Goal: Task Accomplishment & Management: Manage account settings

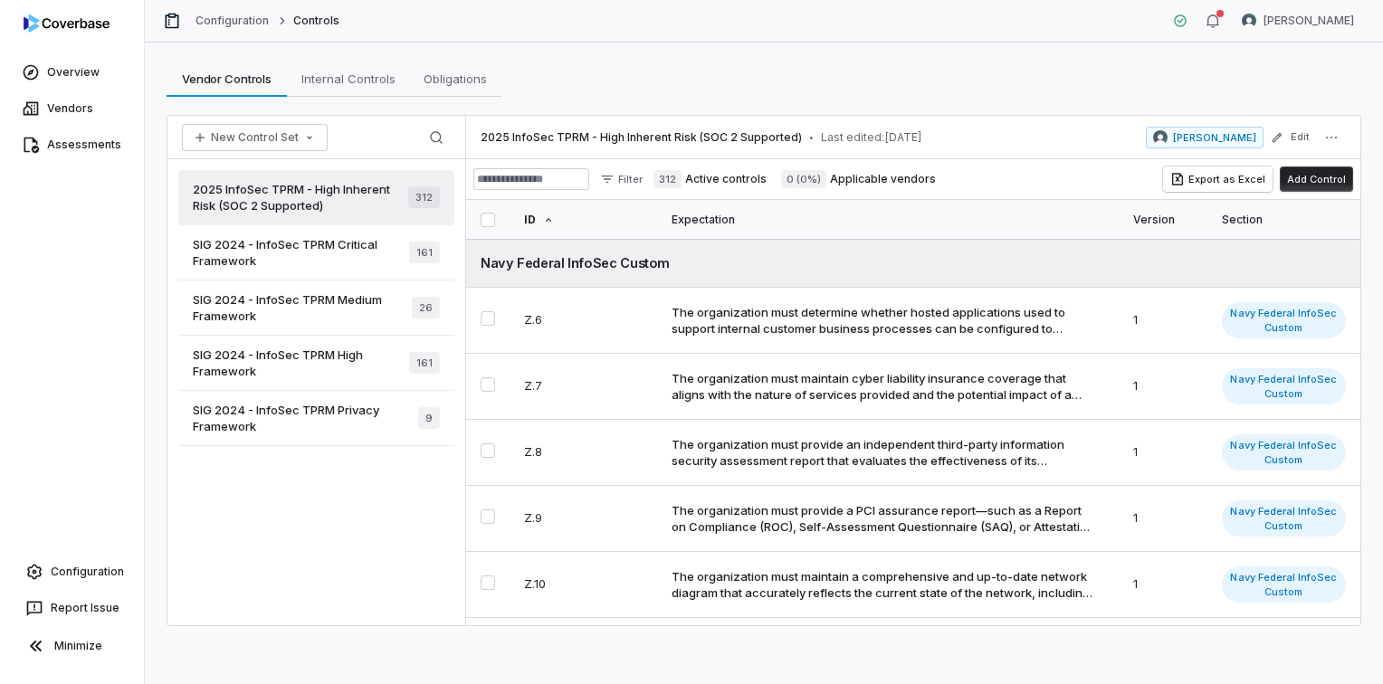
scroll to position [1720, 0]
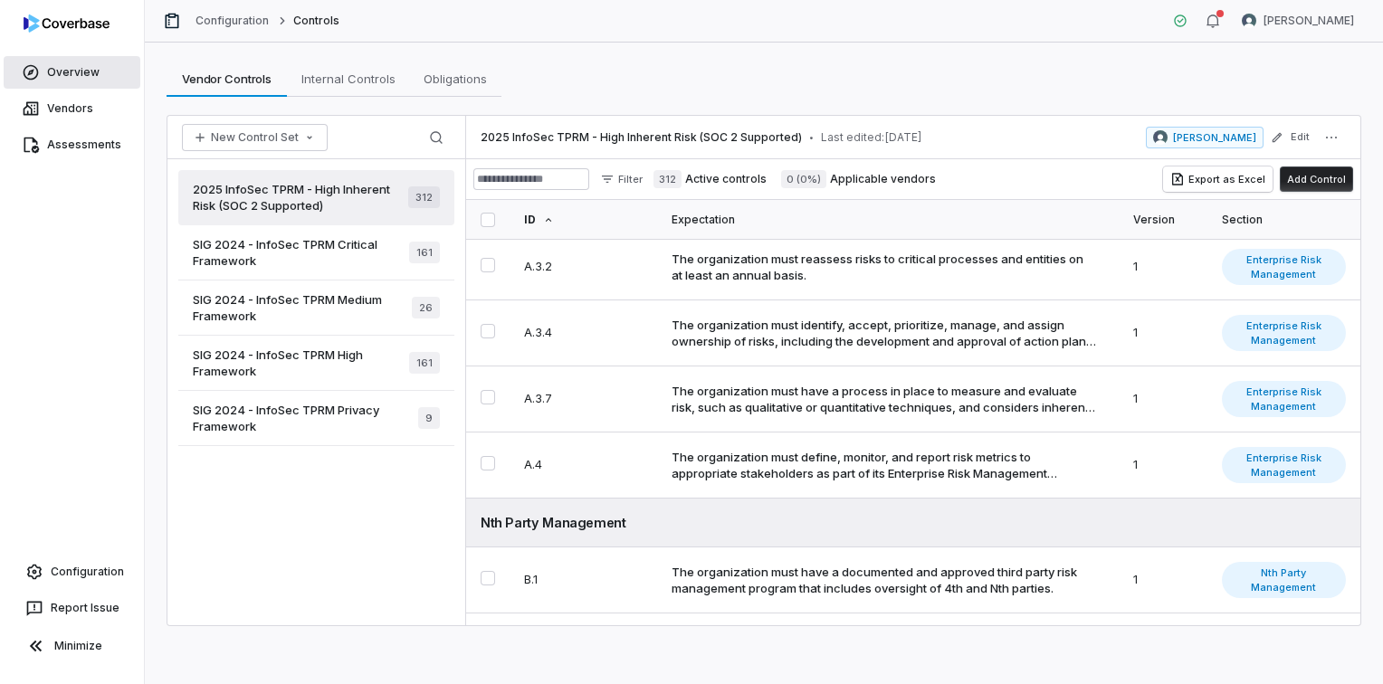
click at [80, 80] on link "Overview" at bounding box center [72, 72] width 137 height 33
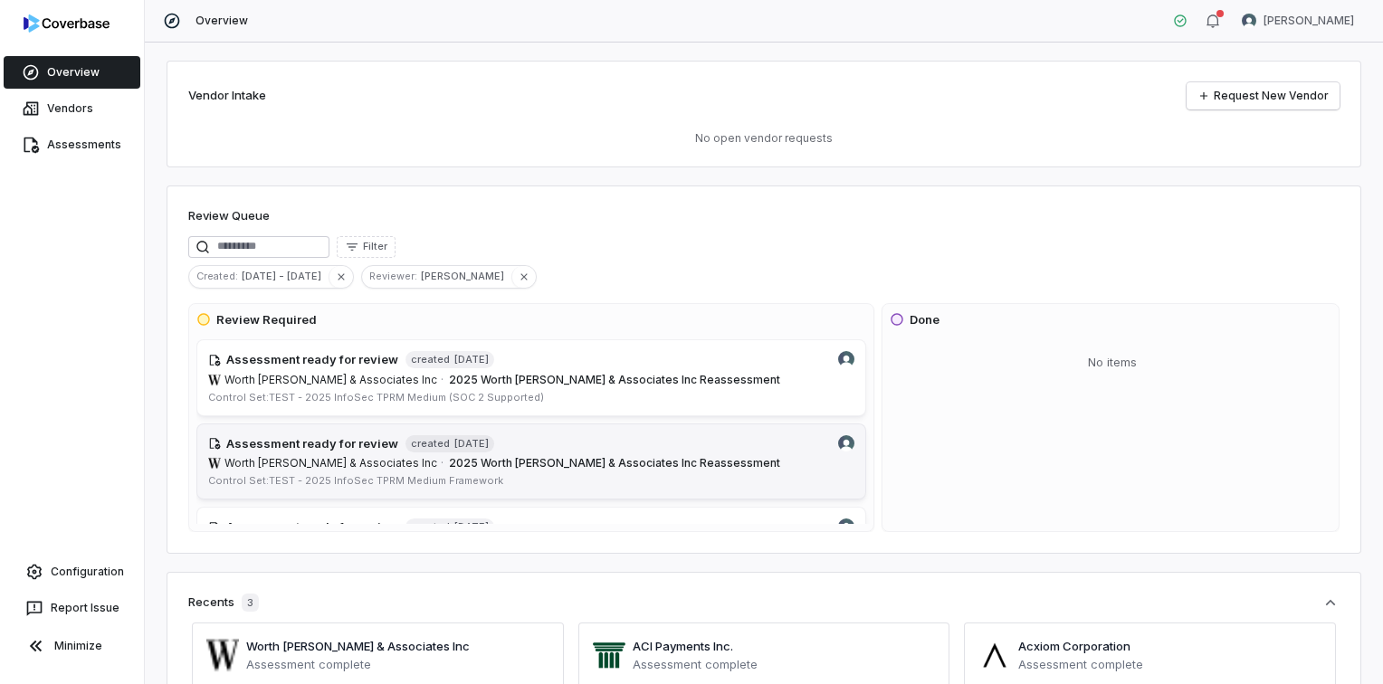
scroll to position [141, 0]
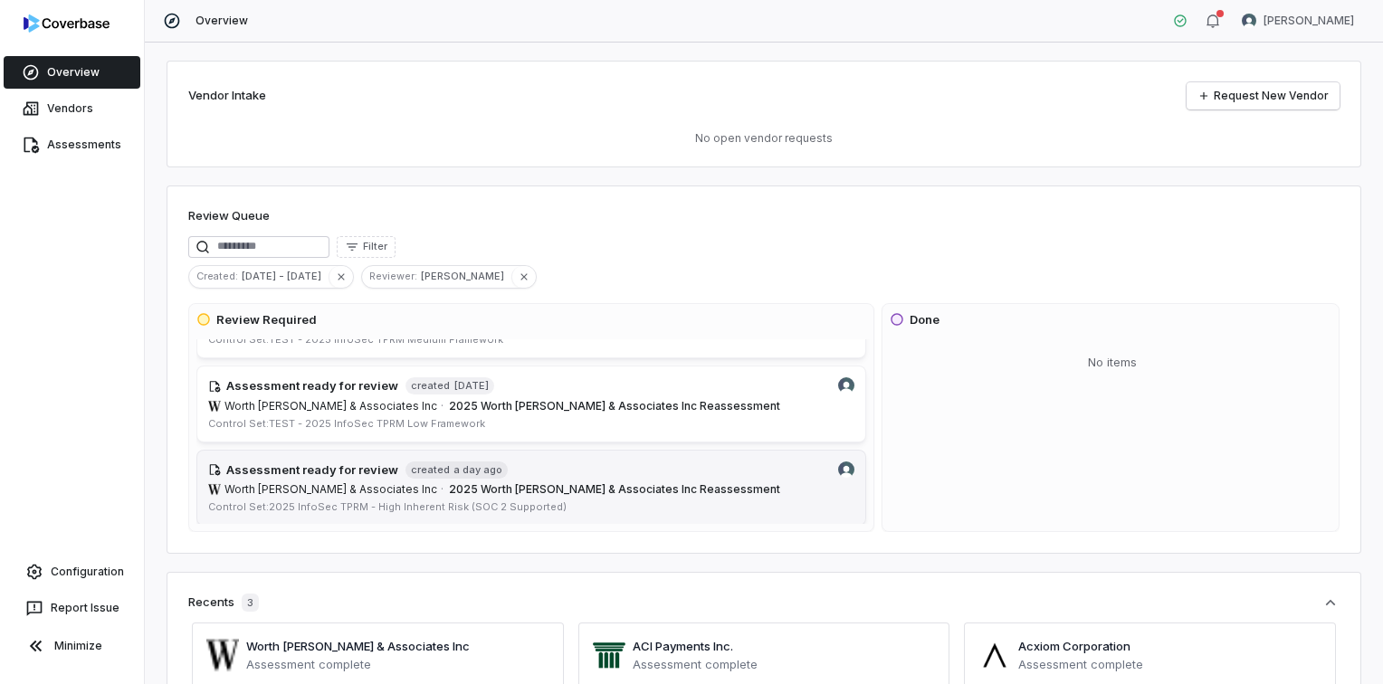
click at [654, 483] on span "2025 Worth Higgins & Associates Inc Reassessment" at bounding box center [614, 490] width 331 height 14
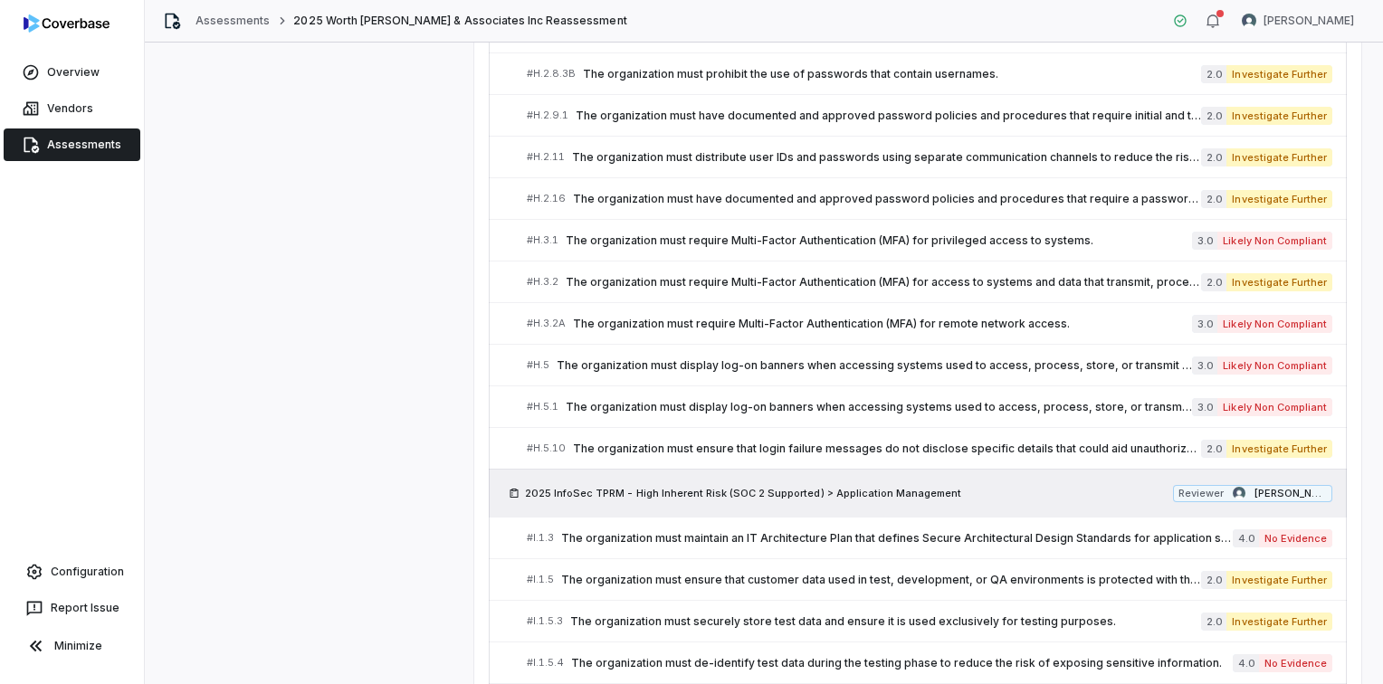
scroll to position [2684, 0]
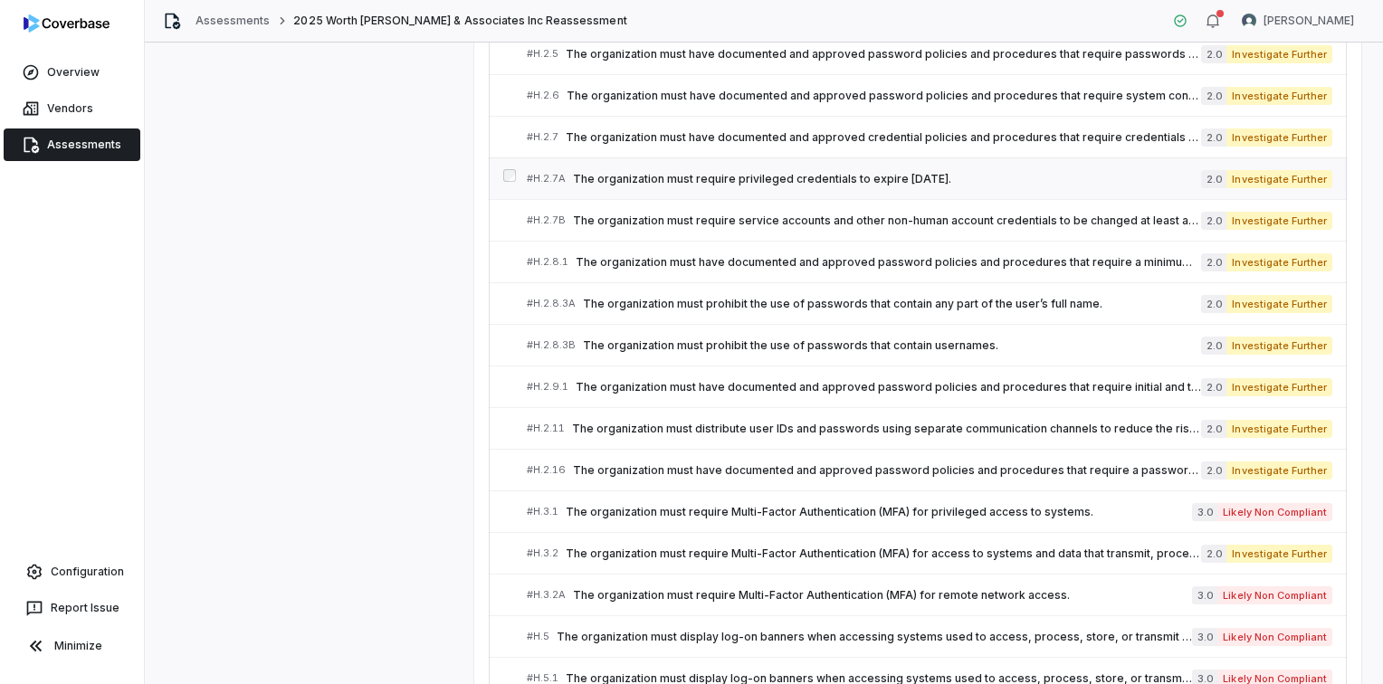
click at [782, 172] on span "The organization must require privileged credentials to expire [DATE]." at bounding box center [887, 179] width 628 height 14
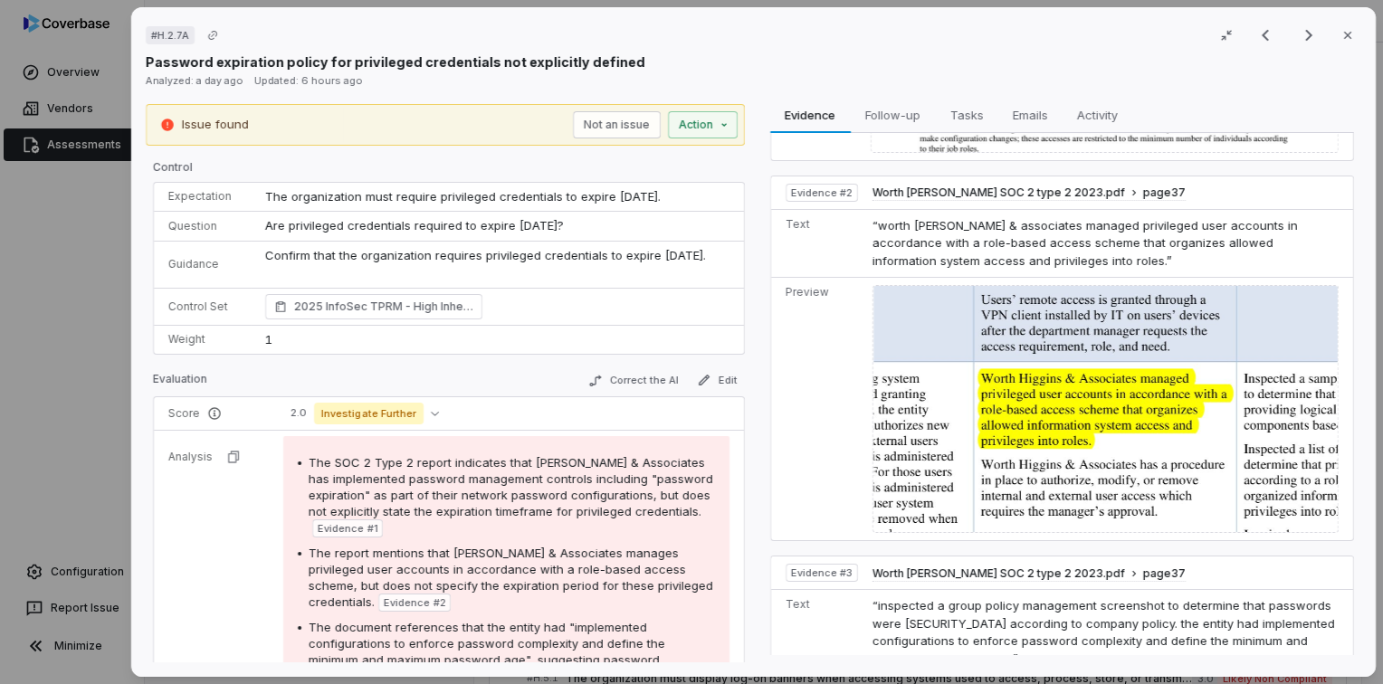
scroll to position [250, 0]
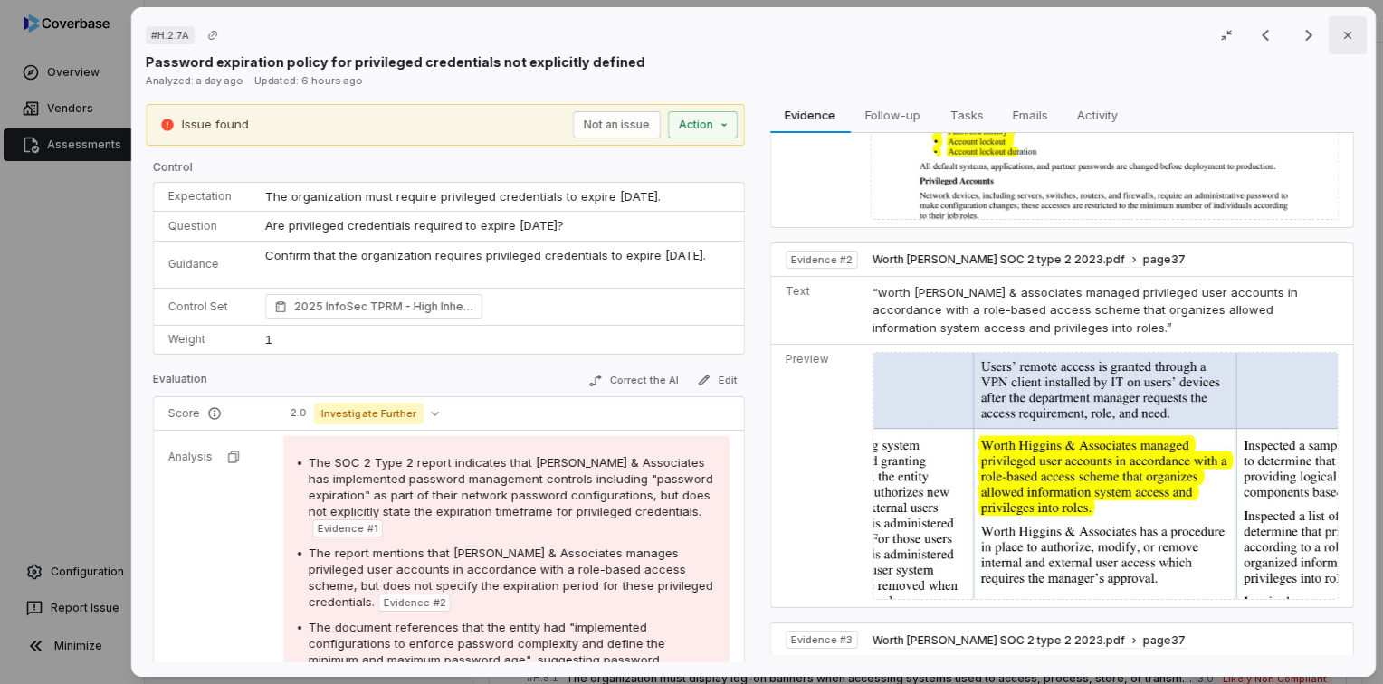
click at [1341, 33] on icon "button" at bounding box center [1348, 35] width 14 height 14
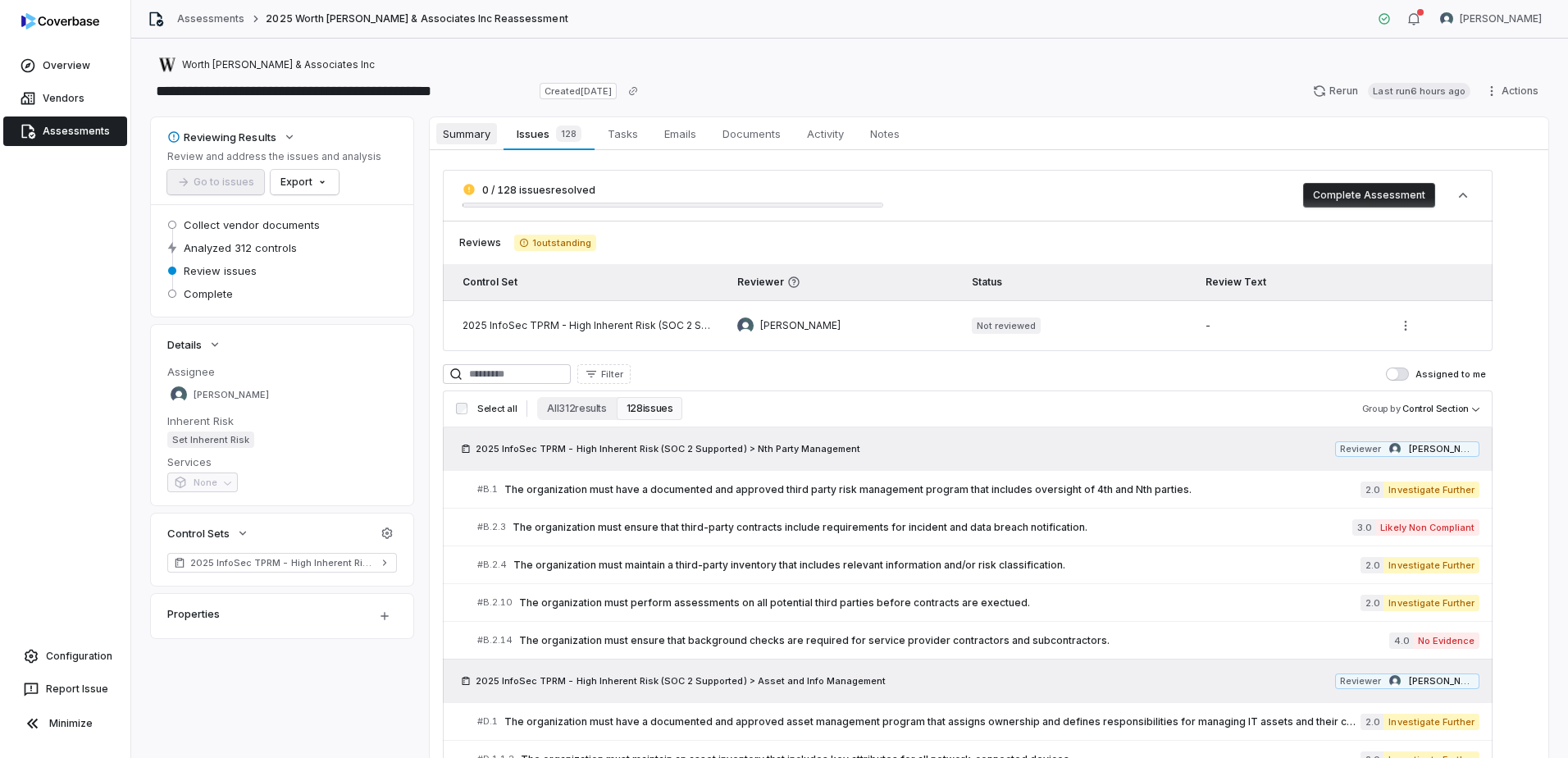
click at [476, 136] on span "Summary" at bounding box center [467, 134] width 61 height 22
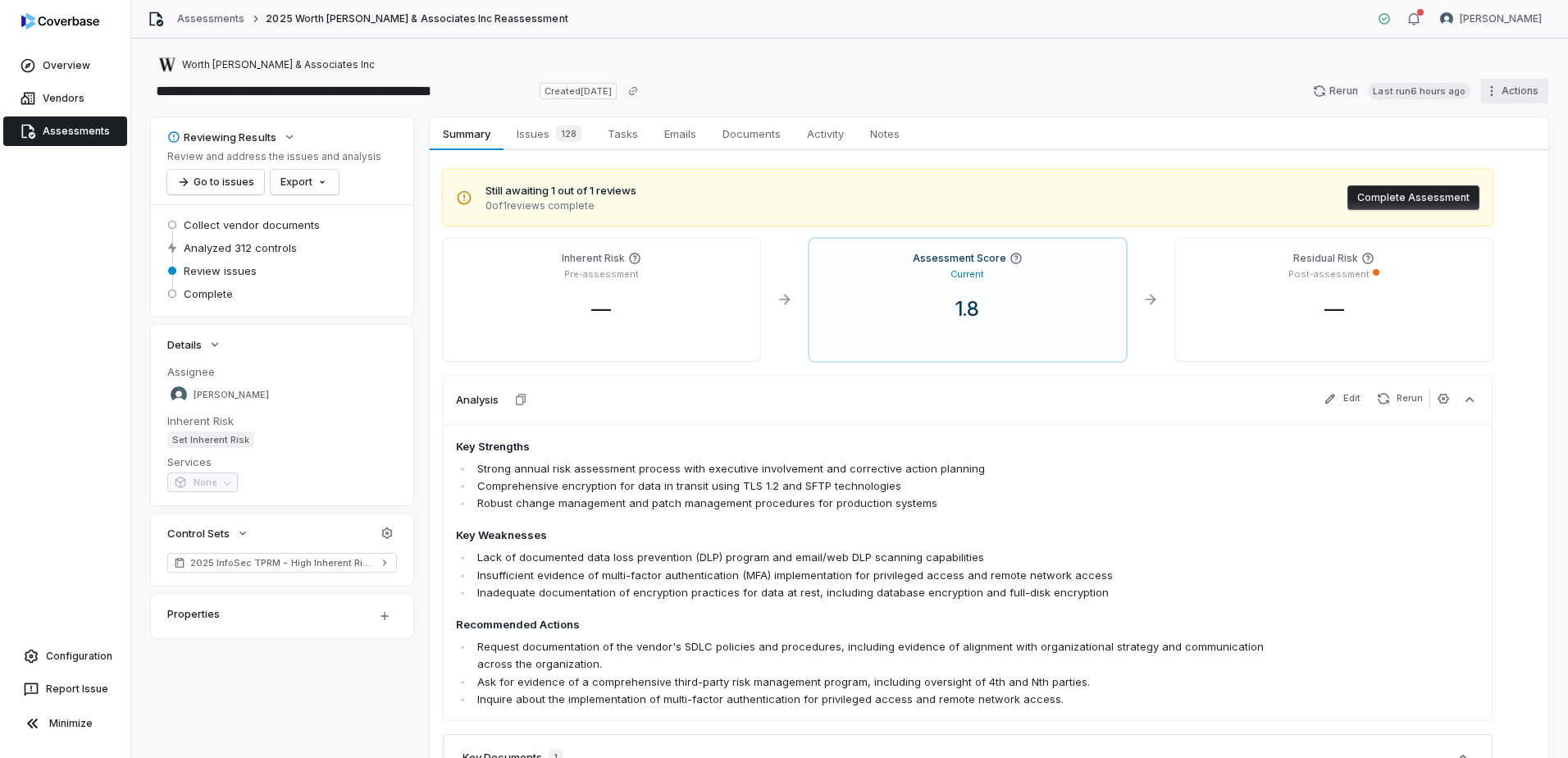
click at [1253, 86] on html "**********" at bounding box center [784, 379] width 1568 height 758
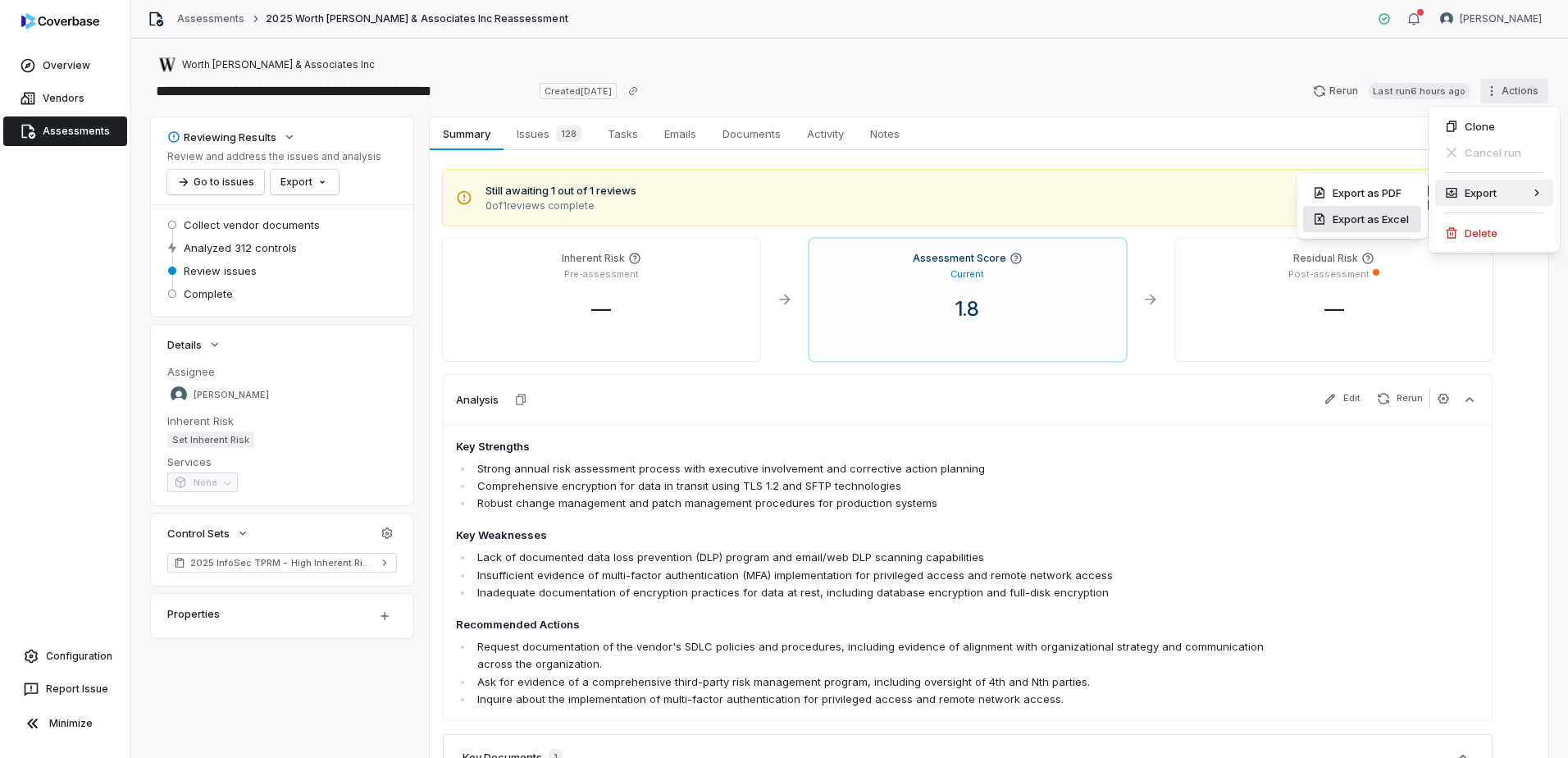
click at [1253, 219] on div "Export as Excel" at bounding box center [1362, 218] width 118 height 26
click at [1253, 195] on div "Export as PDF" at bounding box center [1362, 192] width 118 height 26
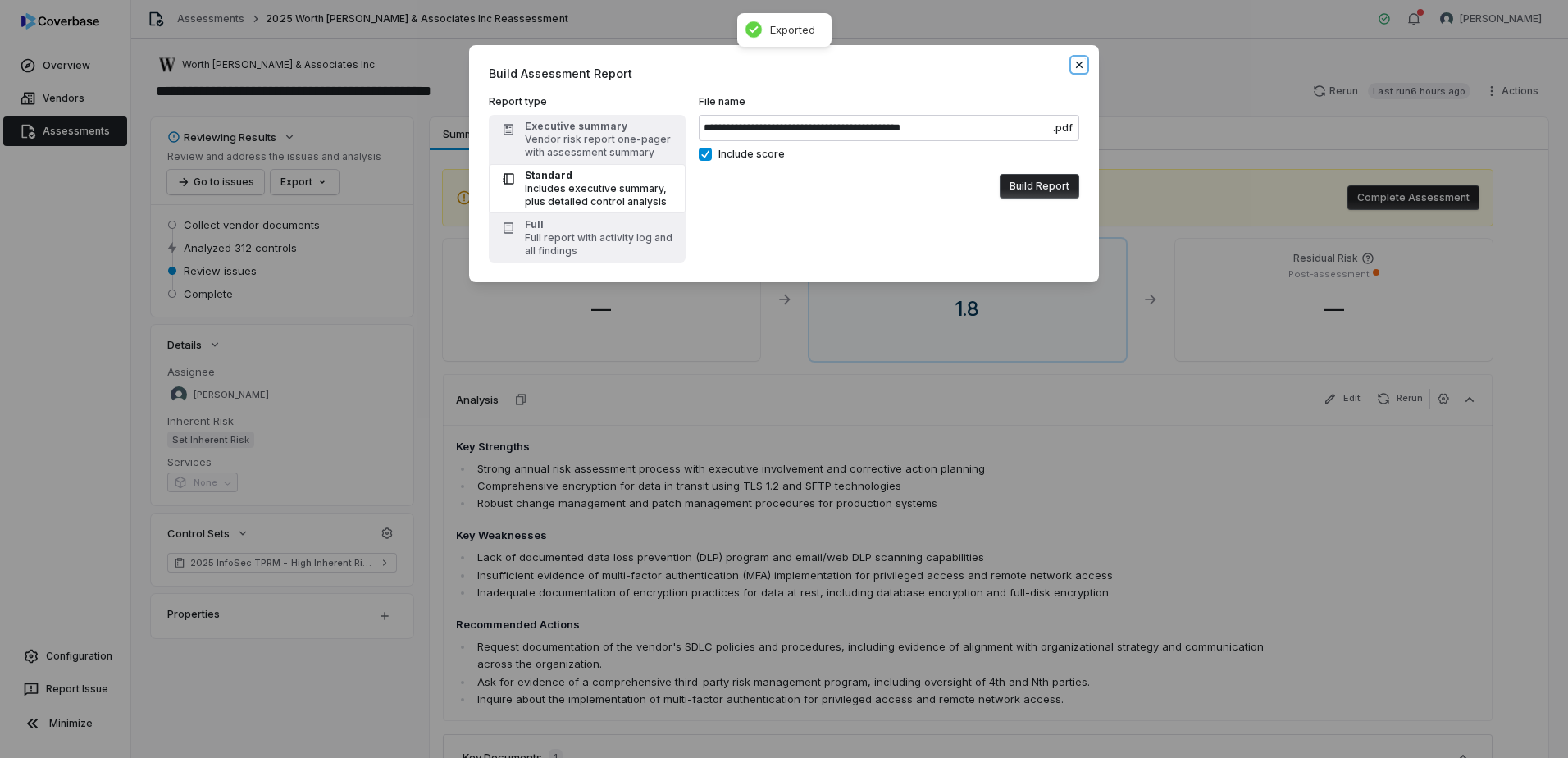
click at [1080, 65] on icon "button" at bounding box center [1079, 64] width 6 height 6
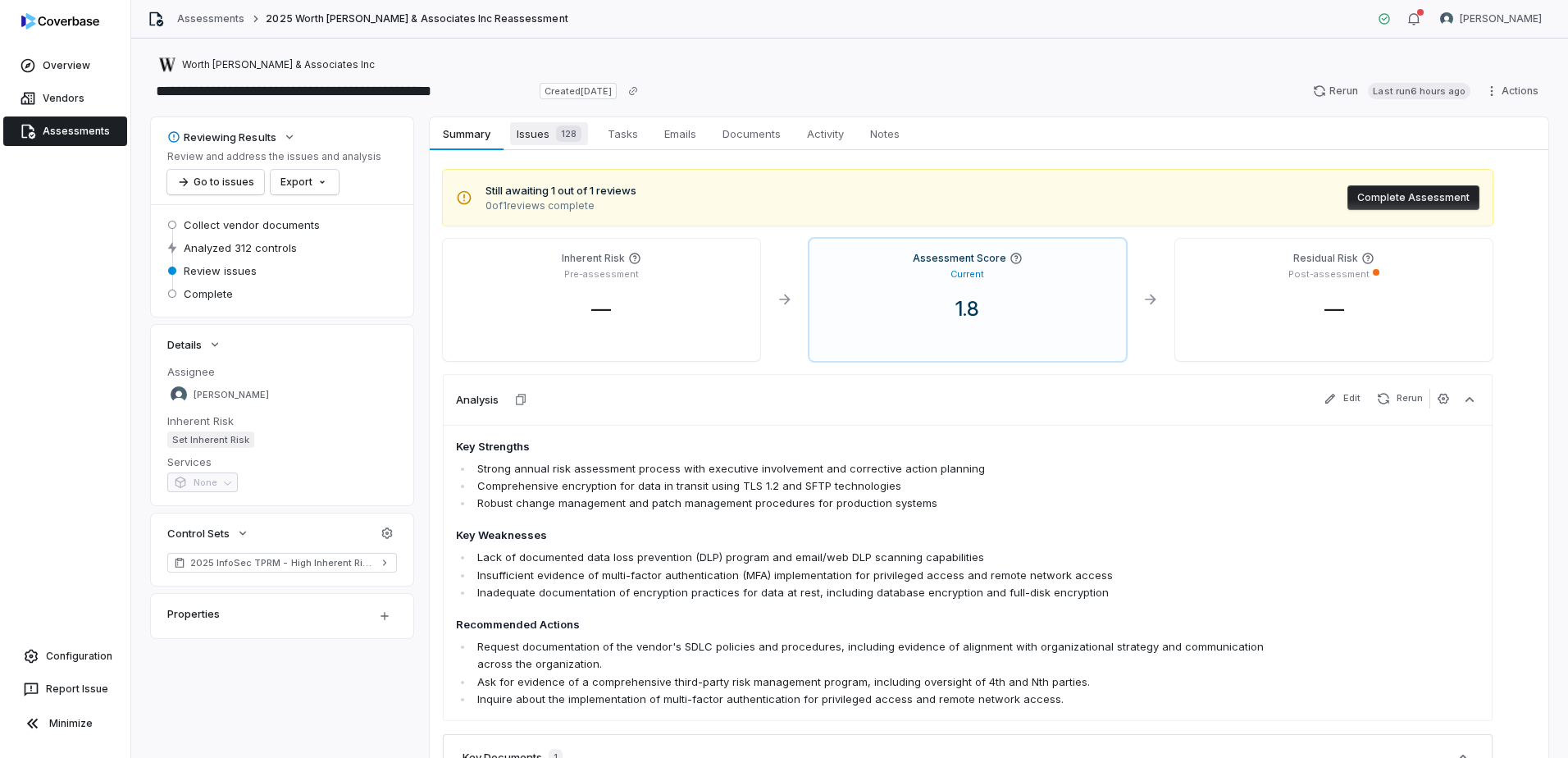
click at [548, 133] on span "Issues 128" at bounding box center [549, 133] width 78 height 23
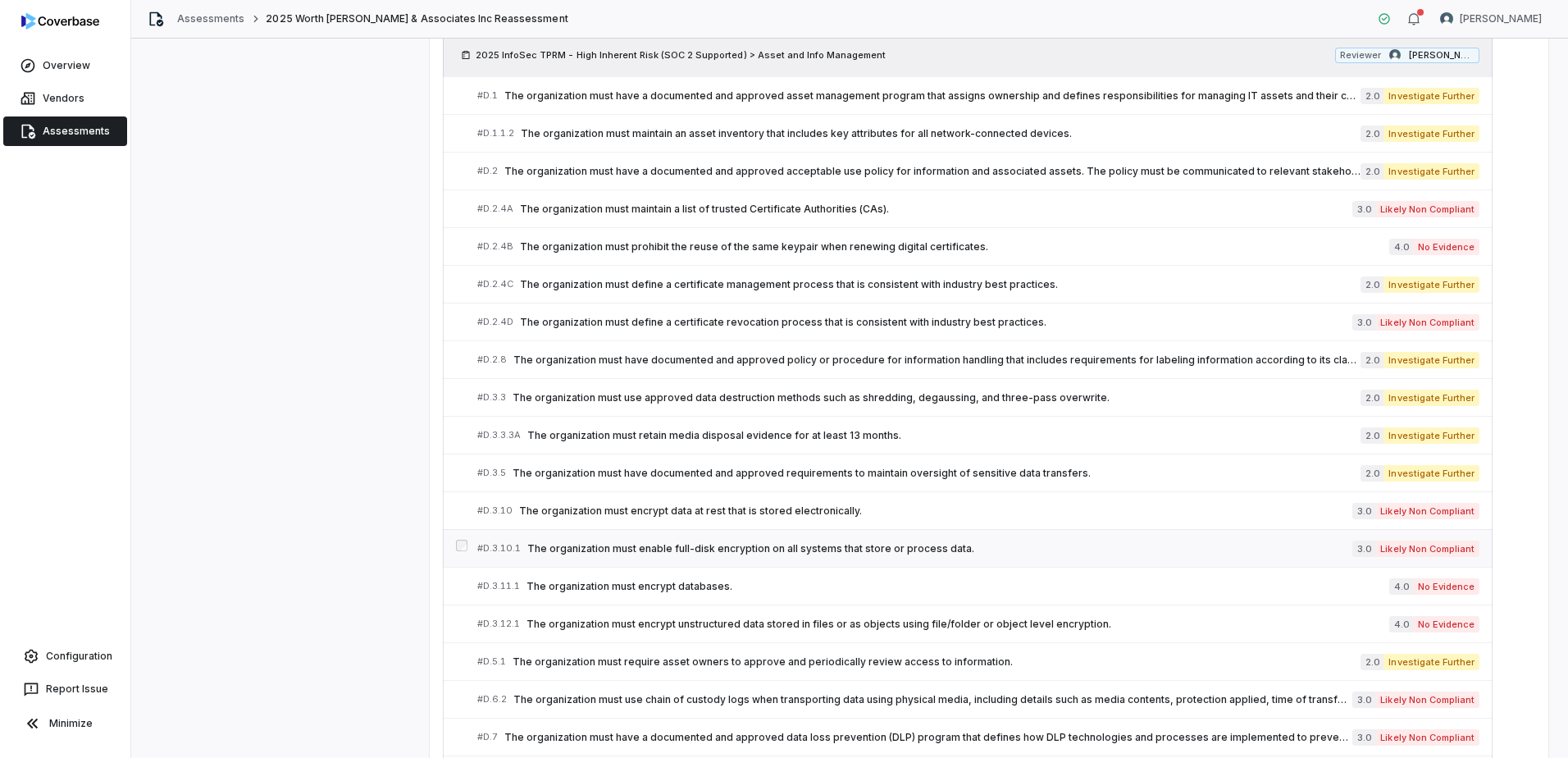
scroll to position [820, 0]
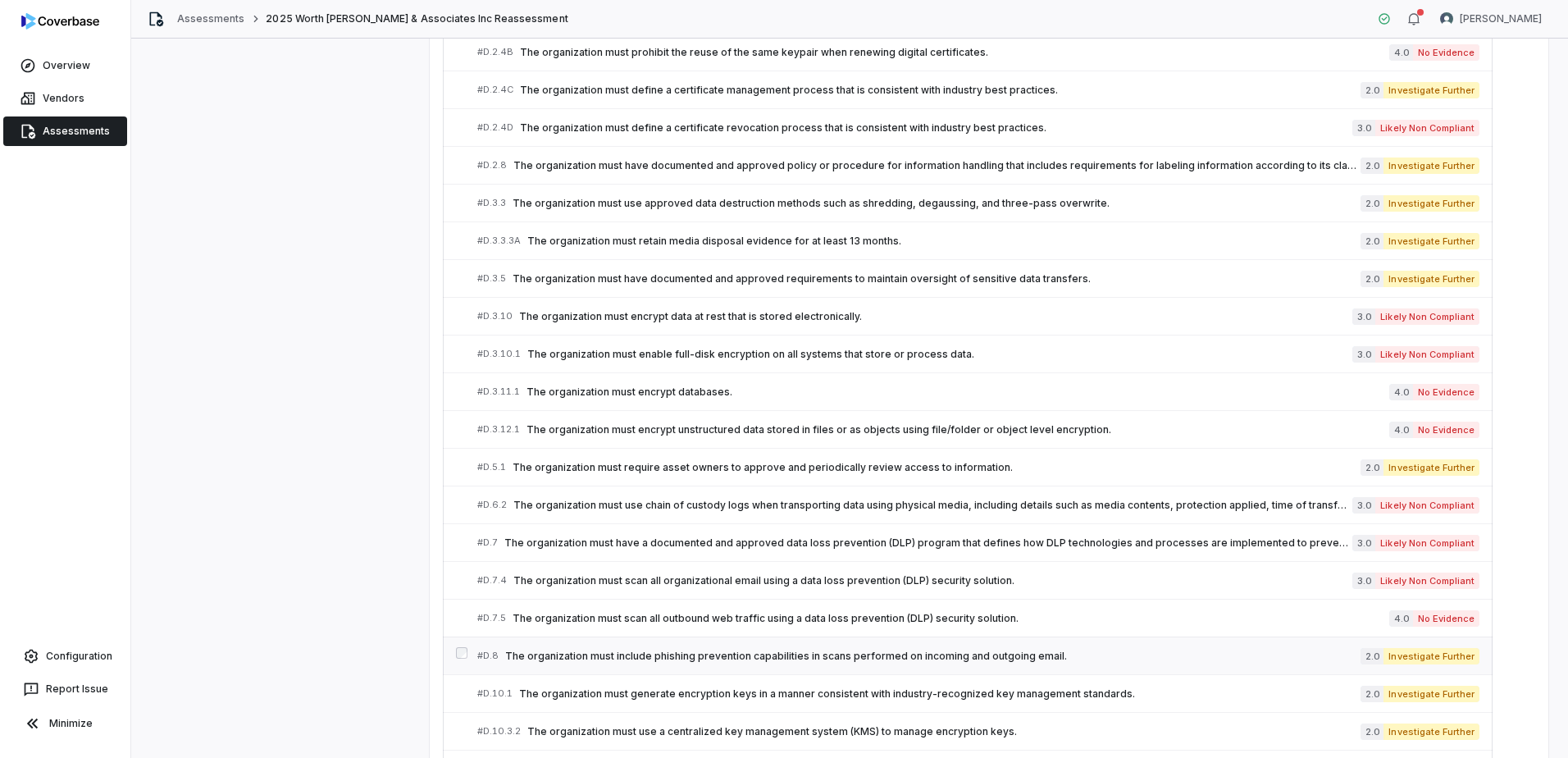
click at [897, 619] on span "The organization must include phishing prevention capabilities in scans perform…" at bounding box center [933, 656] width 855 height 13
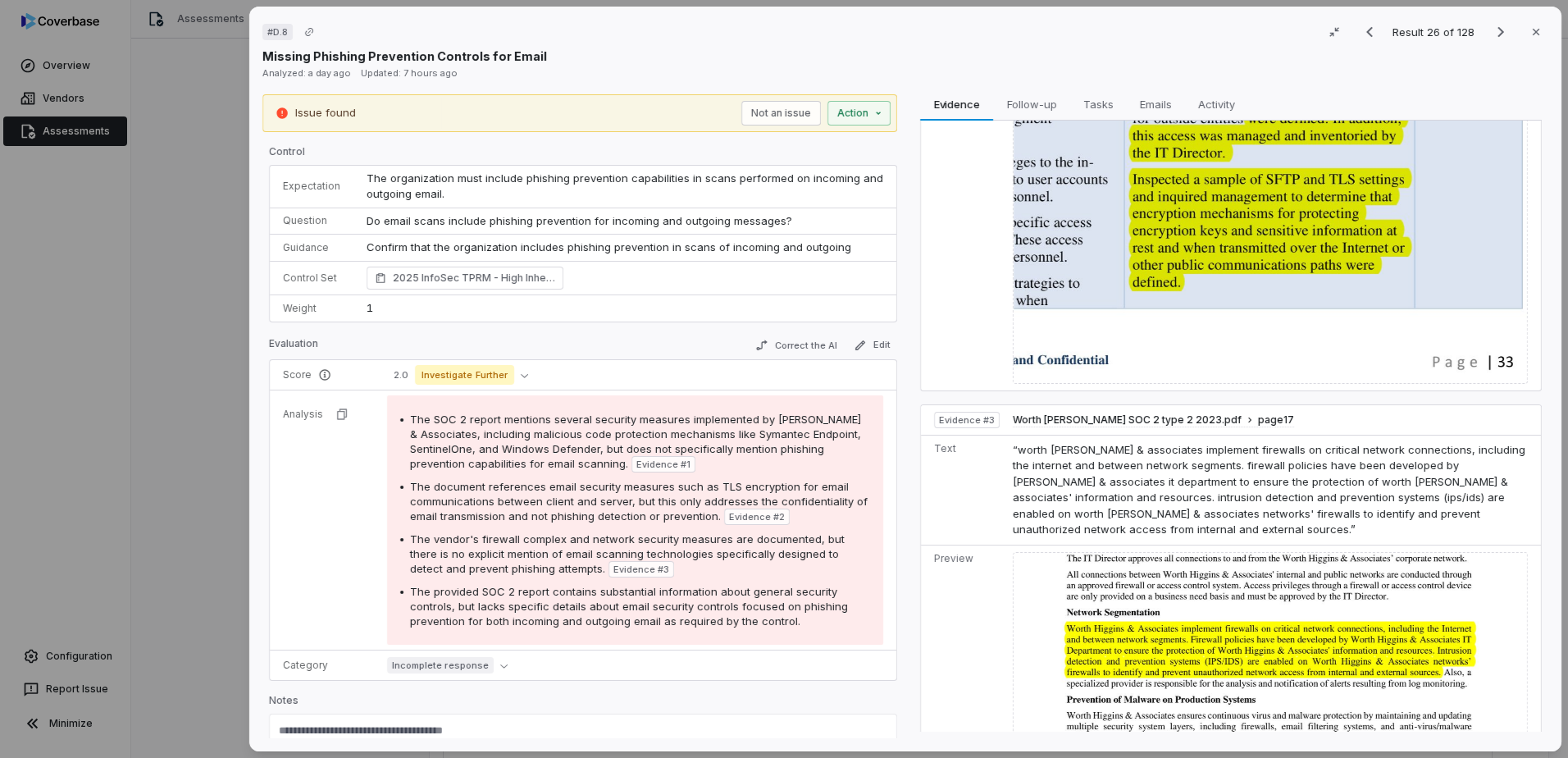
scroll to position [899, 0]
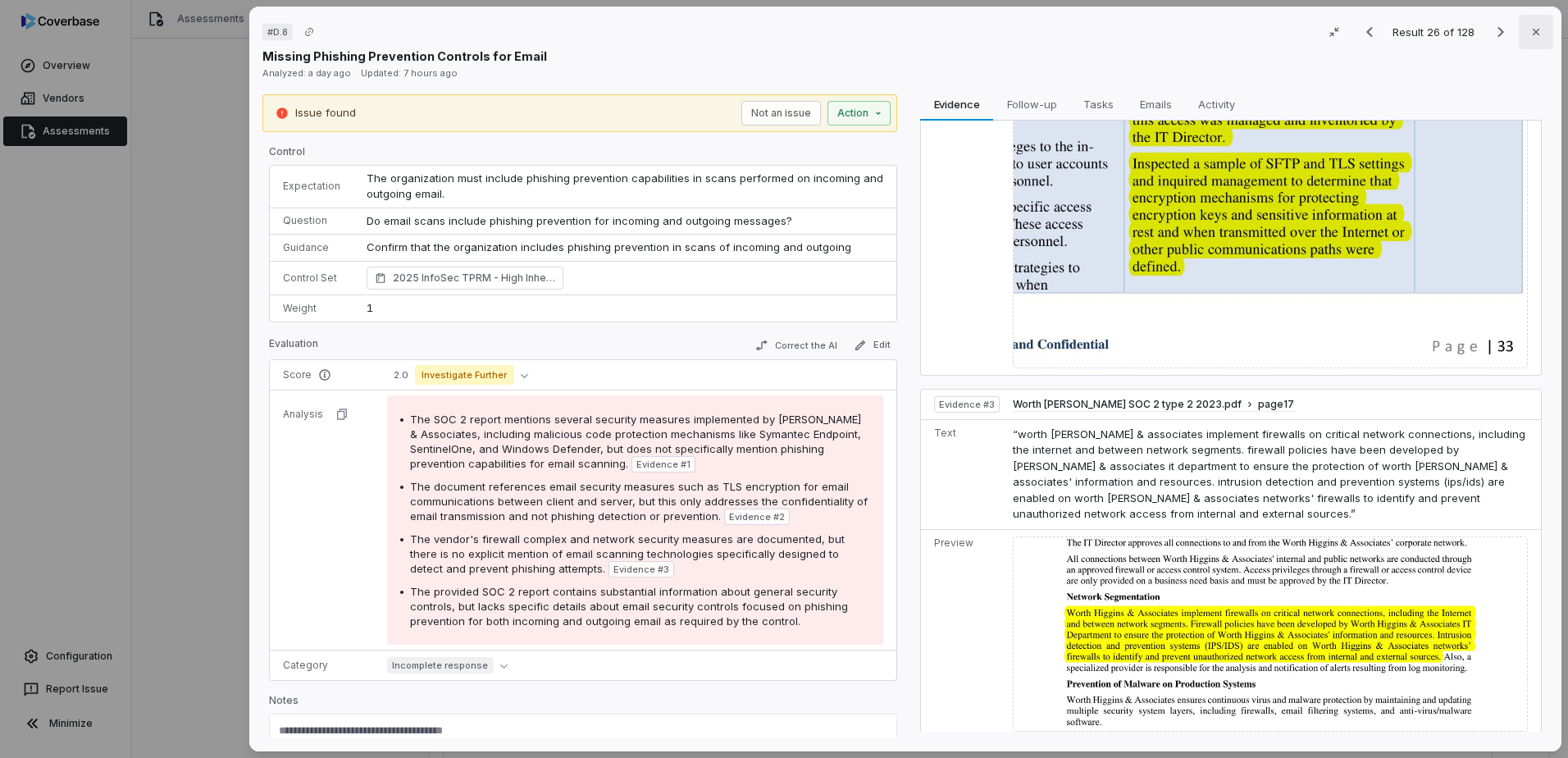
click at [1253, 36] on icon "button" at bounding box center [1536, 32] width 13 height 13
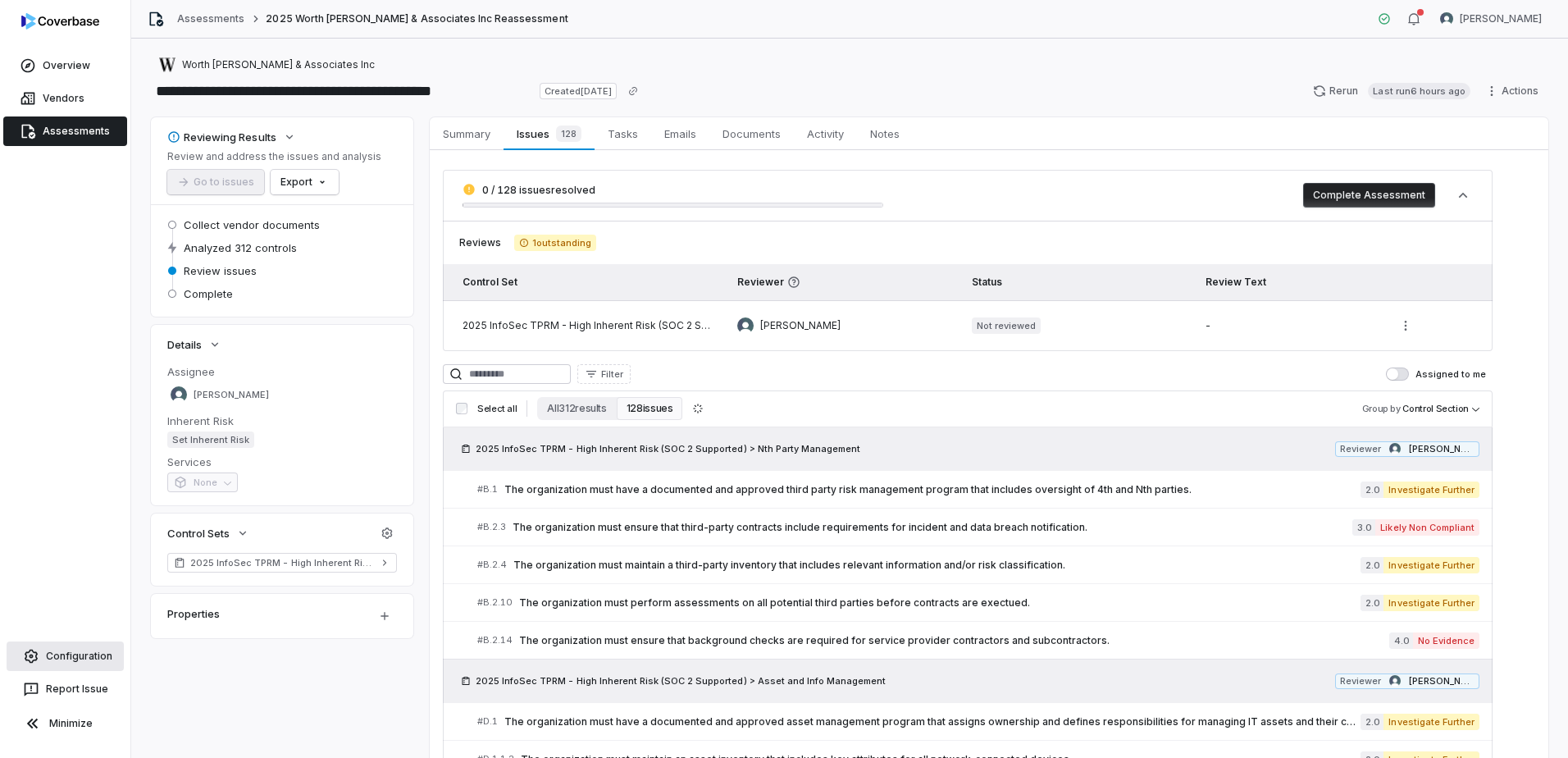
click at [66, 619] on link "Configuration" at bounding box center [64, 656] width 117 height 30
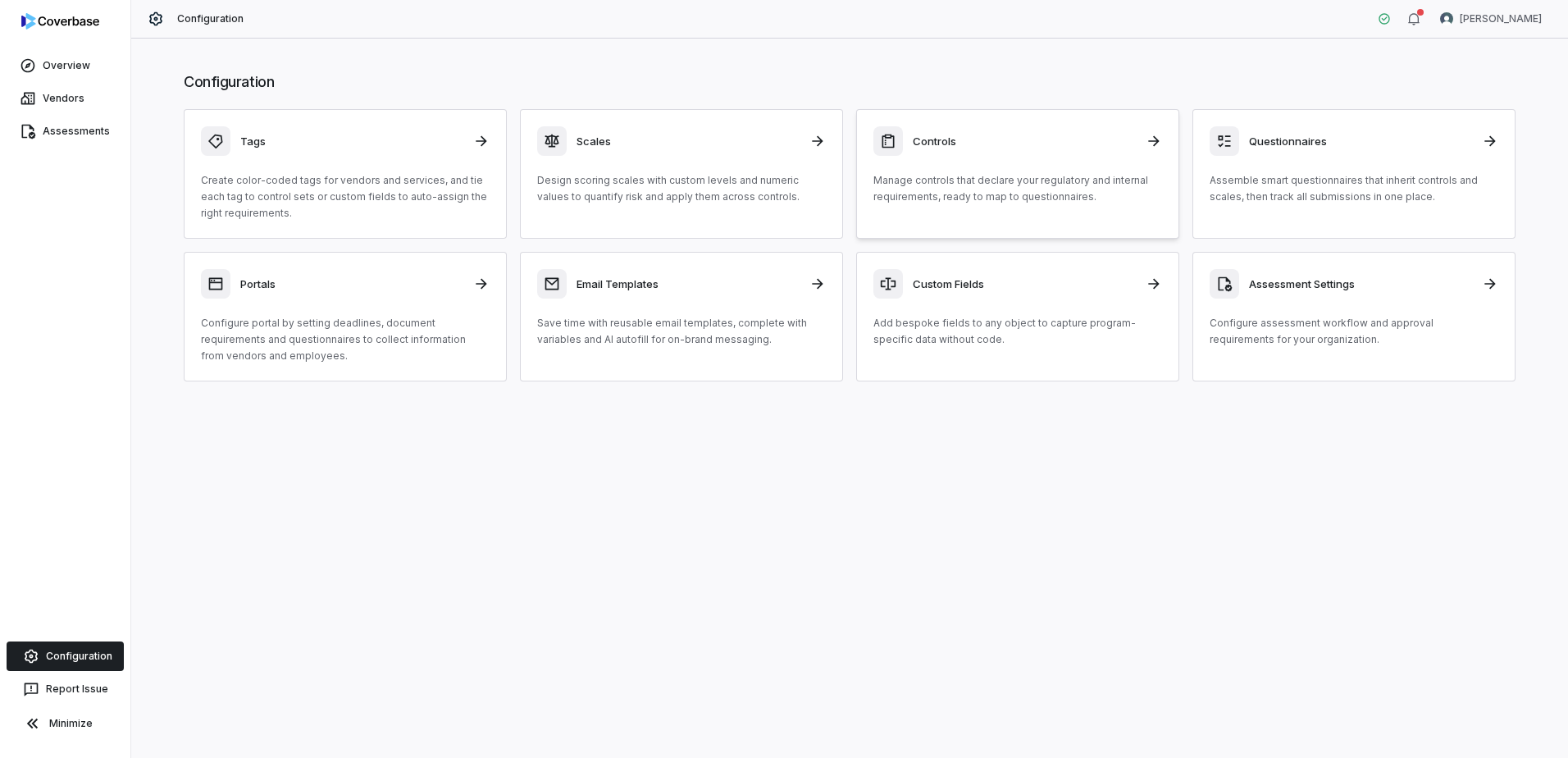
click at [976, 177] on p "Manage controls that declare your regulatory and internal requirements, ready t…" at bounding box center [1017, 188] width 289 height 33
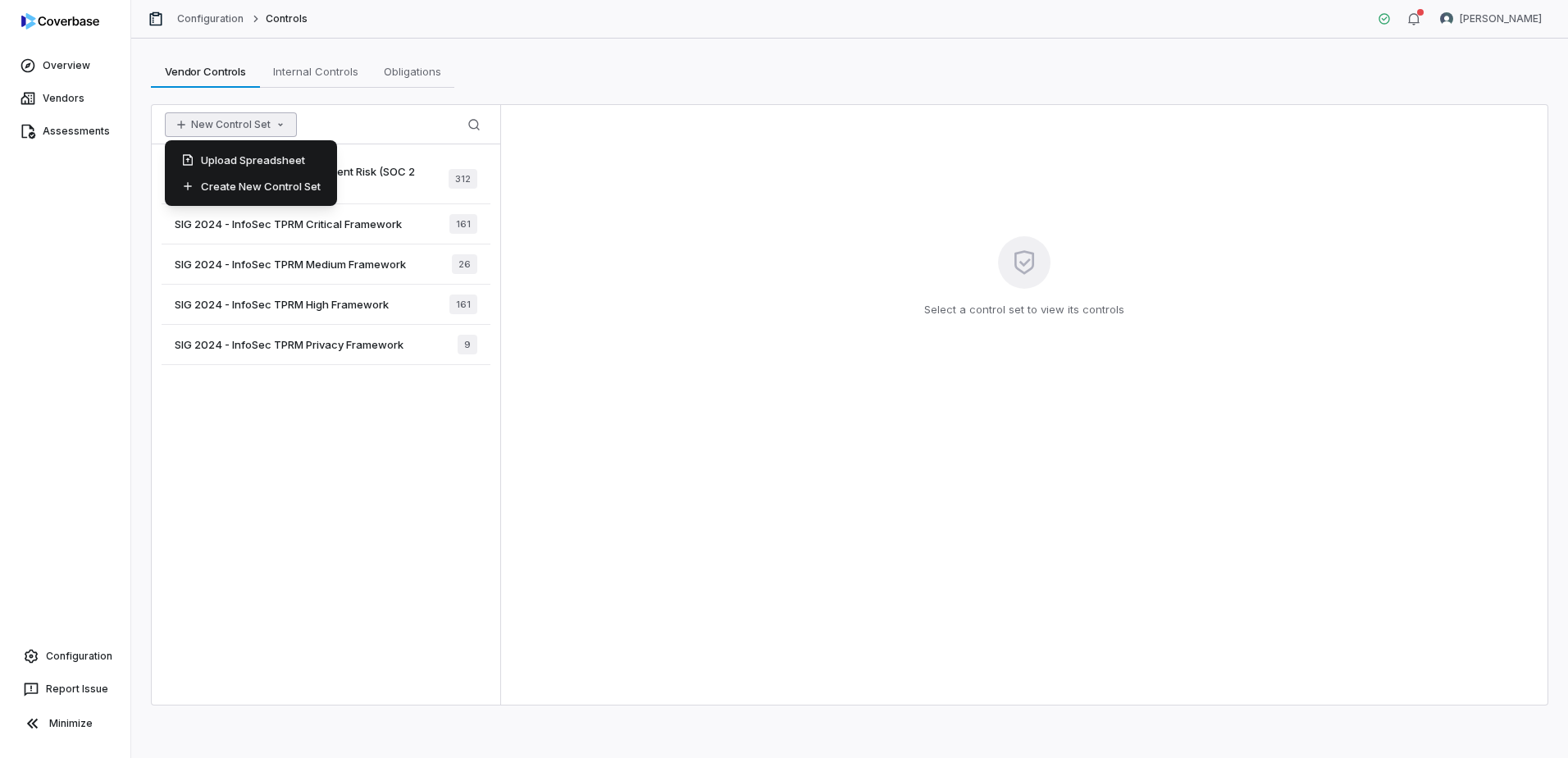
click at [238, 126] on button "New Control Set" at bounding box center [231, 124] width 132 height 24
click at [236, 166] on div "Upload Spreadsheet" at bounding box center [251, 159] width 159 height 26
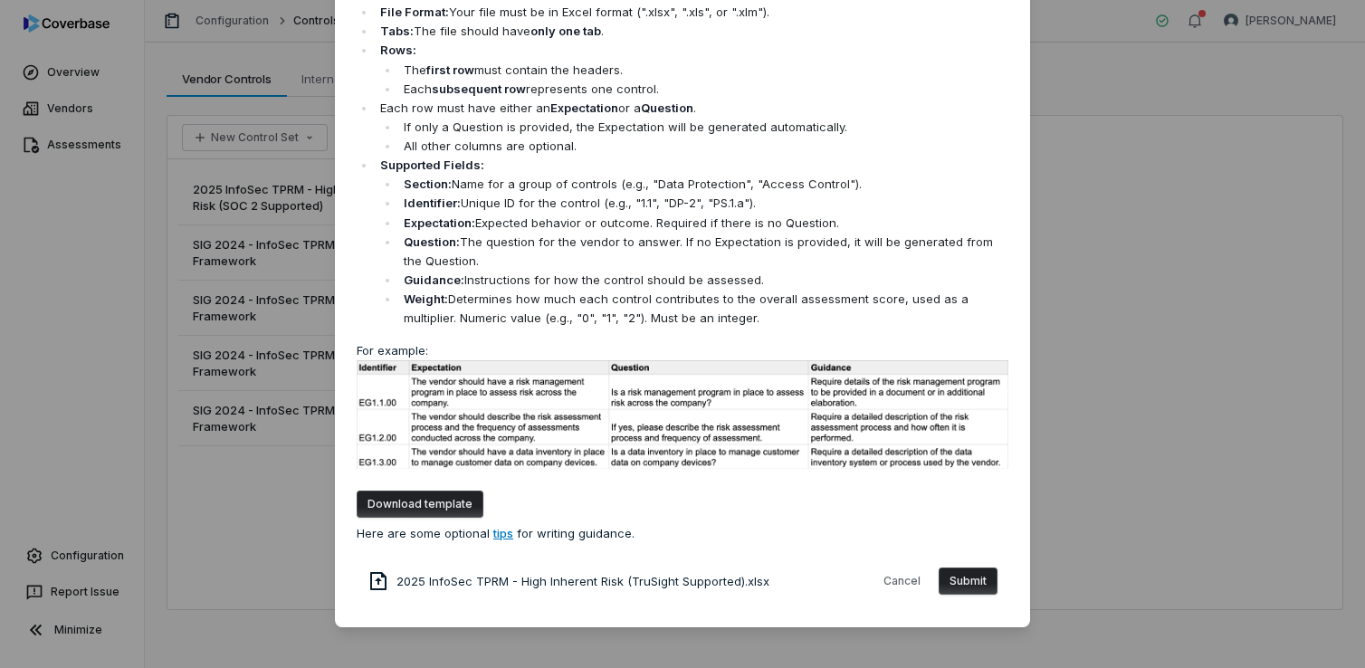
scroll to position [108, 0]
click at [970, 584] on button "Submit" at bounding box center [968, 581] width 59 height 27
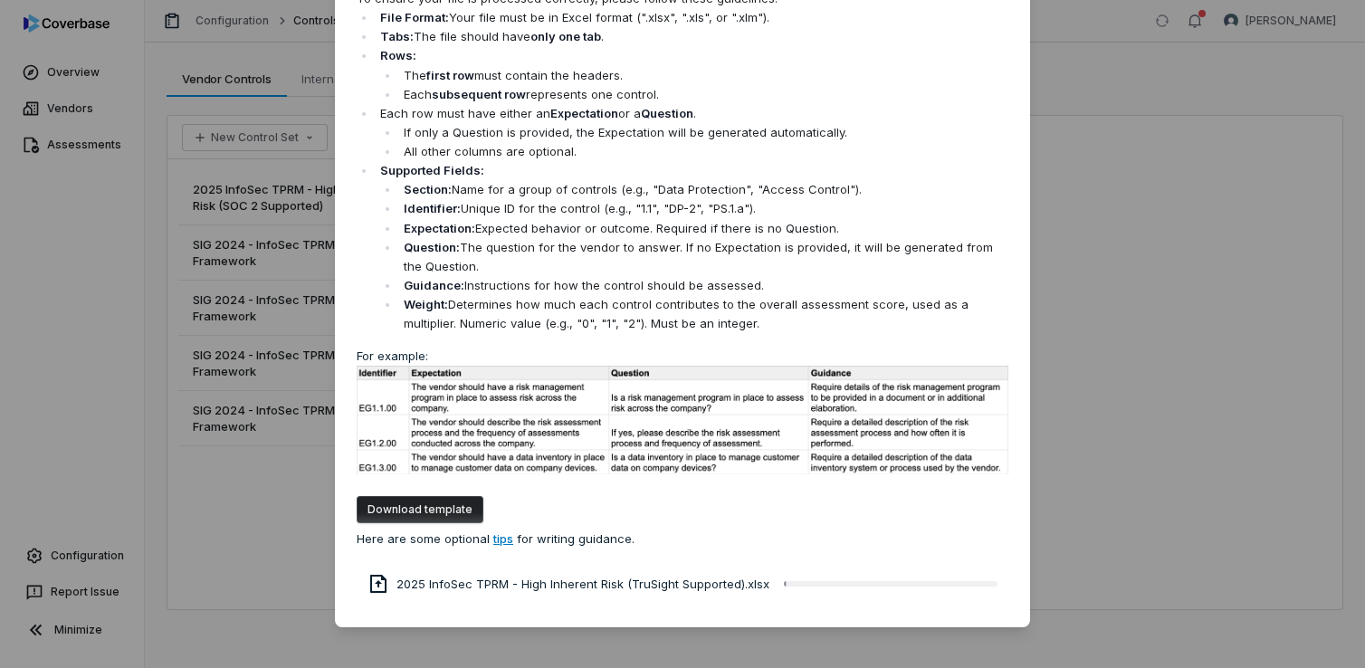
scroll to position [0, 0]
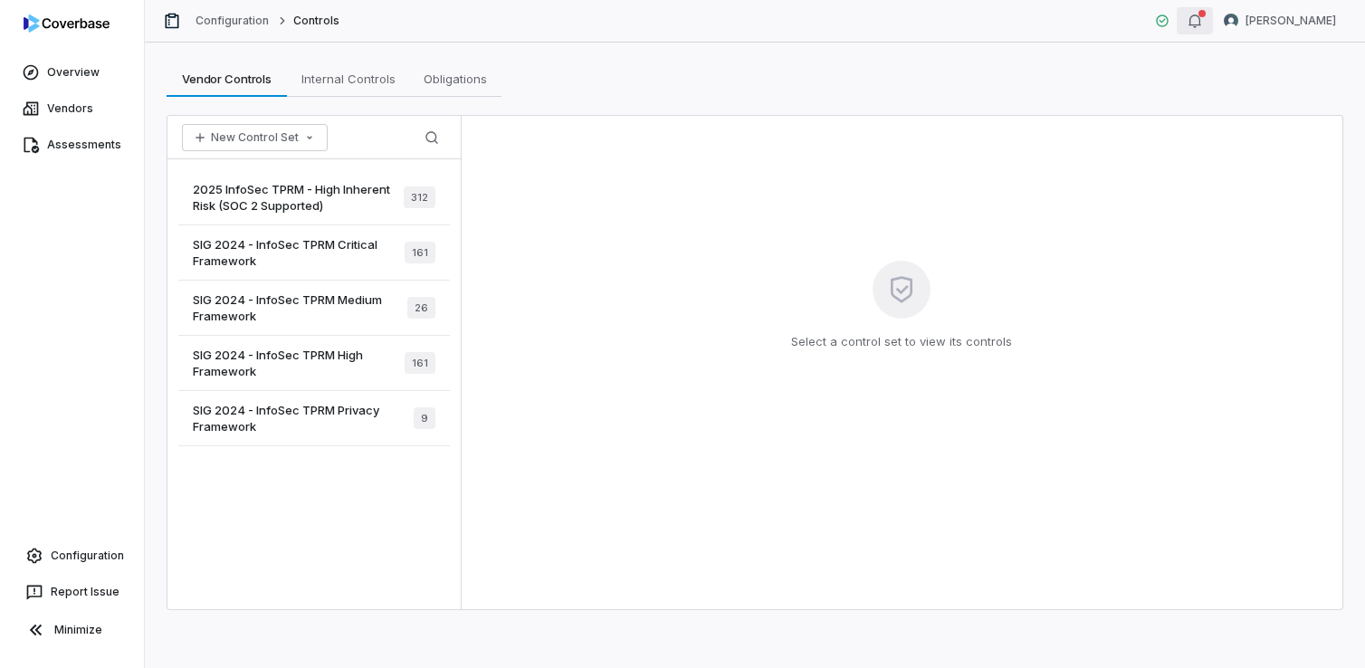
click at [1206, 16] on div "button" at bounding box center [1202, 13] width 7 height 7
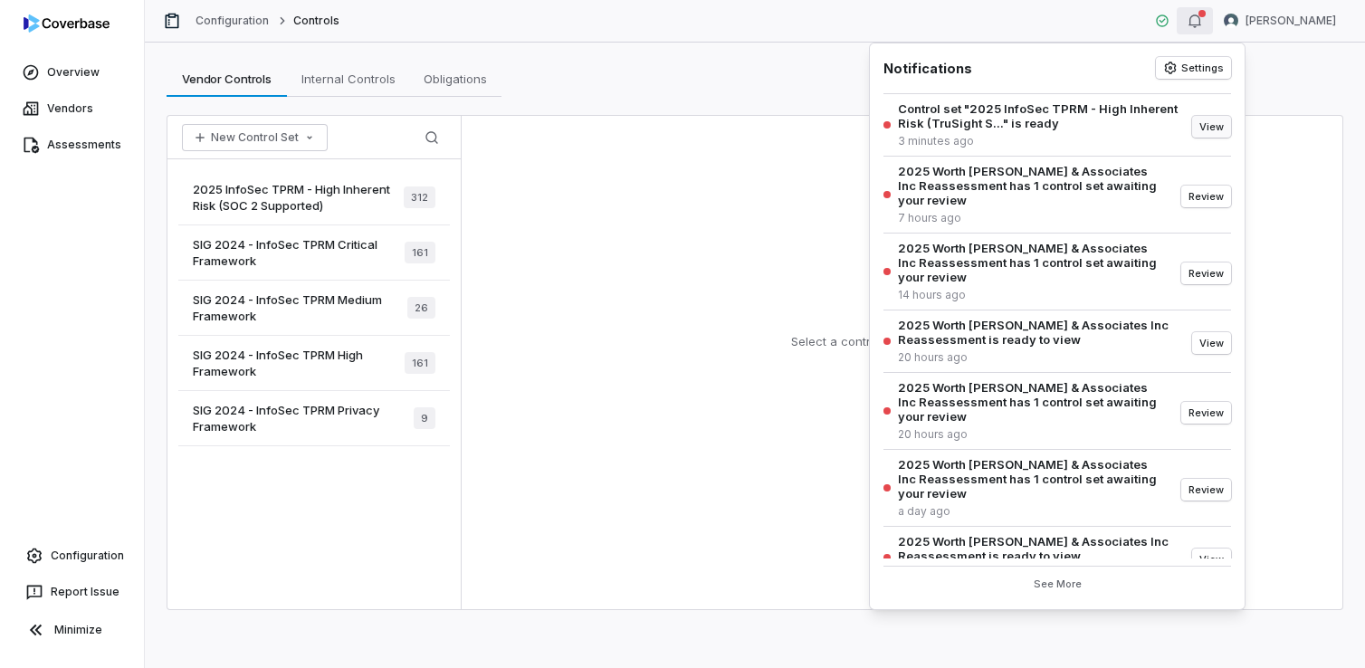
click at [1205, 127] on button "View" at bounding box center [1211, 127] width 39 height 22
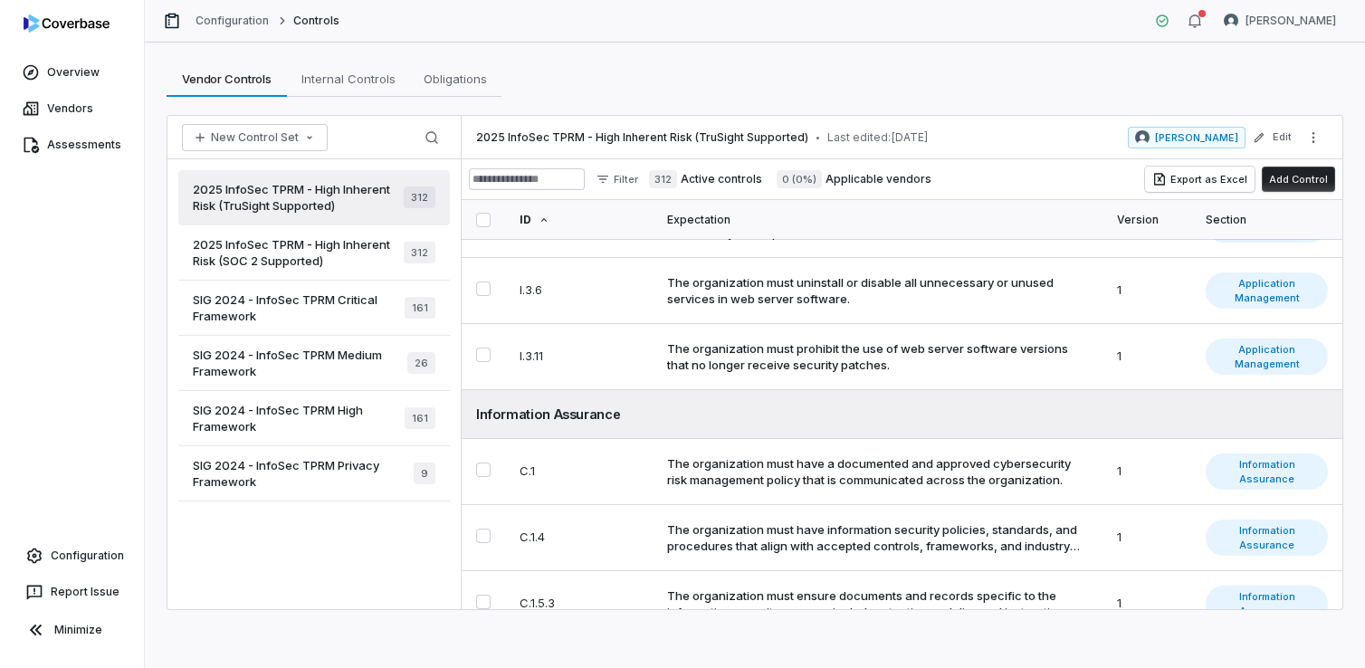
scroll to position [5161, 0]
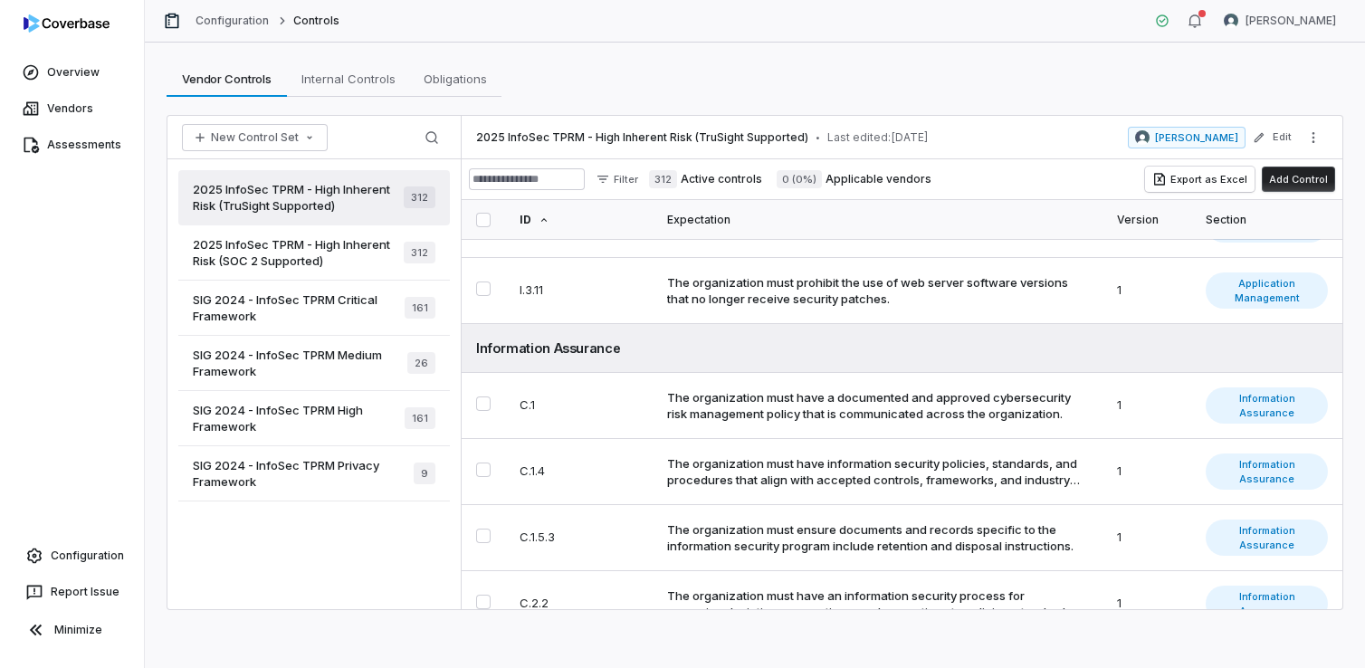
click at [325, 261] on span "2025 InfoSec TPRM - High Inherent Risk (SOC 2 Supported)" at bounding box center [298, 252] width 211 height 33
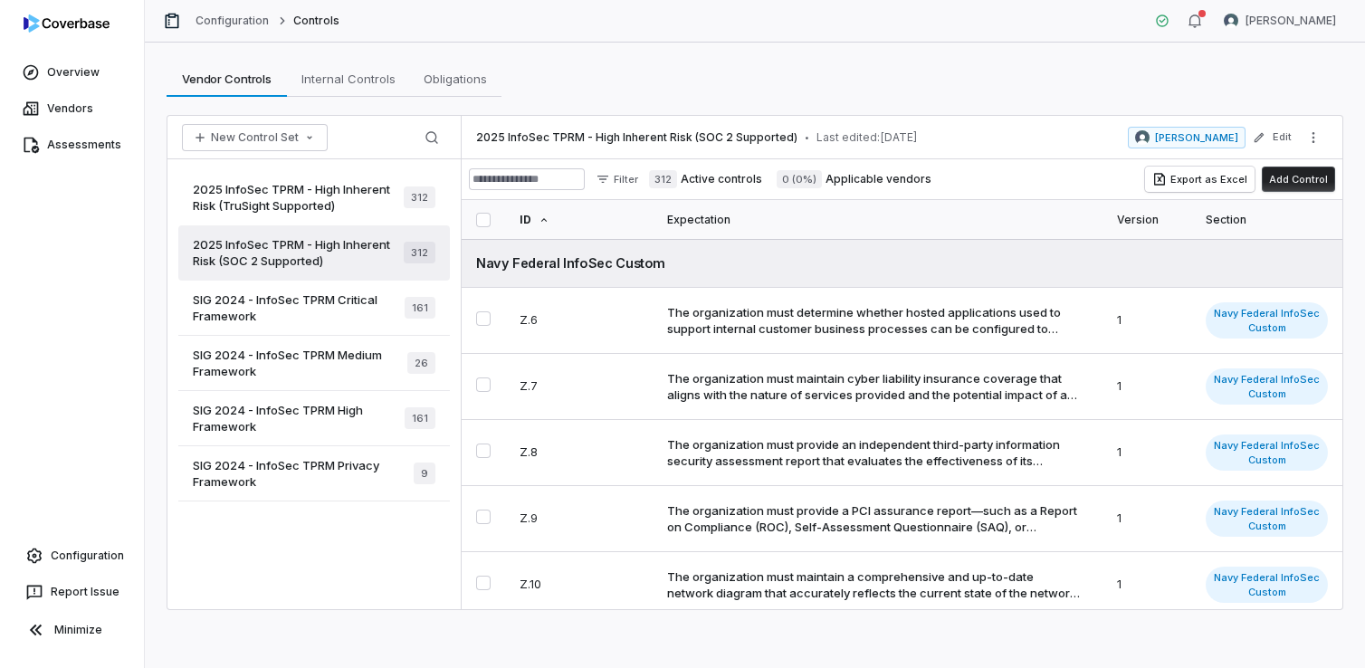
click at [282, 197] on span "2025 InfoSec TPRM - High Inherent Risk (TruSight Supported)" at bounding box center [298, 197] width 211 height 33
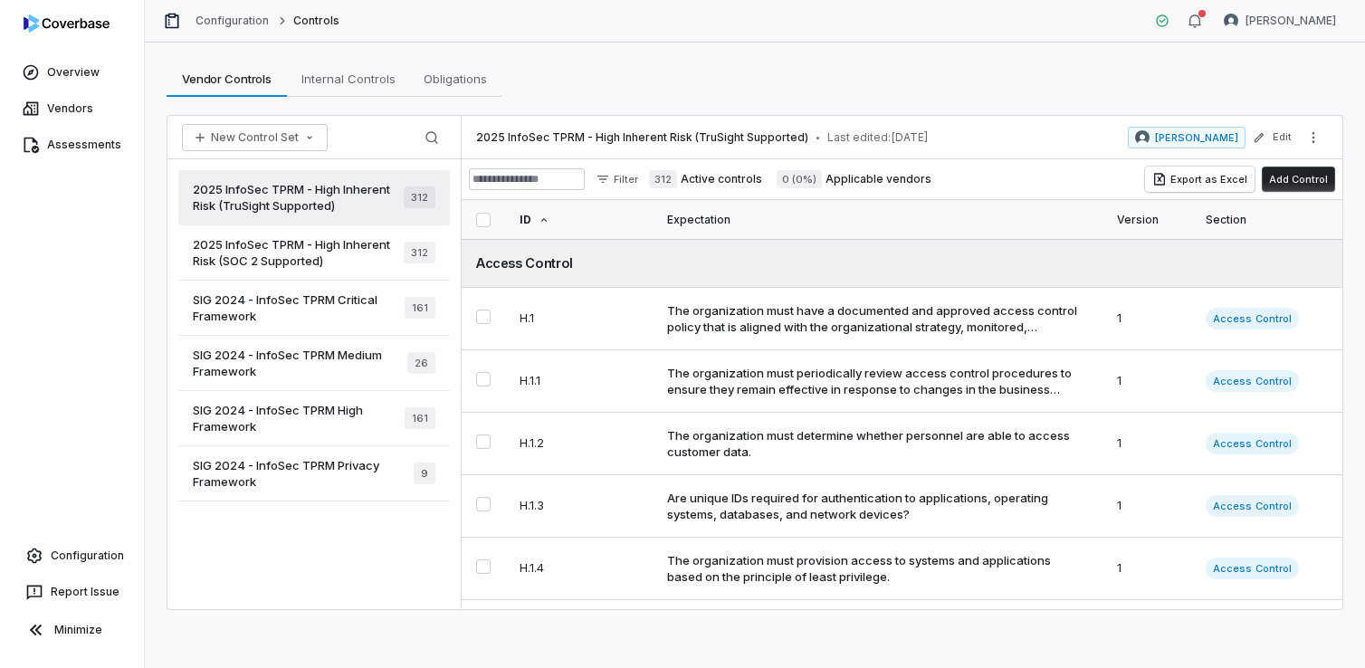
click at [543, 216] on icon at bounding box center [544, 220] width 11 height 11
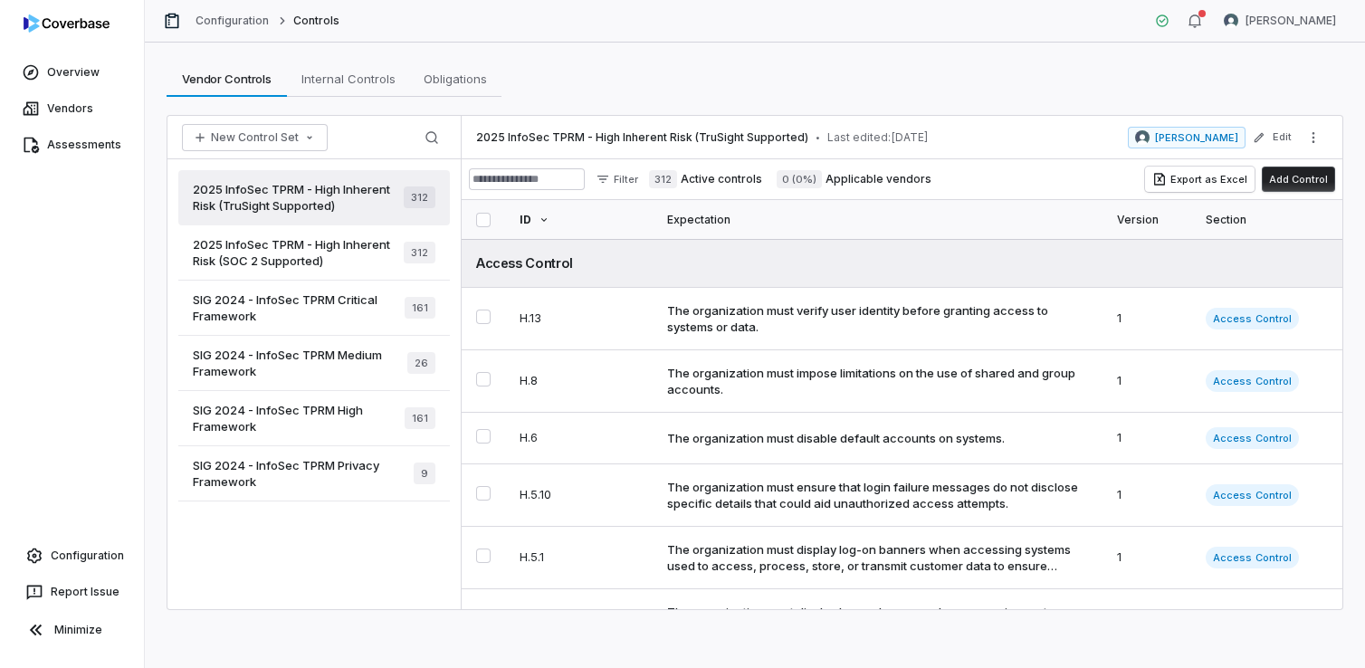
click at [543, 216] on icon at bounding box center [544, 220] width 11 height 11
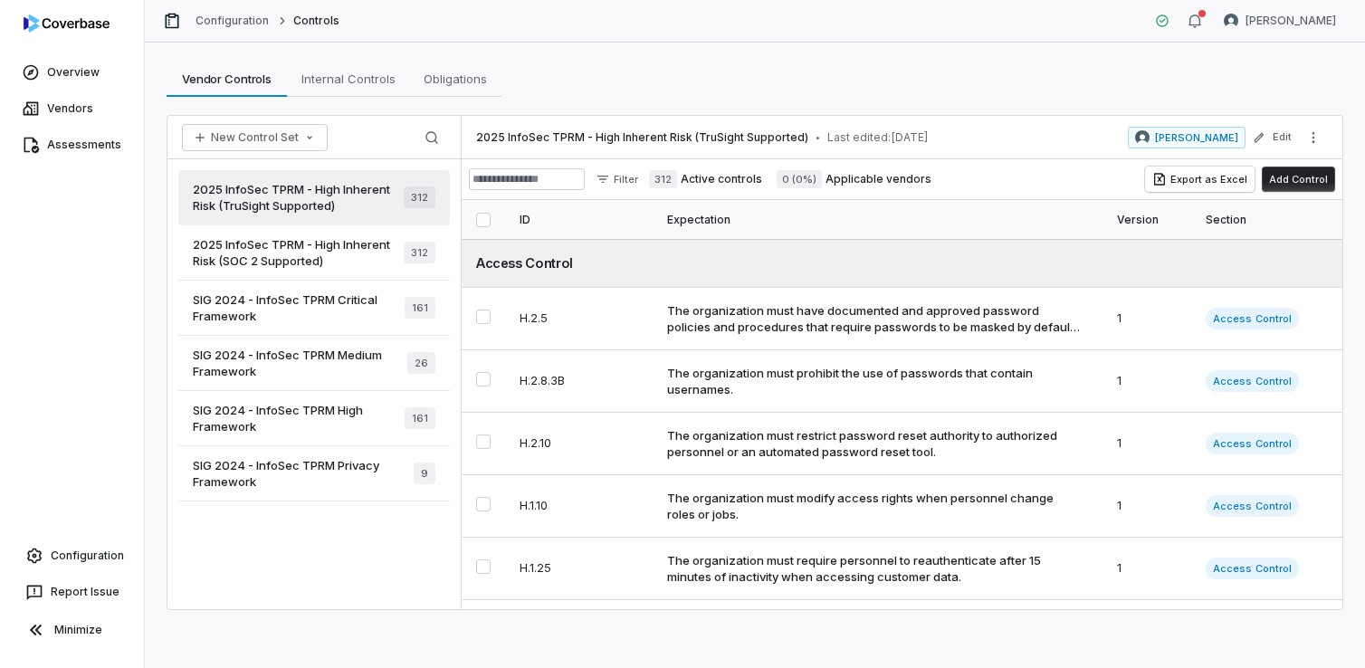
click at [543, 216] on div at bounding box center [543, 220] width 11 height 11
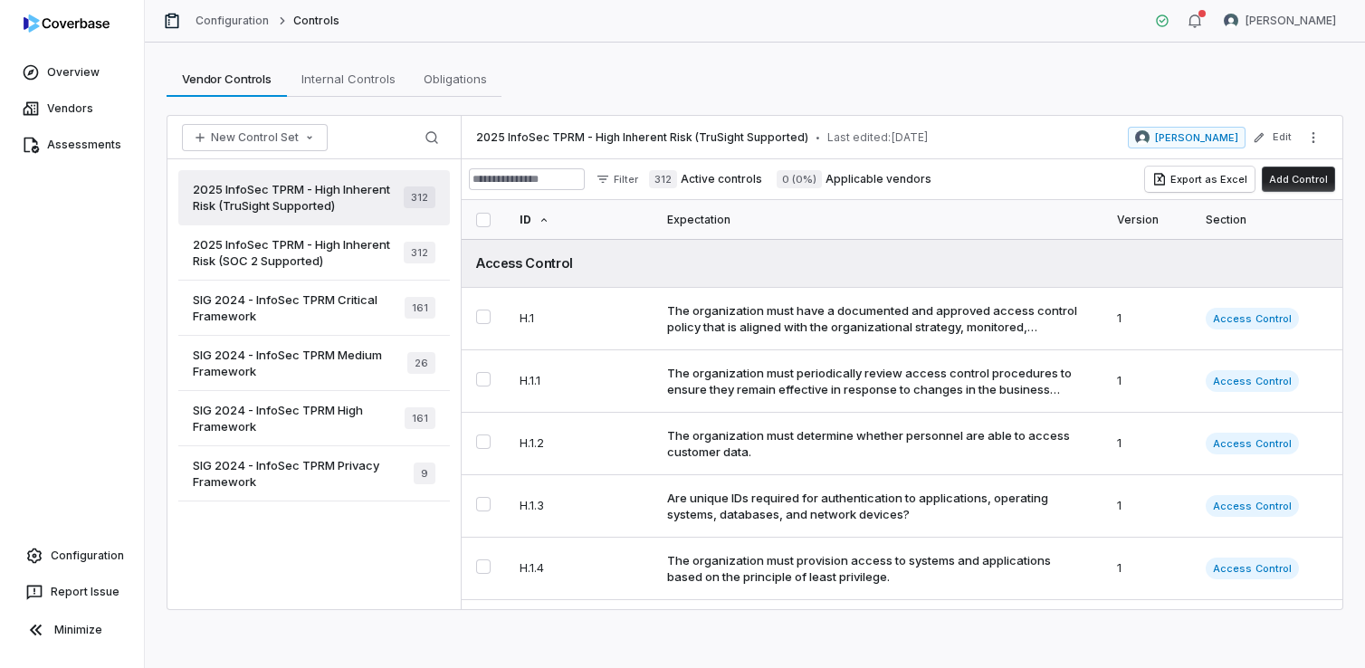
click at [311, 254] on span "2025 InfoSec TPRM - High Inherent Risk (SOC 2 Supported)" at bounding box center [298, 252] width 211 height 33
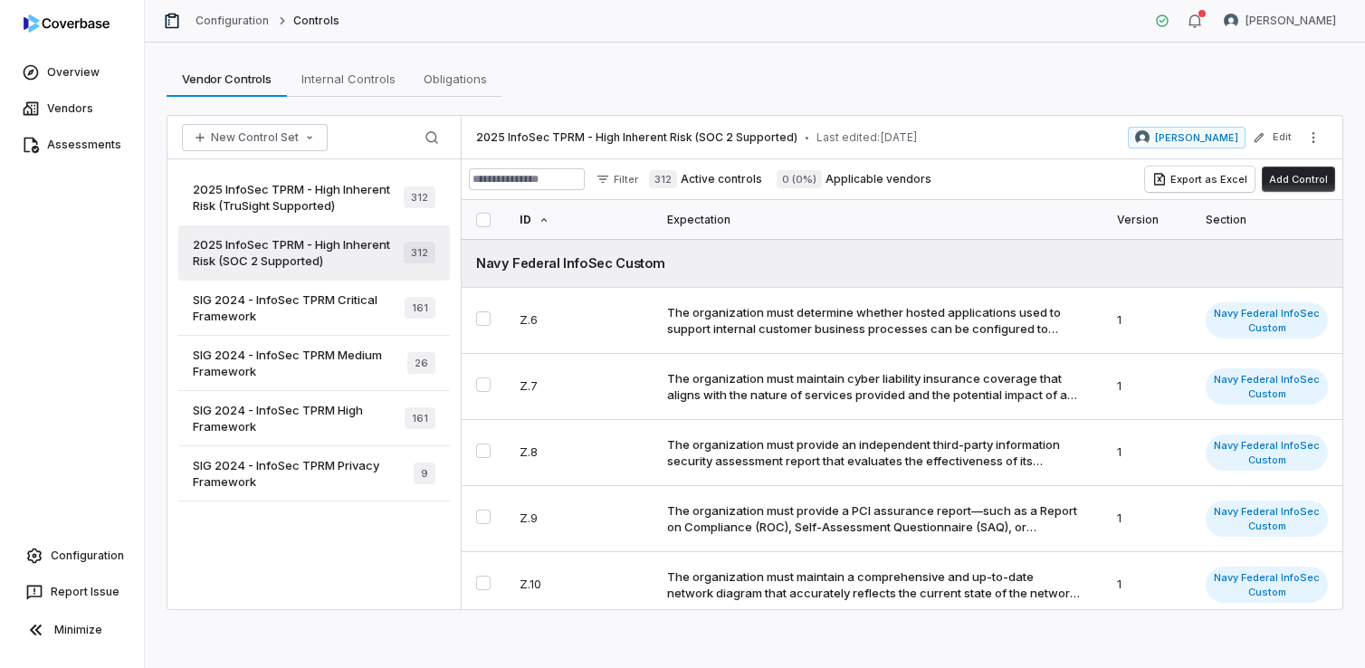
click at [297, 177] on div "2025 InfoSec TPRM - High Inherent Risk (TruSight Supported) 312" at bounding box center [314, 197] width 272 height 55
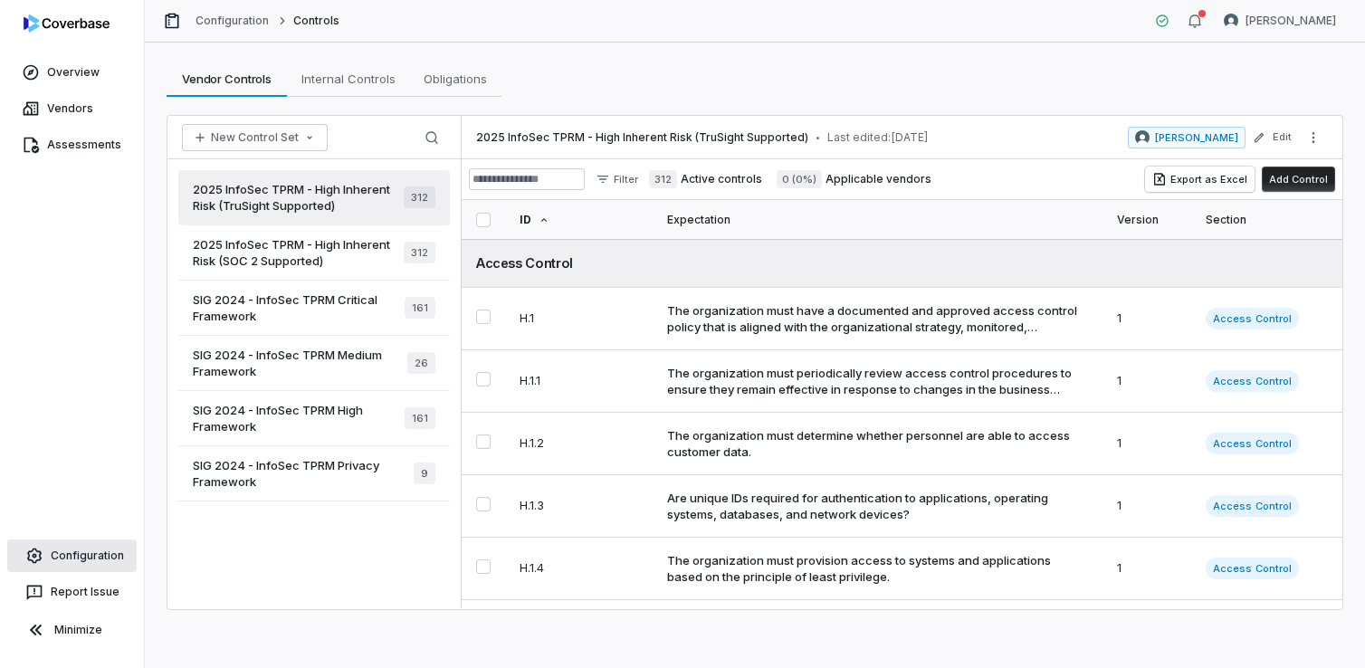
click at [82, 558] on link "Configuration" at bounding box center [71, 556] width 129 height 33
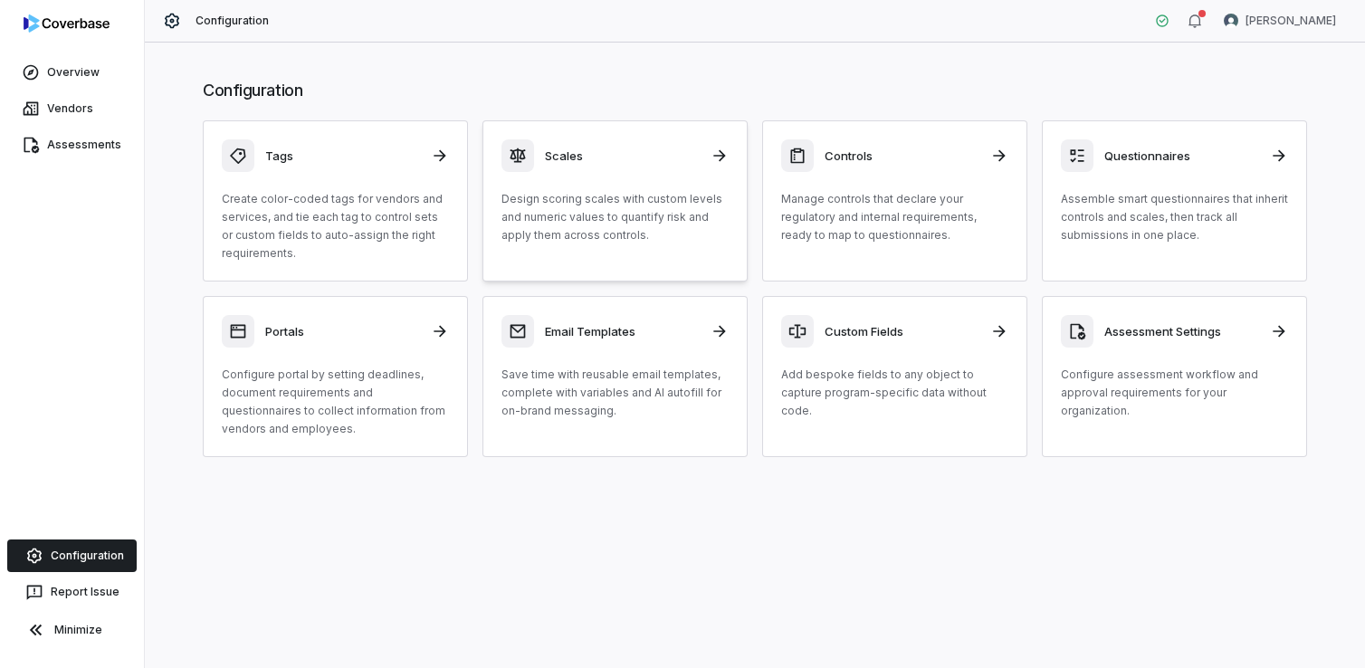
click at [608, 189] on div "Scales Design scoring scales with custom levels and numeric values to quantify …" at bounding box center [615, 191] width 227 height 105
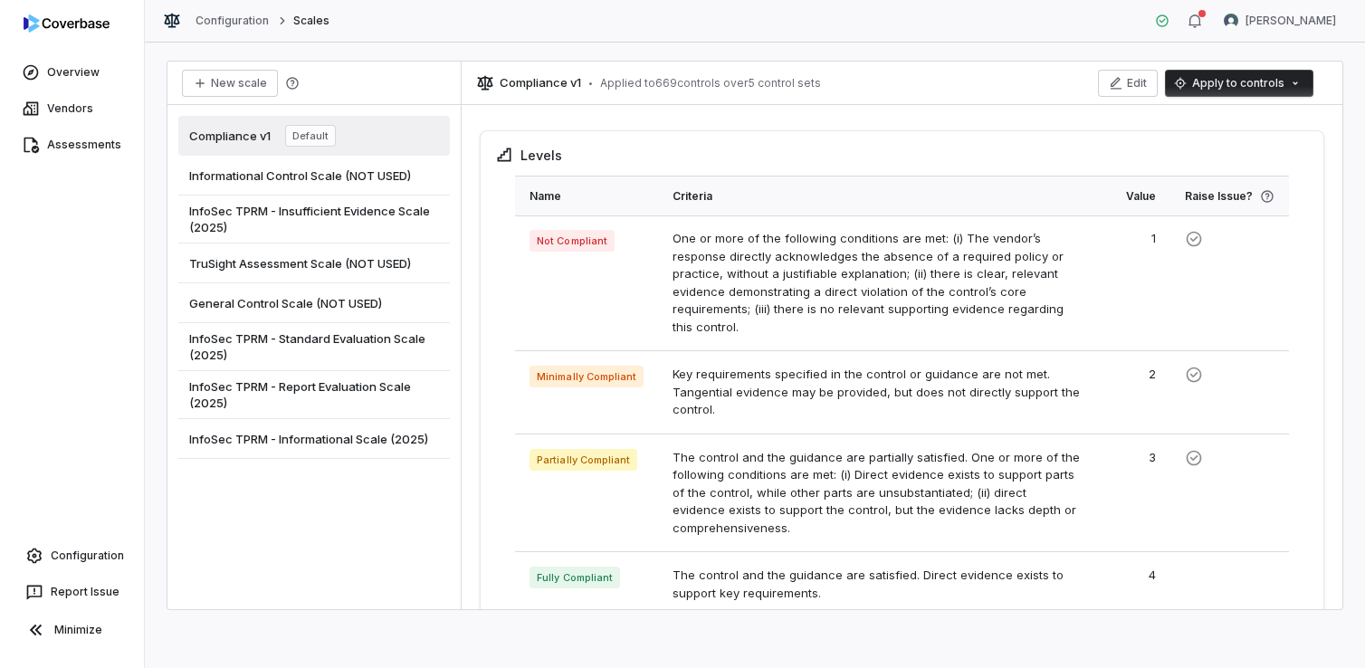
drag, startPoint x: 384, startPoint y: 132, endPoint x: 269, endPoint y: 561, distance: 444.3
click at [269, 561] on div "Compliance v1 Default Informational Control Scale (NOT USED) InfoSec TPRM - Ins…" at bounding box center [314, 357] width 293 height 504
click at [385, 173] on span "Informational Control Scale (NOT USED)" at bounding box center [300, 176] width 222 height 16
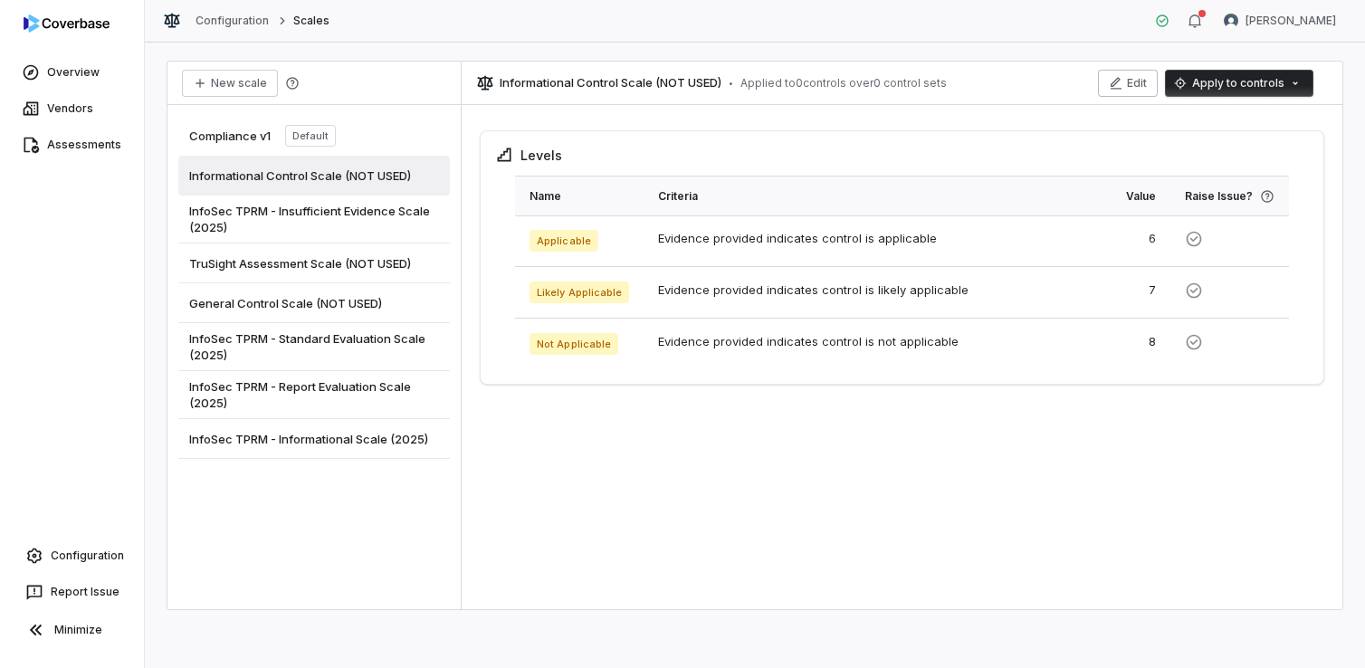
click at [1151, 80] on button "Edit" at bounding box center [1128, 83] width 60 height 27
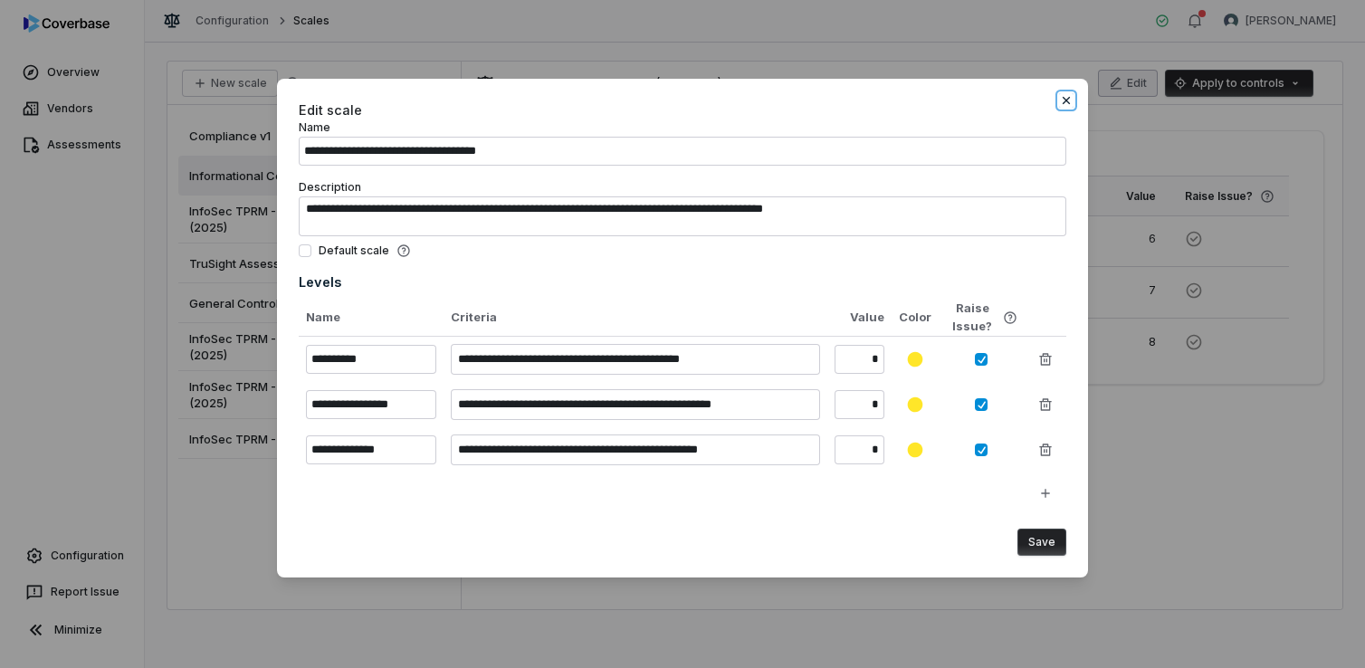
click at [1068, 102] on icon "button" at bounding box center [1066, 100] width 7 height 7
type textarea "*"
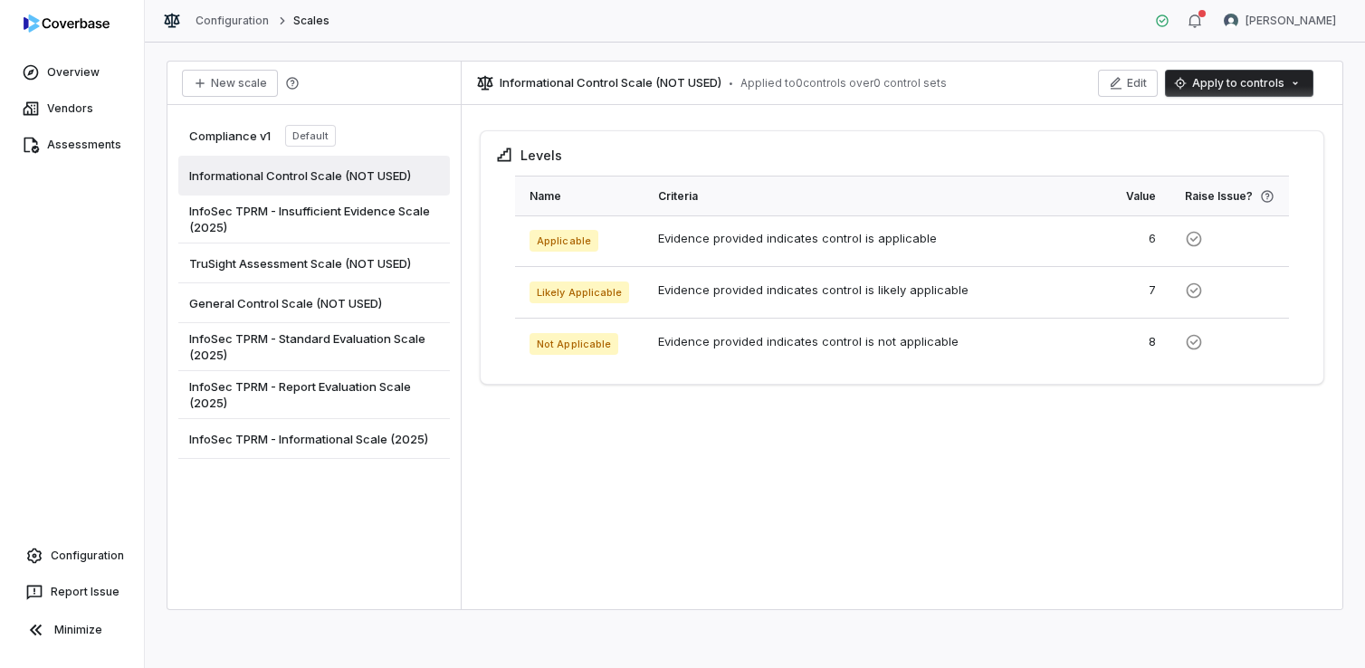
click at [376, 337] on span "InfoSec TPRM - Standard Evaluation Scale (2025)" at bounding box center [314, 346] width 250 height 33
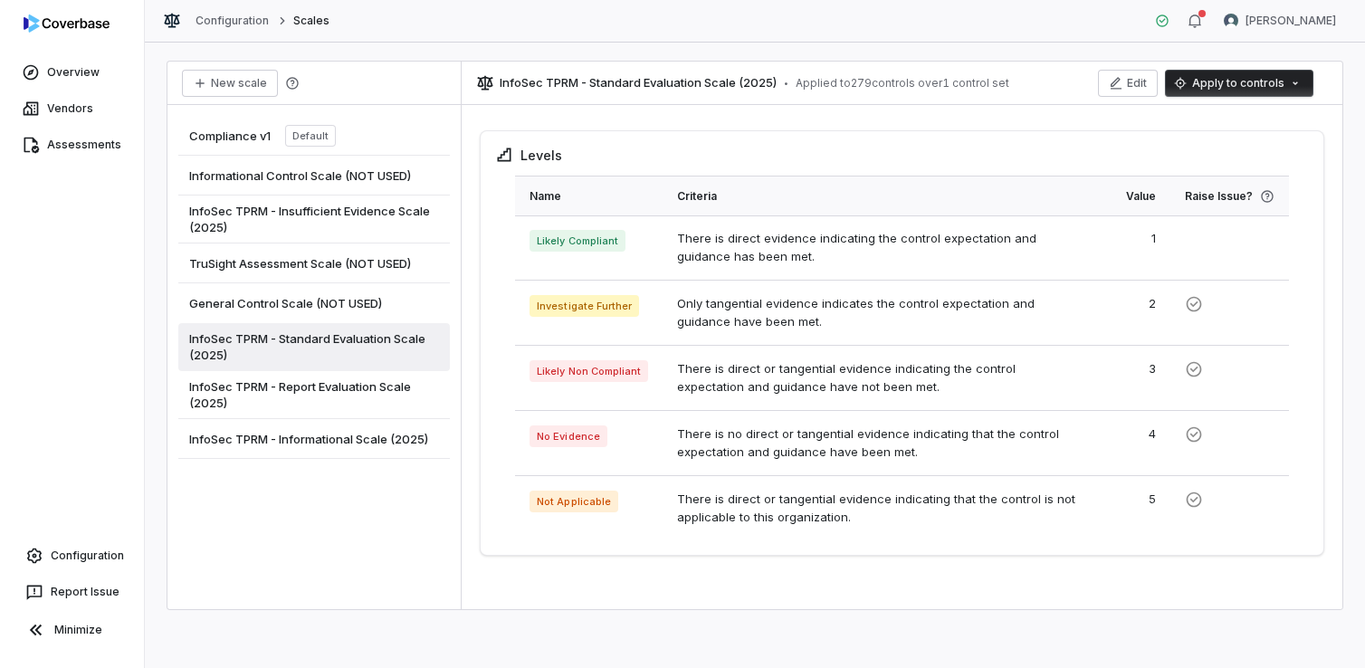
click at [1249, 88] on html "Overview Vendors Assessments Configuration Report Issue Minimize Configuration …" at bounding box center [682, 334] width 1365 height 668
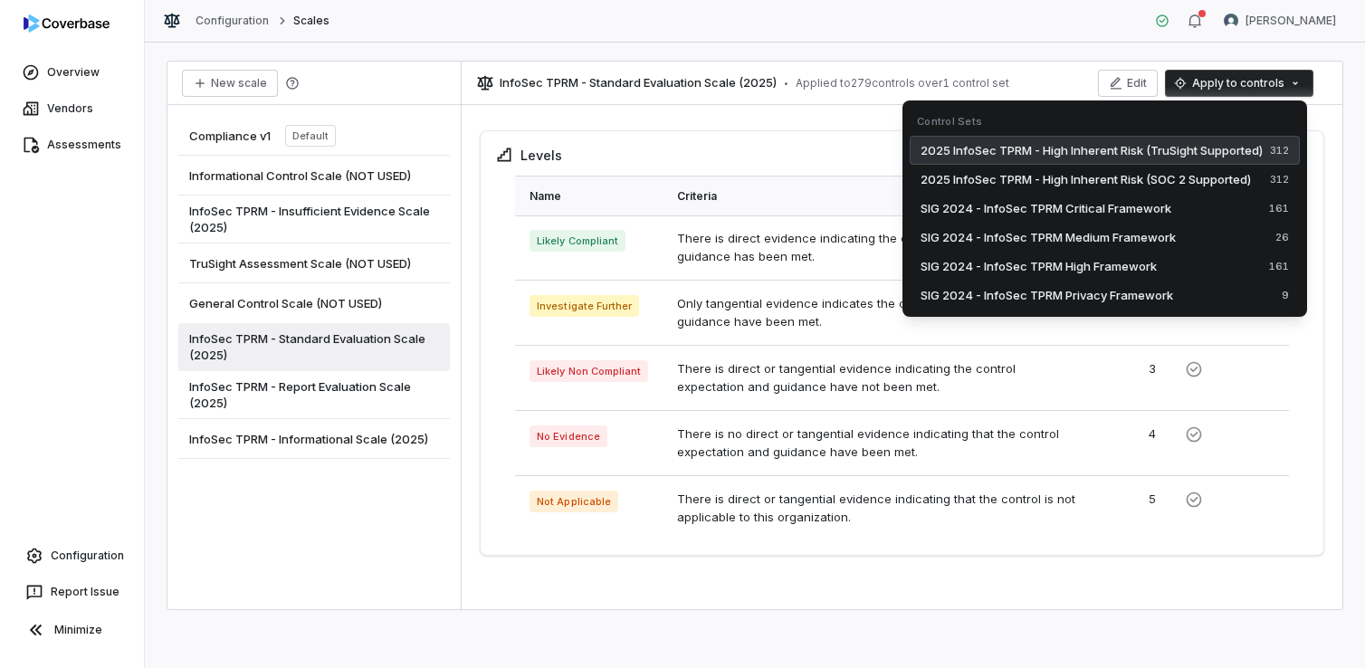
click at [1215, 149] on span "2025 InfoSec TPRM - High Inherent Risk (TruSight Supported)" at bounding box center [1092, 150] width 342 height 18
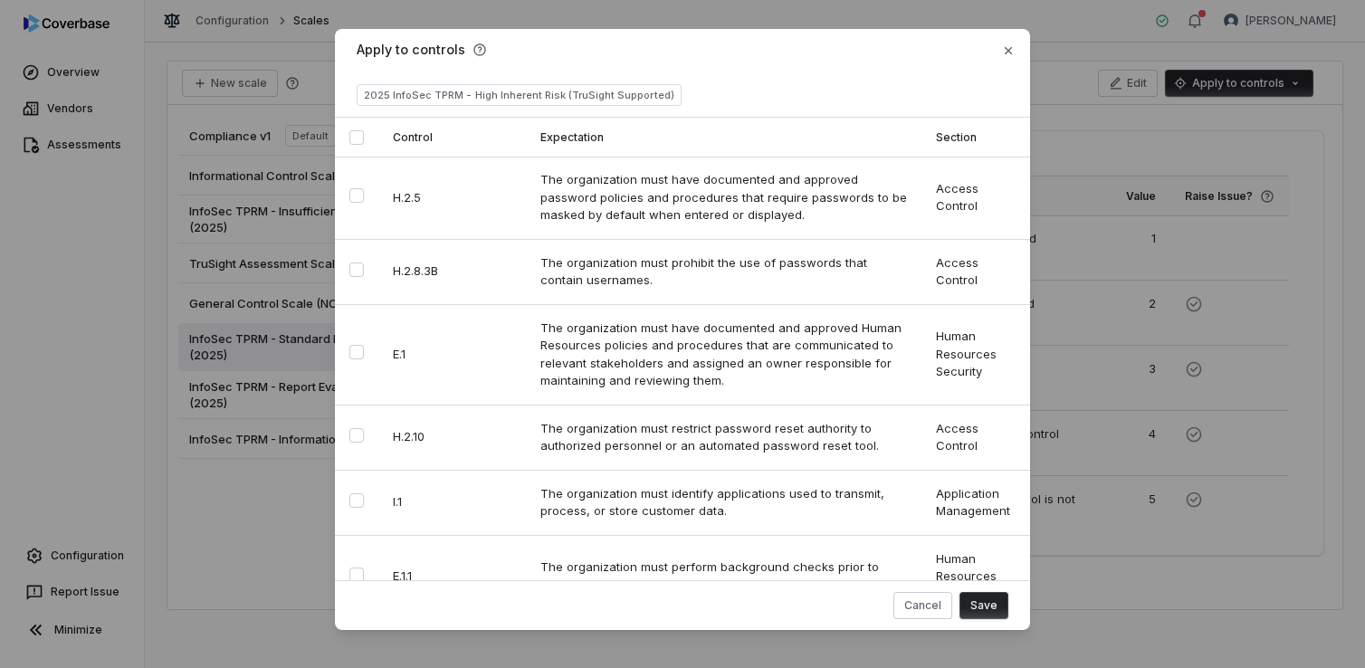
click at [353, 139] on button "Select all" at bounding box center [356, 137] width 14 height 14
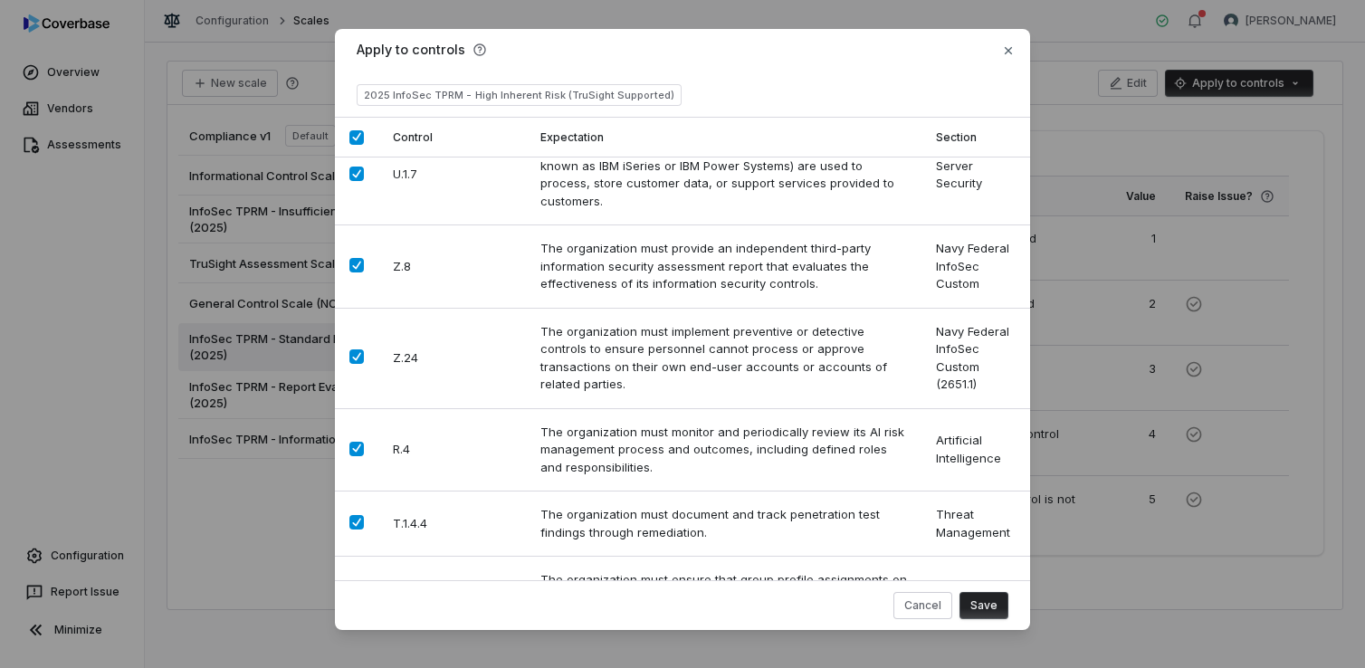
scroll to position [23817, 0]
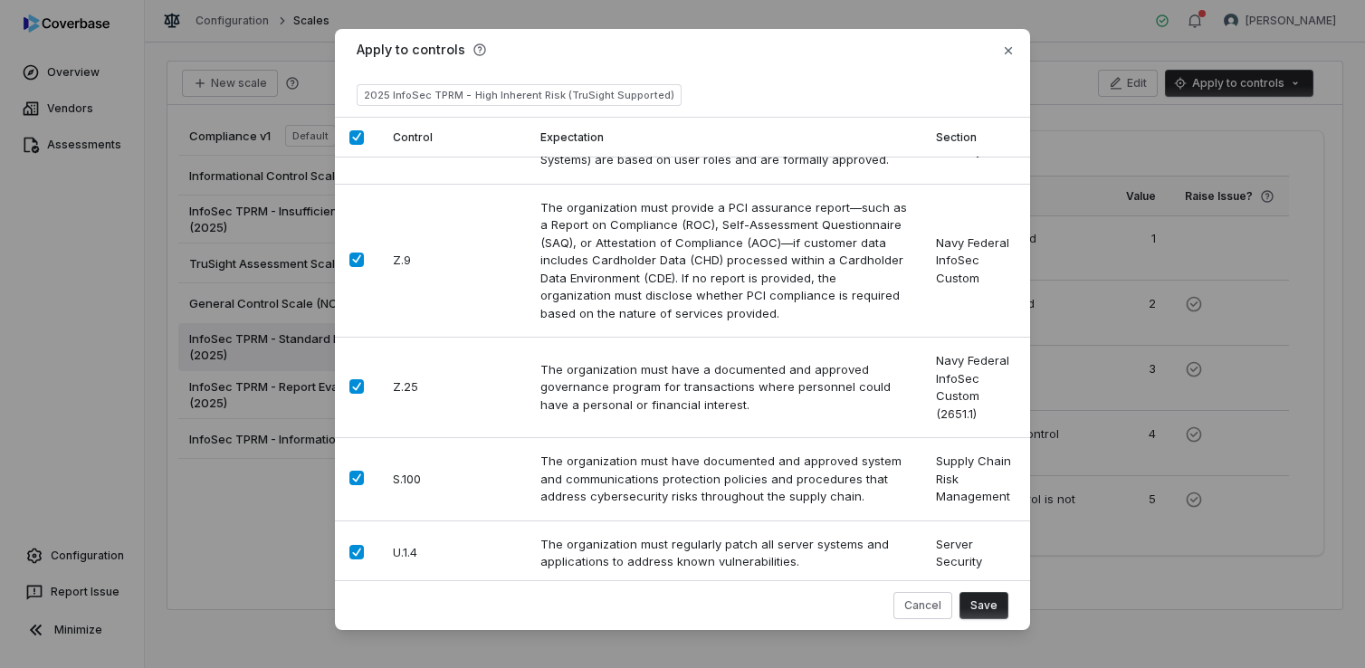
click at [981, 609] on button "Save" at bounding box center [984, 605] width 49 height 27
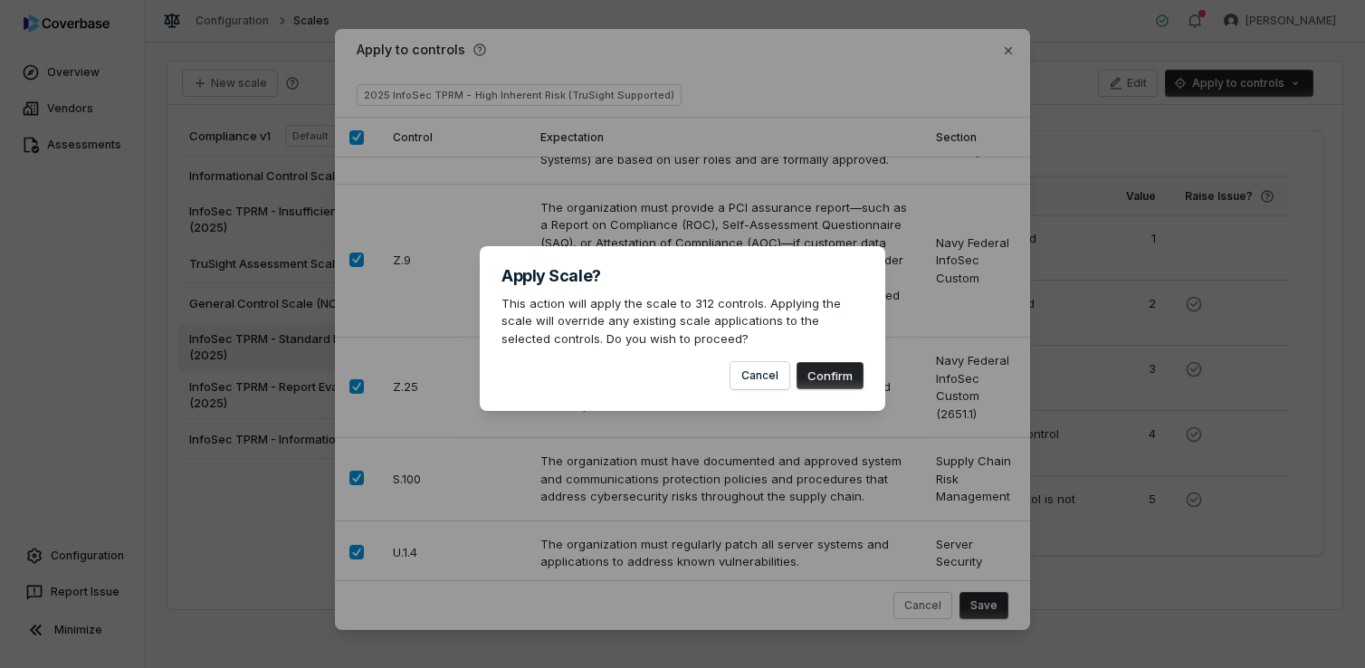
click at [823, 369] on button "Confirm" at bounding box center [830, 375] width 67 height 27
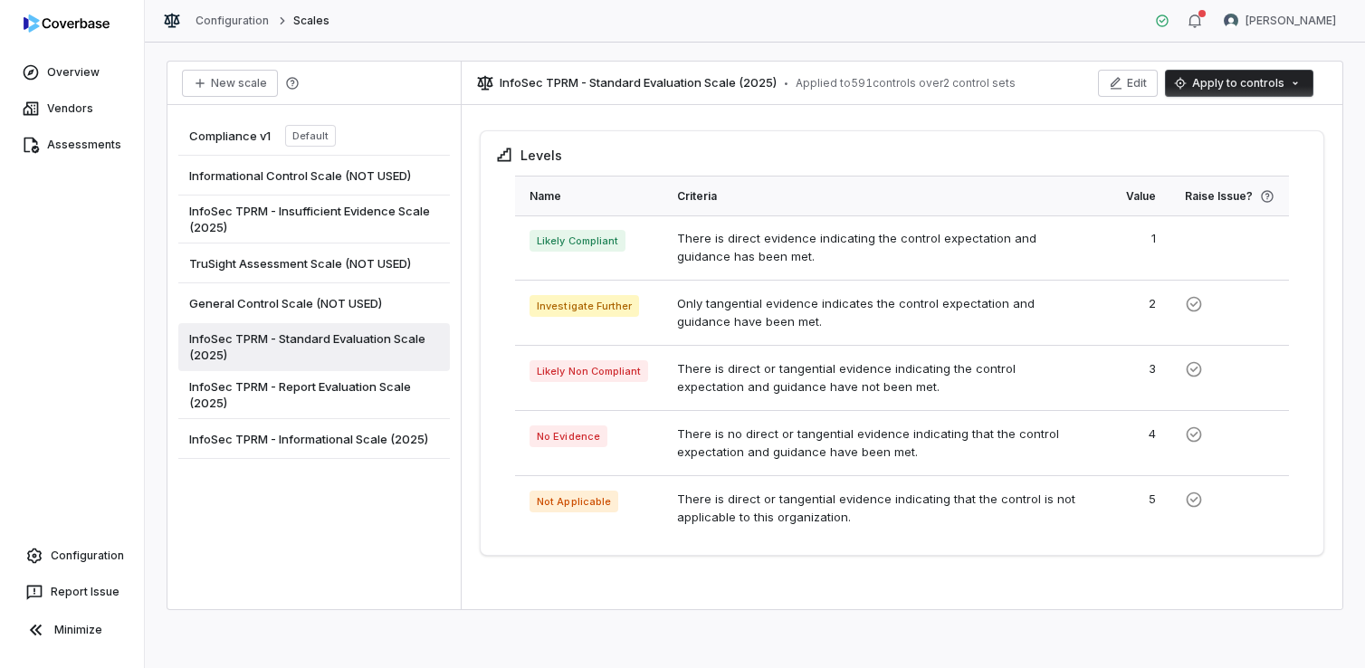
click at [359, 215] on span "InfoSec TPRM - Insufficient Evidence Scale (2025)" at bounding box center [314, 219] width 250 height 33
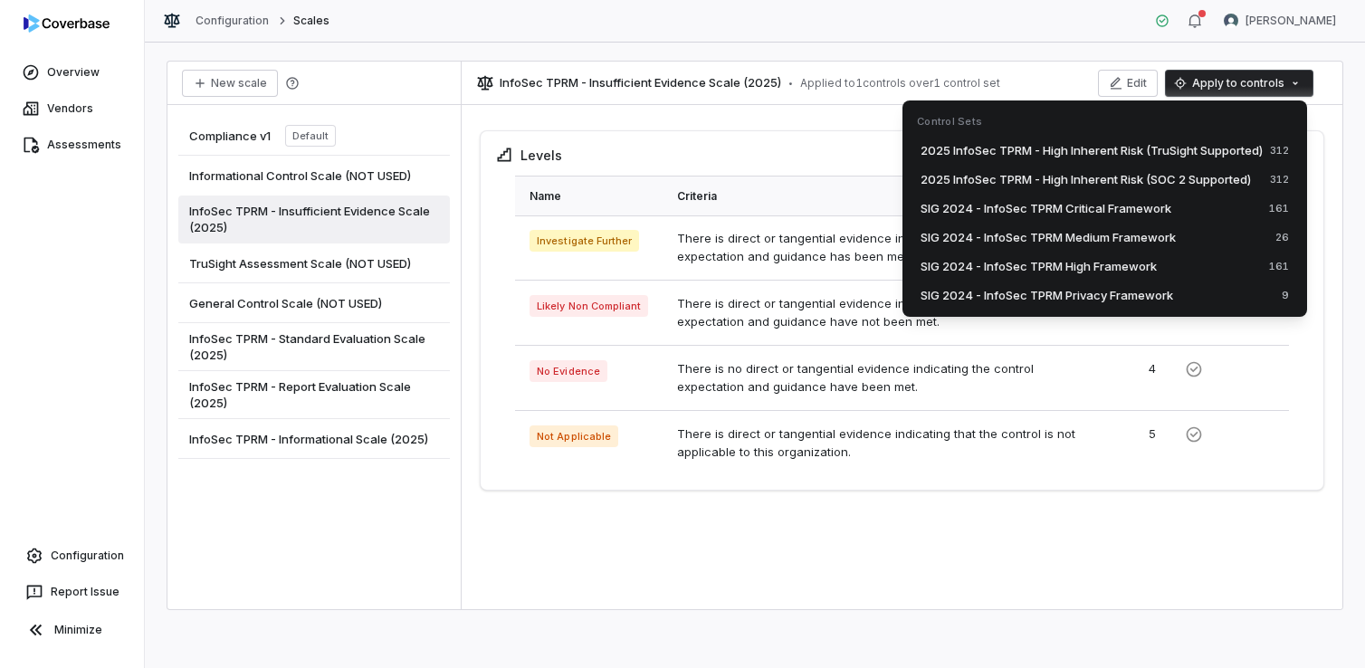
click at [1268, 90] on html "Overview Vendors Assessments Configuration Report Issue Minimize Configuration …" at bounding box center [682, 334] width 1365 height 668
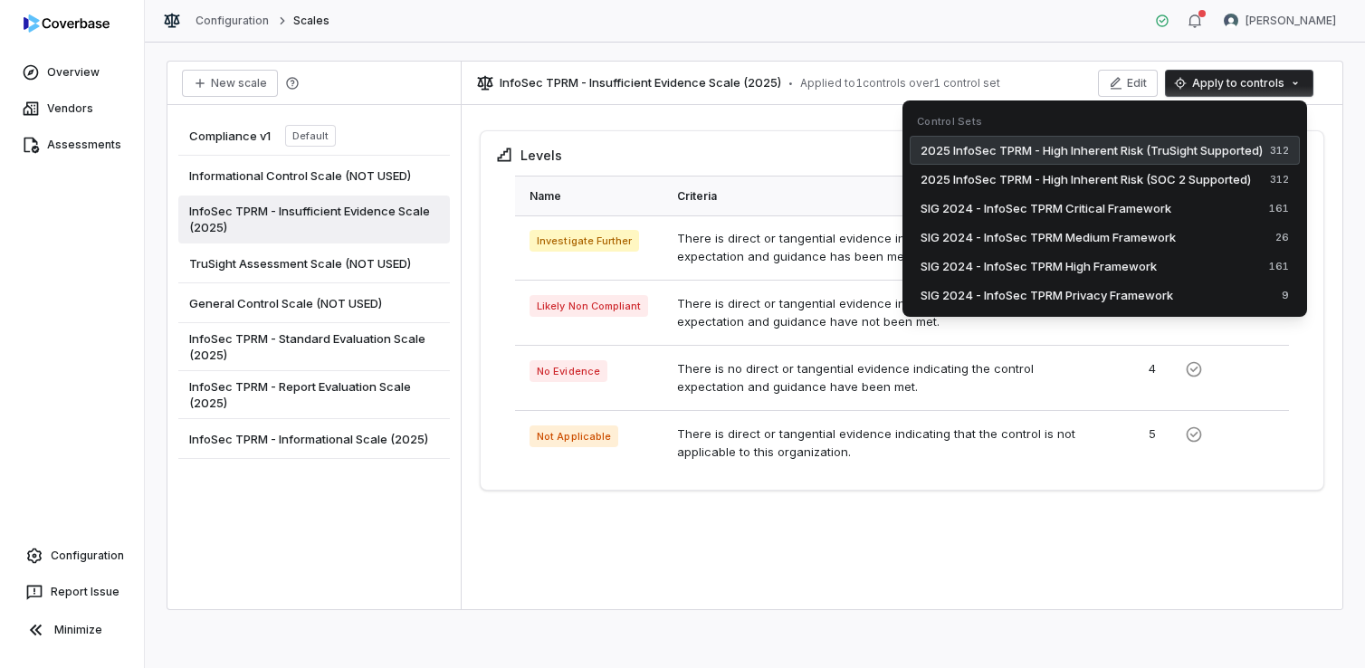
click at [1232, 146] on span "2025 InfoSec TPRM - High Inherent Risk (TruSight Supported)" at bounding box center [1092, 150] width 342 height 18
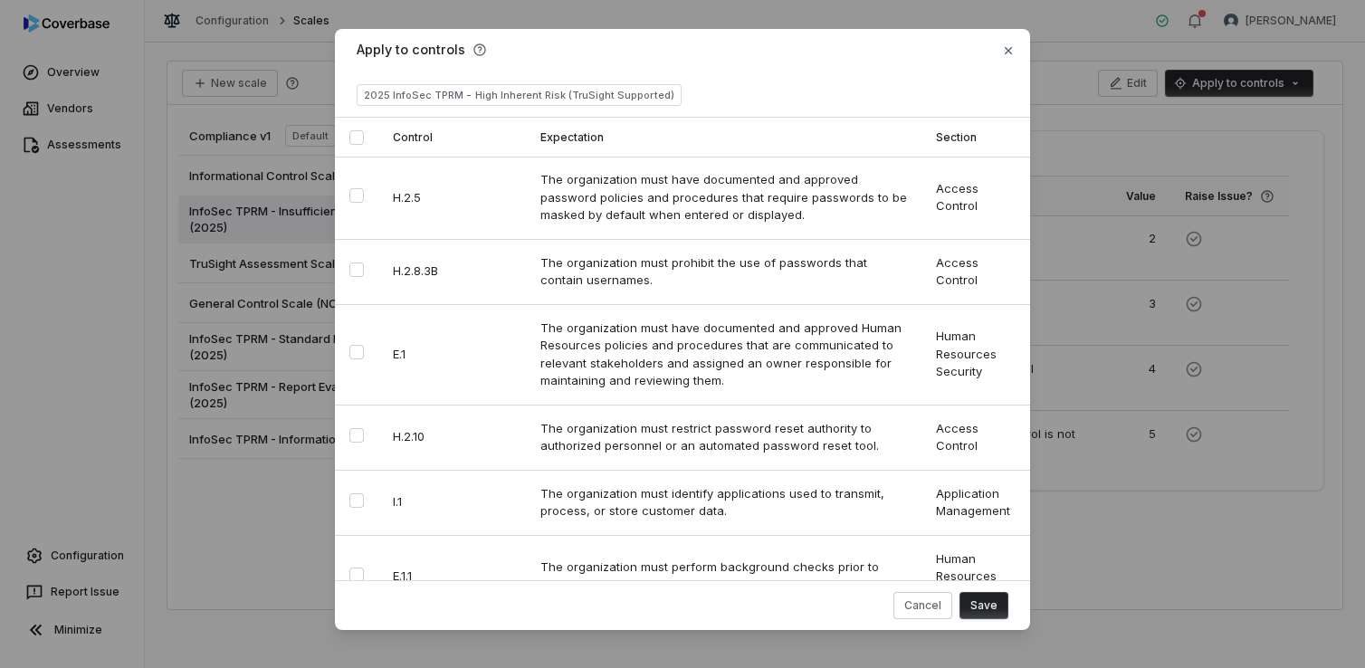
type button "on"
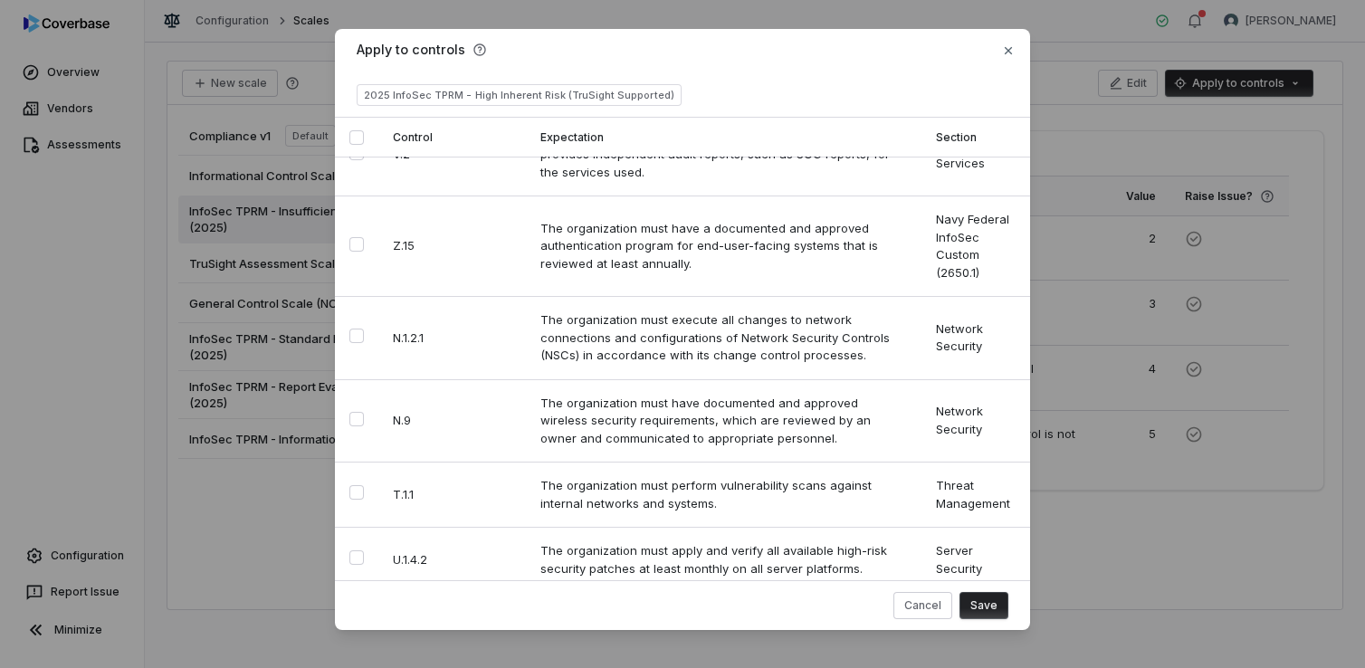
click at [984, 607] on button "Save" at bounding box center [984, 605] width 49 height 27
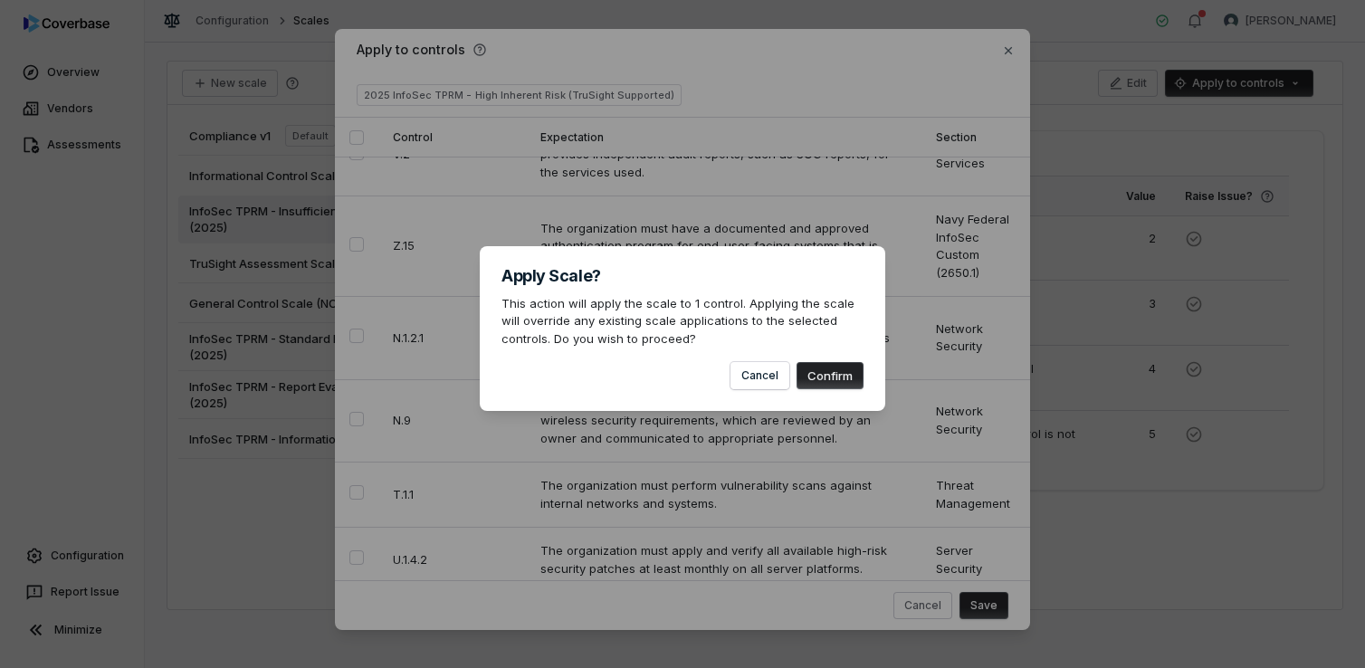
click at [837, 385] on button "Confirm" at bounding box center [830, 375] width 67 height 27
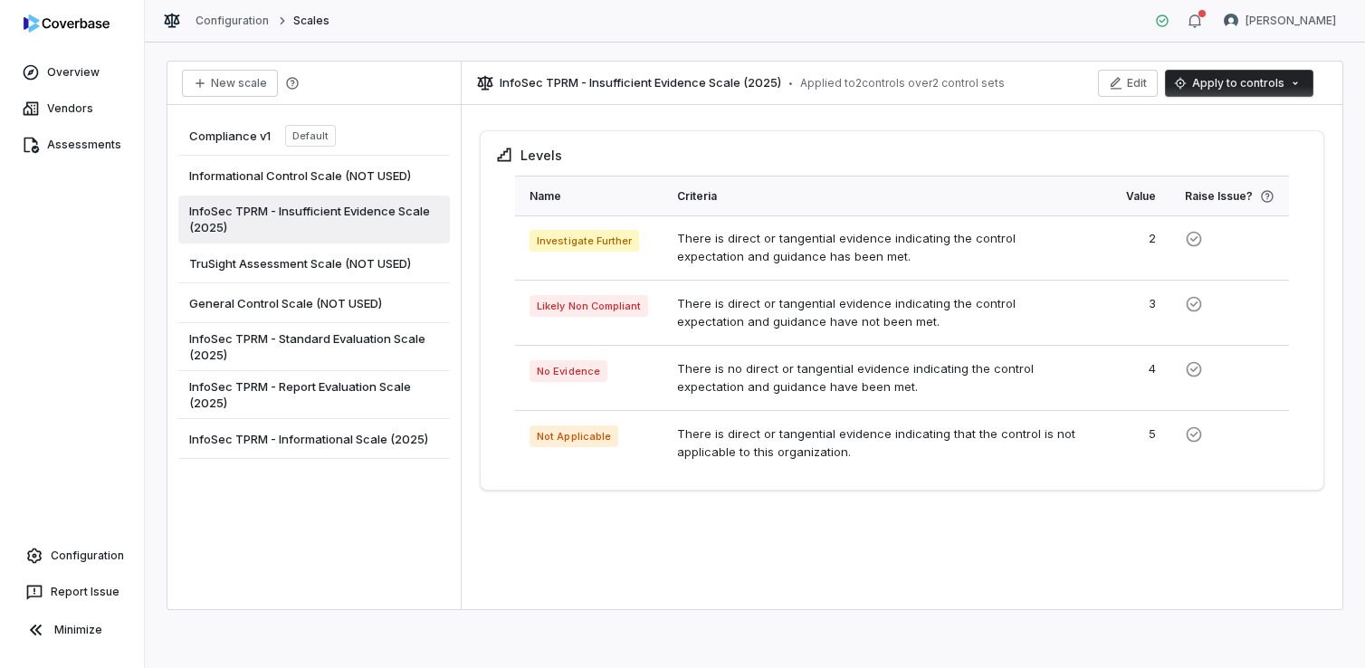
click at [363, 390] on span "InfoSec TPRM - Report Evaluation Scale (2025)" at bounding box center [314, 394] width 250 height 33
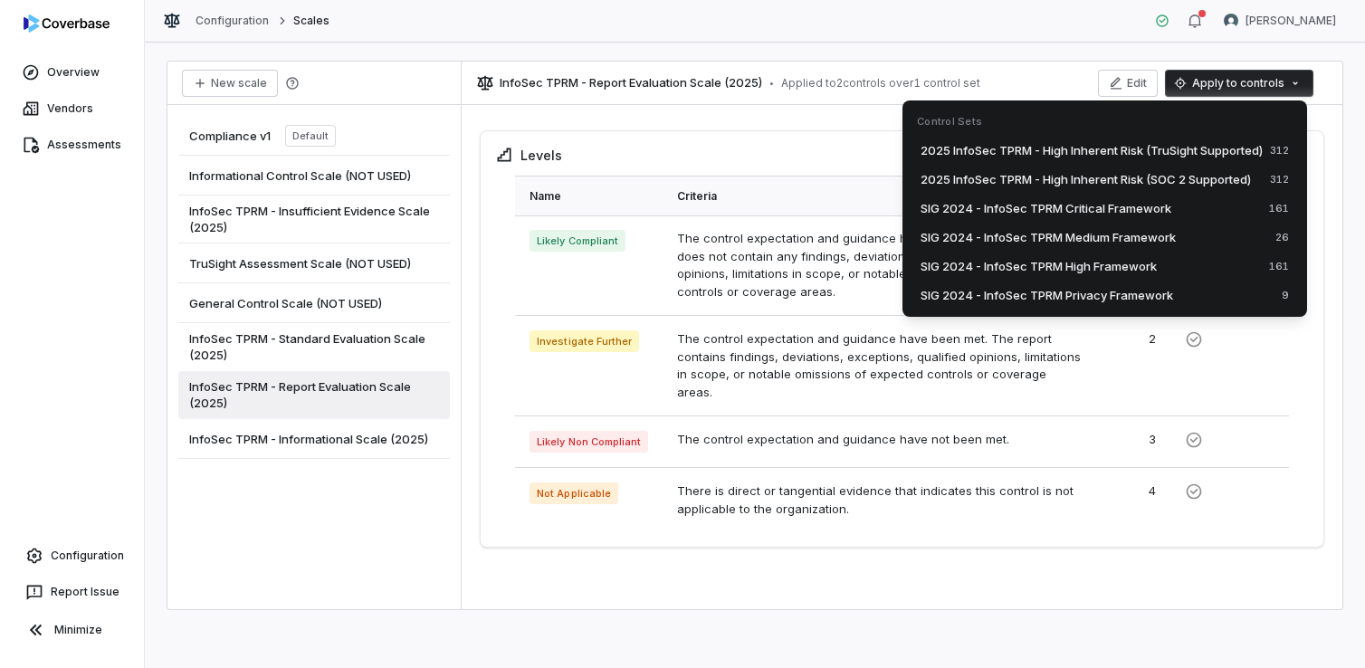
click at [1222, 86] on html "Overview Vendors Assessments Configuration Report Issue Minimize Configuration …" at bounding box center [682, 334] width 1365 height 668
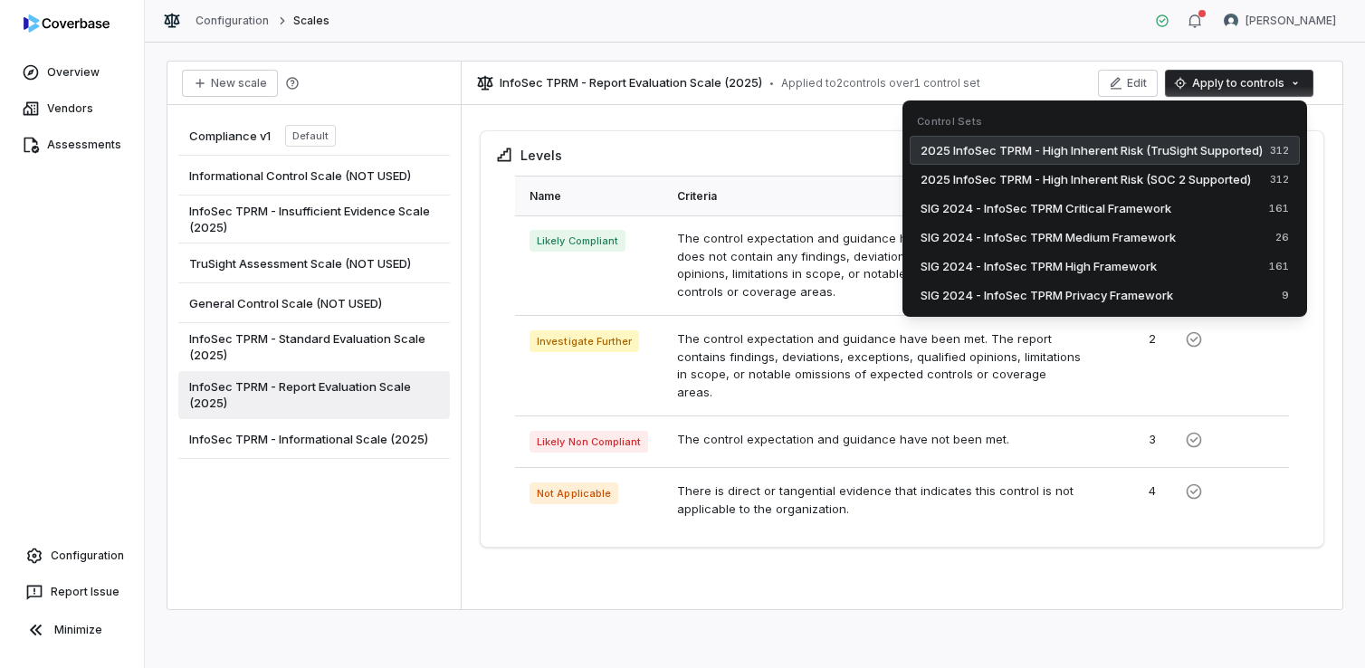
click at [1188, 148] on span "2025 InfoSec TPRM - High Inherent Risk (TruSight Supported)" at bounding box center [1092, 150] width 342 height 18
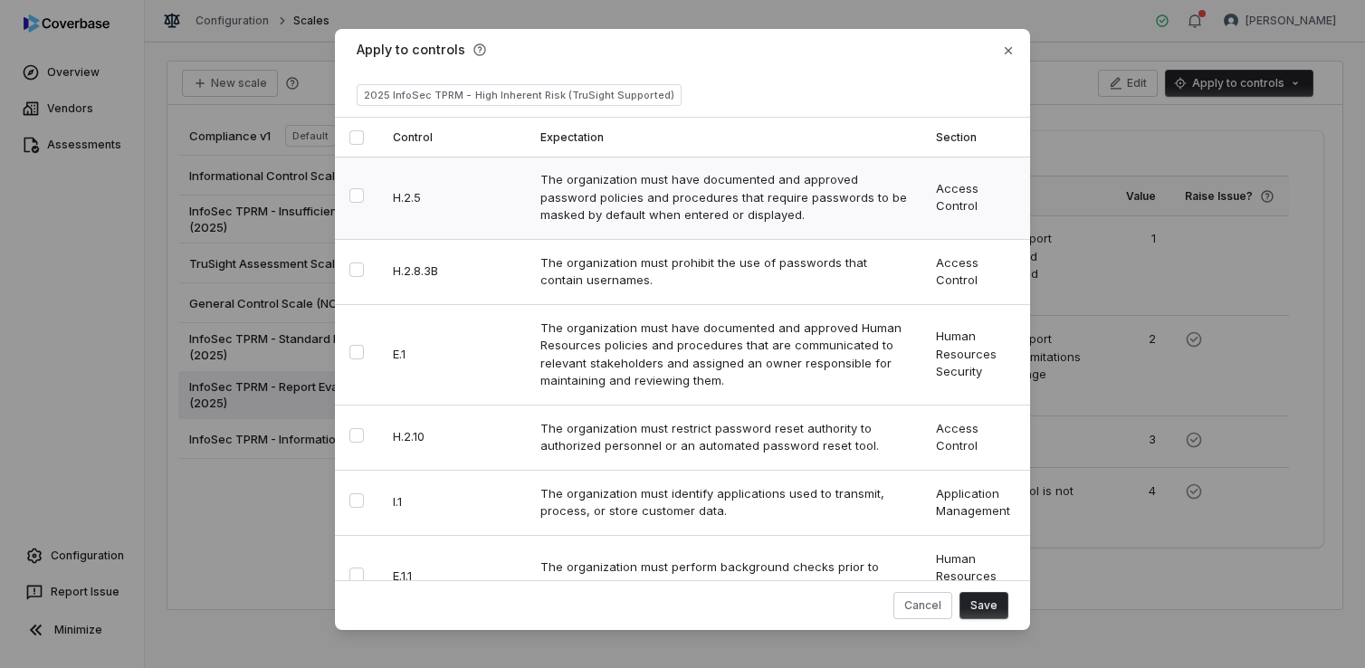
type button "on"
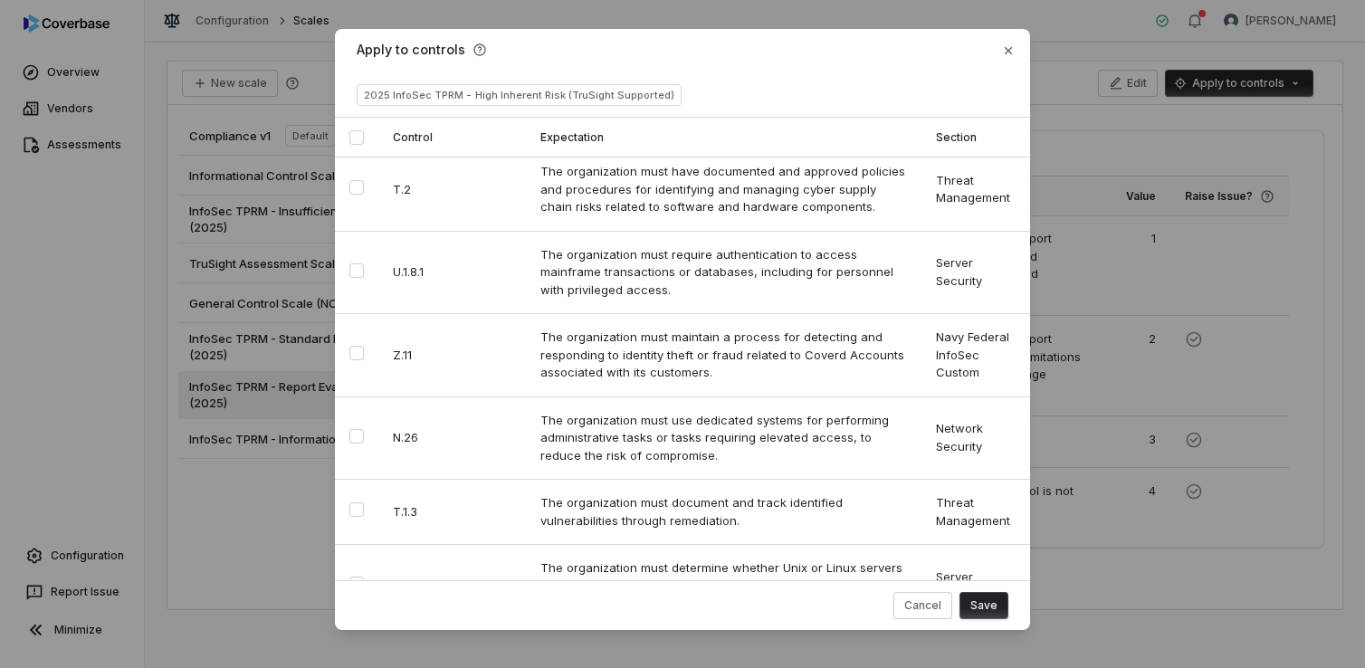
drag, startPoint x: 356, startPoint y: 349, endPoint x: 368, endPoint y: 349, distance: 11.8
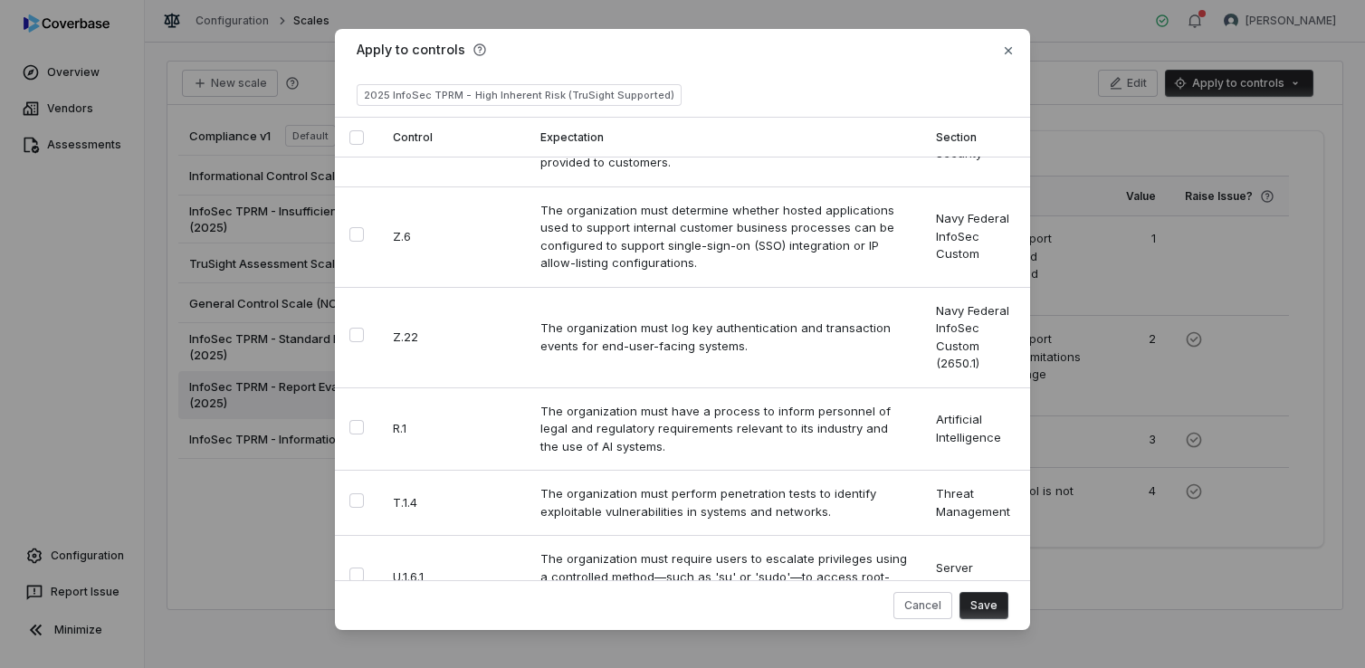
click at [991, 606] on button "Save" at bounding box center [984, 605] width 49 height 27
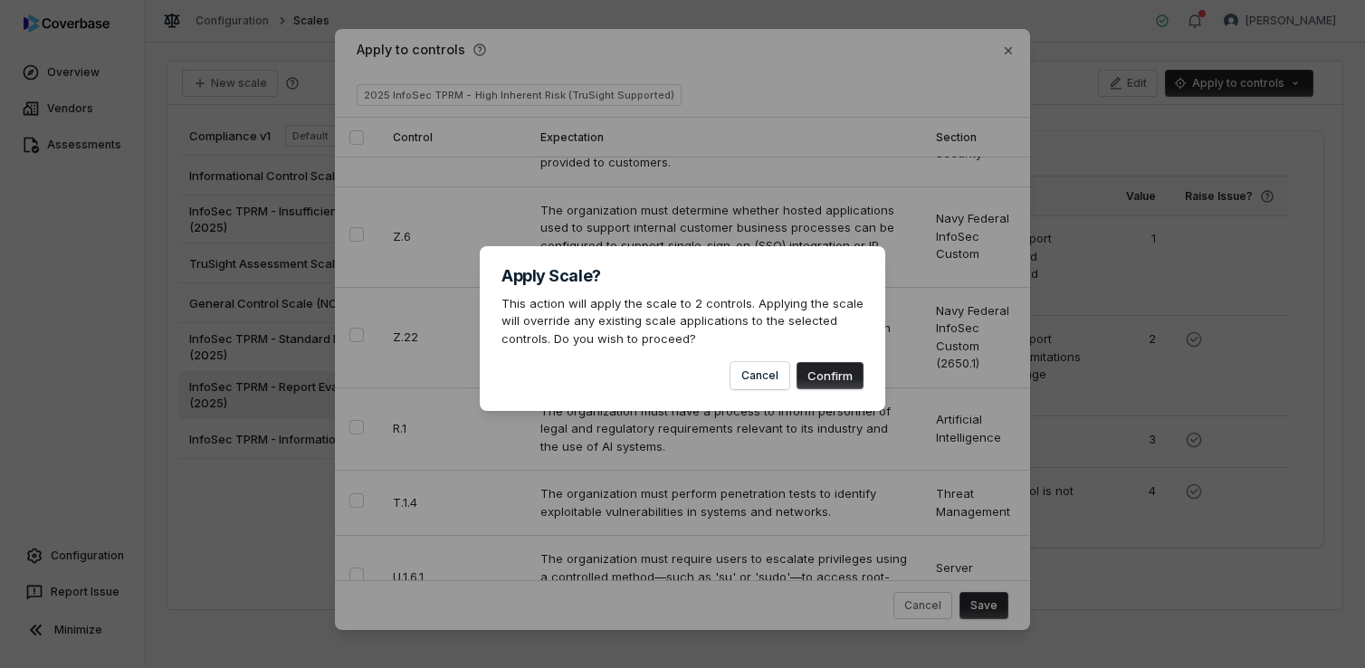
click at [851, 371] on button "Confirm" at bounding box center [830, 375] width 67 height 27
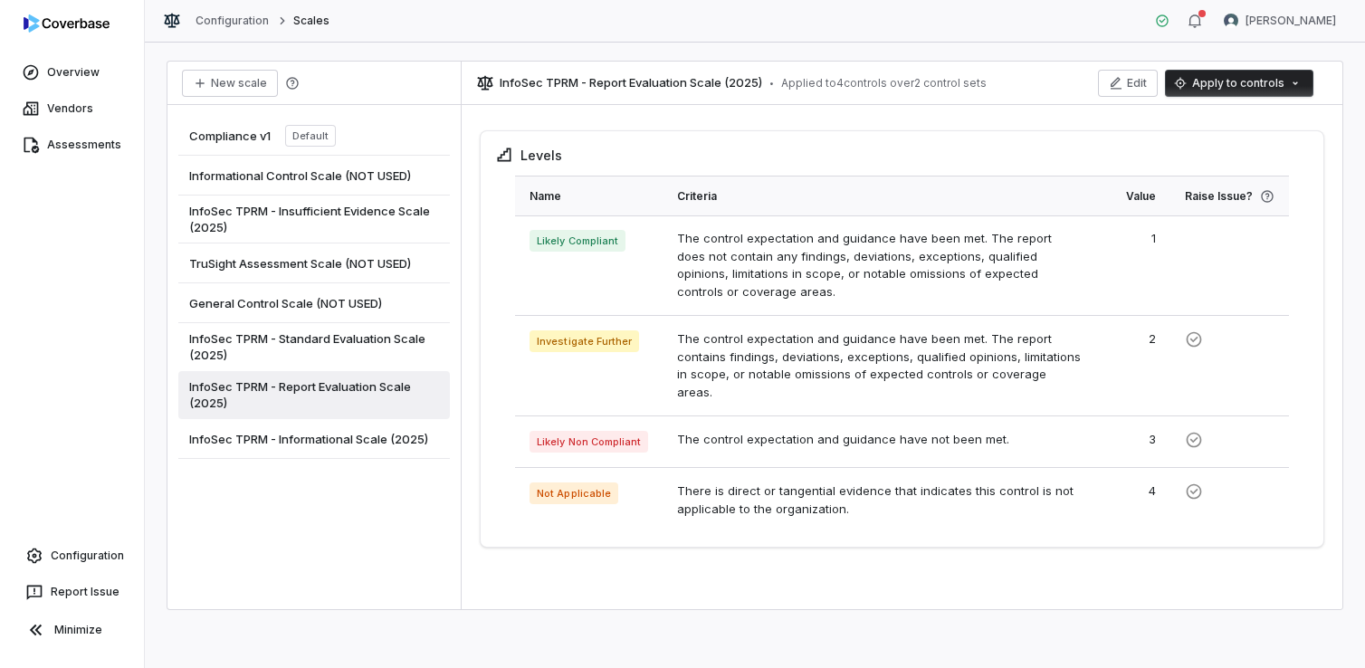
click at [373, 440] on span "InfoSec TPRM - Informational Scale (2025)" at bounding box center [308, 439] width 239 height 16
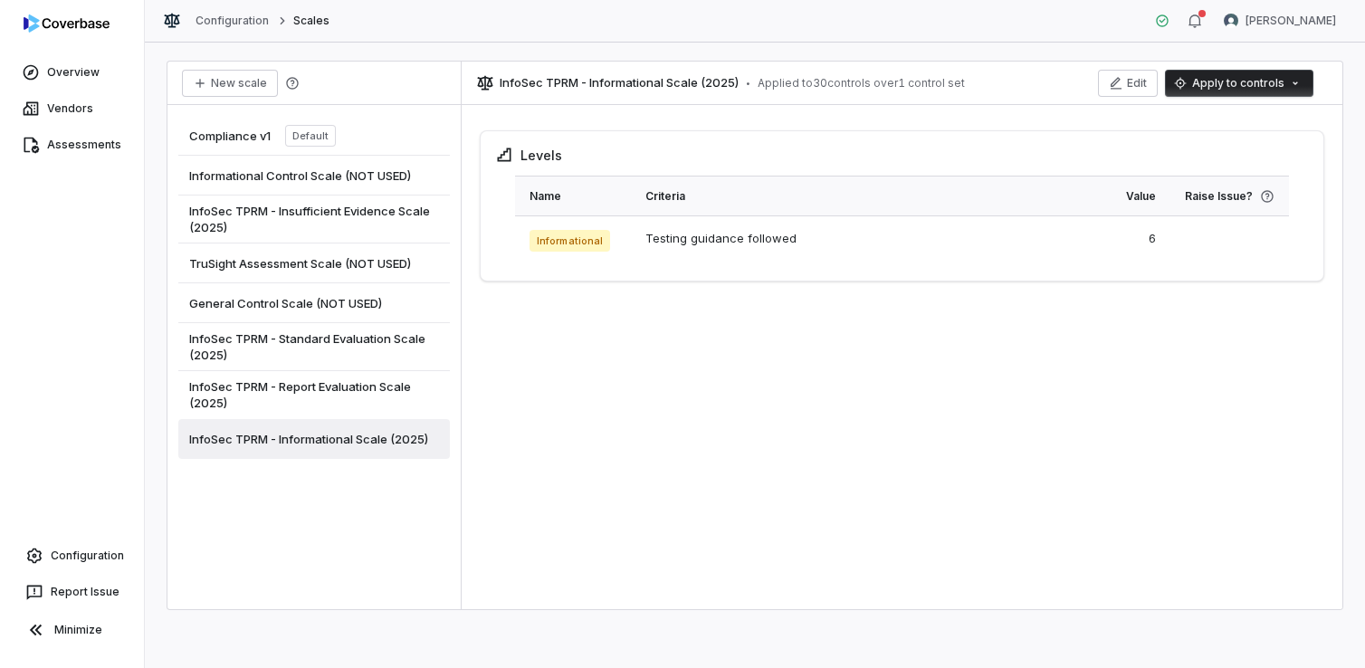
click at [1240, 81] on html "Overview Vendors Assessments Configuration Report Issue Minimize Configuration …" at bounding box center [682, 334] width 1365 height 668
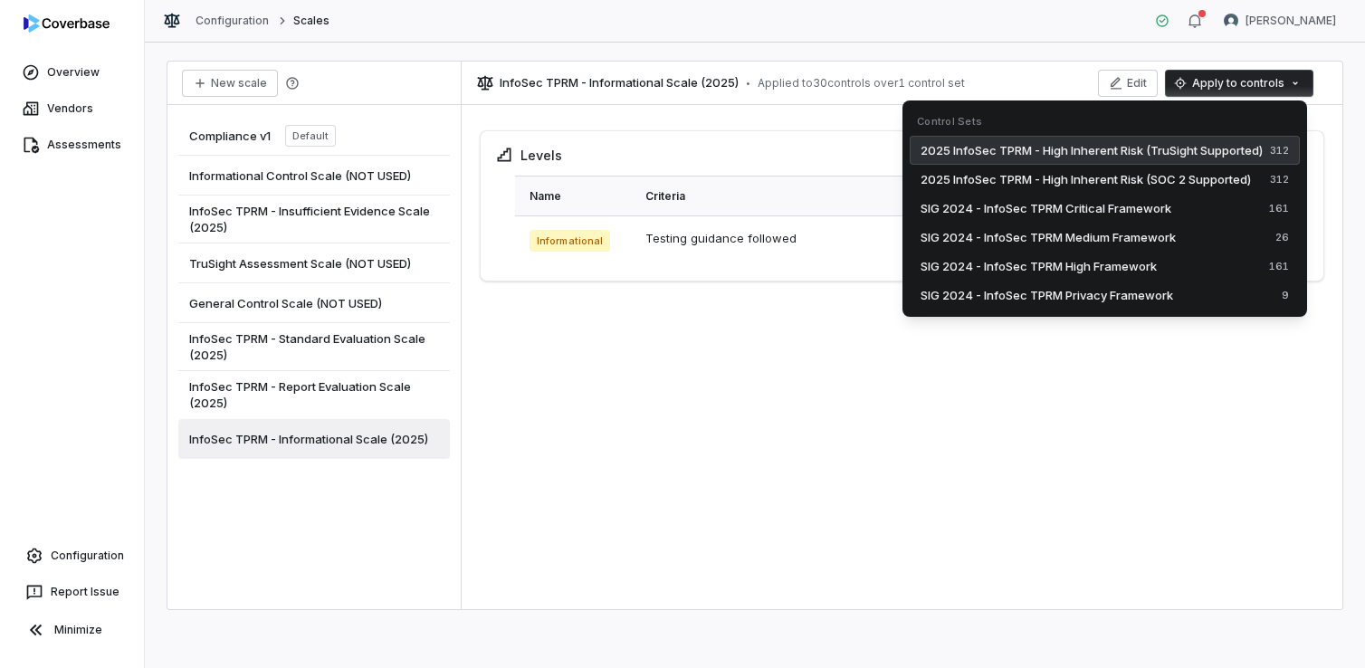
click at [1249, 147] on span "2025 InfoSec TPRM - High Inherent Risk (TruSight Supported)" at bounding box center [1092, 150] width 342 height 18
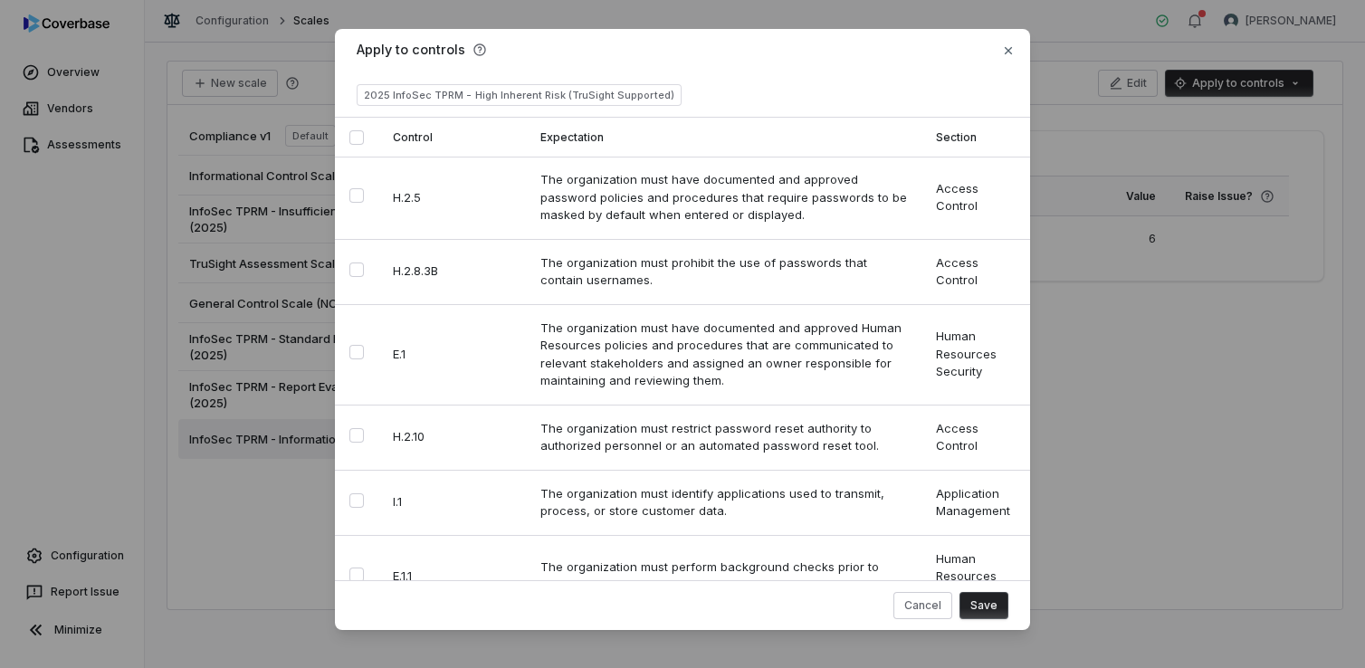
type button "on"
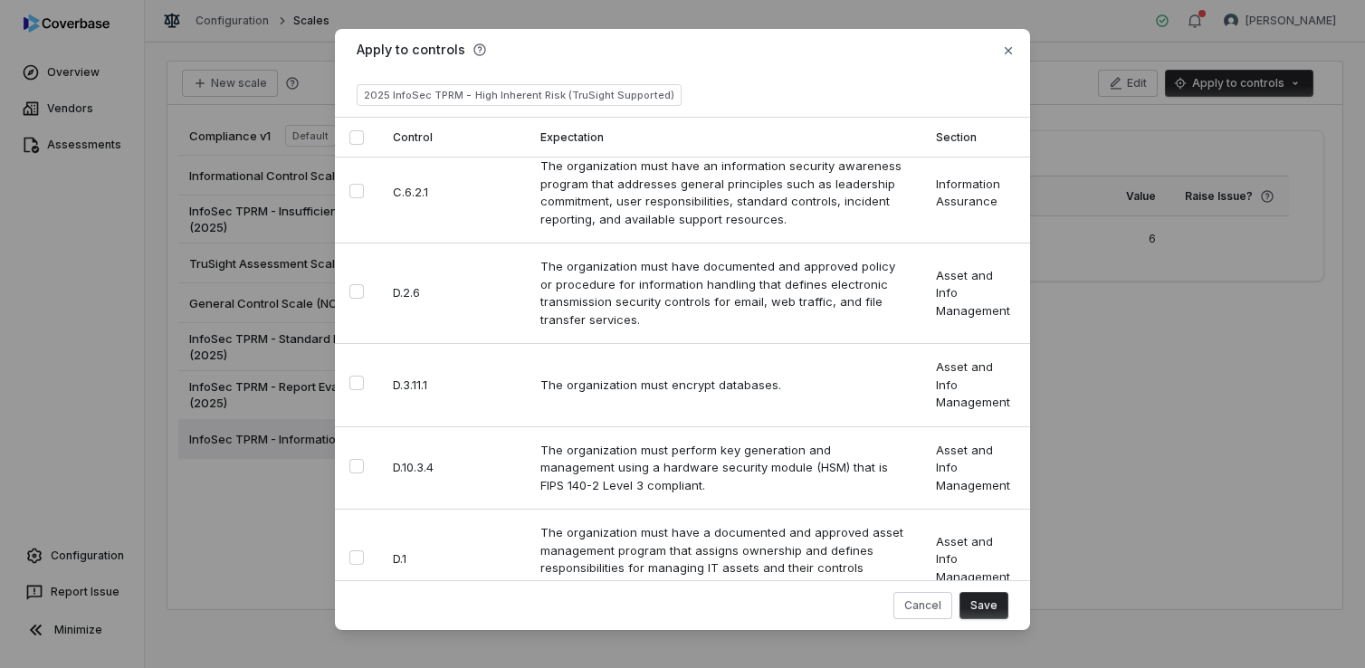
scroll to position [2032, 0]
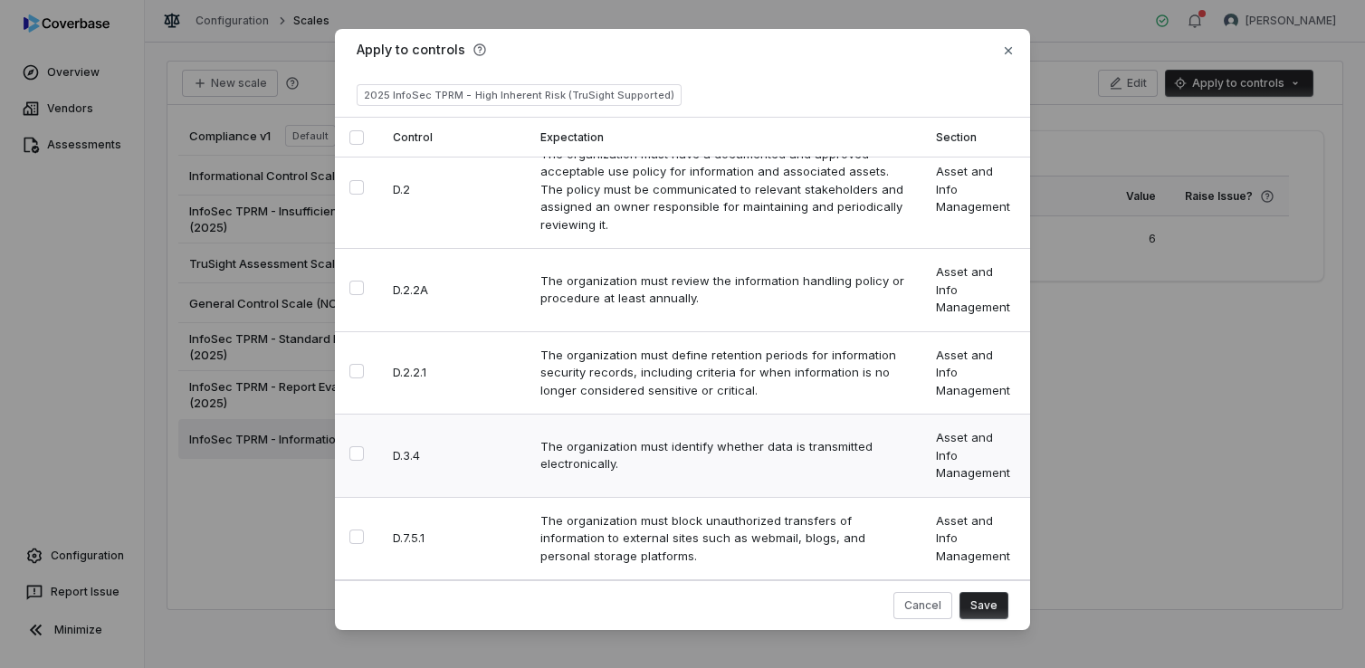
click at [352, 446] on button "Select row" at bounding box center [356, 453] width 14 height 14
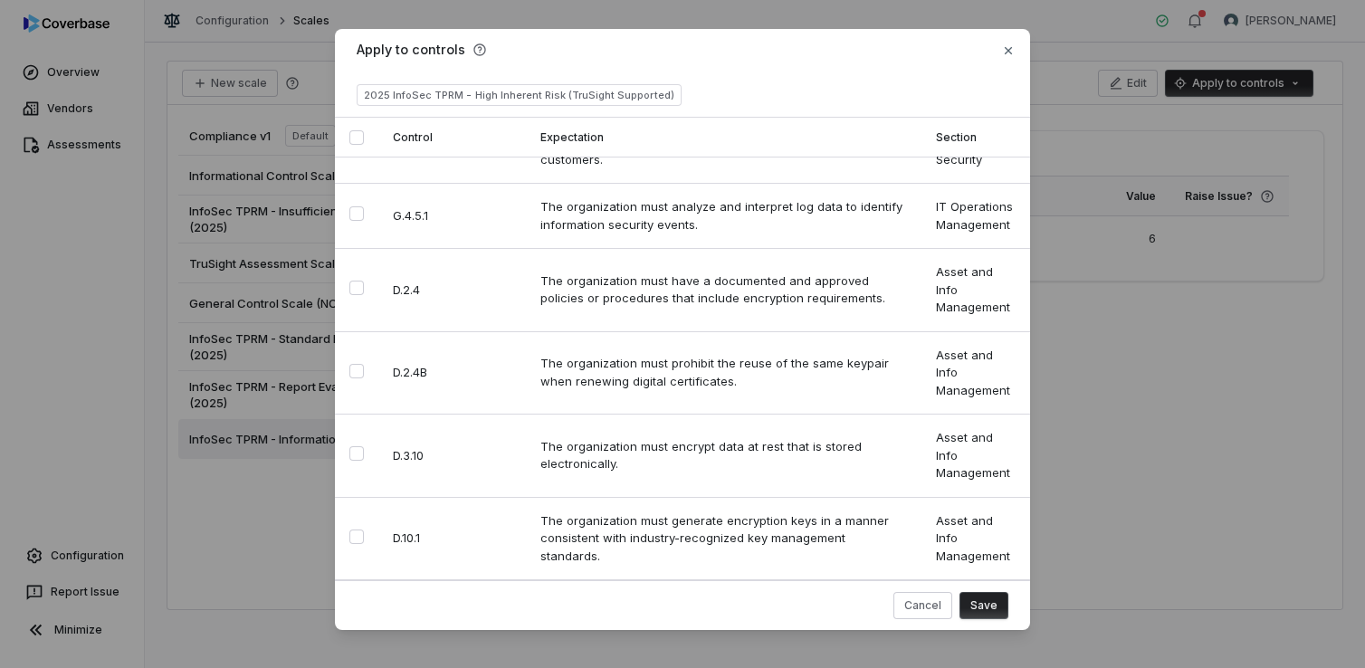
scroll to position [2925, 0]
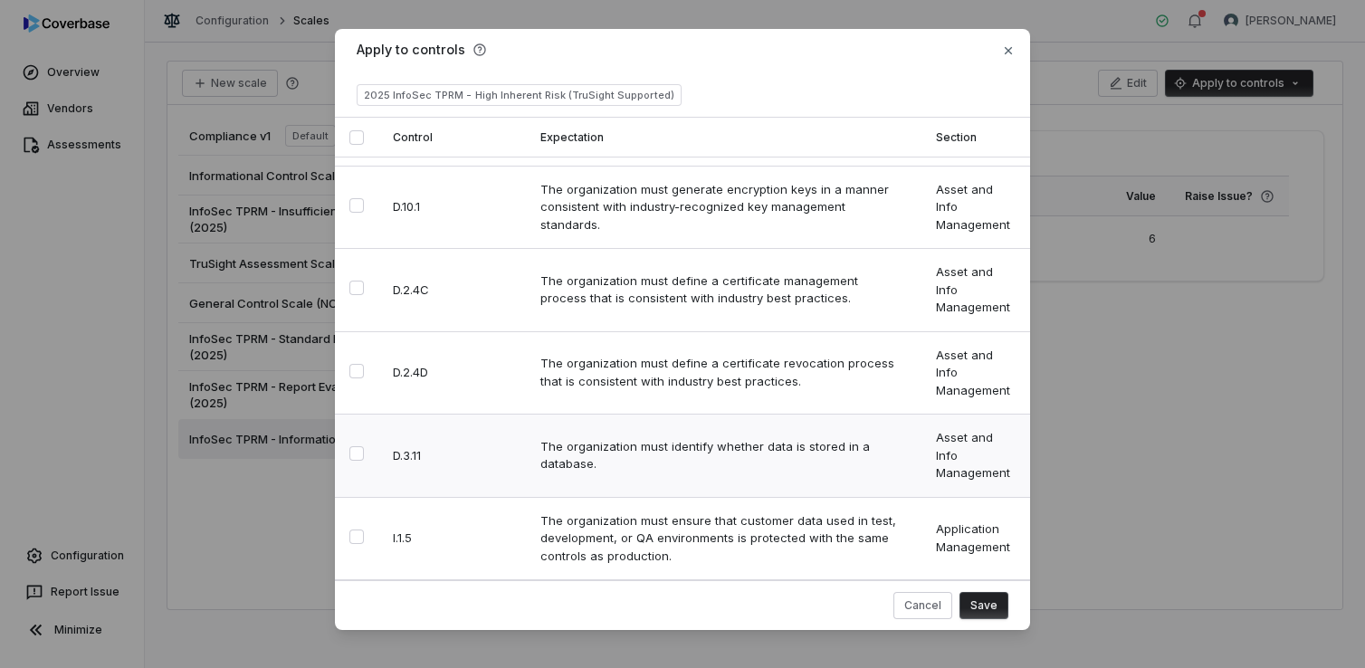
click at [349, 446] on button "Select row" at bounding box center [356, 453] width 14 height 14
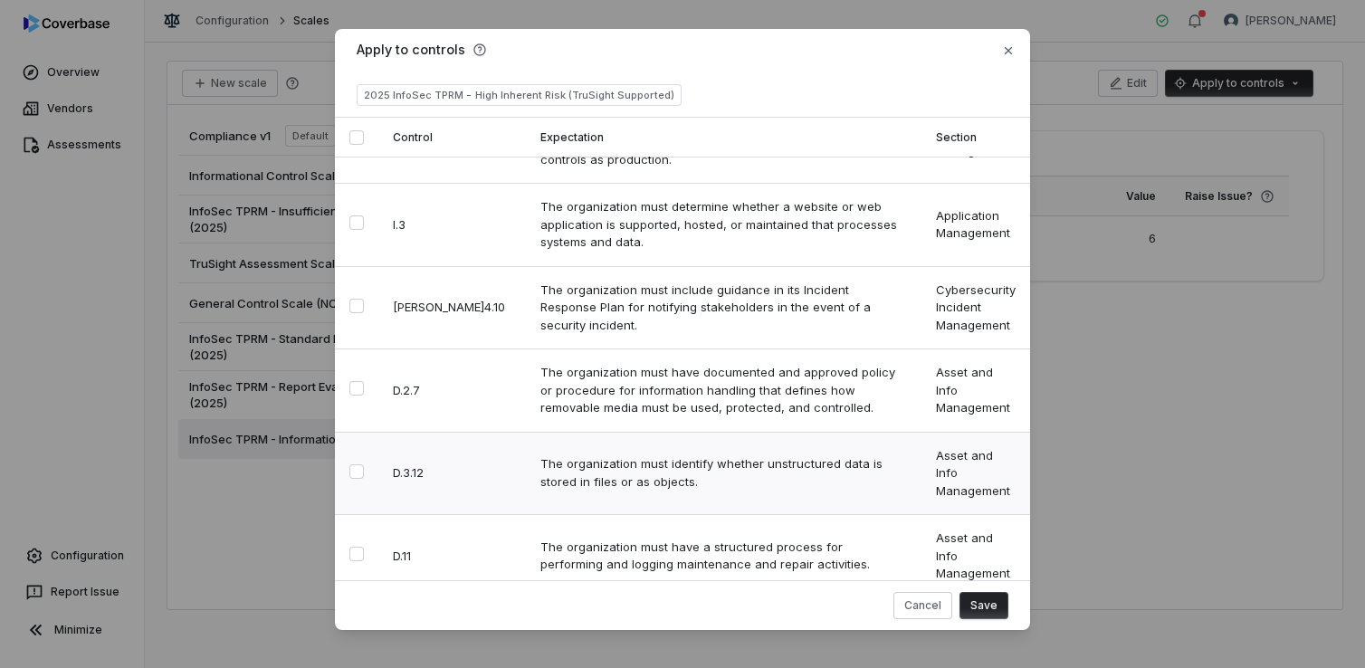
click at [357, 464] on button "Select row" at bounding box center [356, 471] width 14 height 14
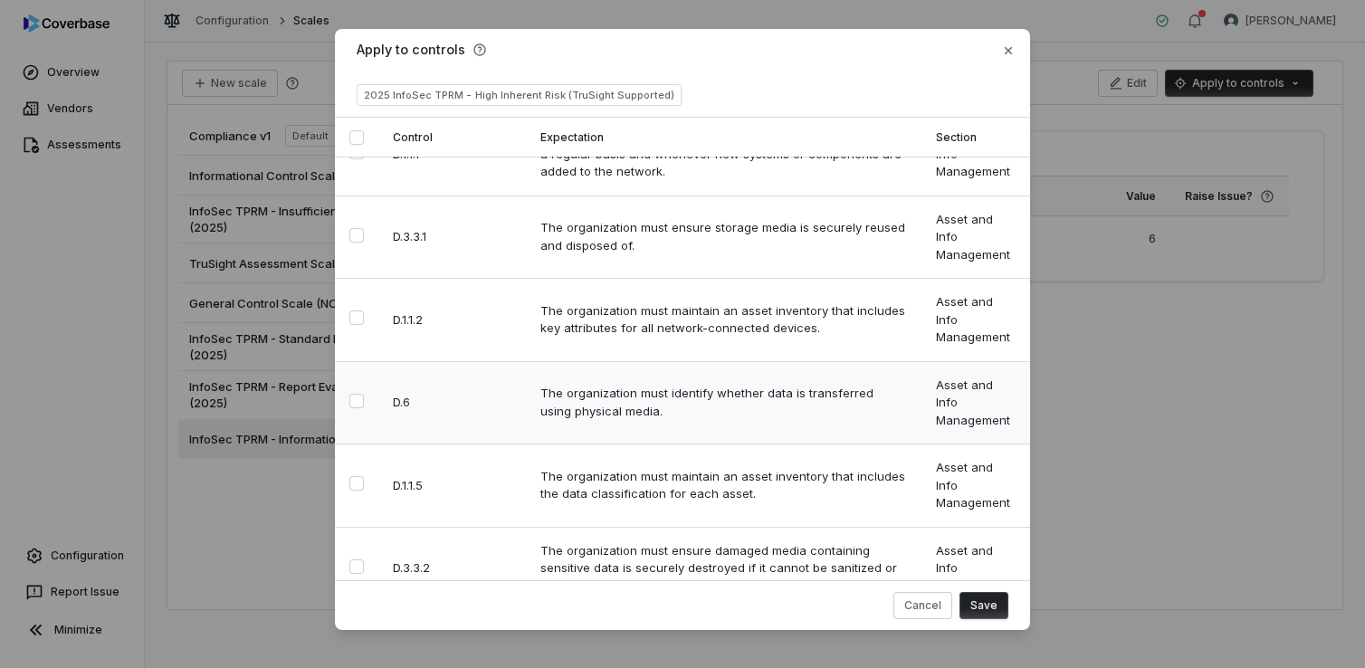
click at [349, 394] on button "Select row" at bounding box center [356, 401] width 14 height 14
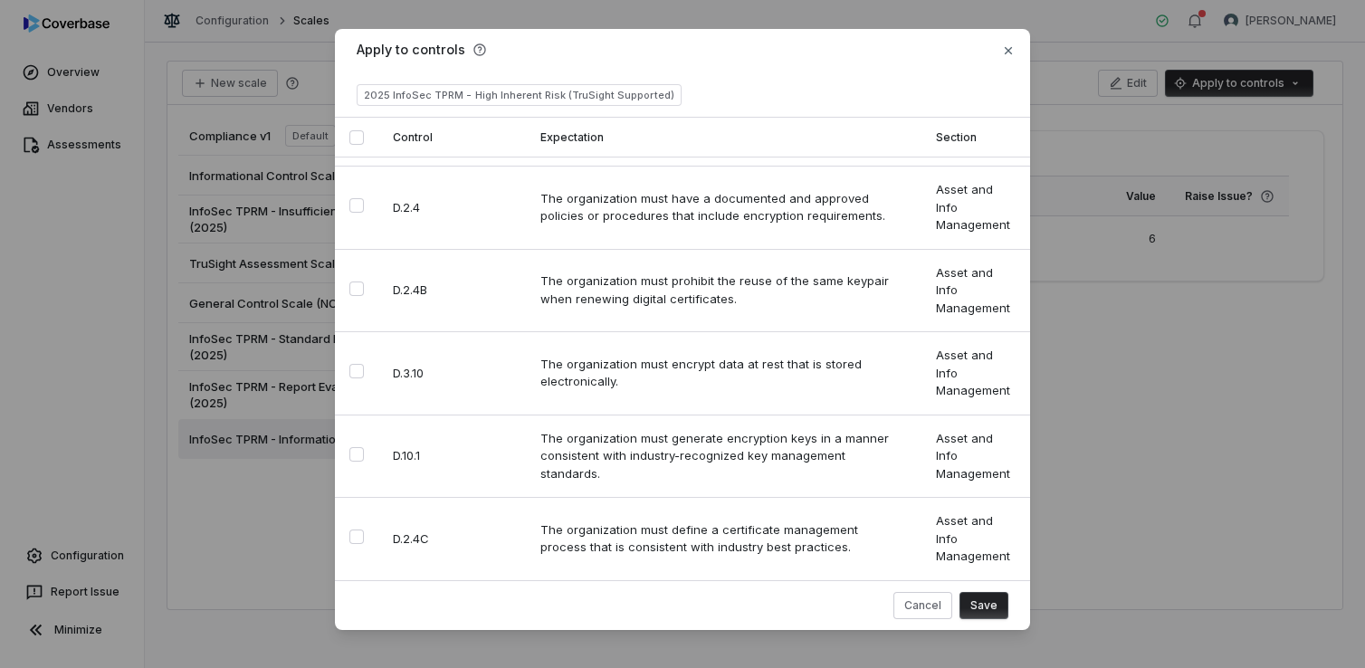
scroll to position [6861, 0]
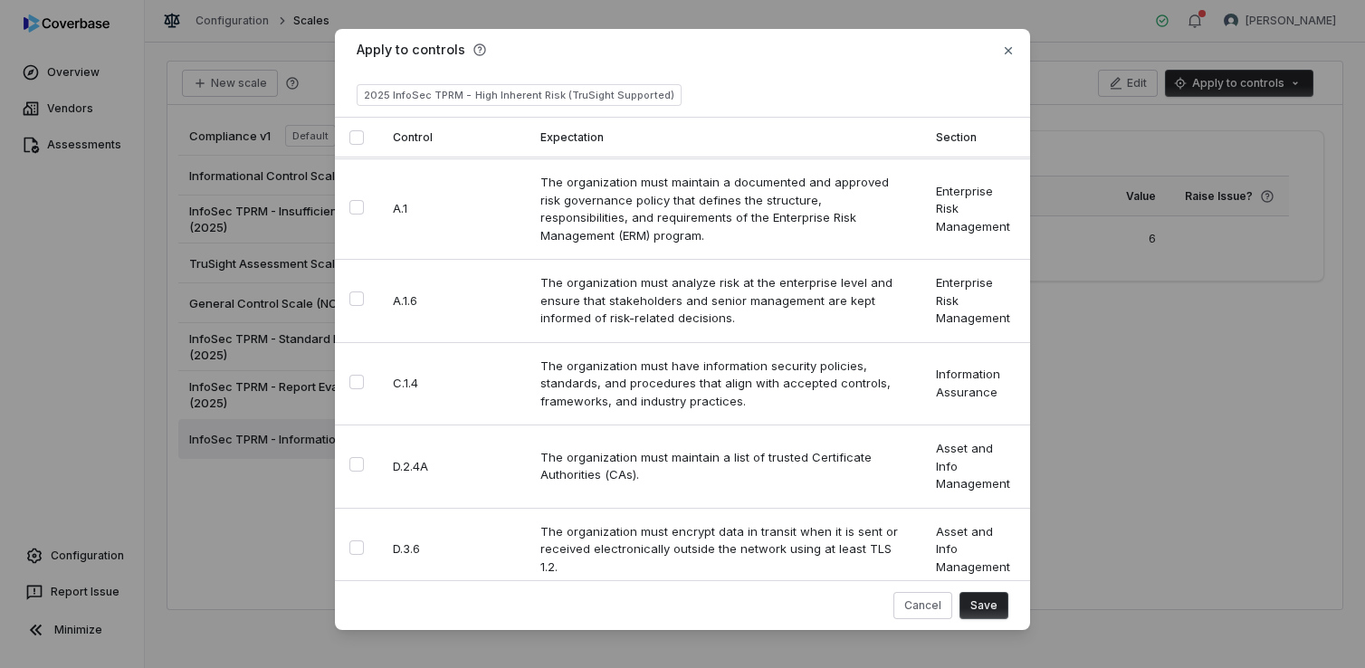
click at [353, 623] on button "Select row" at bounding box center [356, 630] width 14 height 14
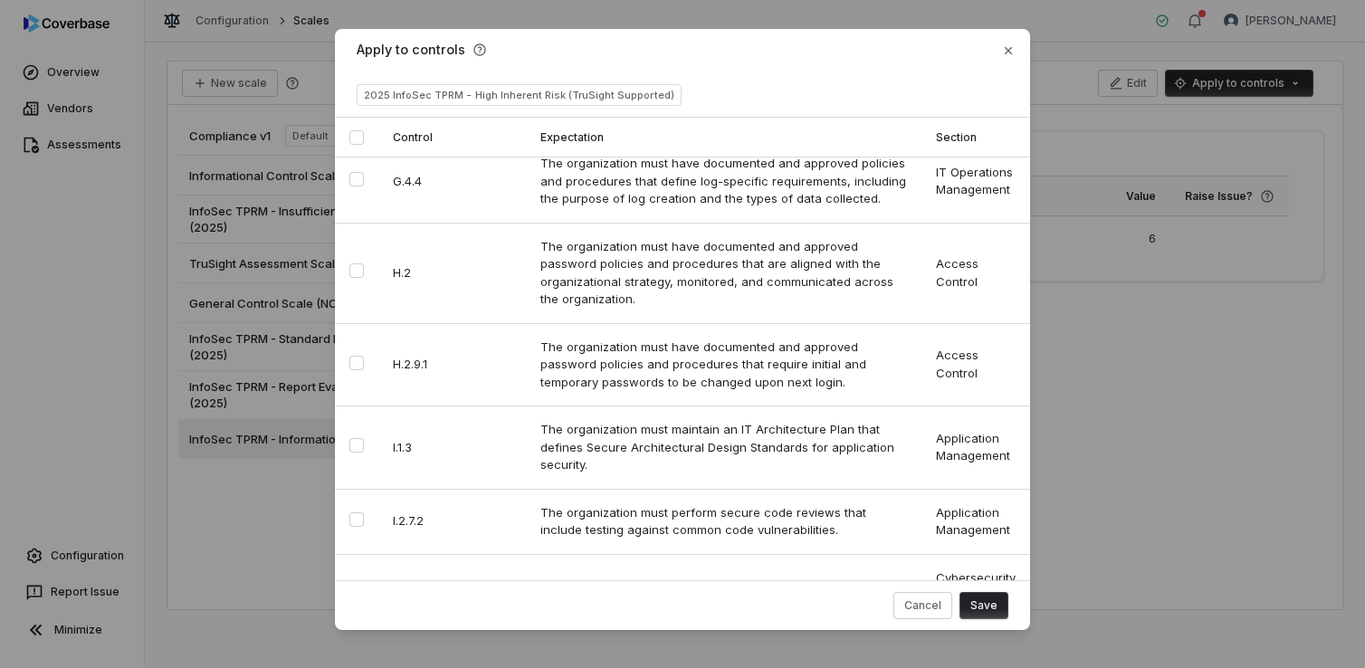
scroll to position [2280, 0]
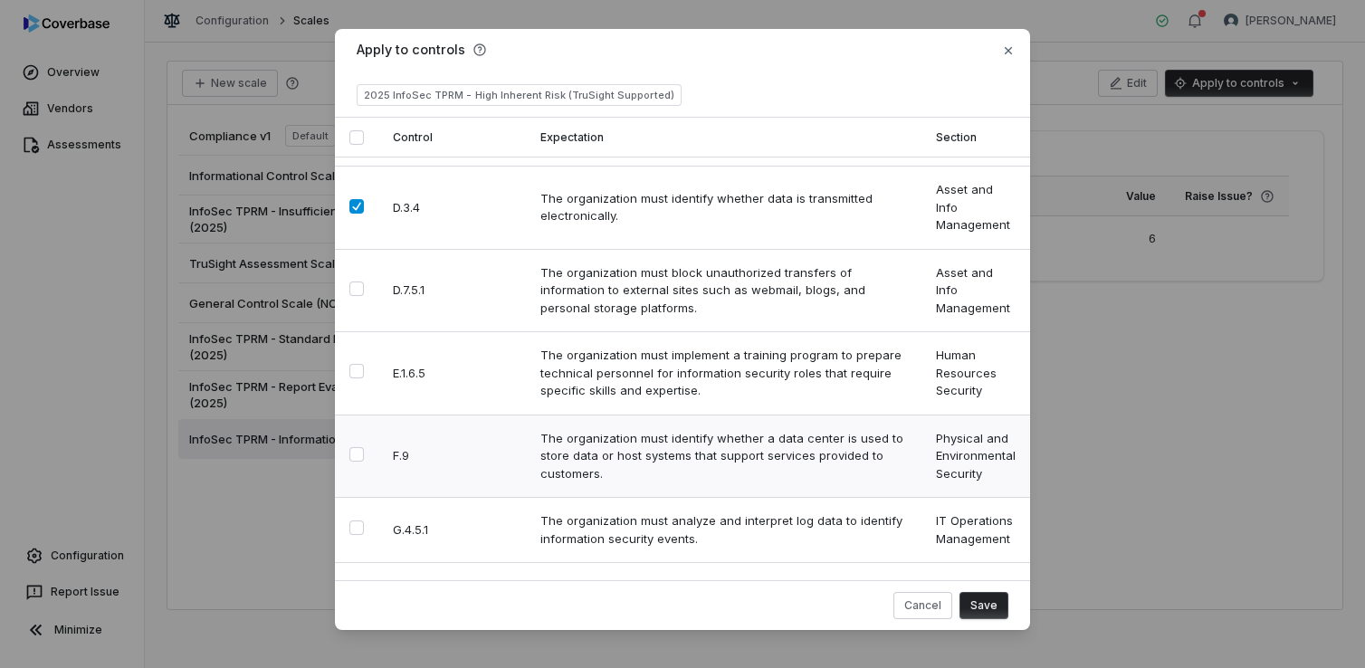
click at [351, 447] on button "Select row" at bounding box center [356, 454] width 14 height 14
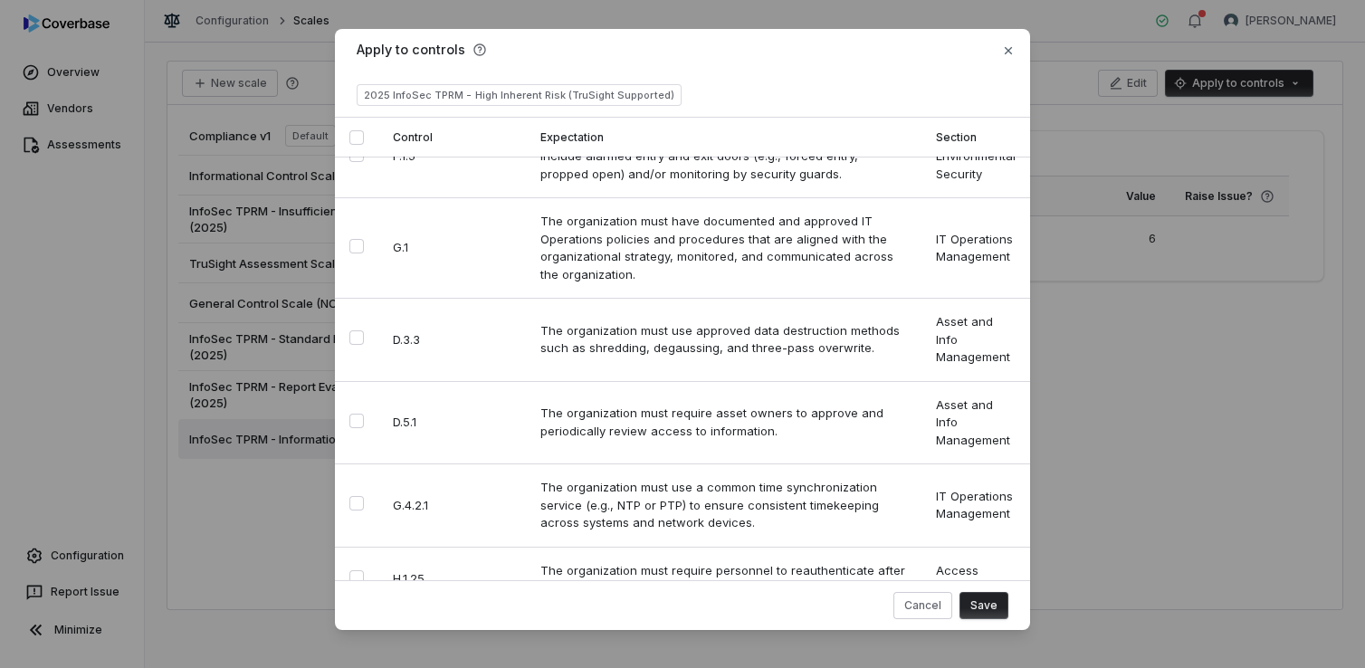
scroll to position [10037, 0]
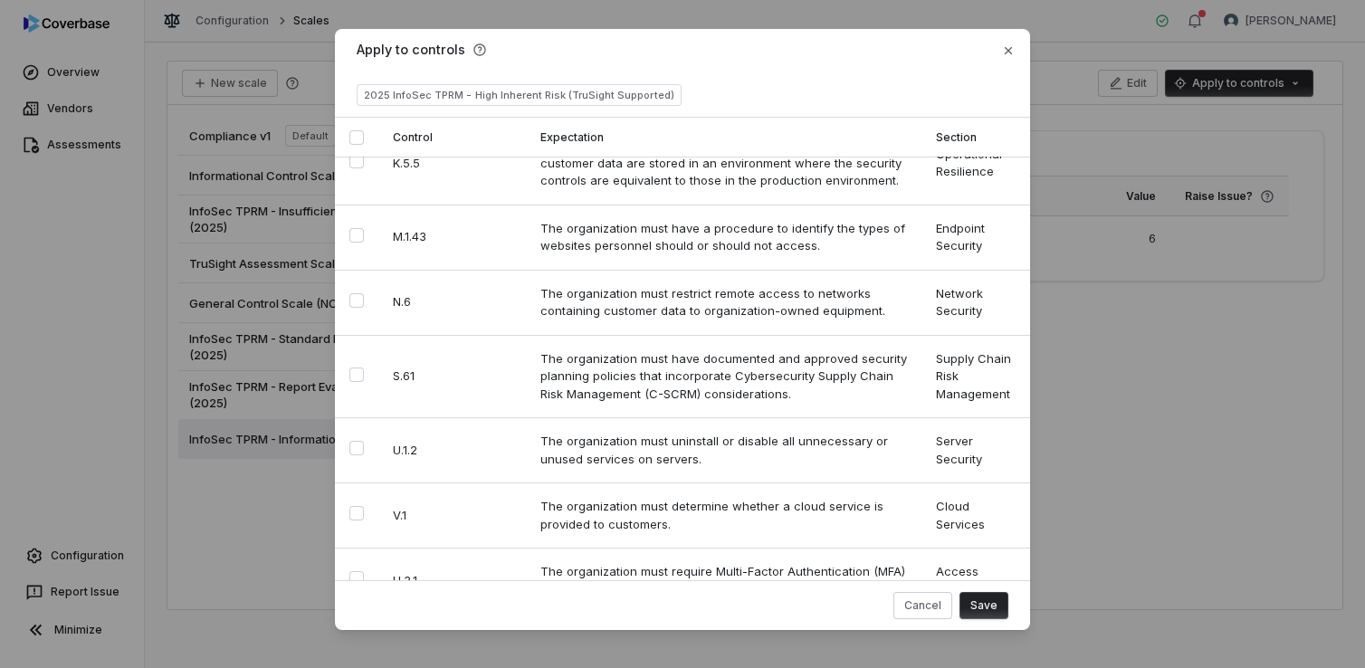
scroll to position [135, 0]
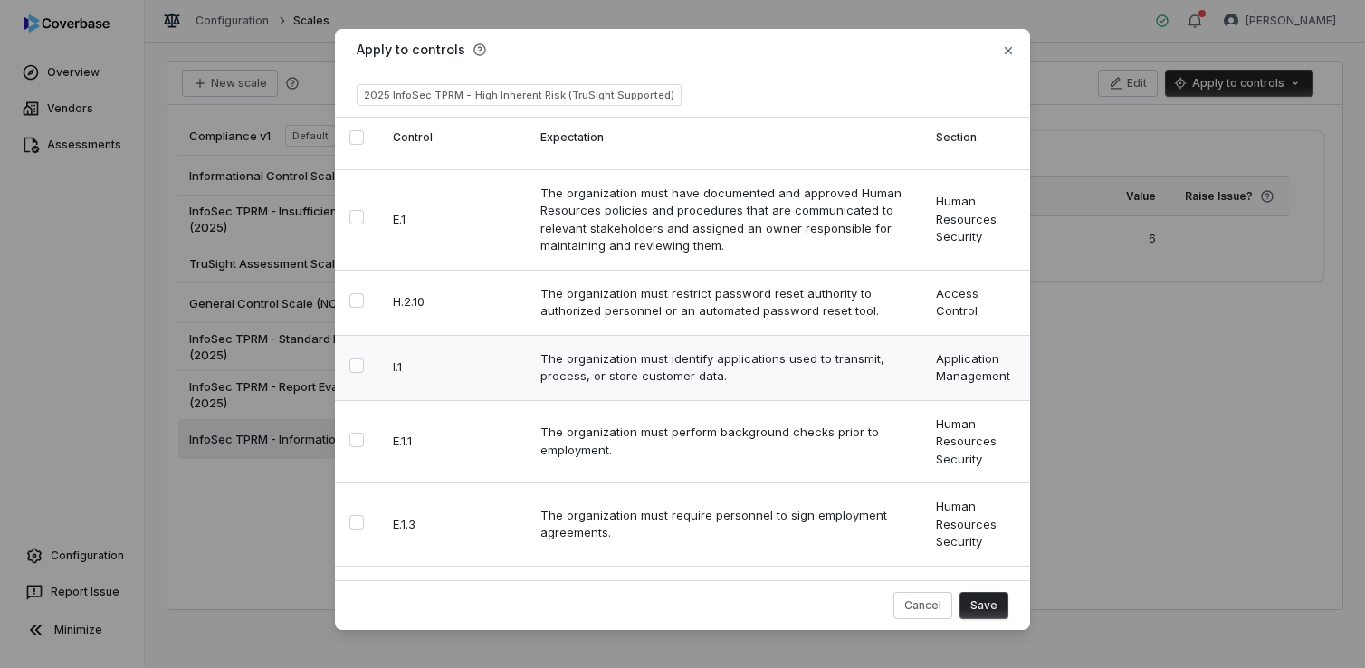
click at [354, 359] on button "Select row" at bounding box center [356, 366] width 14 height 14
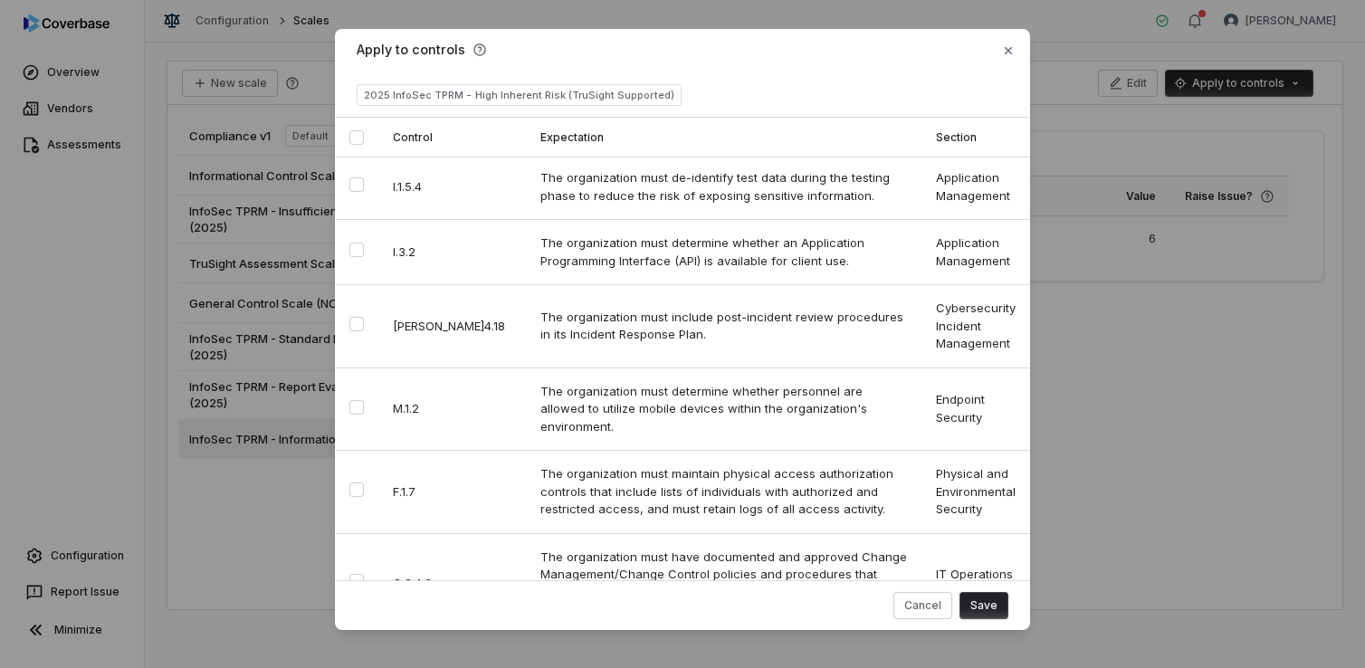
scroll to position [13886, 0]
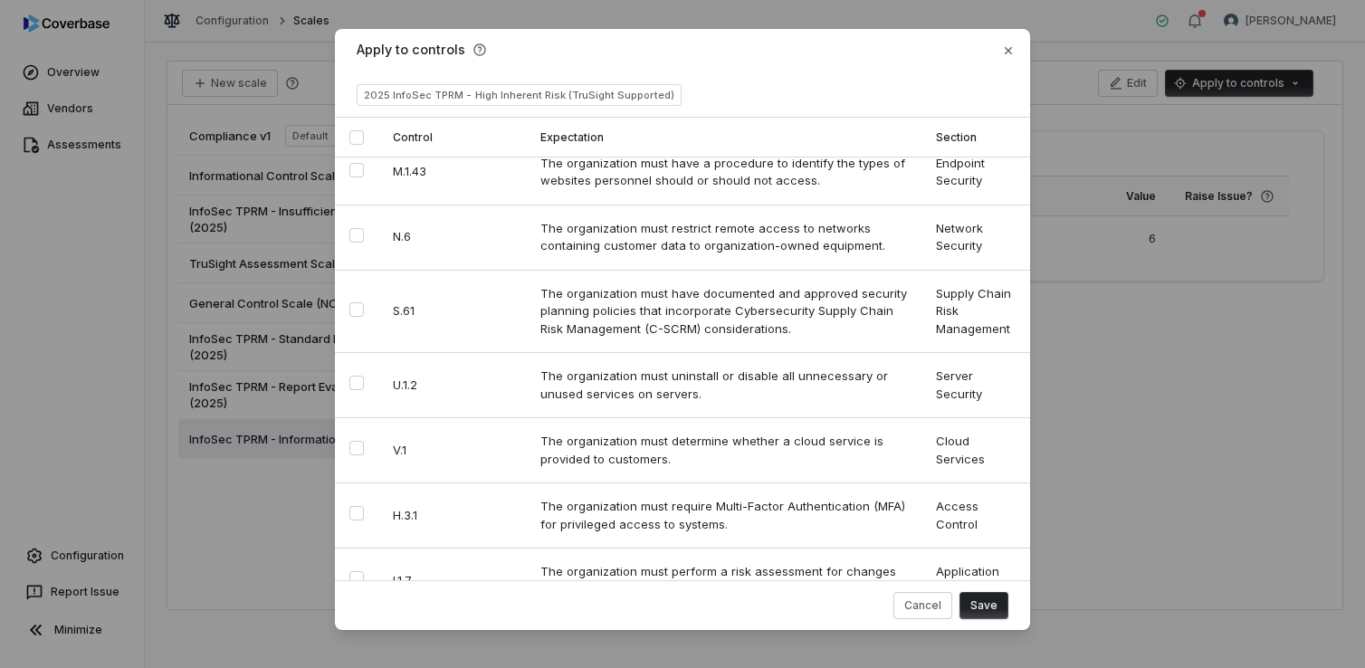
scroll to position [3082, 0]
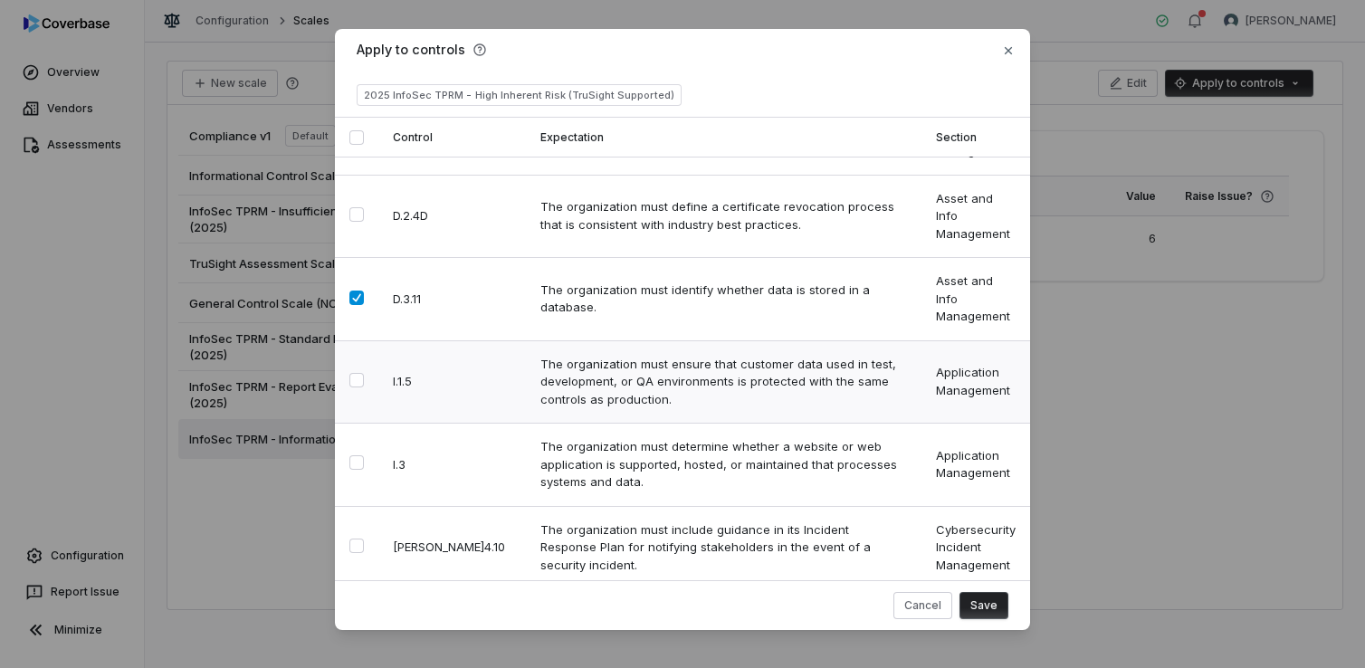
drag, startPoint x: 349, startPoint y: 351, endPoint x: 493, endPoint y: 301, distance: 153.5
click at [349, 455] on button "Select row" at bounding box center [356, 462] width 14 height 14
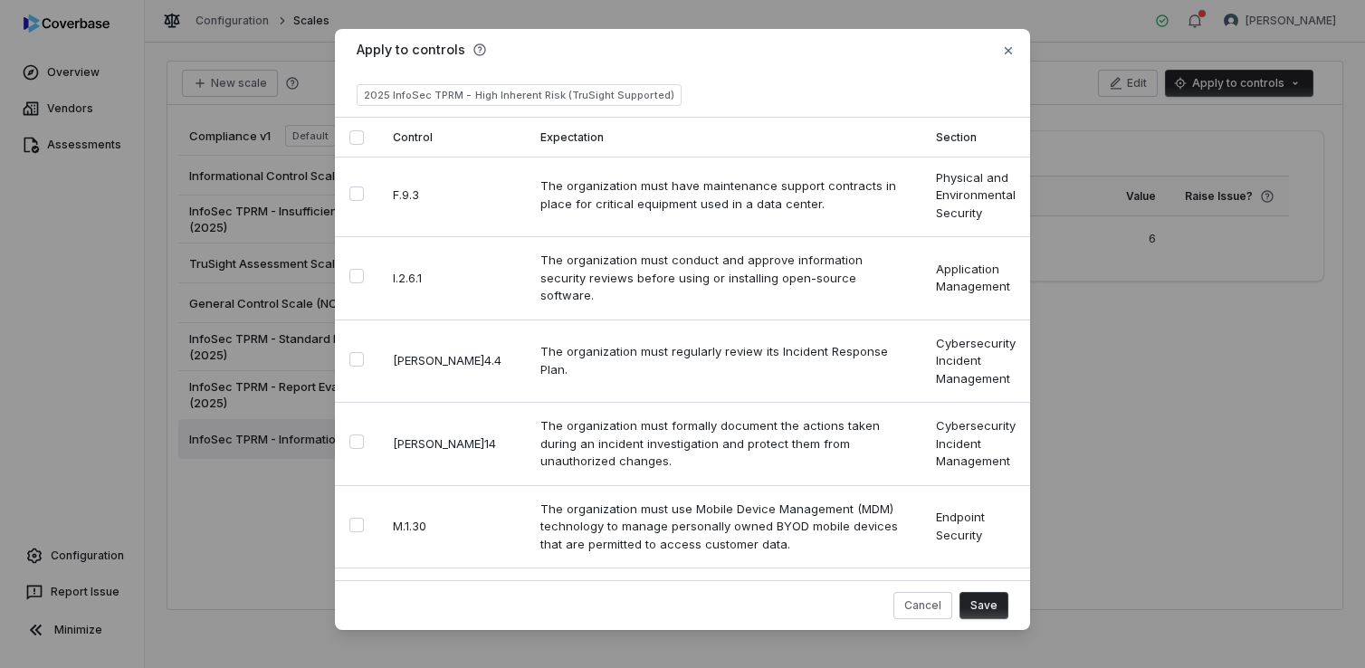
scroll to position [5515, 0]
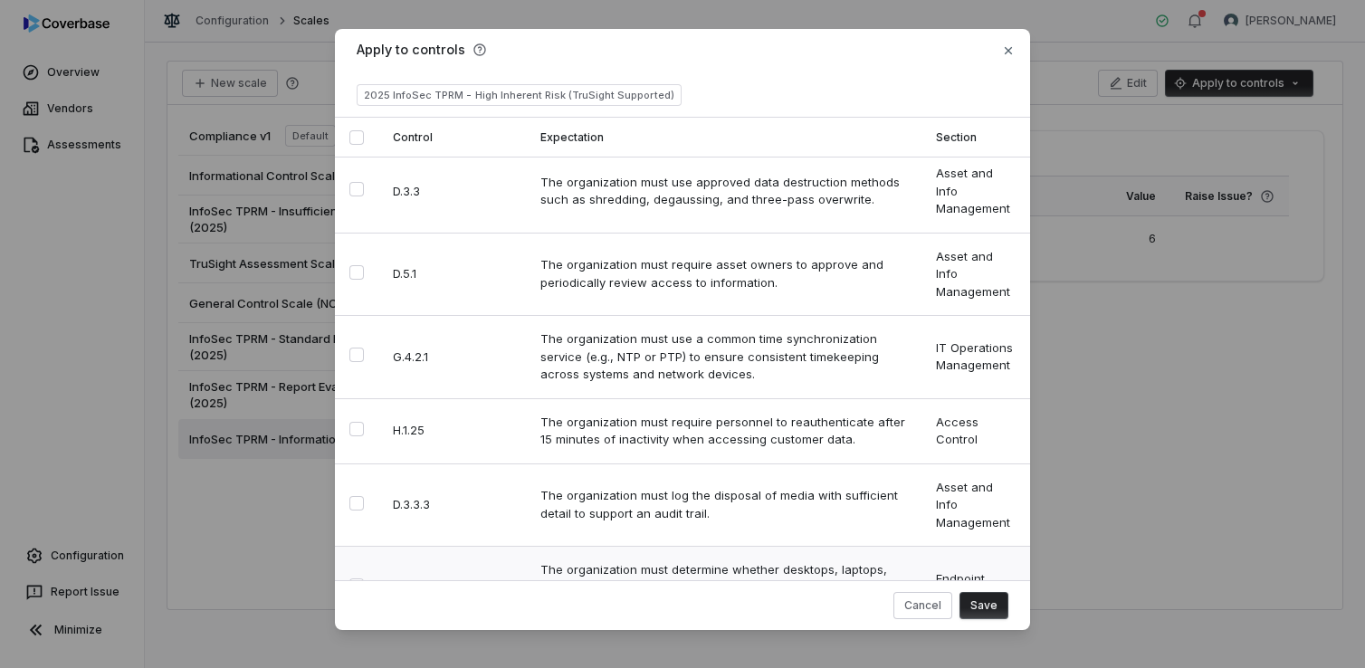
click at [355, 547] on td at bounding box center [356, 588] width 43 height 83
click at [343, 547] on td at bounding box center [356, 588] width 43 height 83
click at [359, 579] on button "Select row" at bounding box center [356, 586] width 14 height 14
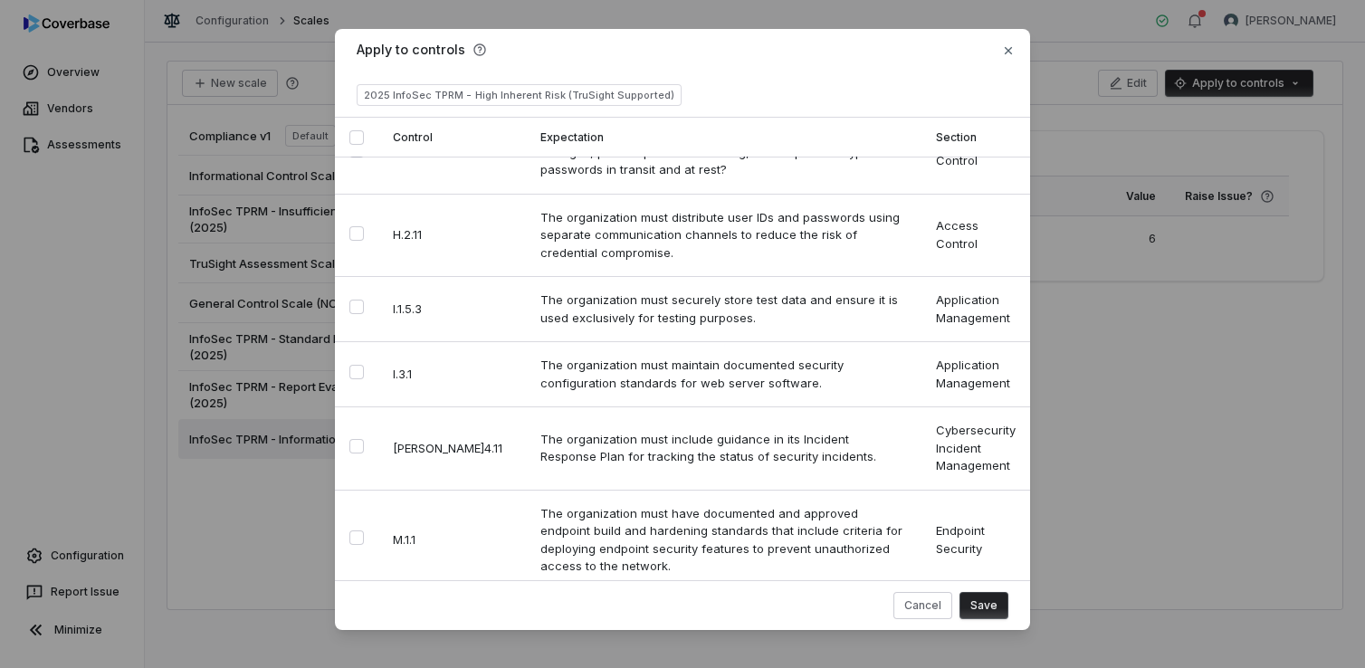
scroll to position [18706, 0]
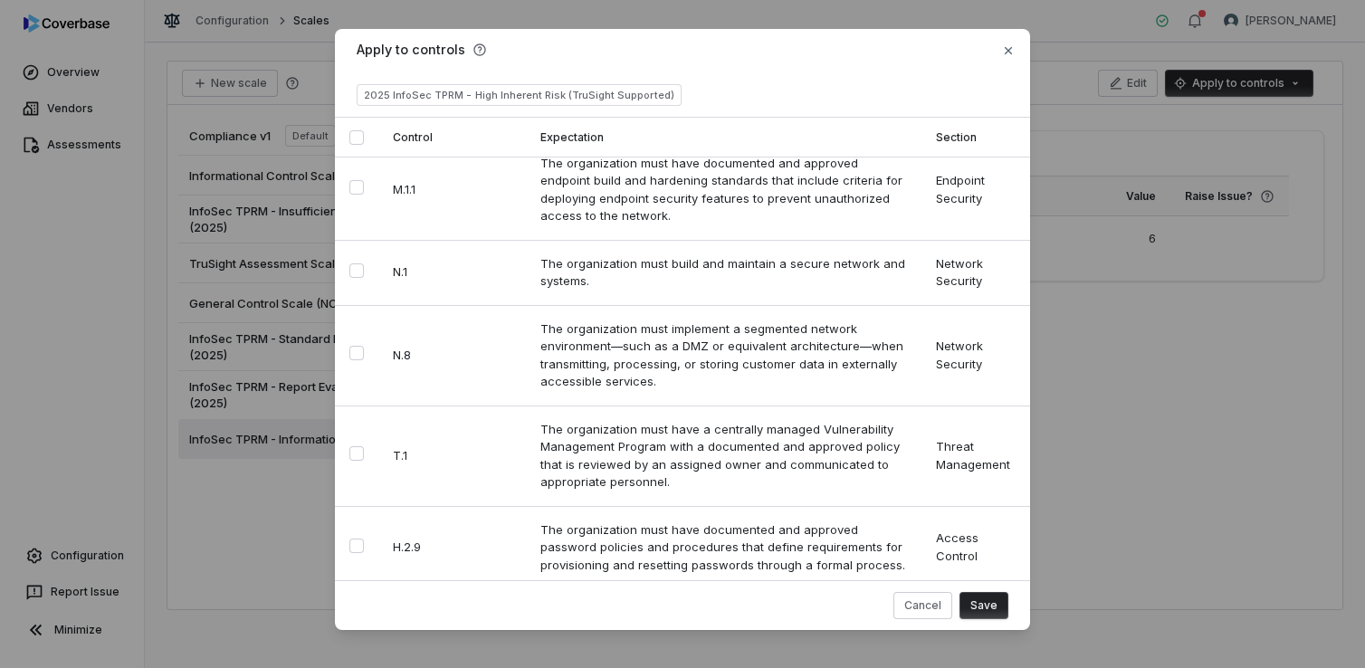
scroll to position [12802, 0]
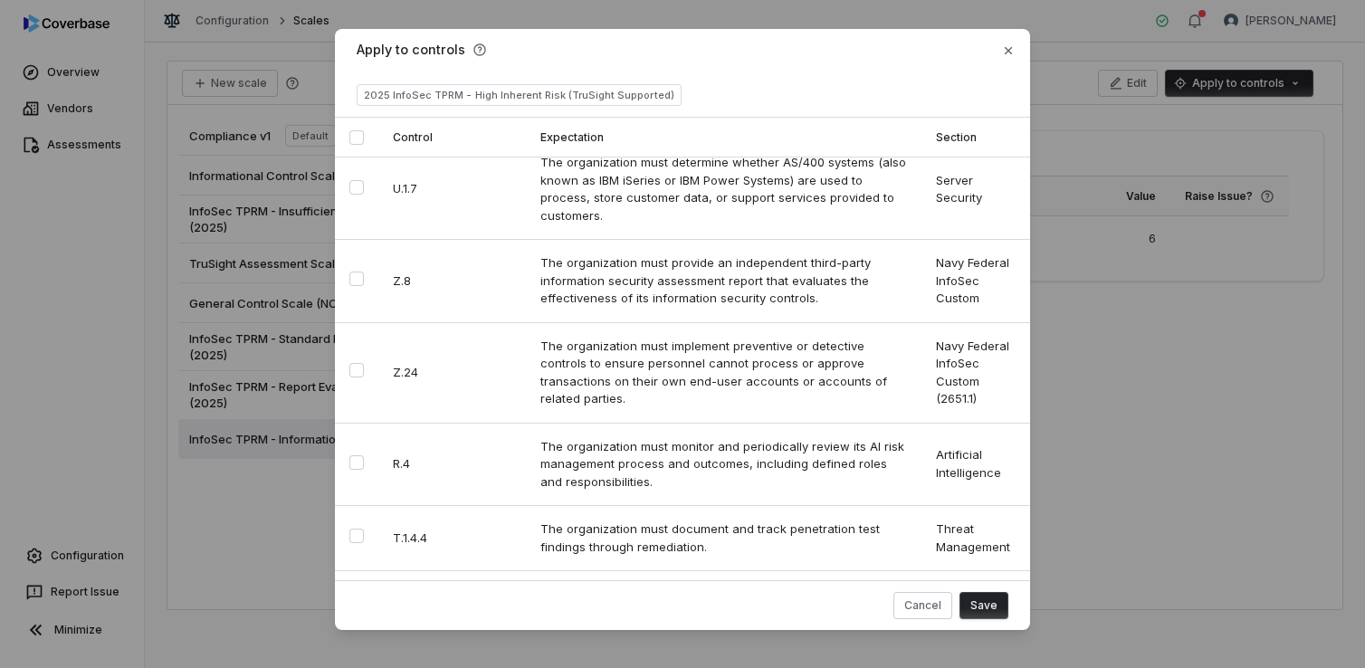
scroll to position [6225, 0]
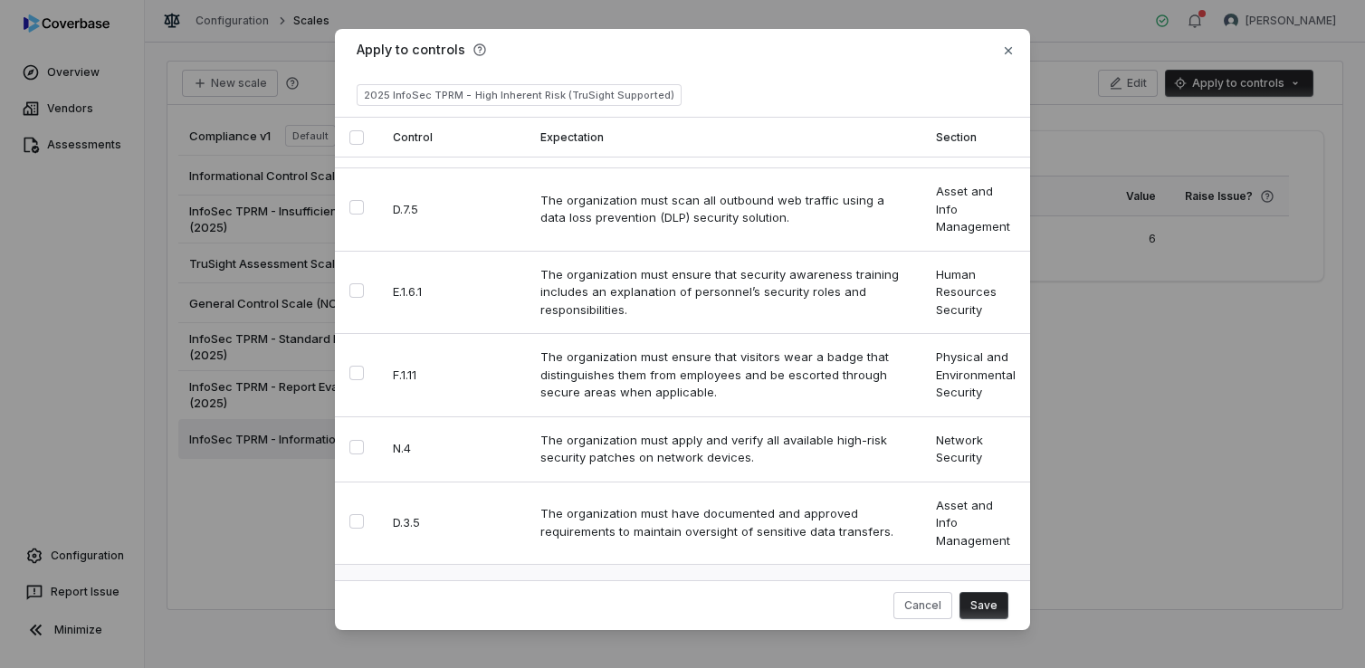
click at [356, 588] on button "Select row" at bounding box center [356, 595] width 14 height 14
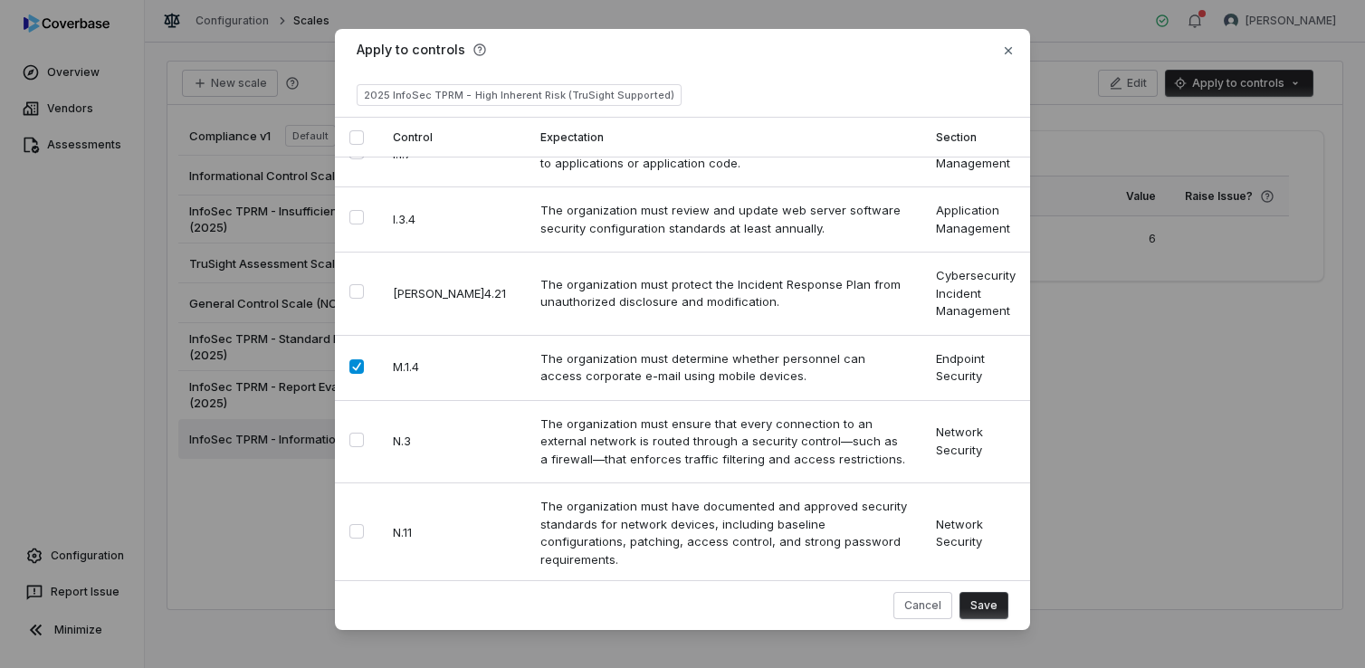
scroll to position [23081, 0]
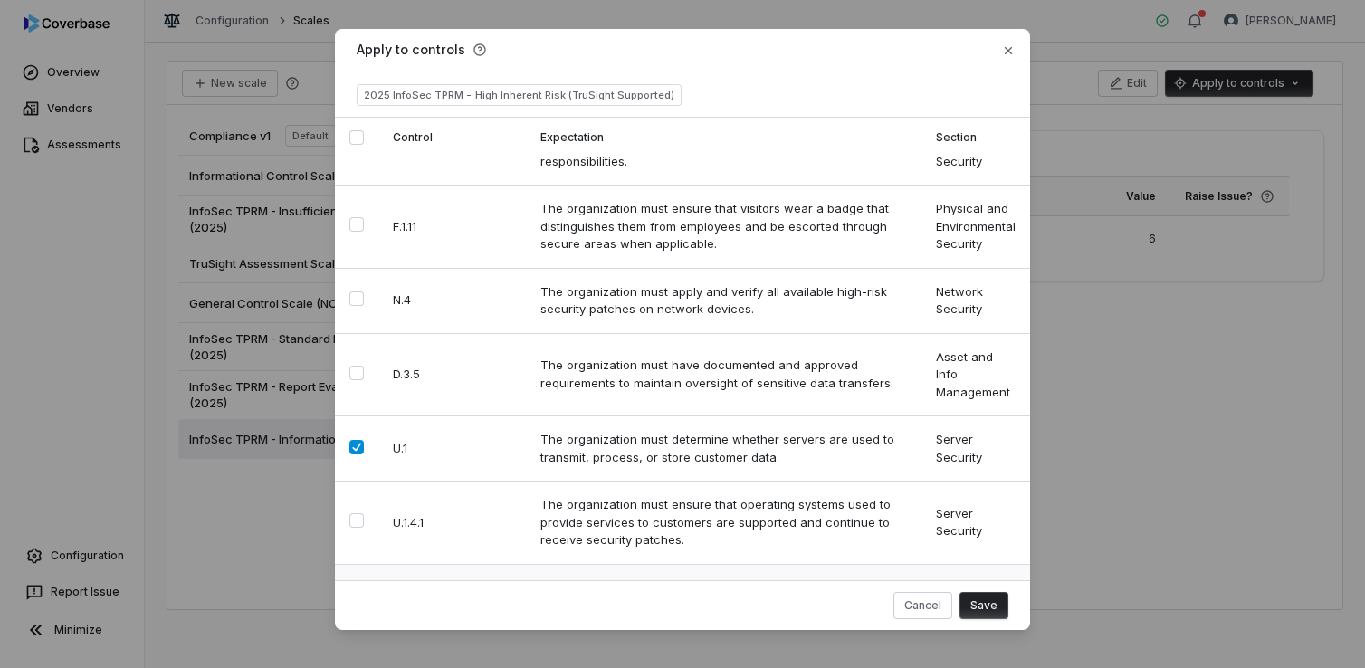
click at [349, 597] on button "Select row" at bounding box center [356, 604] width 14 height 14
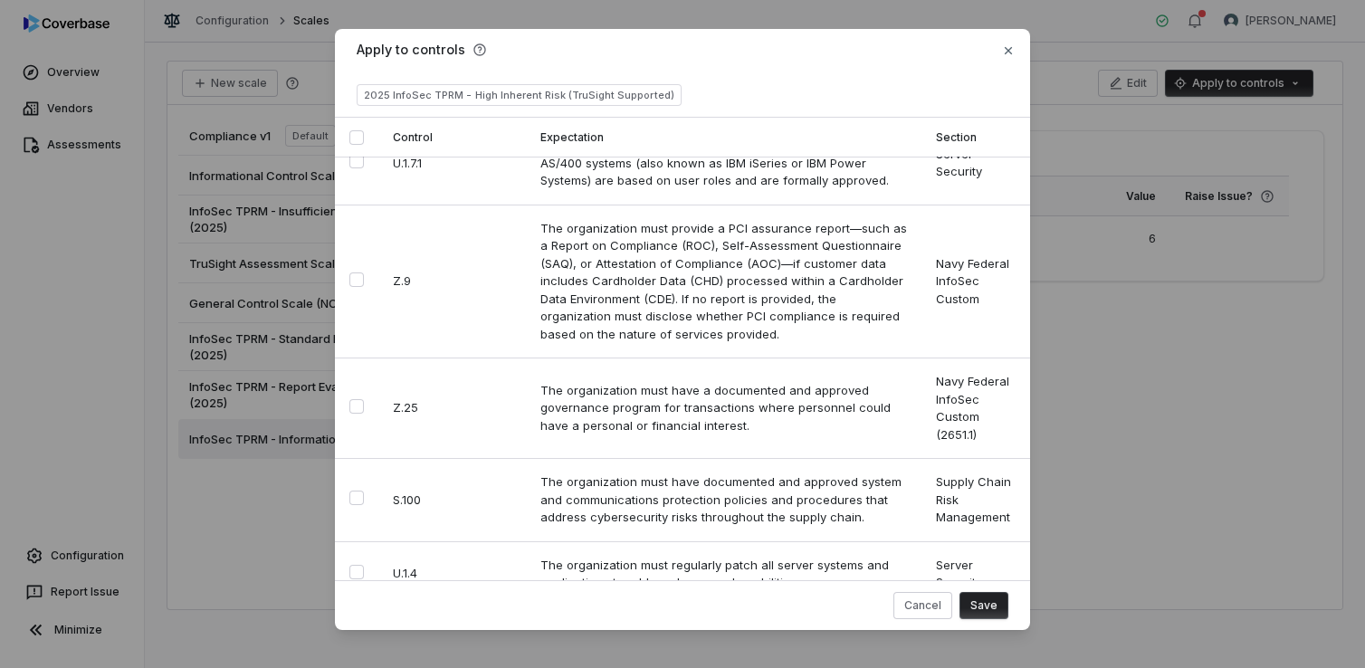
scroll to position [9510, 0]
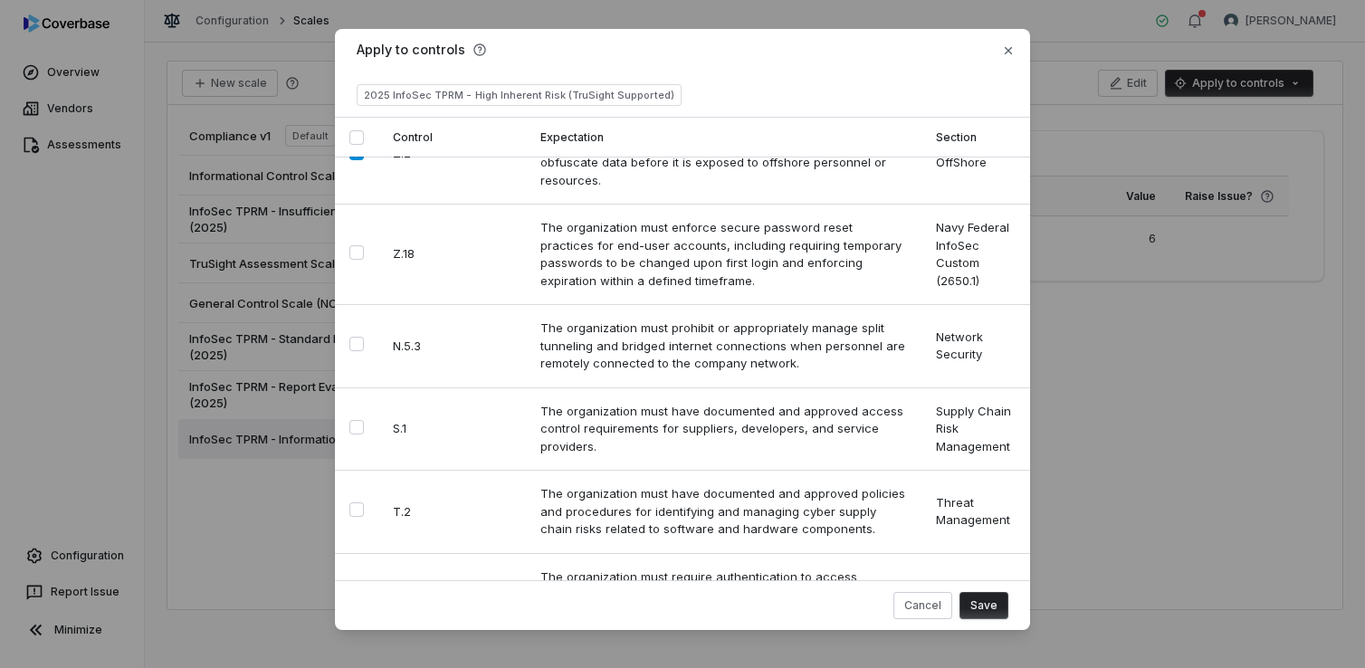
click at [990, 608] on button "Save" at bounding box center [984, 605] width 49 height 27
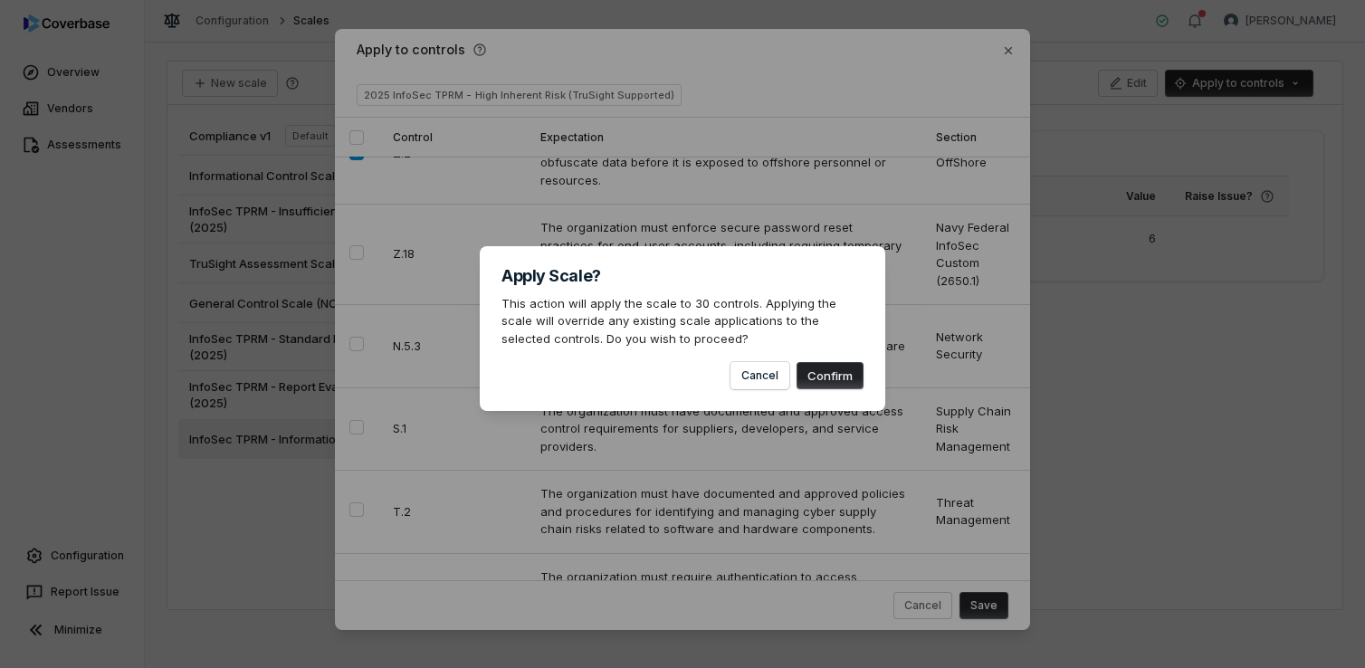
click at [839, 373] on button "Confirm" at bounding box center [830, 375] width 67 height 27
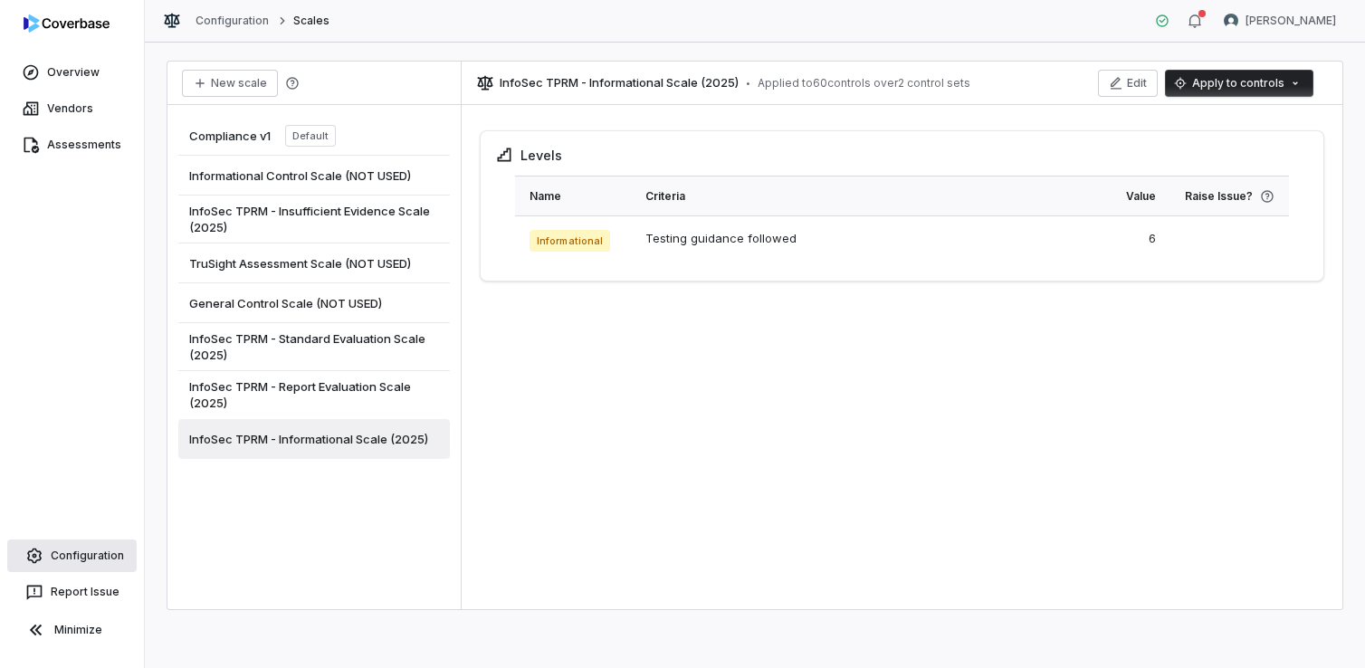
click at [85, 557] on link "Configuration" at bounding box center [71, 556] width 129 height 33
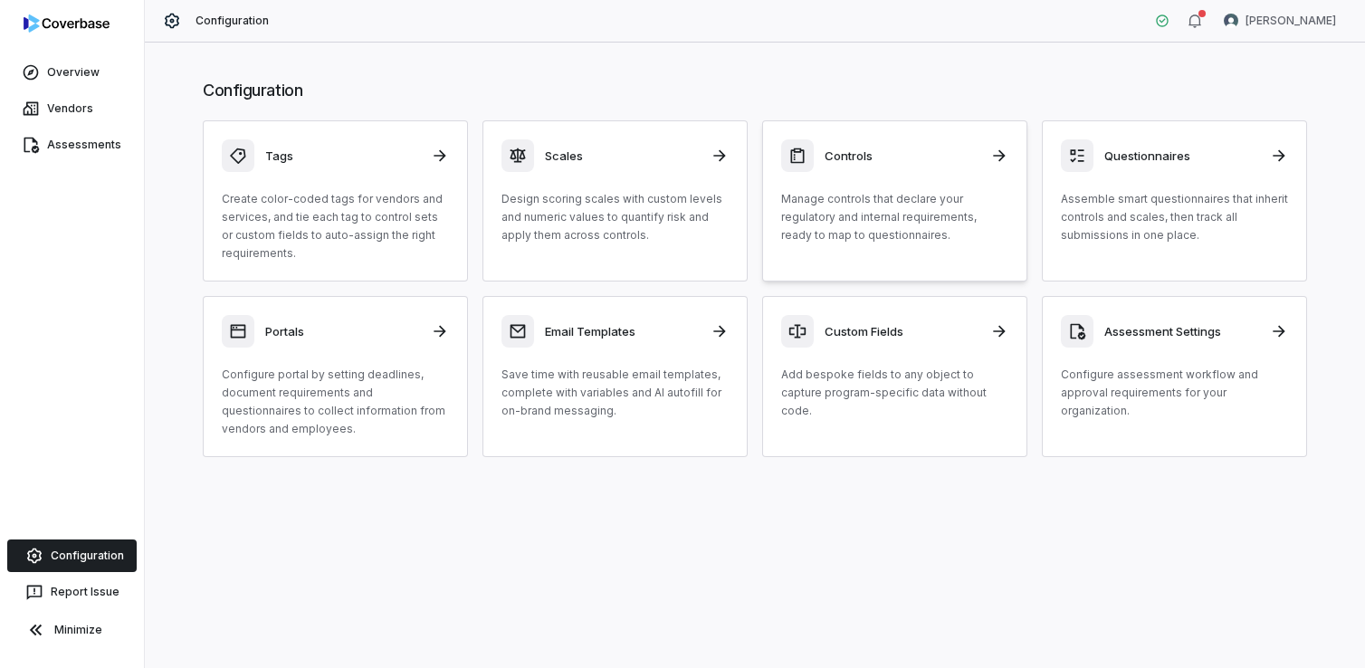
click at [911, 190] on p "Manage controls that declare your regulatory and internal requirements, ready t…" at bounding box center [894, 217] width 227 height 54
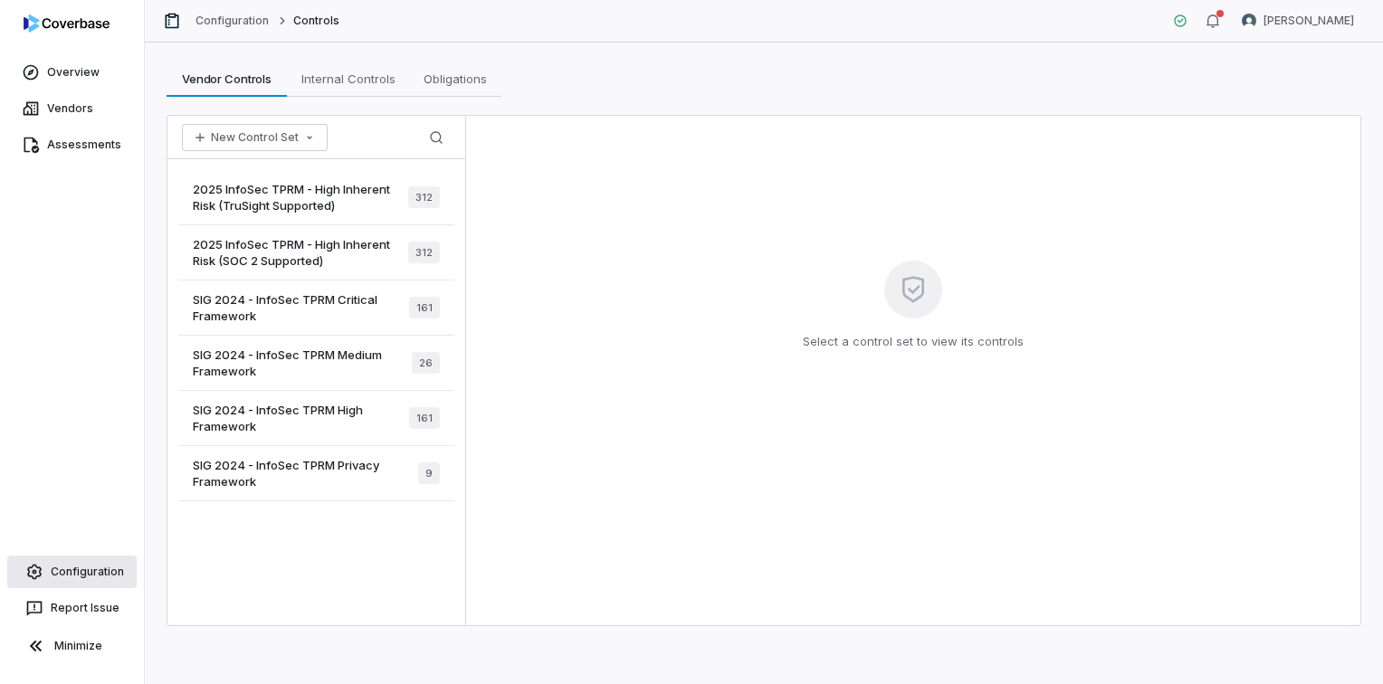
click at [65, 569] on link "Configuration" at bounding box center [71, 572] width 129 height 33
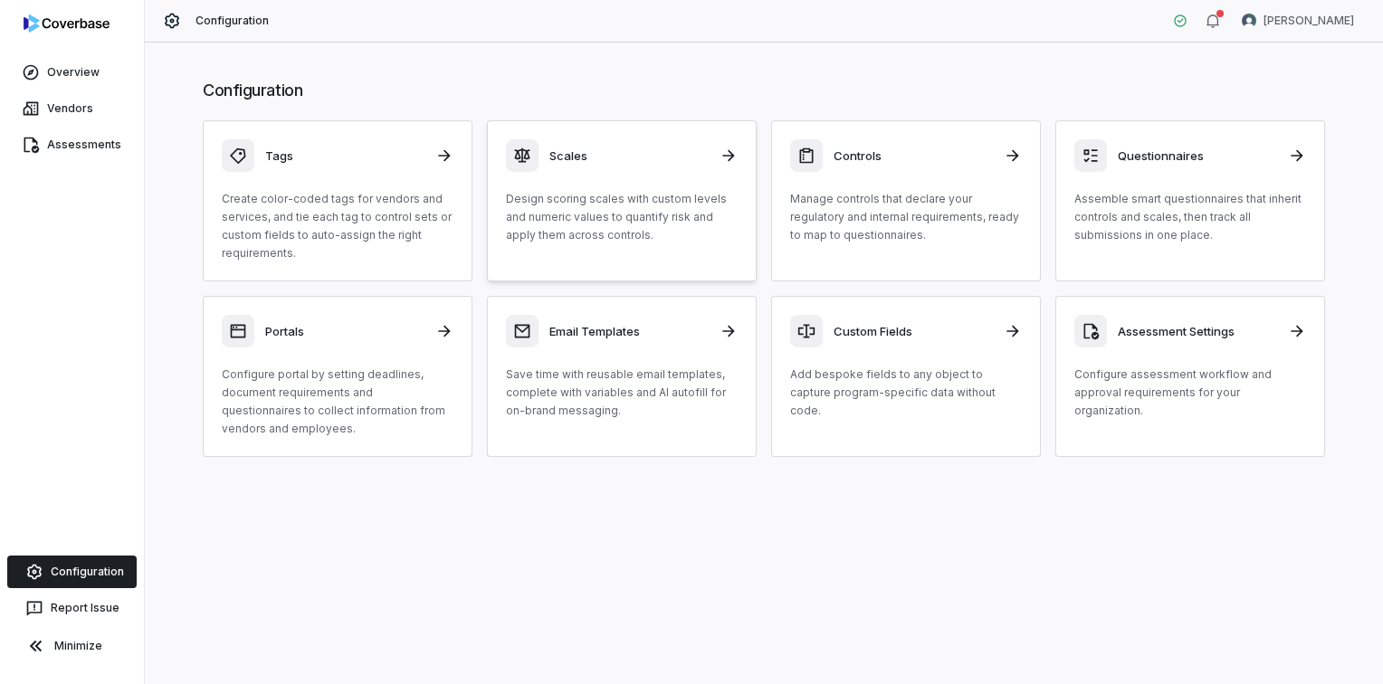
click at [656, 197] on p "Design scoring scales with custom levels and numeric values to quantify risk an…" at bounding box center [622, 217] width 232 height 54
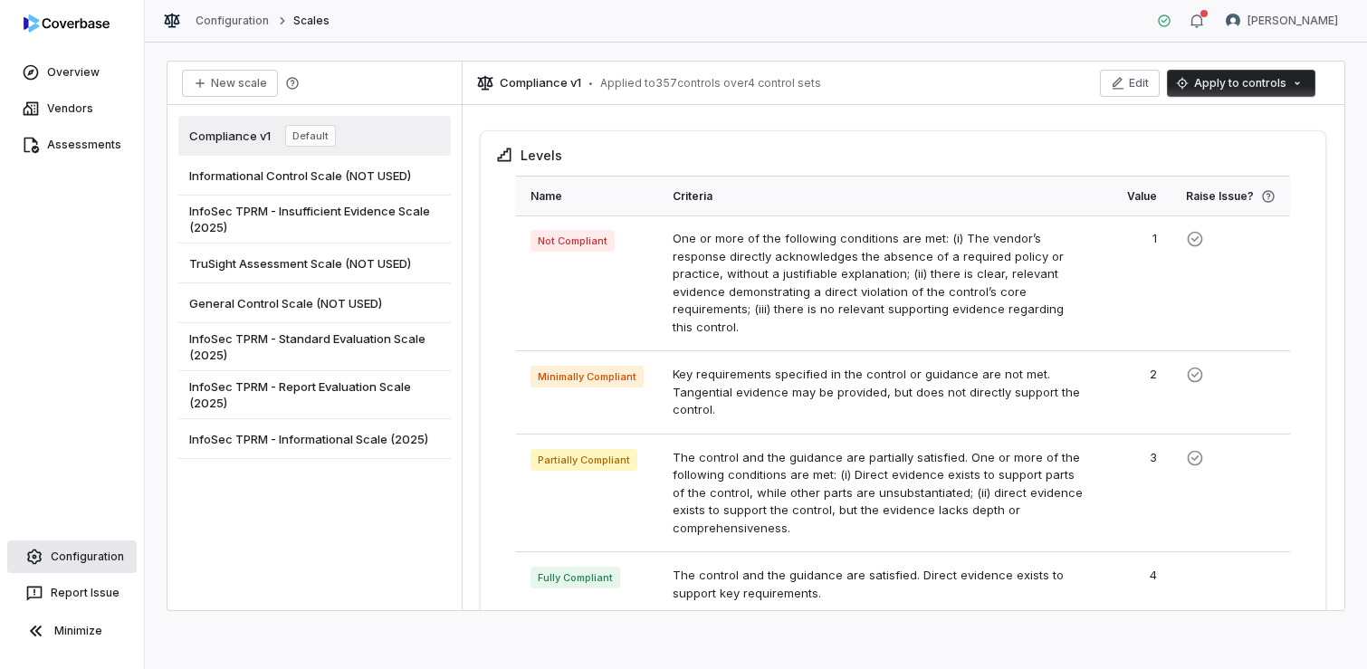
click at [69, 555] on link "Configuration" at bounding box center [71, 557] width 129 height 33
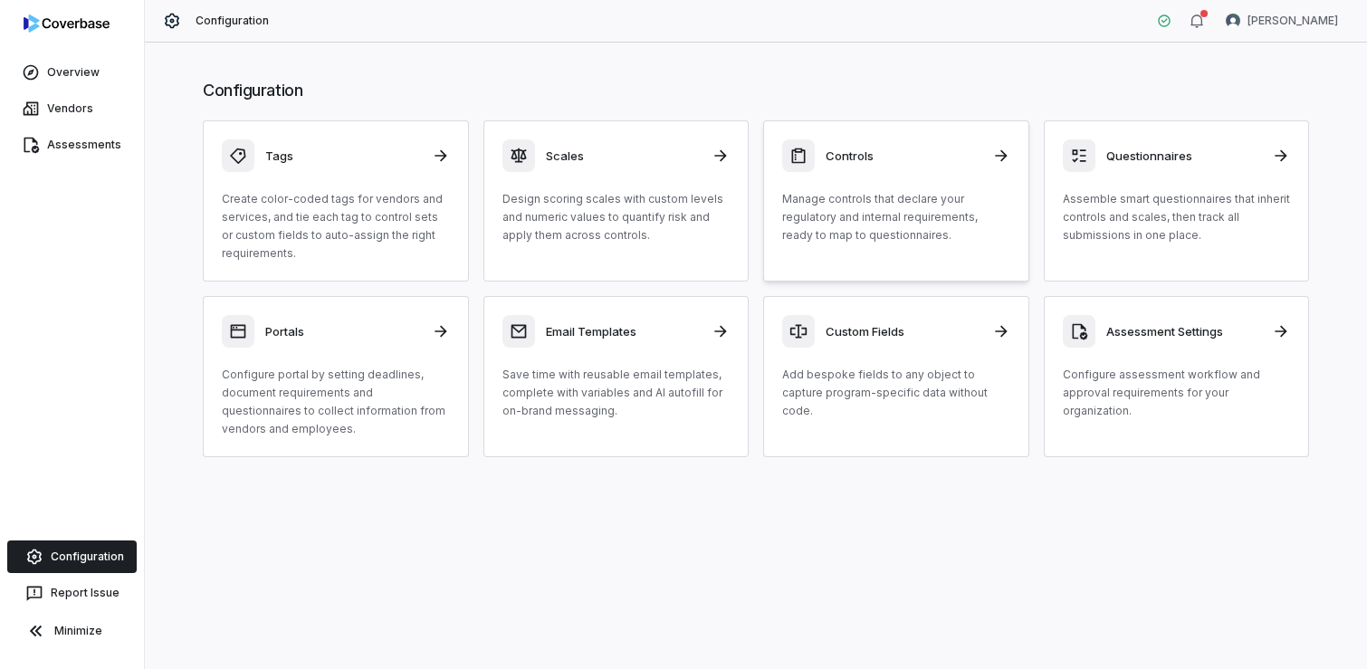
click at [835, 166] on div "Controls" at bounding box center [896, 155] width 228 height 33
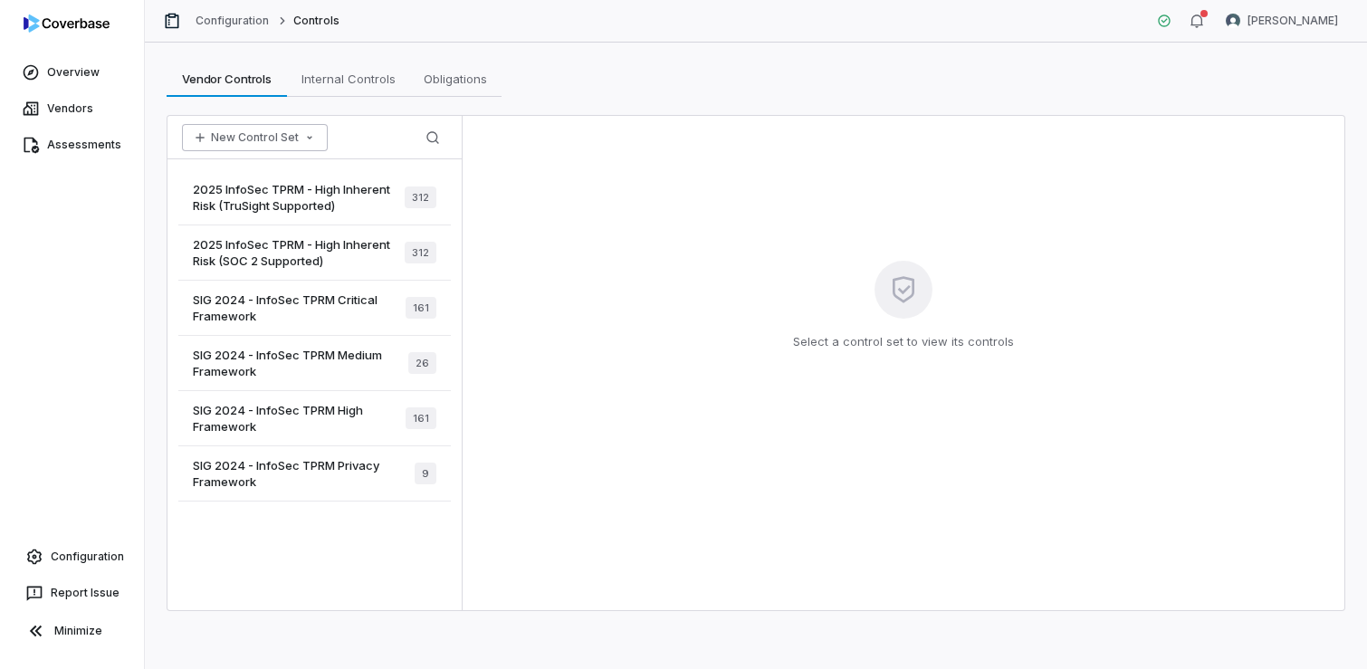
click at [265, 135] on button "New Control Set" at bounding box center [255, 137] width 146 height 27
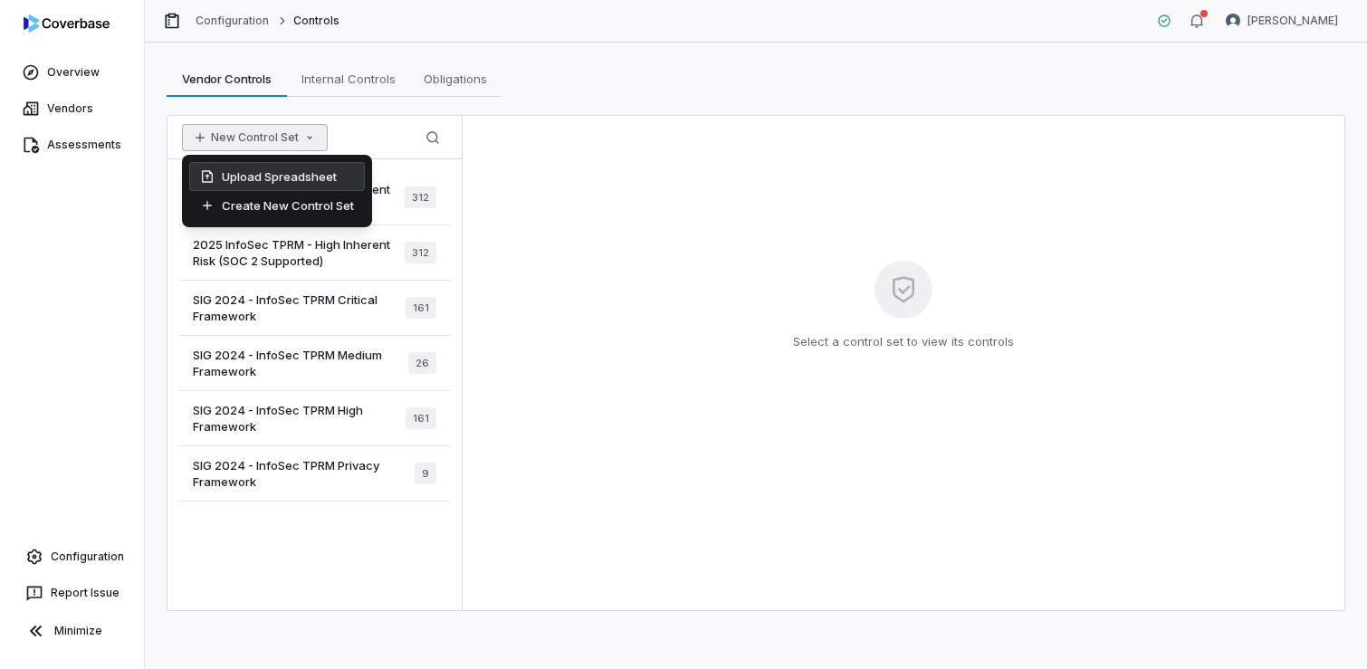
click at [270, 181] on div "Upload Spreadsheet" at bounding box center [277, 176] width 176 height 29
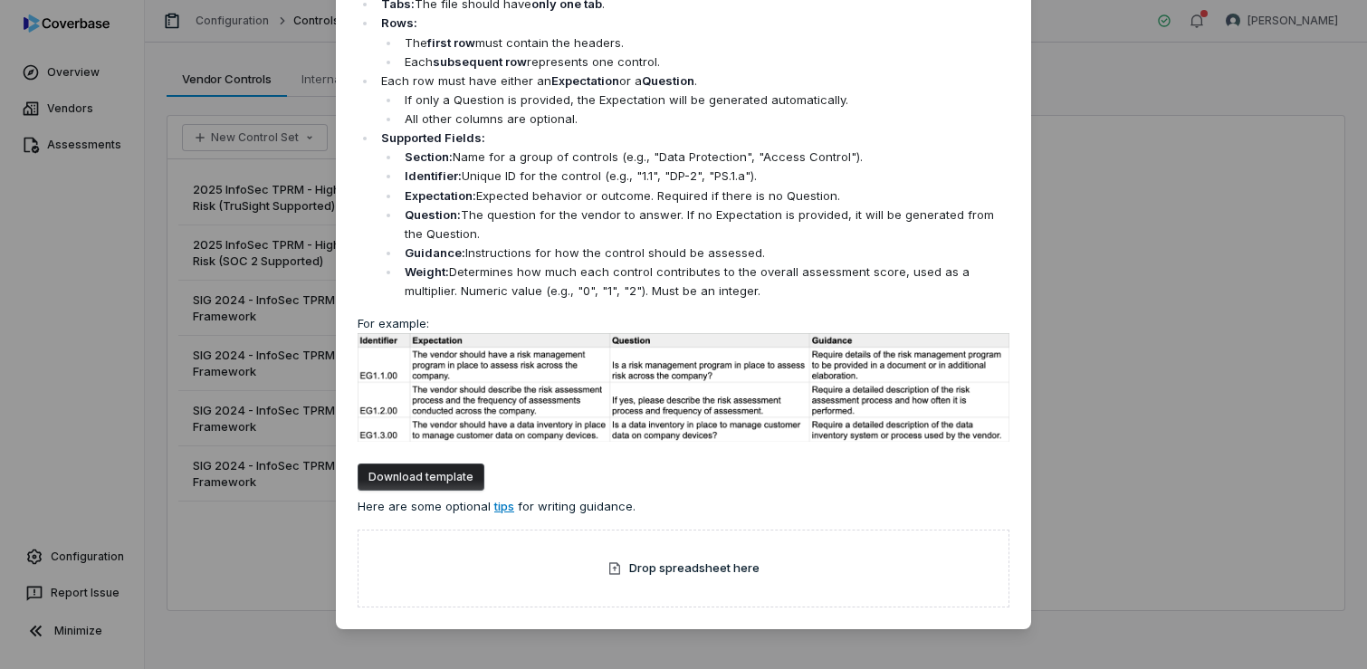
scroll to position [107, 0]
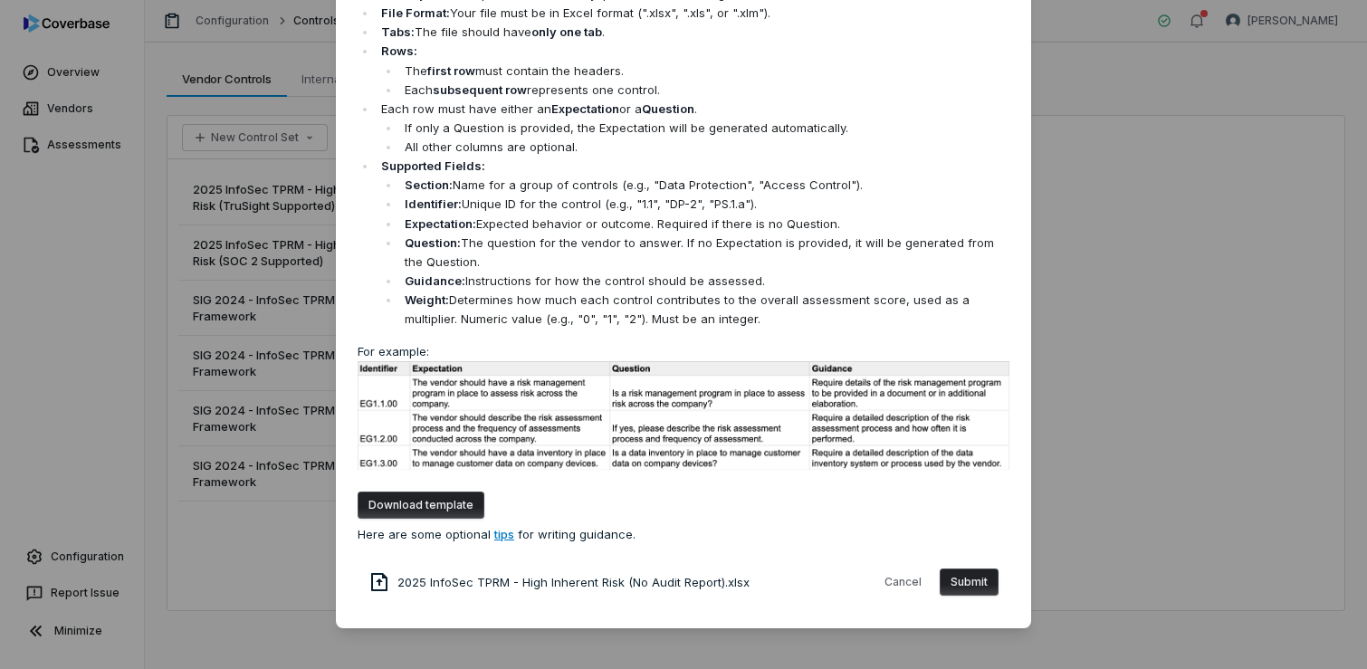
click at [964, 585] on button "Submit" at bounding box center [969, 582] width 59 height 27
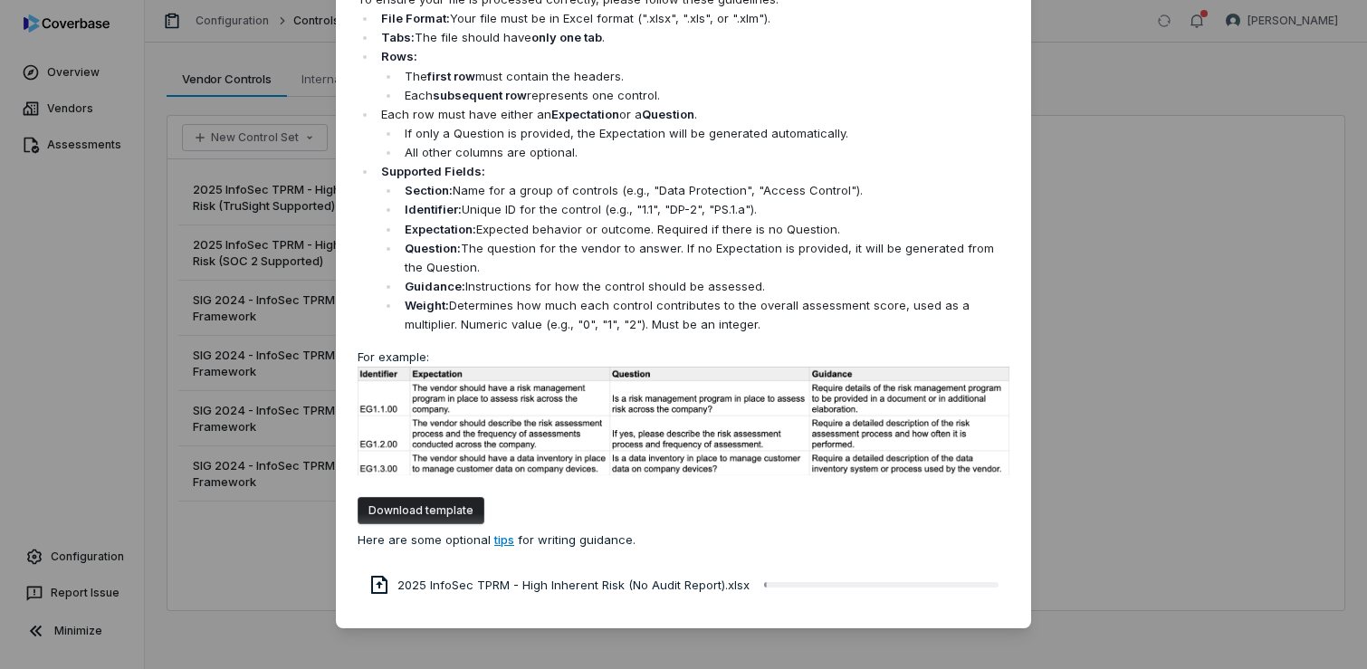
scroll to position [0, 0]
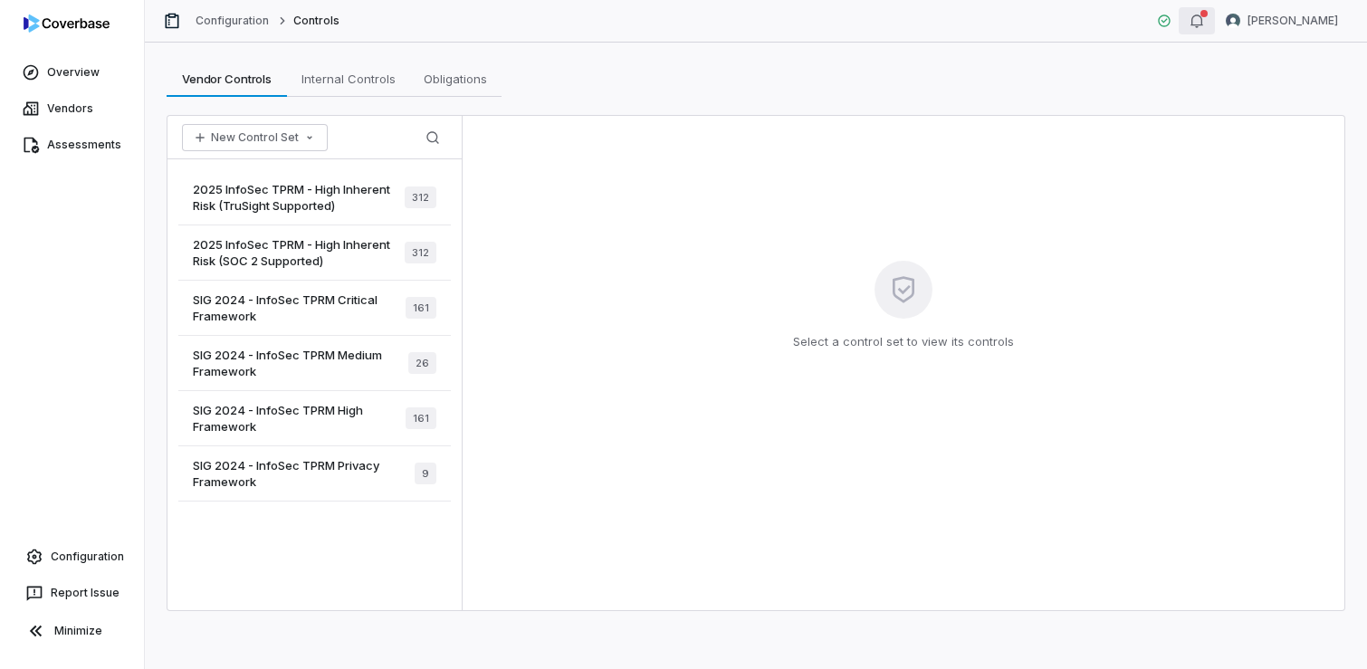
click at [1204, 26] on icon "button" at bounding box center [1197, 21] width 14 height 14
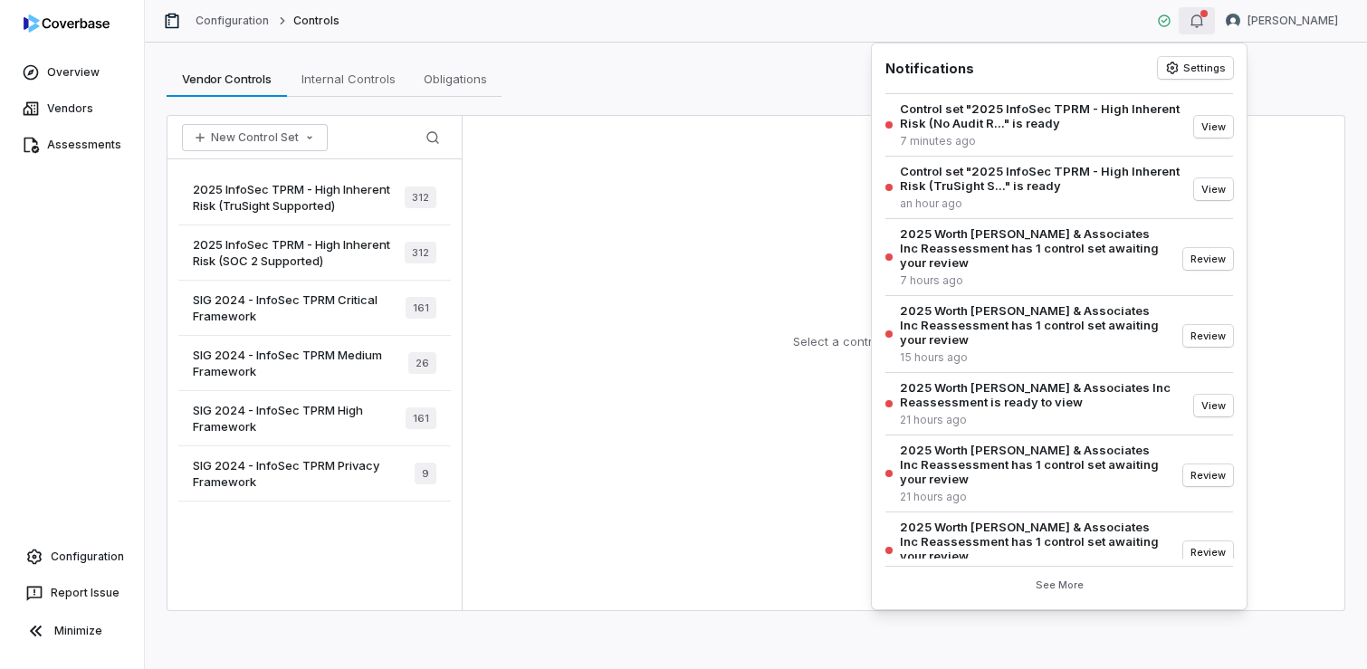
click at [642, 151] on div "Select a control set to view its controls" at bounding box center [903, 363] width 883 height 494
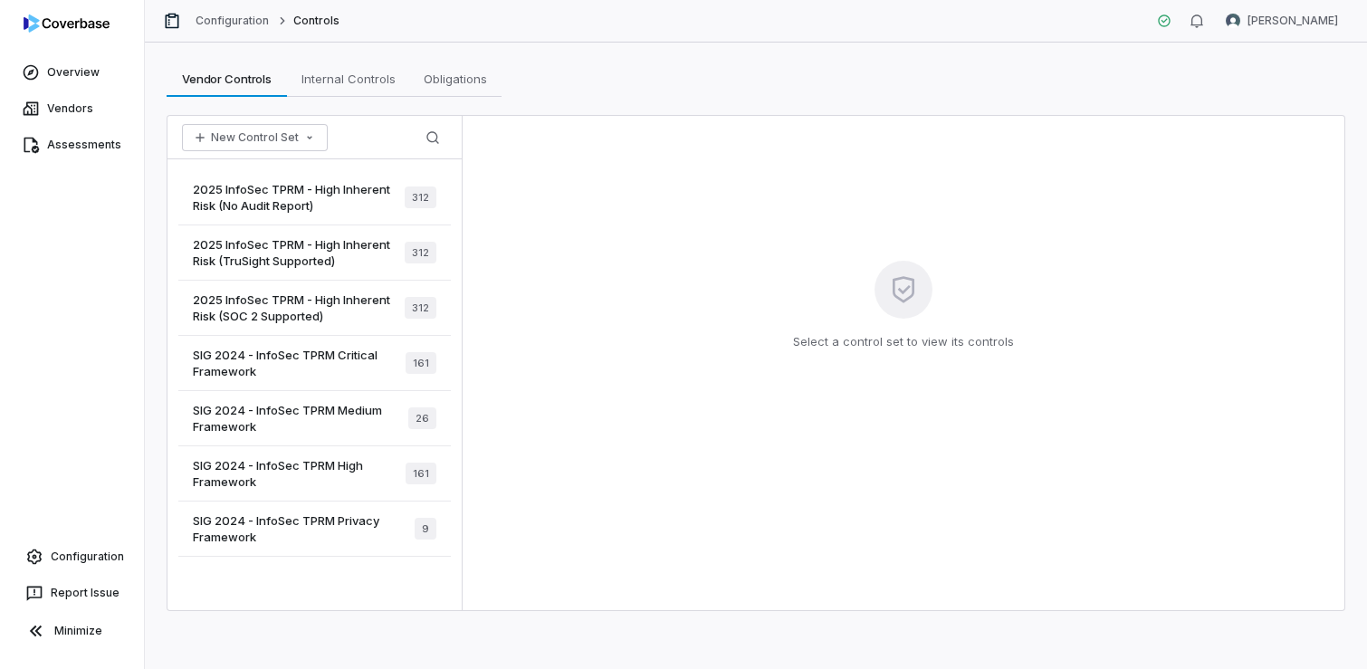
click at [294, 209] on span "2025 InfoSec TPRM - High Inherent Risk (No Audit Report)" at bounding box center [299, 197] width 212 height 33
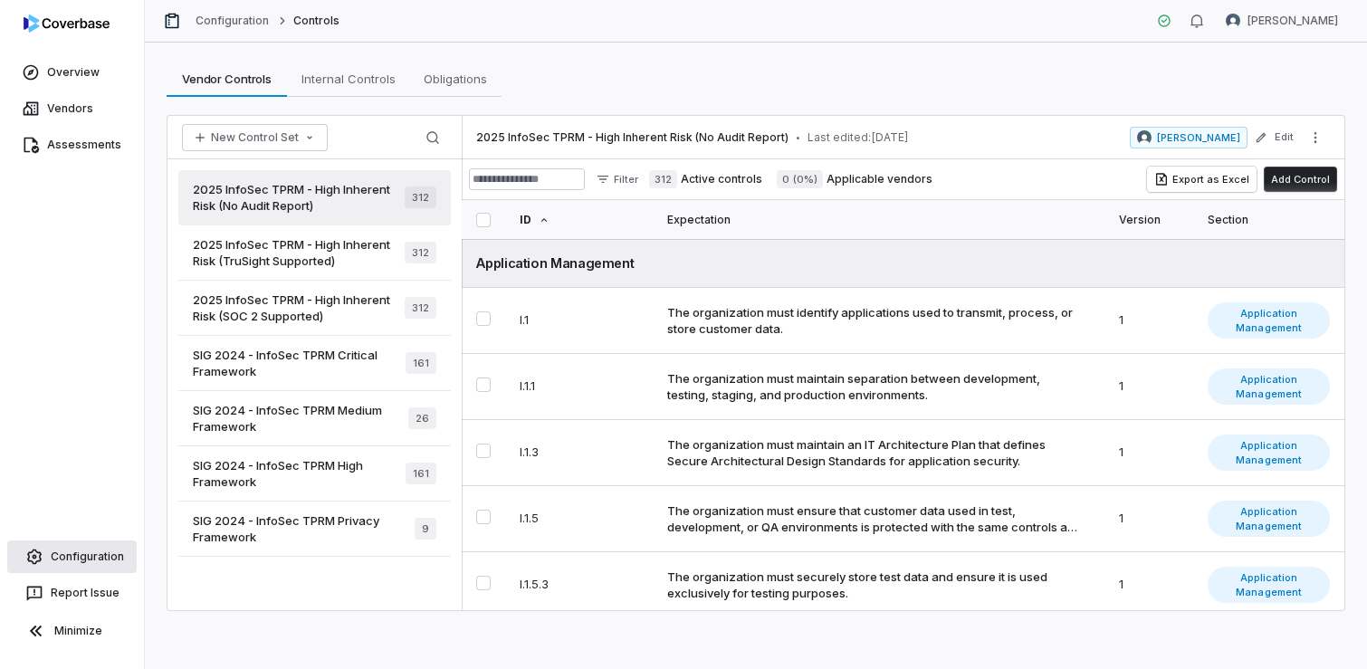
click at [103, 561] on link "Configuration" at bounding box center [71, 557] width 129 height 33
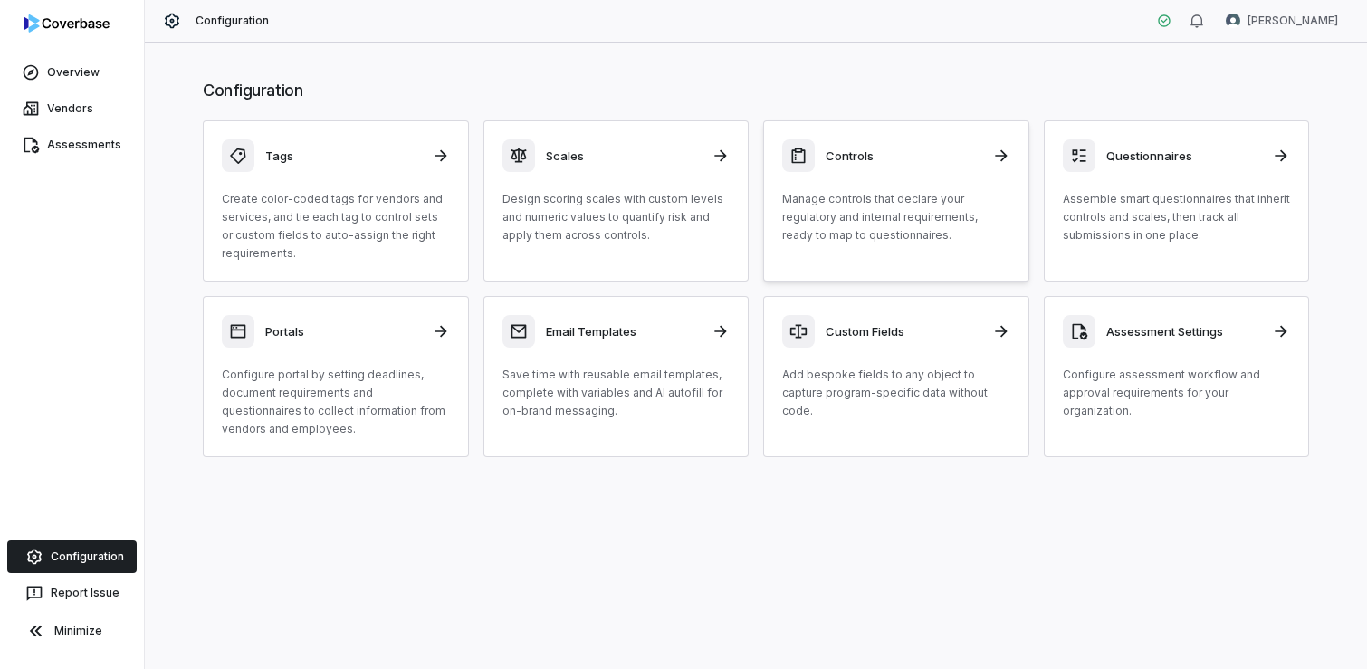
click at [968, 182] on div "Controls Manage controls that declare your regulatory and internal requirements…" at bounding box center [896, 191] width 228 height 105
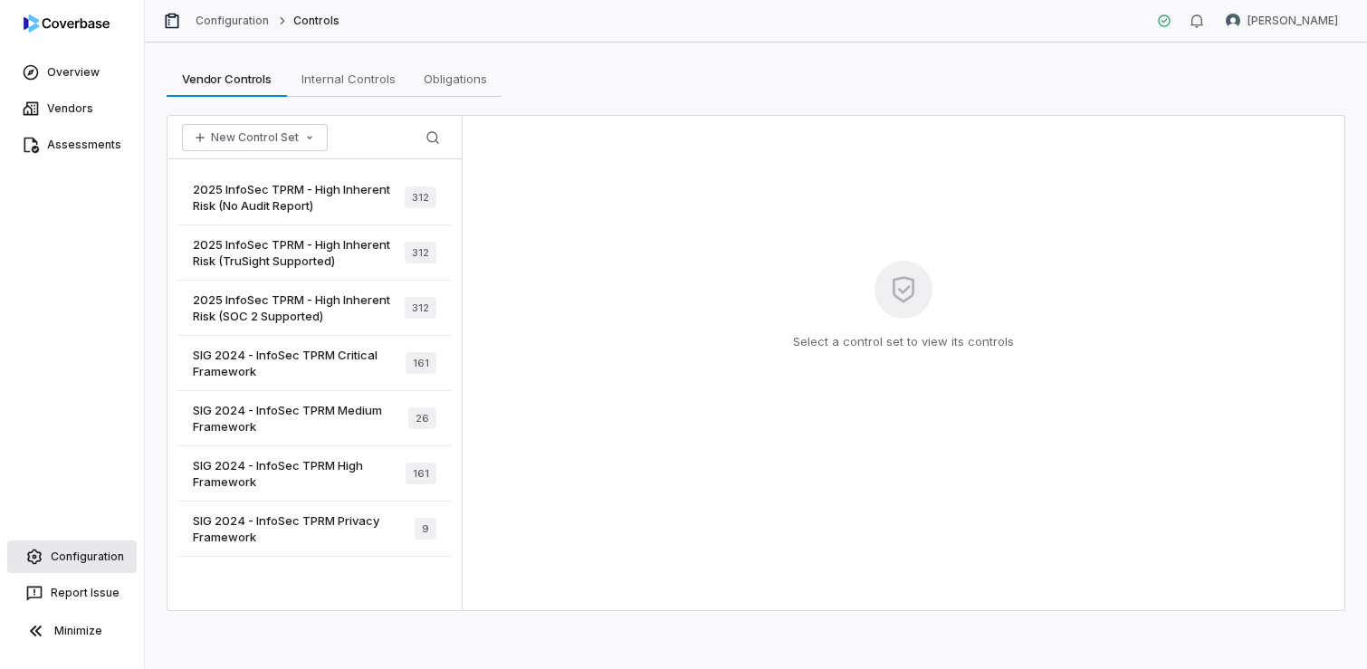
click at [85, 554] on link "Configuration" at bounding box center [71, 557] width 129 height 33
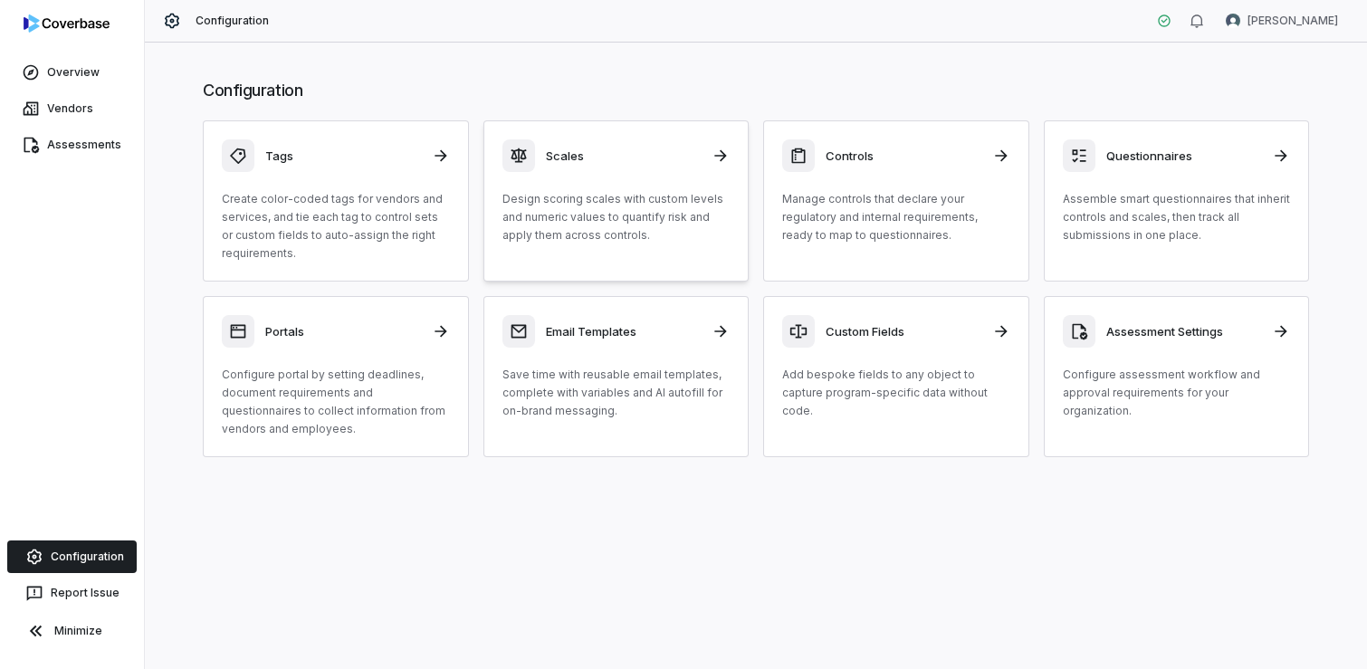
click at [660, 172] on div "Scales Design scoring scales with custom levels and numeric values to quantify …" at bounding box center [617, 191] width 228 height 105
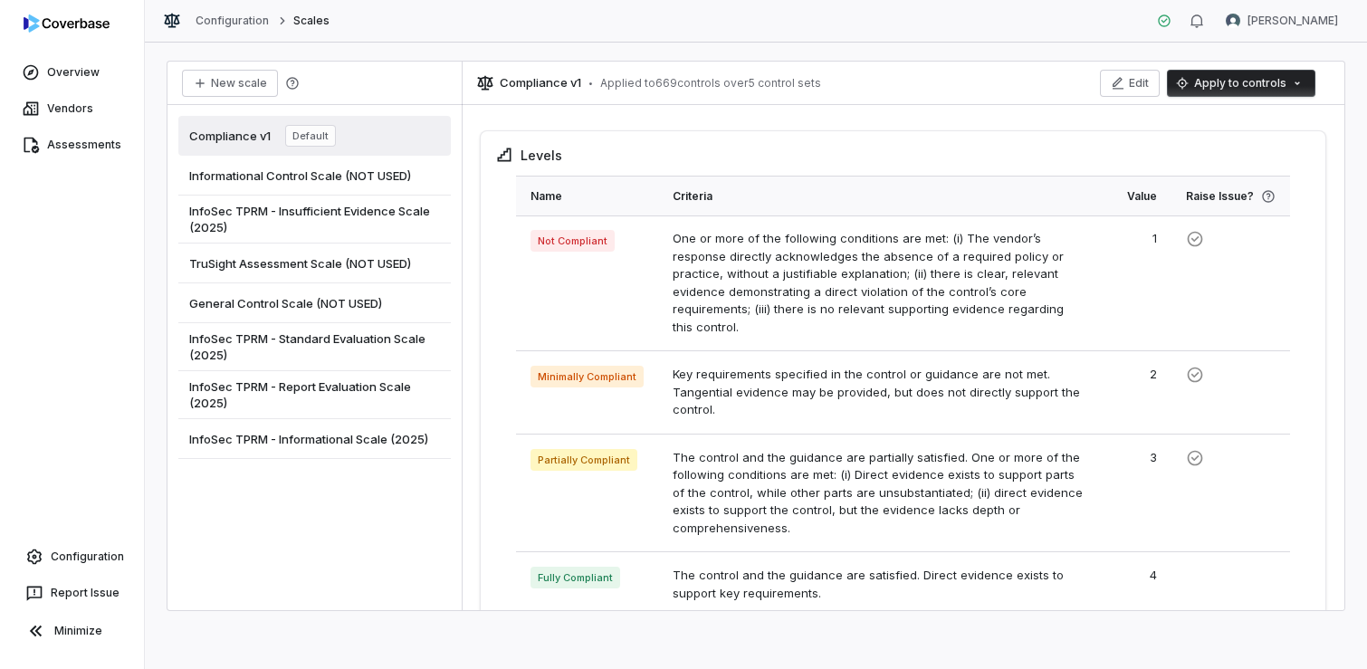
click at [346, 341] on span "InfoSec TPRM - Standard Evaluation Scale (2025)" at bounding box center [314, 346] width 251 height 33
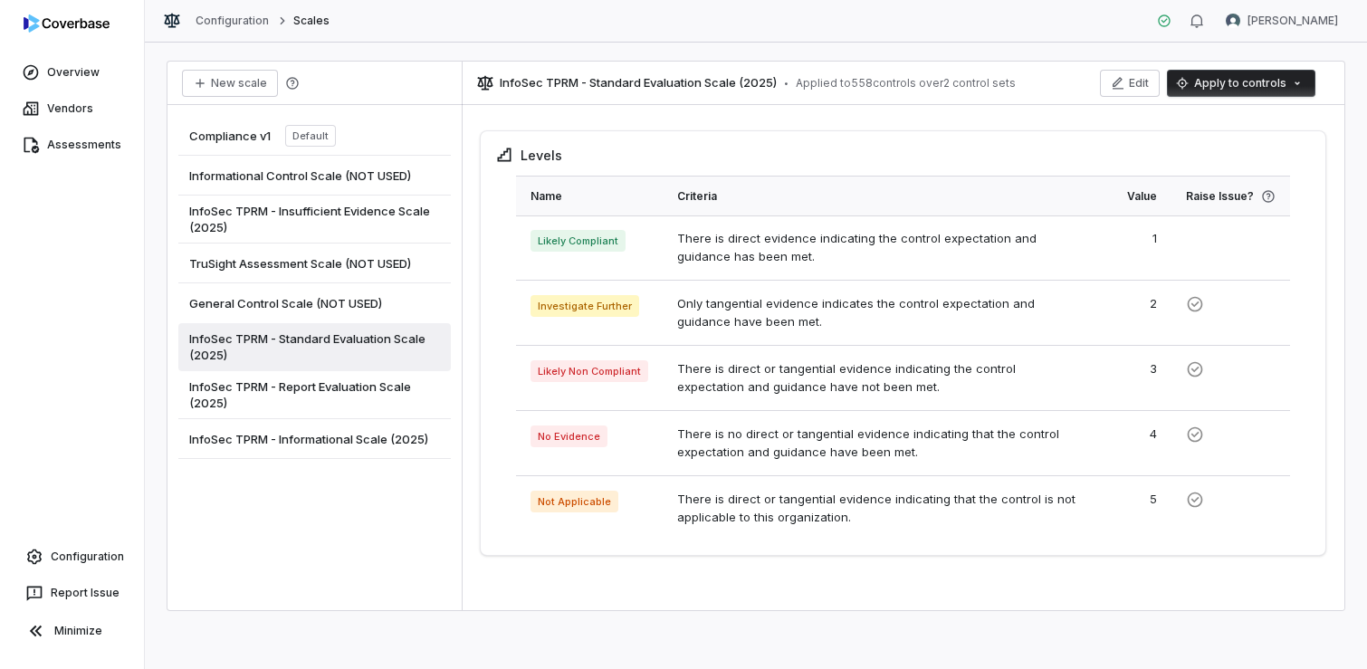
click at [1194, 85] on html "Overview Vendors Assessments Configuration Report Issue Minimize Configuration …" at bounding box center [683, 334] width 1367 height 669
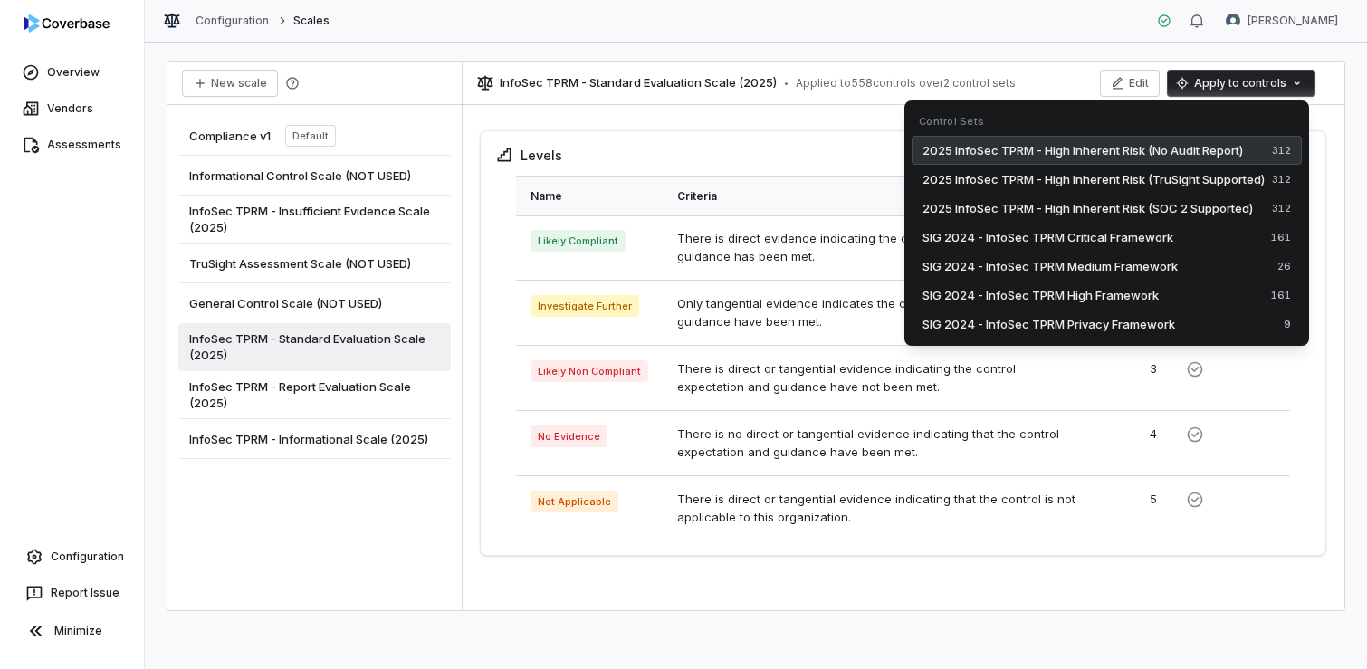
click at [1150, 150] on span "2025 InfoSec TPRM - High Inherent Risk (No Audit Report)" at bounding box center [1083, 150] width 321 height 18
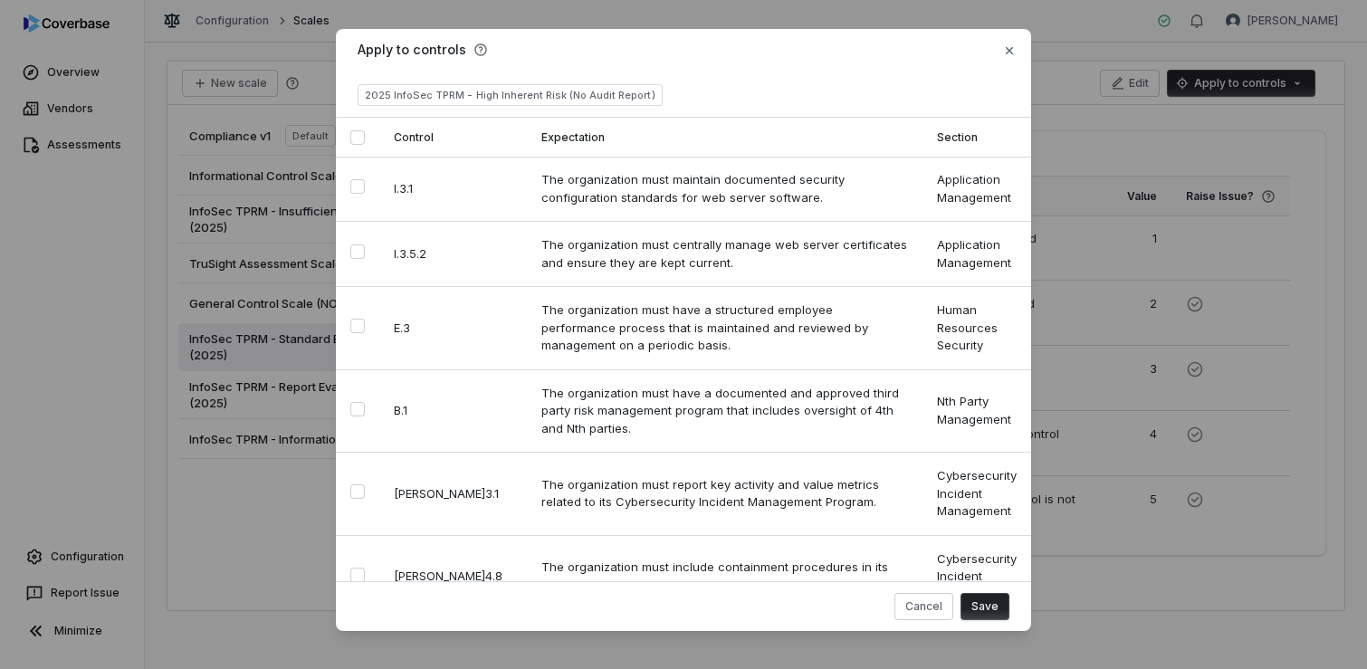
click at [352, 135] on button "Select all" at bounding box center [357, 137] width 14 height 14
click at [972, 609] on button "Save" at bounding box center [985, 606] width 49 height 27
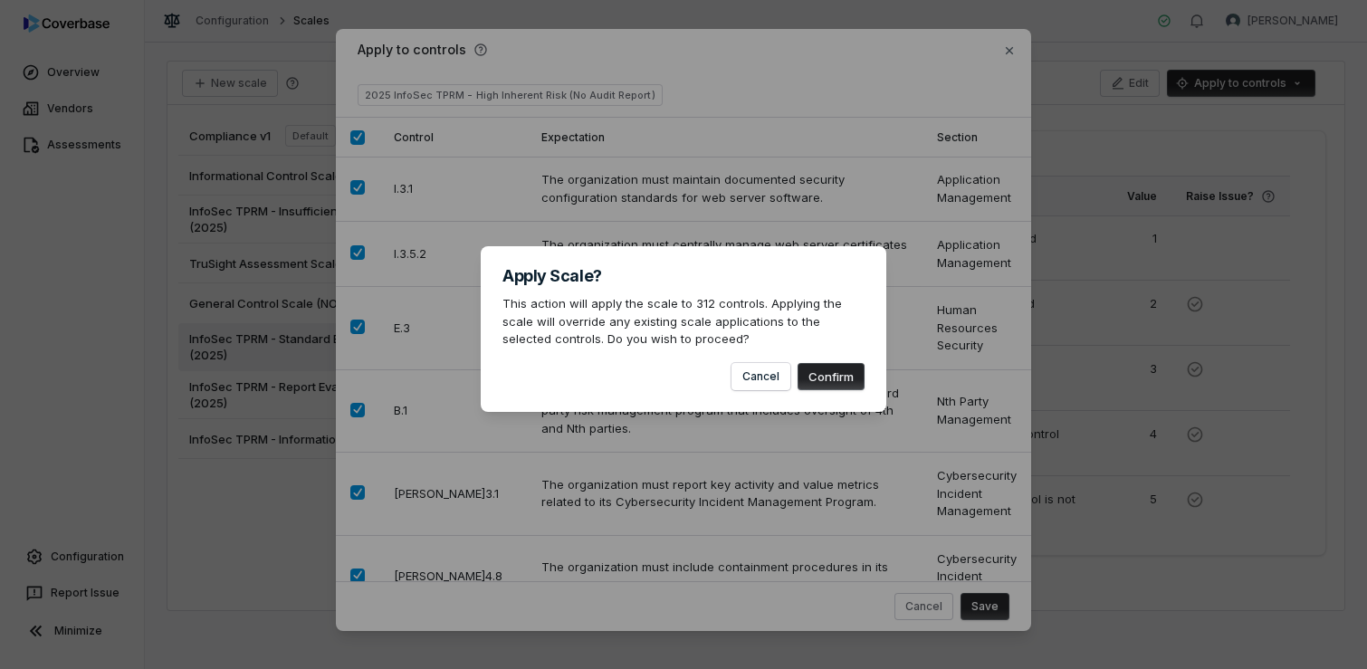
click at [842, 377] on button "Confirm" at bounding box center [831, 376] width 67 height 27
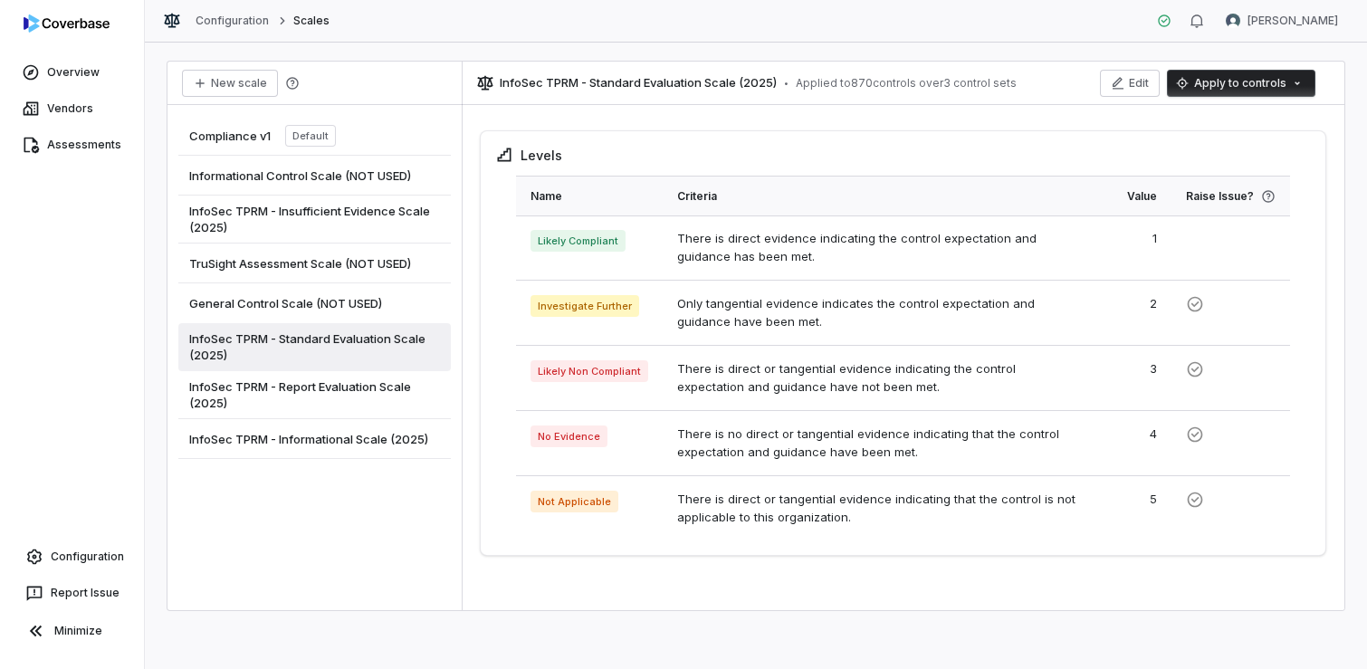
click at [260, 646] on div "New scale Compliance v1 Default Informational Control Scale (NOT USED) InfoSec …" at bounding box center [756, 356] width 1222 height 627
click at [342, 397] on span "InfoSec TPRM - Report Evaluation Scale (2025)" at bounding box center [314, 394] width 251 height 33
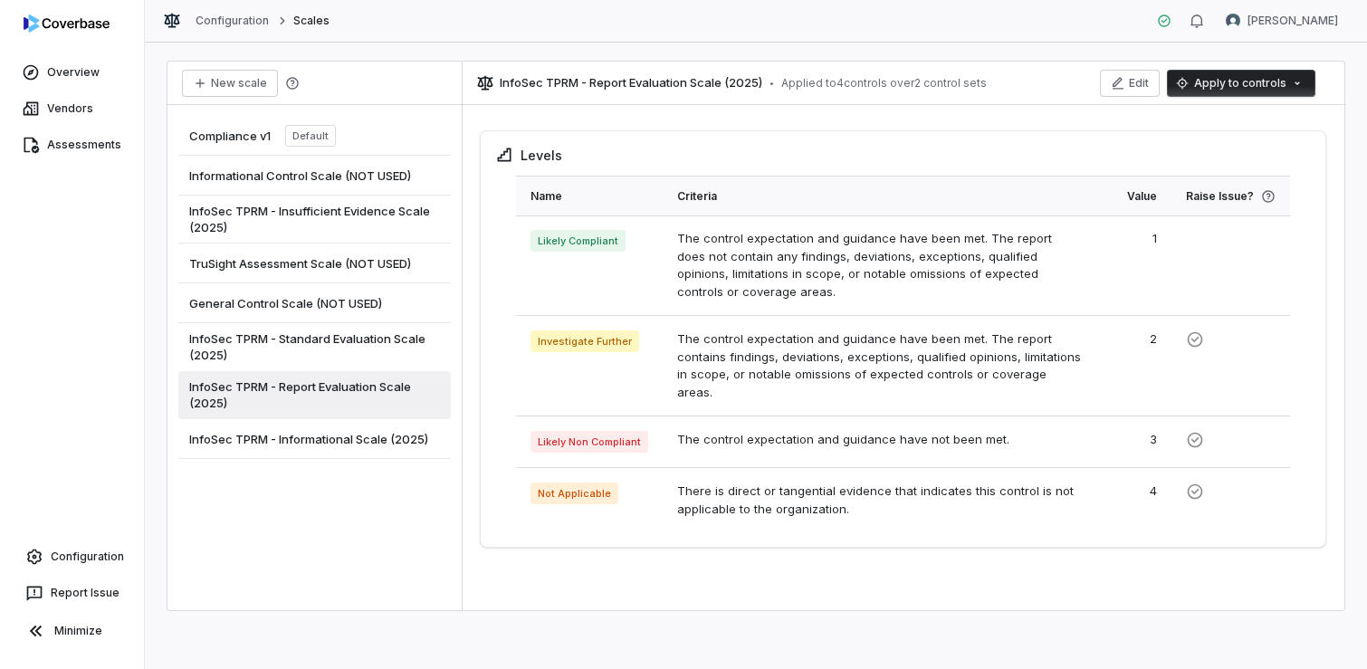
click at [1237, 90] on html "Overview Vendors Assessments Configuration Report Issue Minimize Configuration …" at bounding box center [683, 334] width 1367 height 669
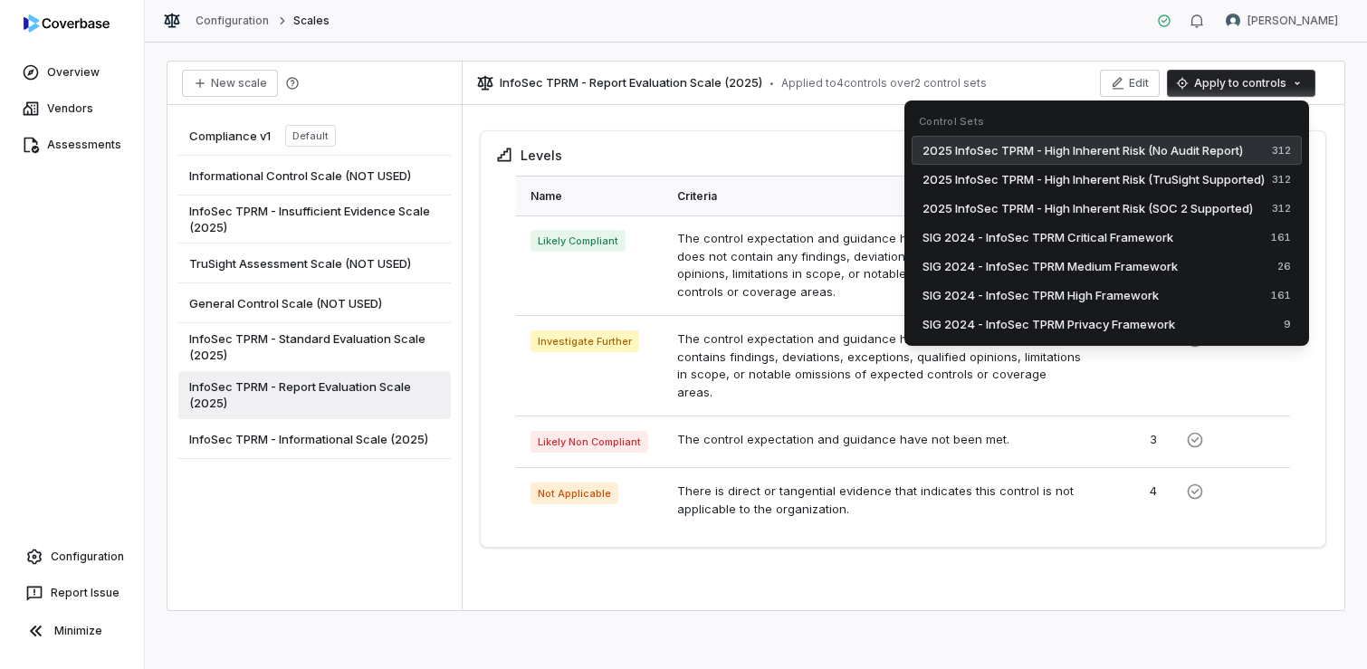
click at [1113, 153] on span "2025 InfoSec TPRM - High Inherent Risk (No Audit Report)" at bounding box center [1083, 150] width 321 height 18
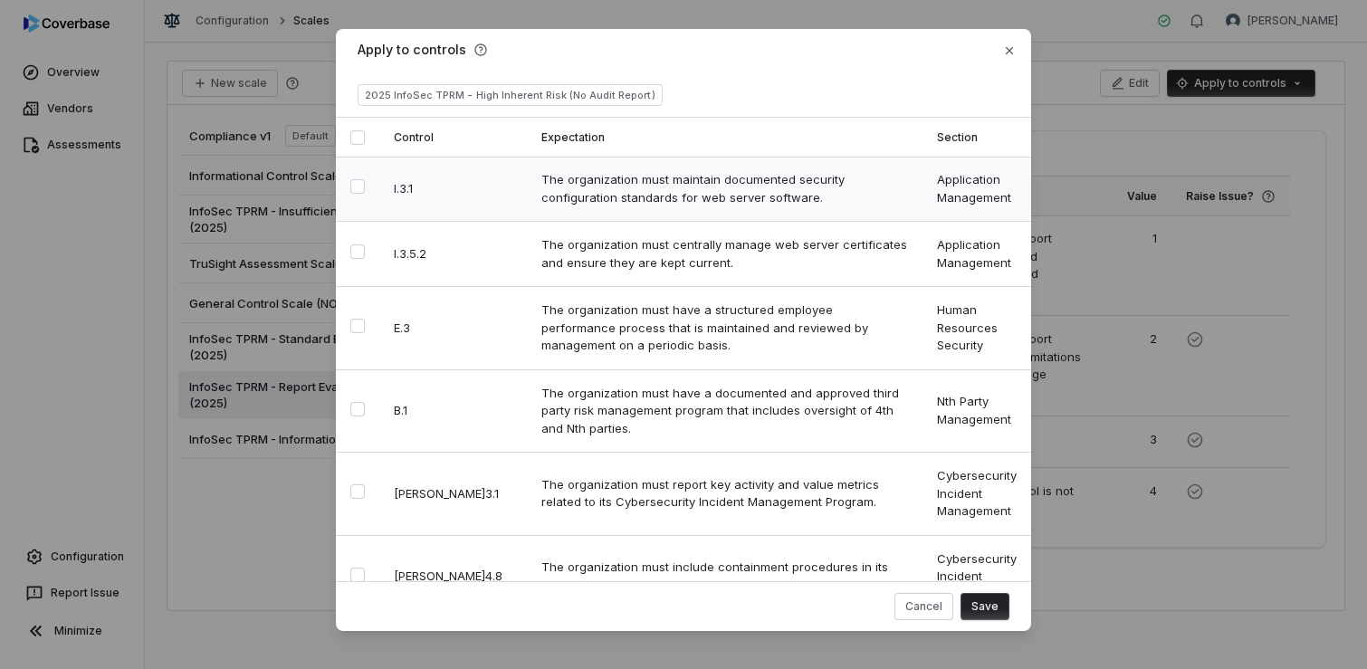
type button "on"
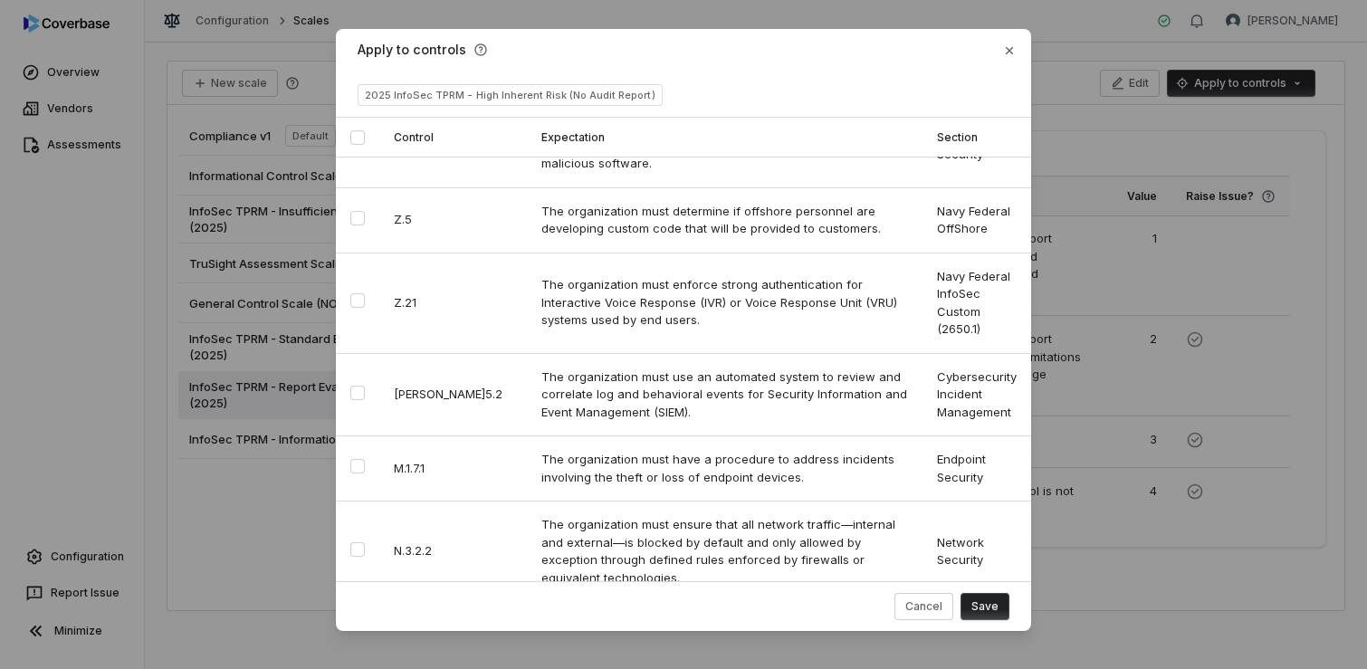
click at [978, 609] on button "Save" at bounding box center [985, 606] width 49 height 27
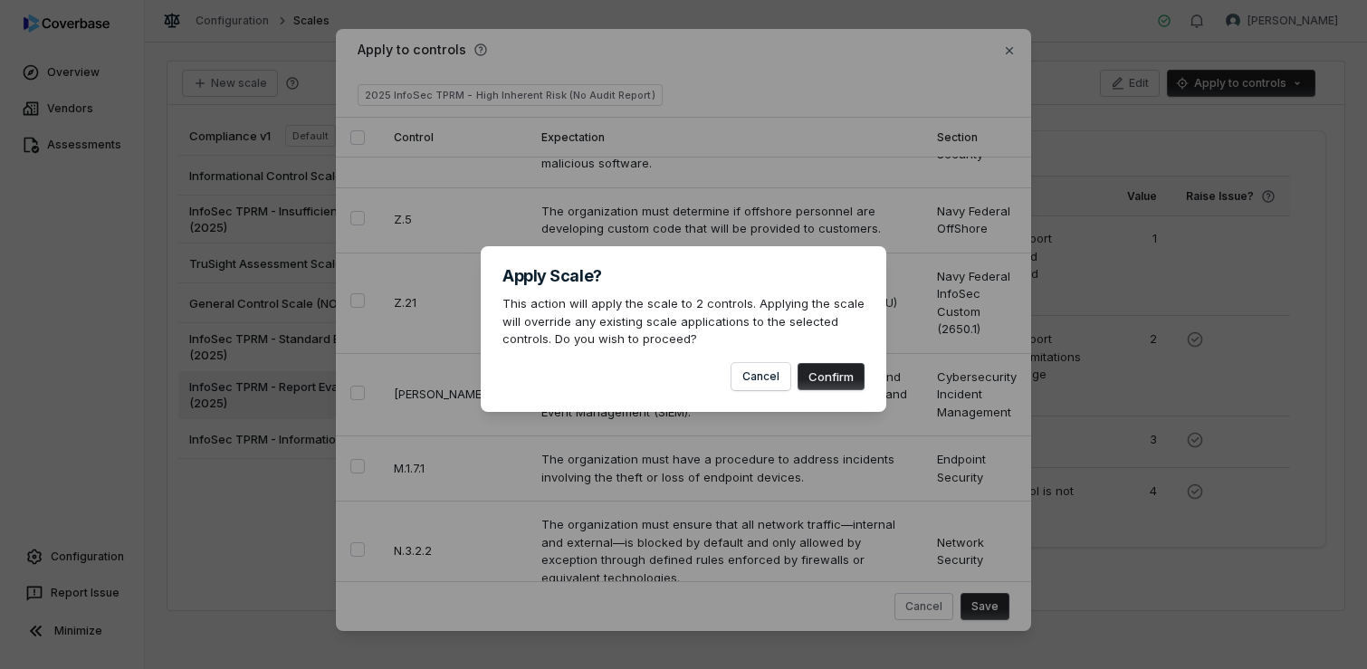
click at [837, 378] on button "Confirm" at bounding box center [831, 376] width 67 height 27
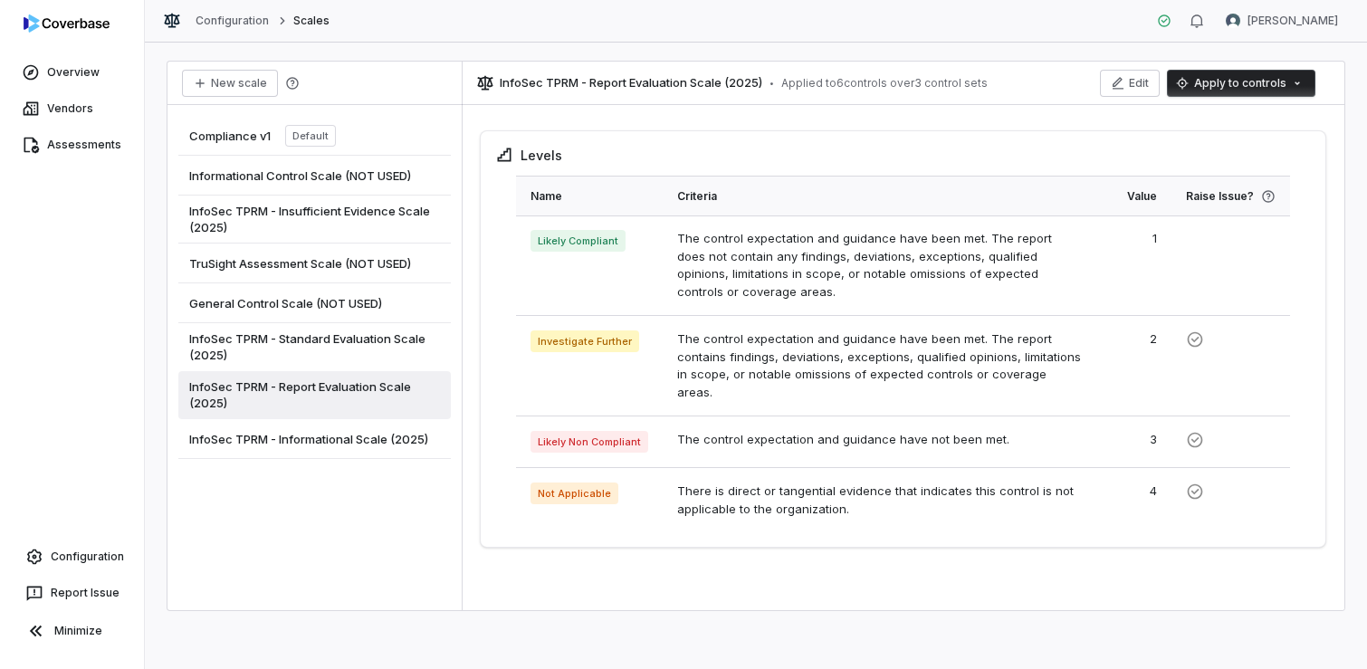
click at [320, 220] on span "InfoSec TPRM - Insufficient Evidence Scale (2025)" at bounding box center [314, 219] width 251 height 33
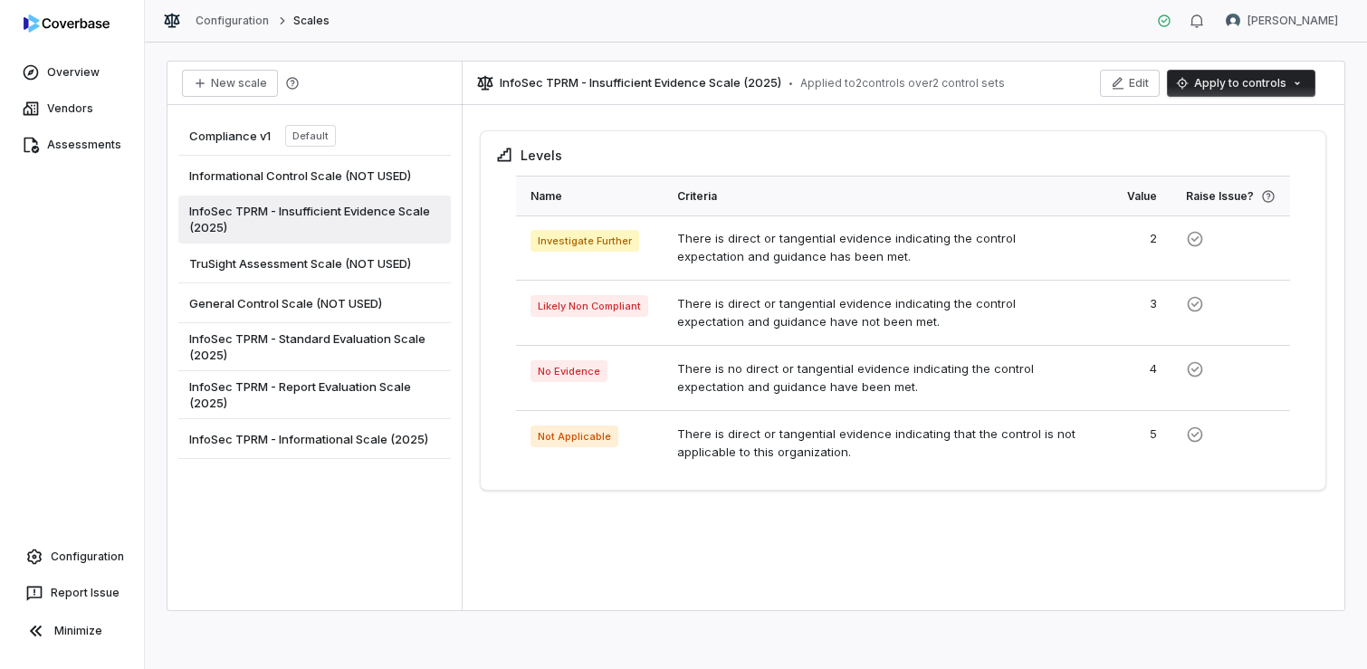
click at [1265, 88] on html "Overview Vendors Assessments Configuration Report Issue Minimize Configuration …" at bounding box center [683, 334] width 1367 height 669
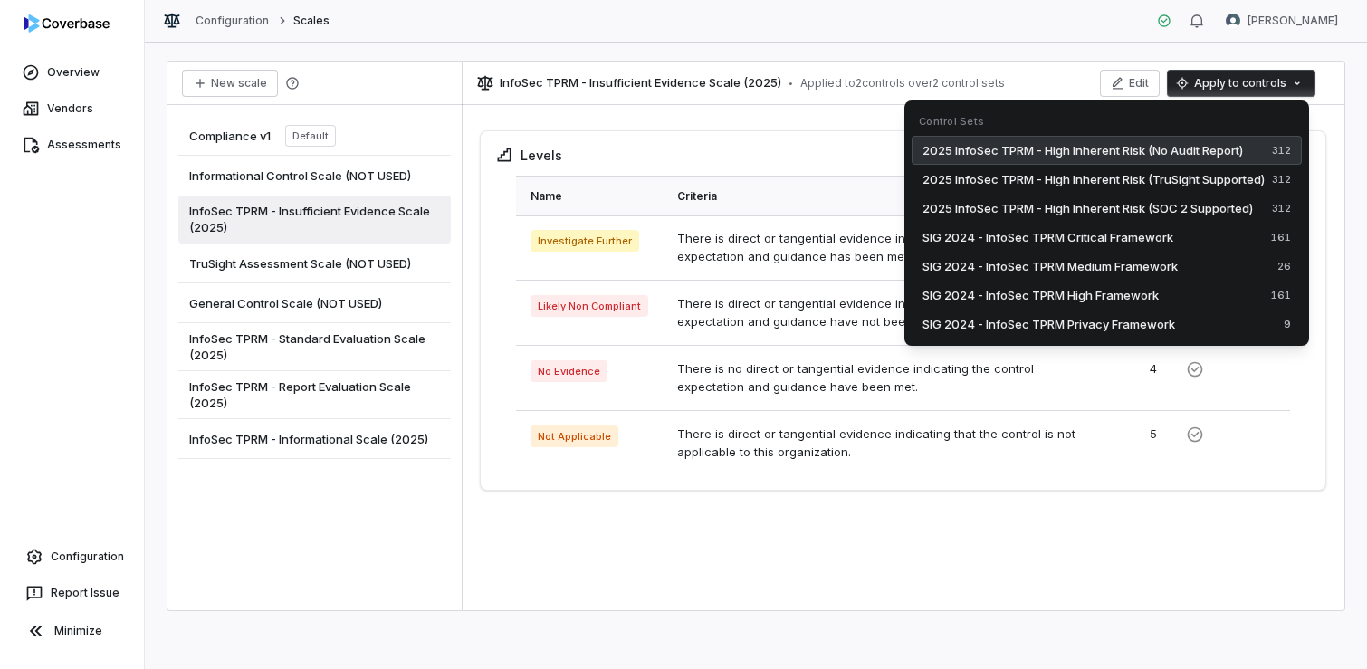
click at [1173, 141] on span "2025 InfoSec TPRM - High Inherent Risk (No Audit Report)" at bounding box center [1083, 150] width 321 height 18
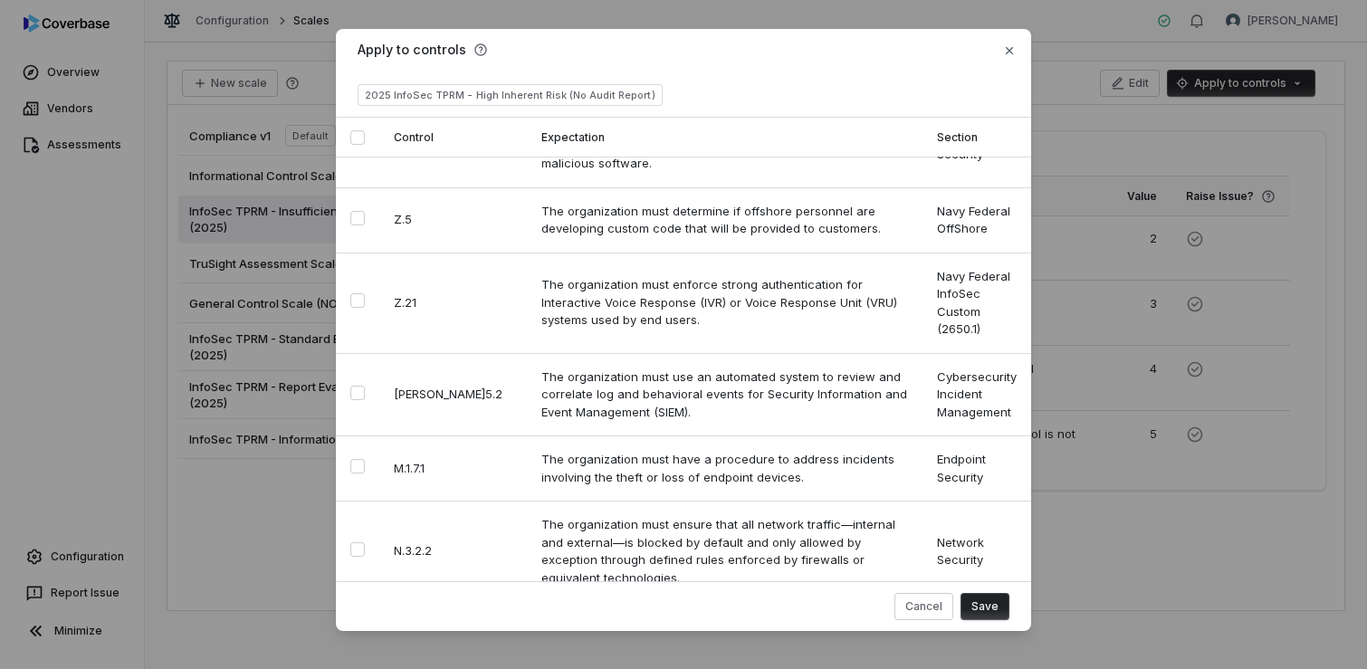
scroll to position [1049, 0]
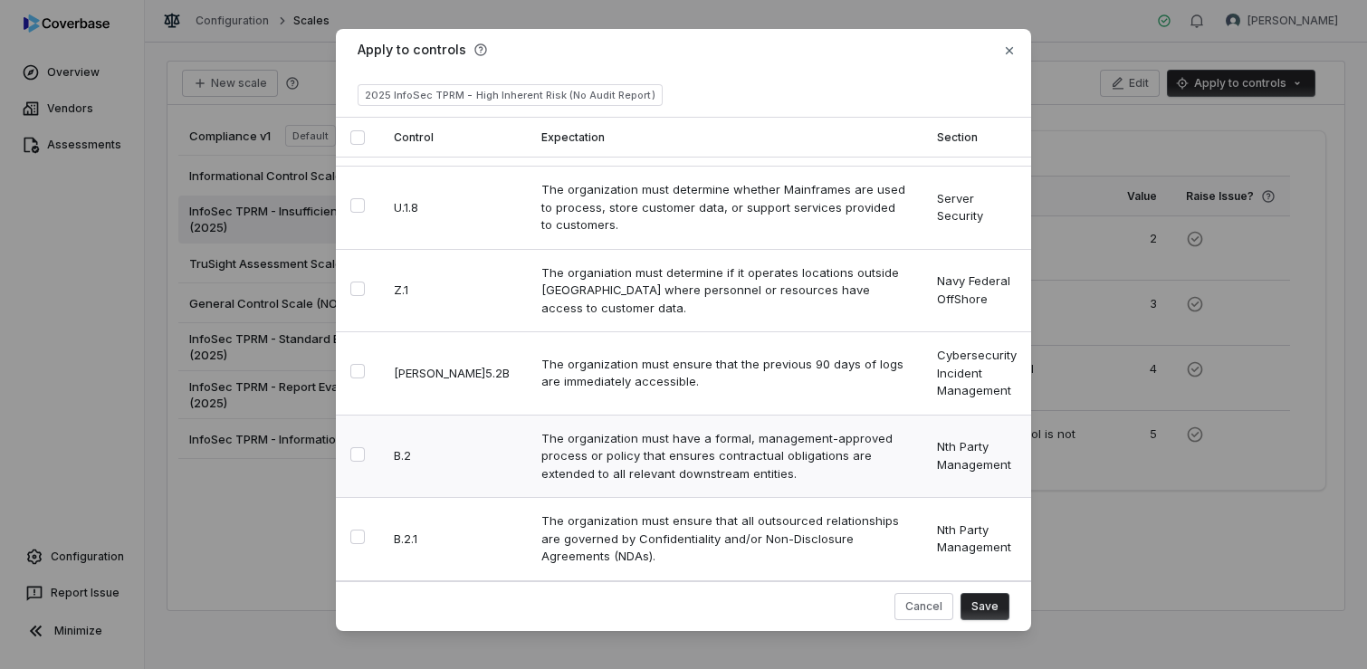
click at [355, 447] on button "Select row" at bounding box center [357, 454] width 14 height 14
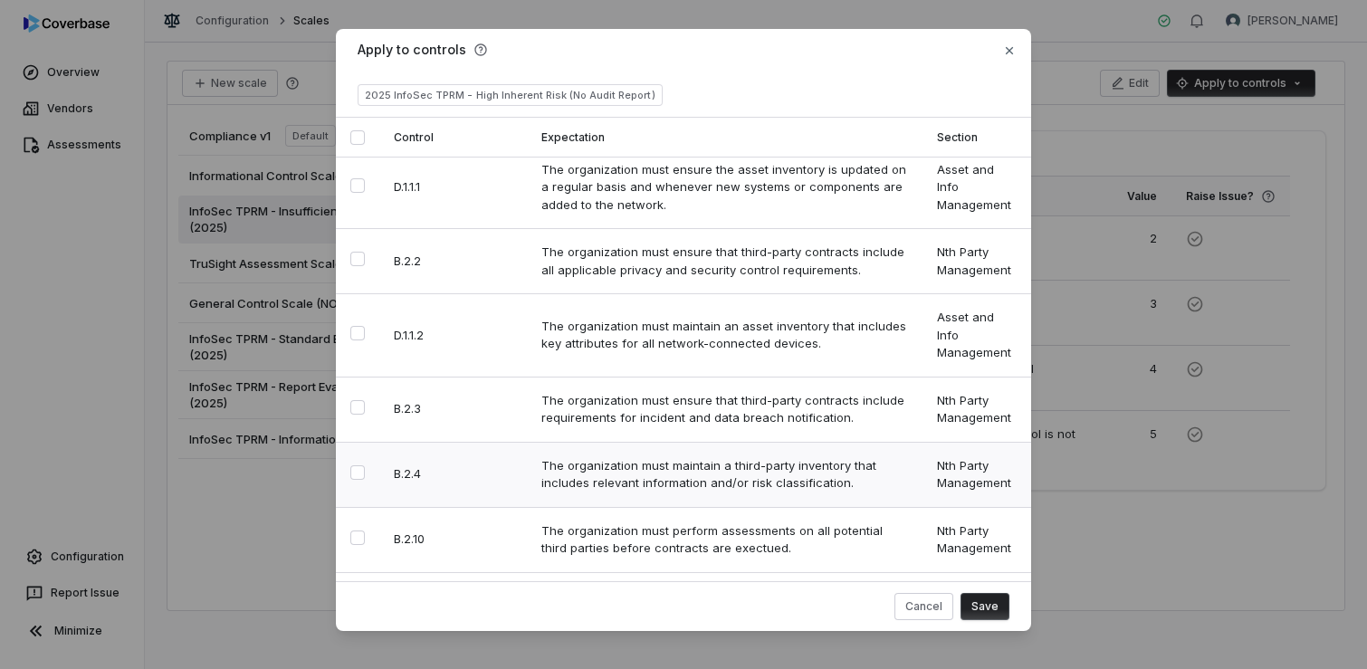
click at [352, 465] on button "Select row" at bounding box center [357, 472] width 14 height 14
click at [355, 531] on button "Select row" at bounding box center [357, 538] width 14 height 14
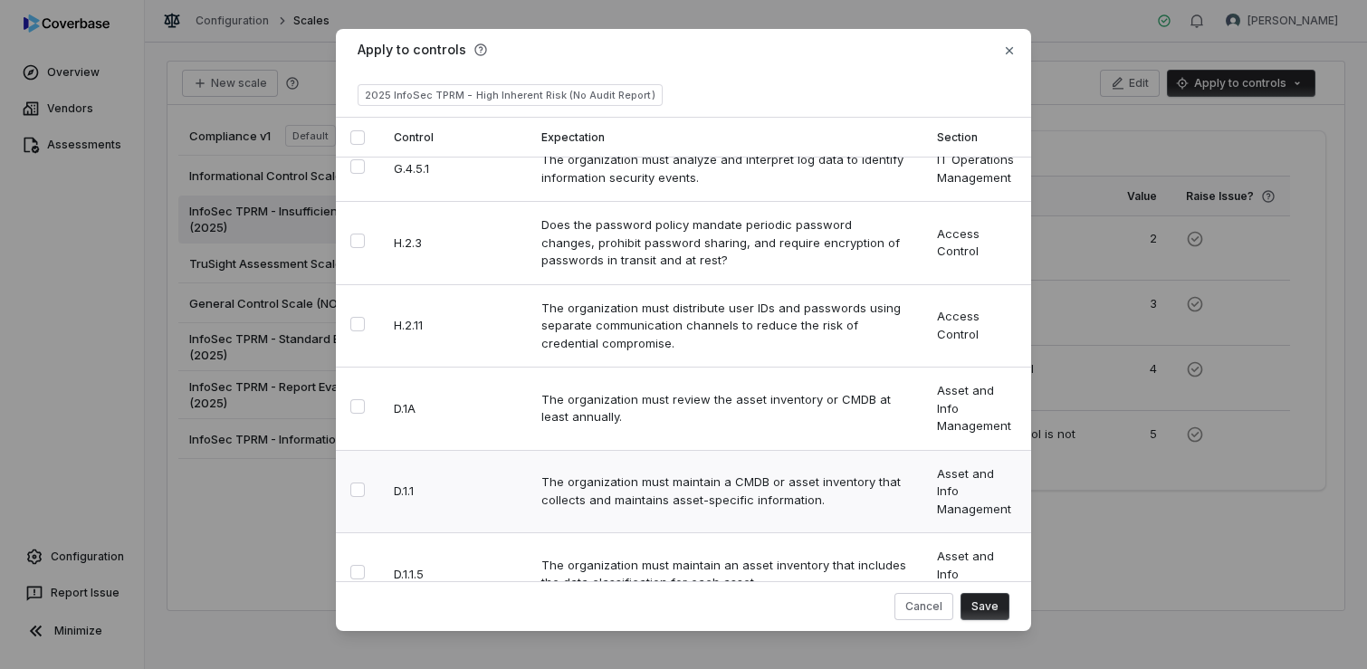
click at [353, 483] on button "Select row" at bounding box center [357, 490] width 14 height 14
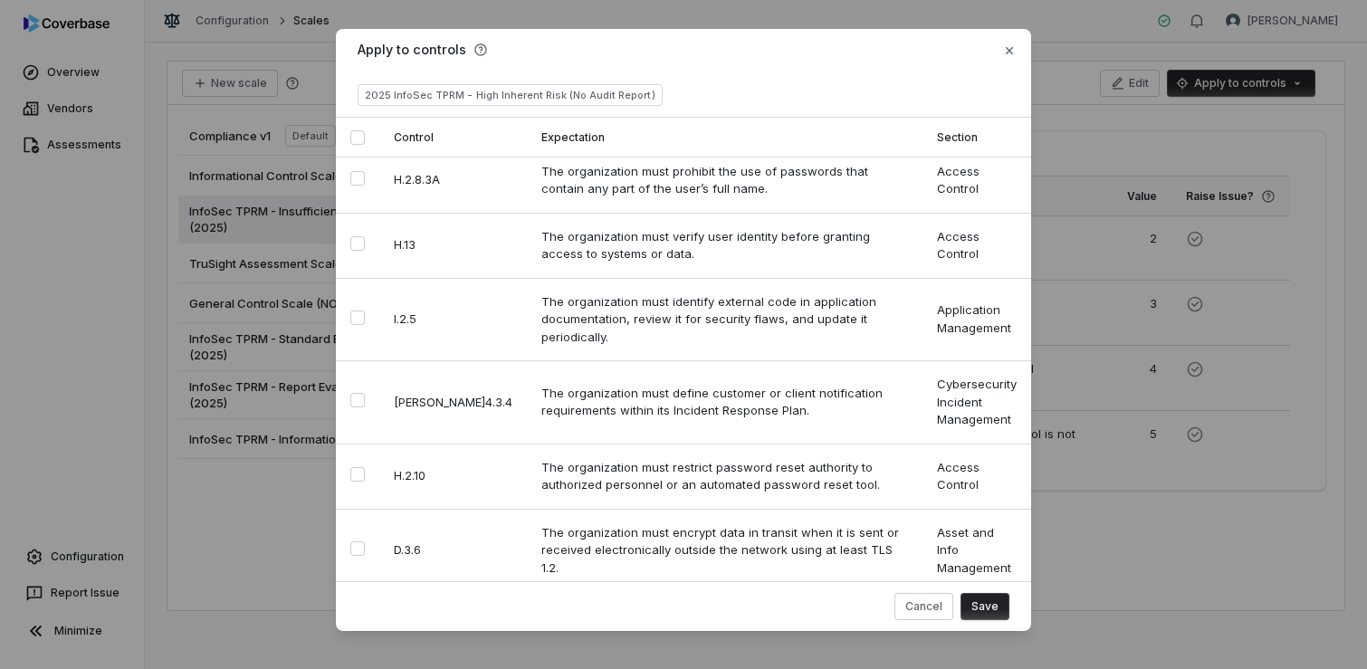
scroll to position [8892, 0]
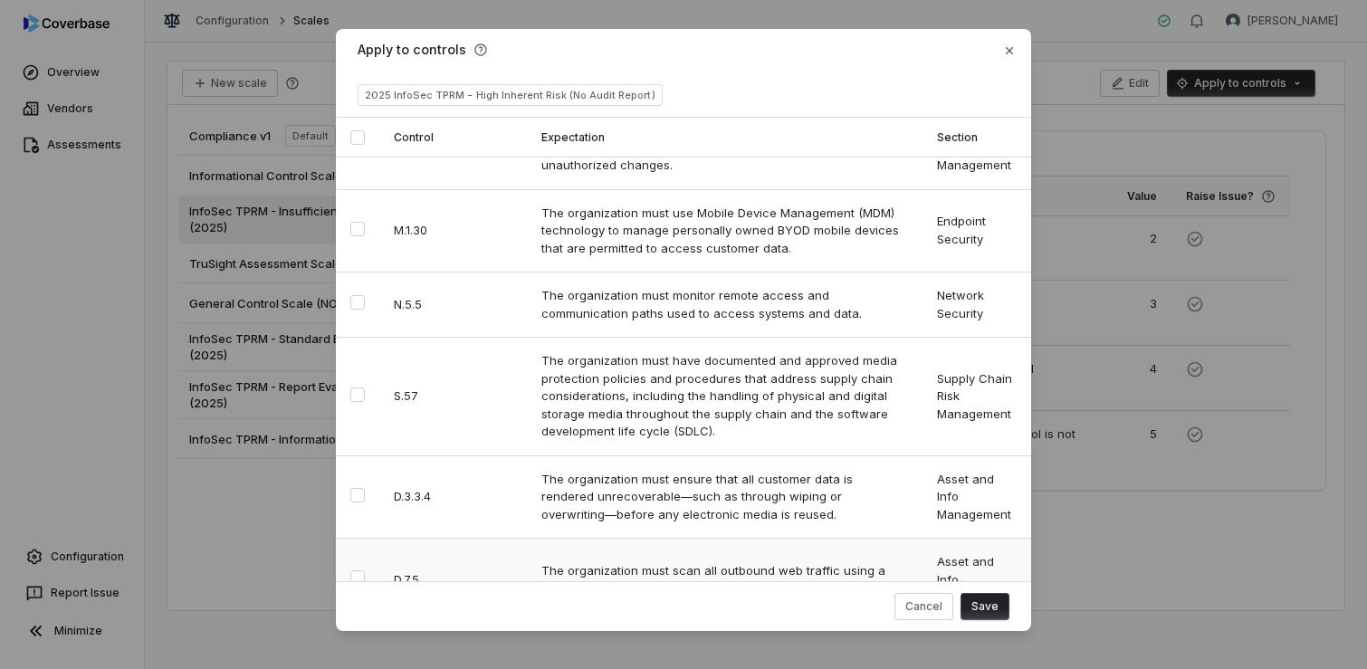
click at [354, 570] on button "Select row" at bounding box center [357, 577] width 14 height 14
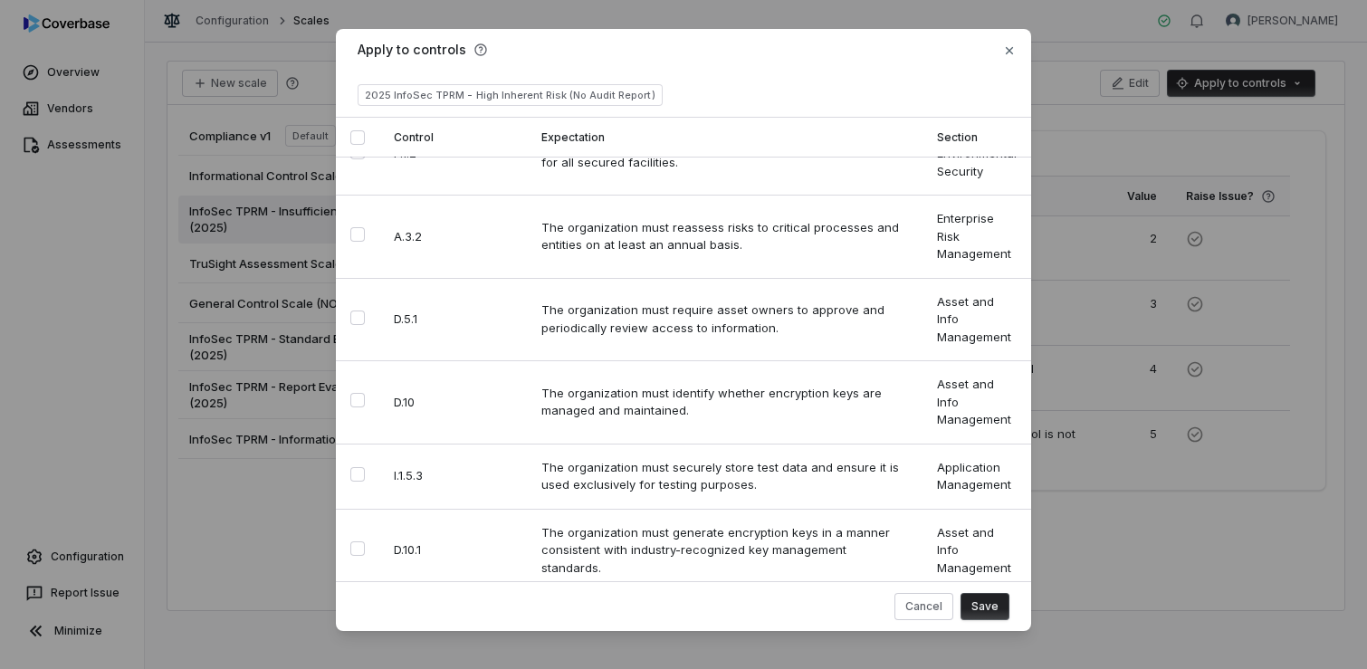
click at [350, 624] on button "Select row" at bounding box center [357, 631] width 14 height 14
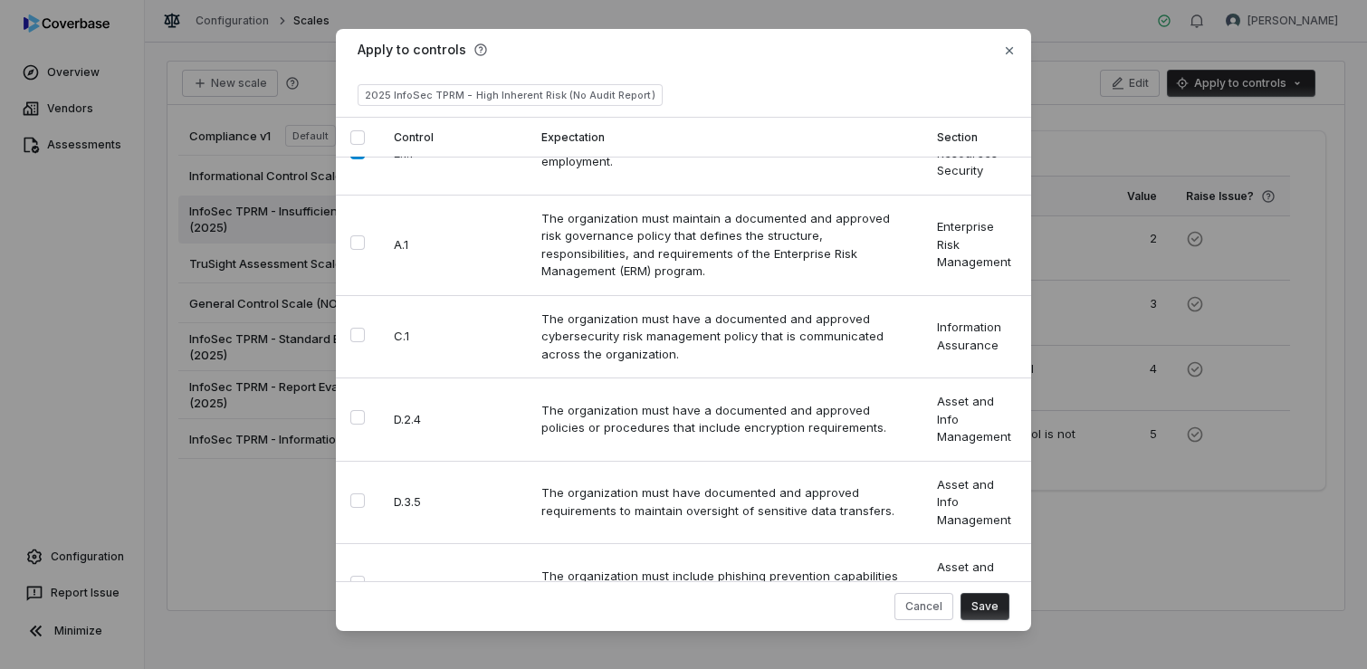
click at [355, 659] on button "Select row" at bounding box center [357, 666] width 14 height 14
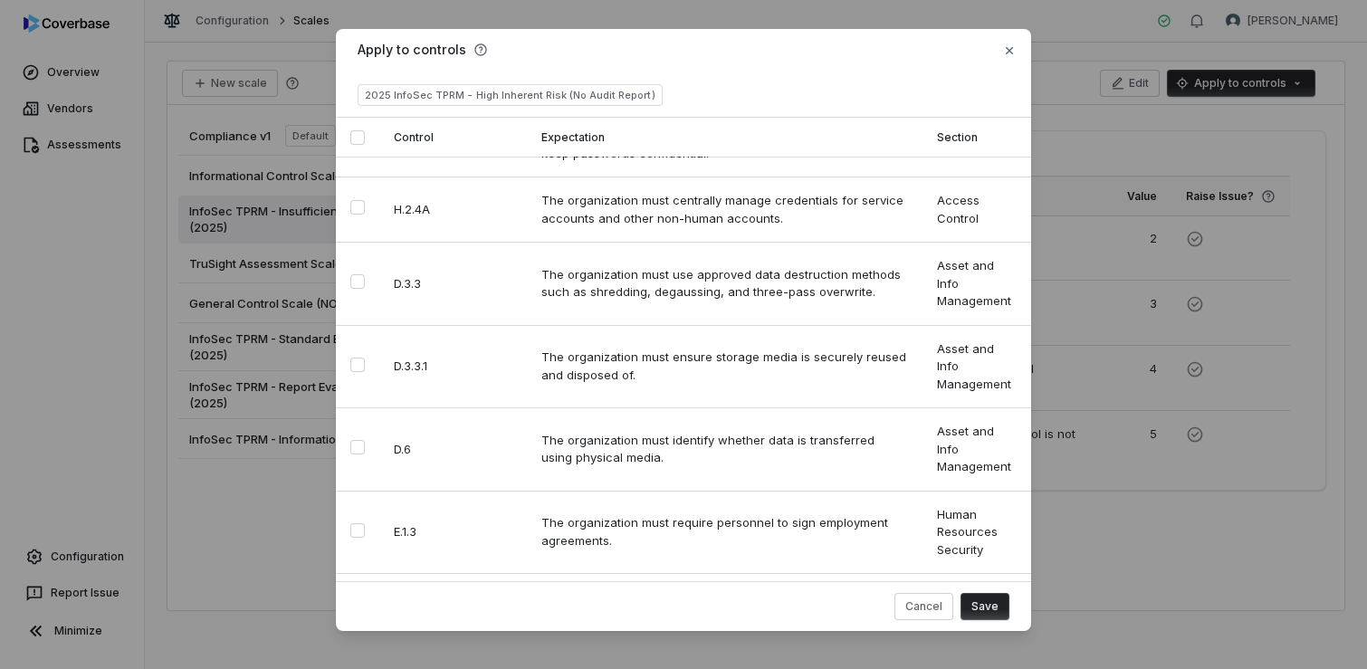
scroll to position [3902, 0]
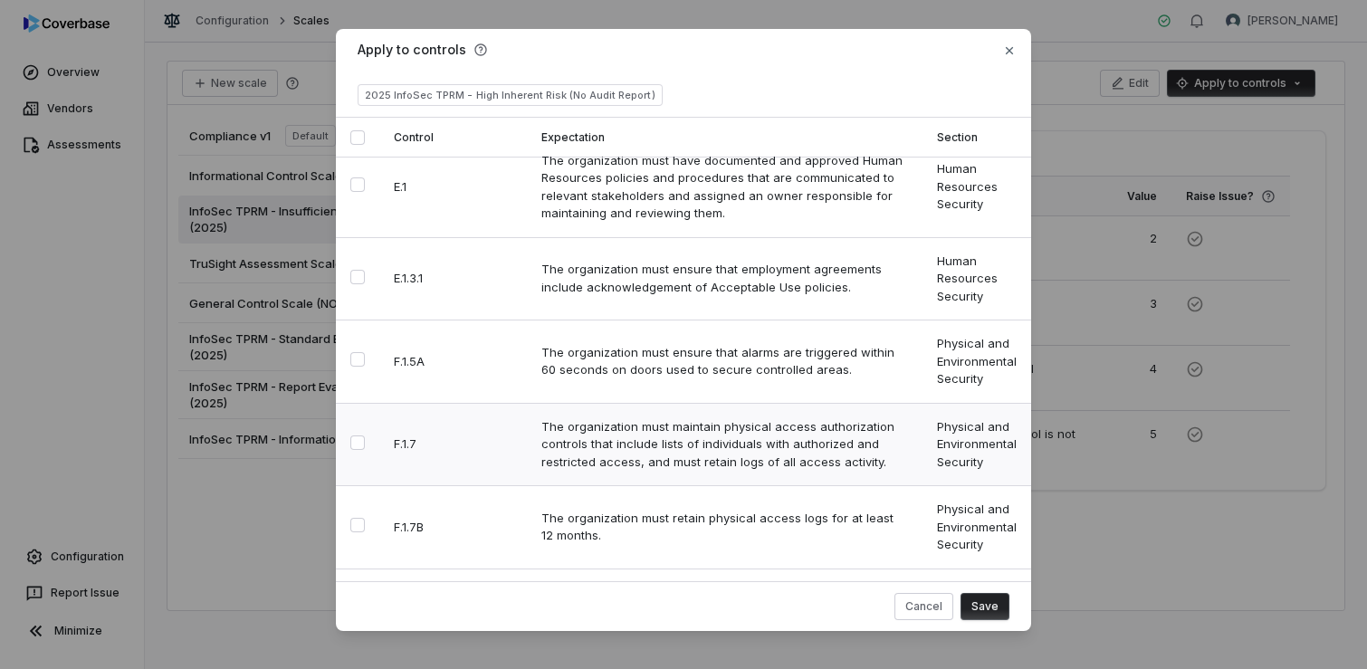
click at [350, 436] on button "Select row" at bounding box center [357, 443] width 14 height 14
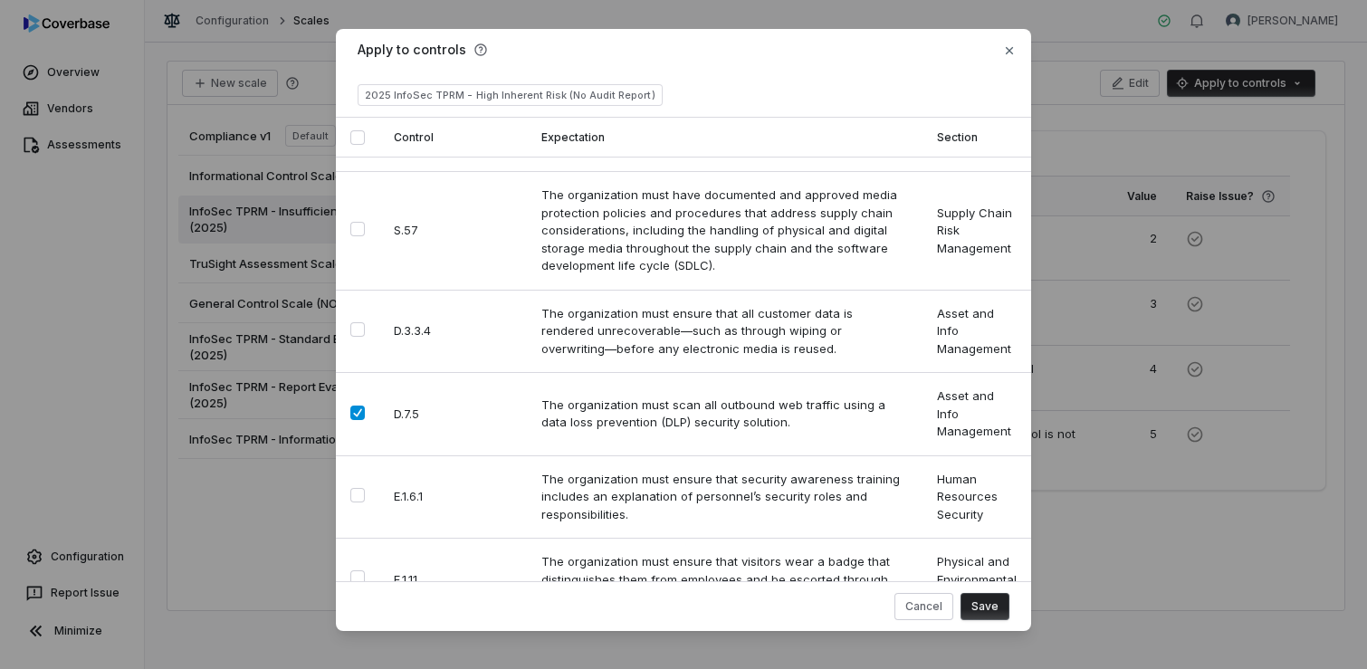
scroll to position [11437, 0]
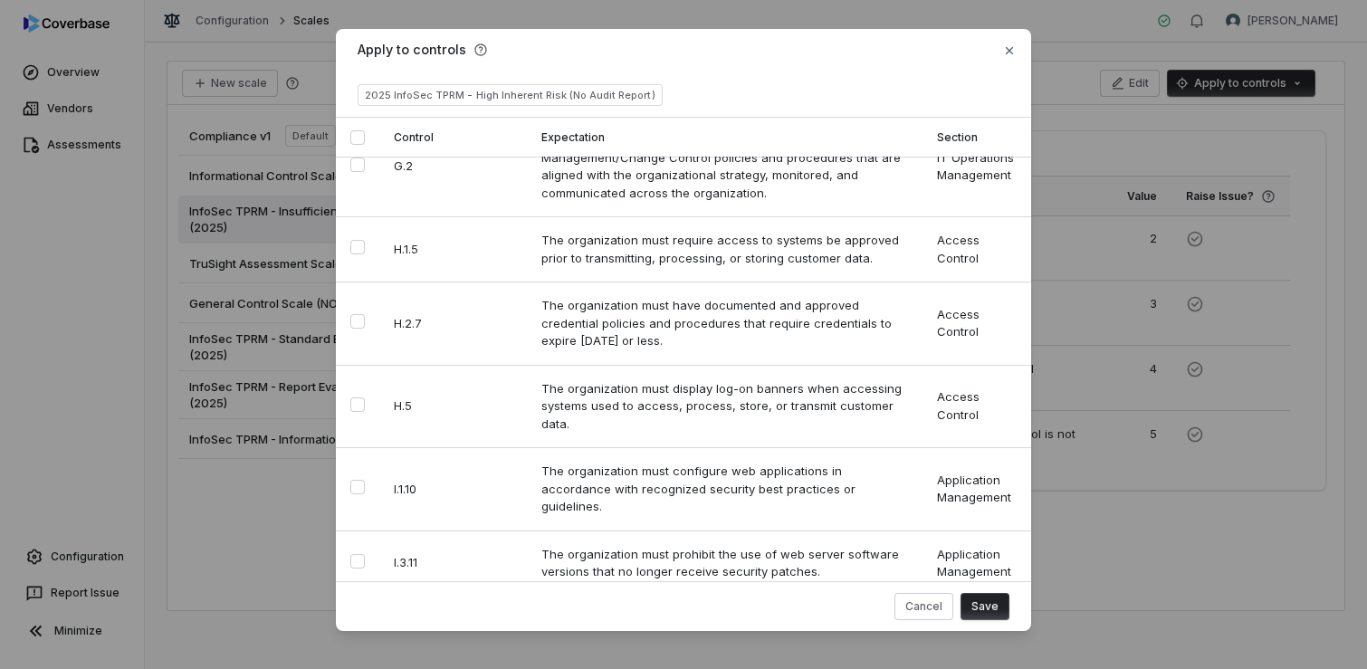
scroll to position [9907, 0]
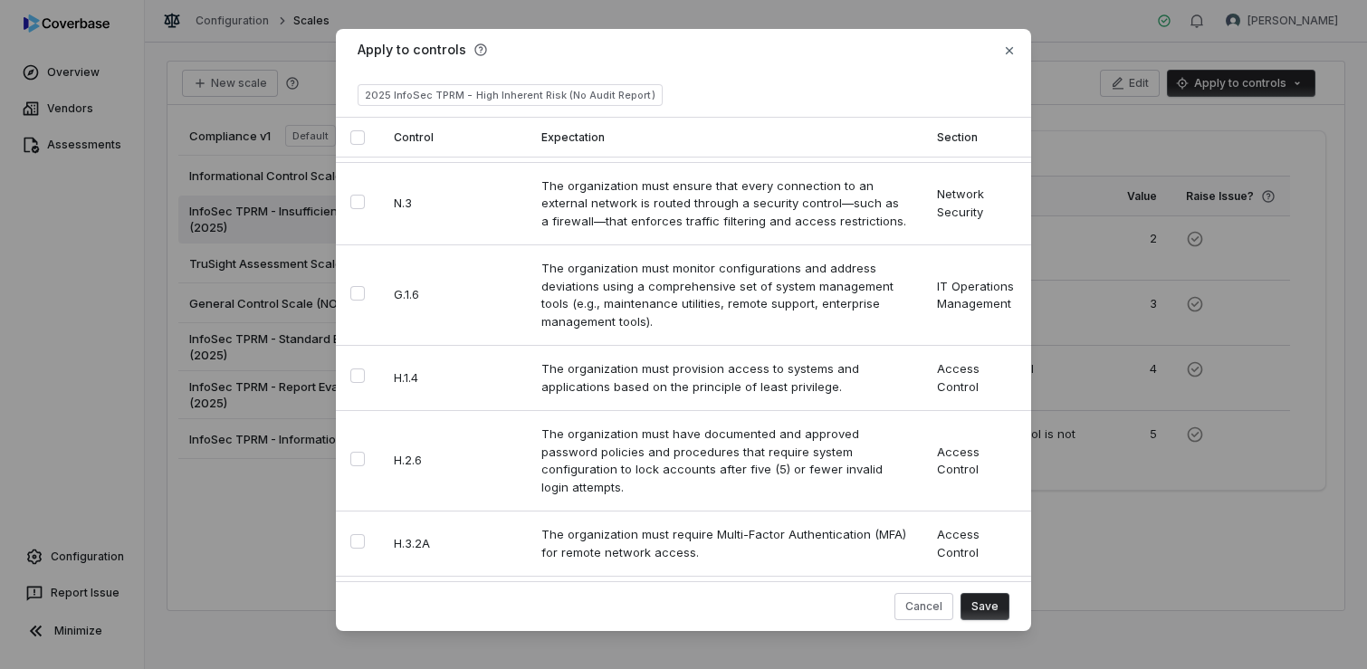
scroll to position [15644, 0]
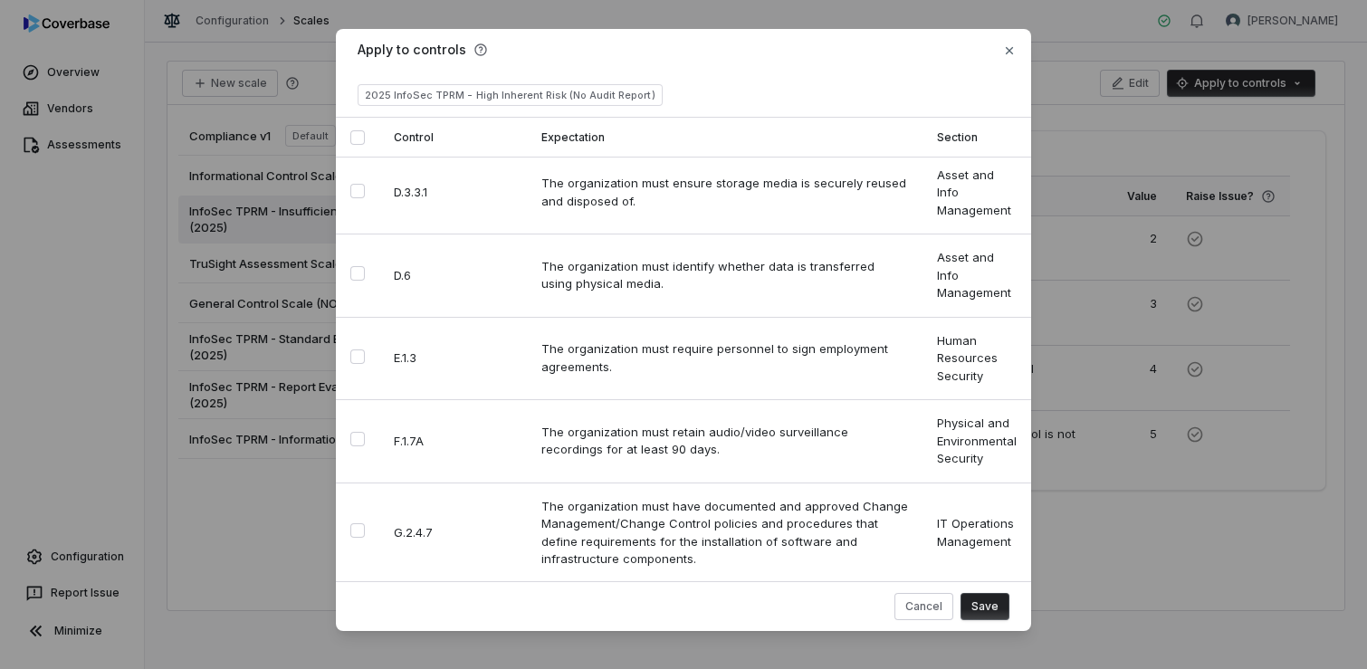
click at [352, 607] on button "Select row" at bounding box center [357, 614] width 14 height 14
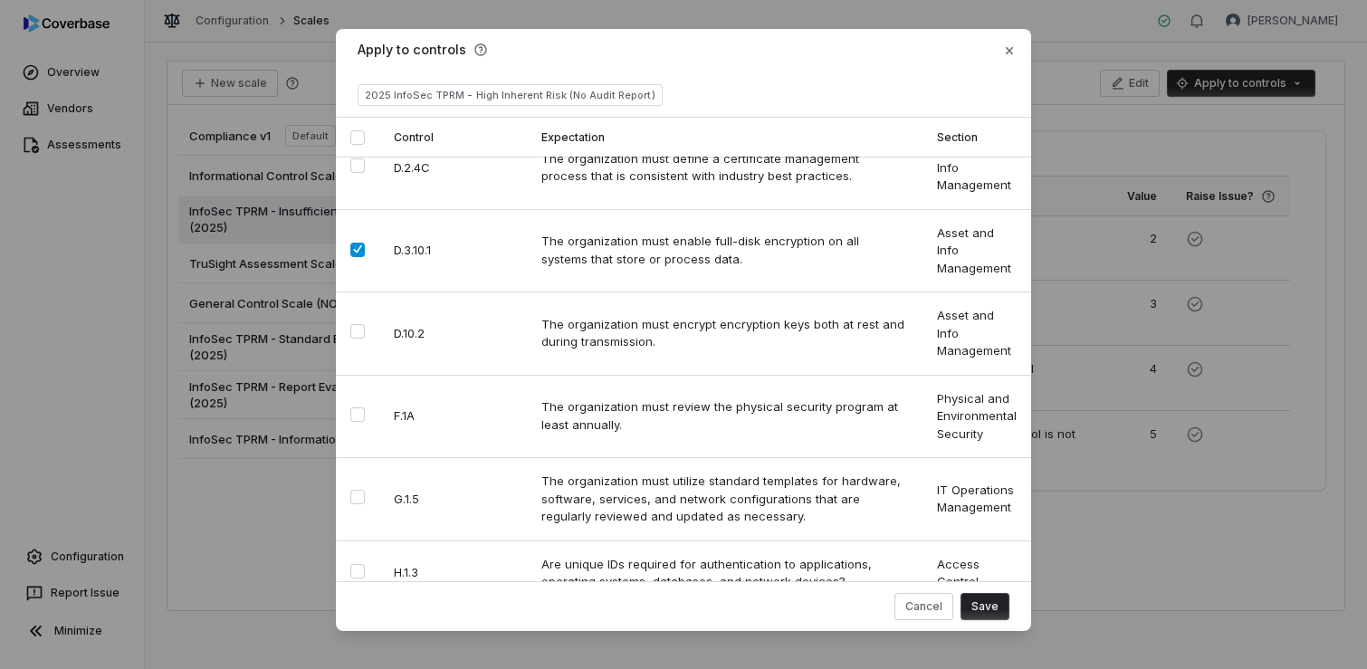
scroll to position [13654, 0]
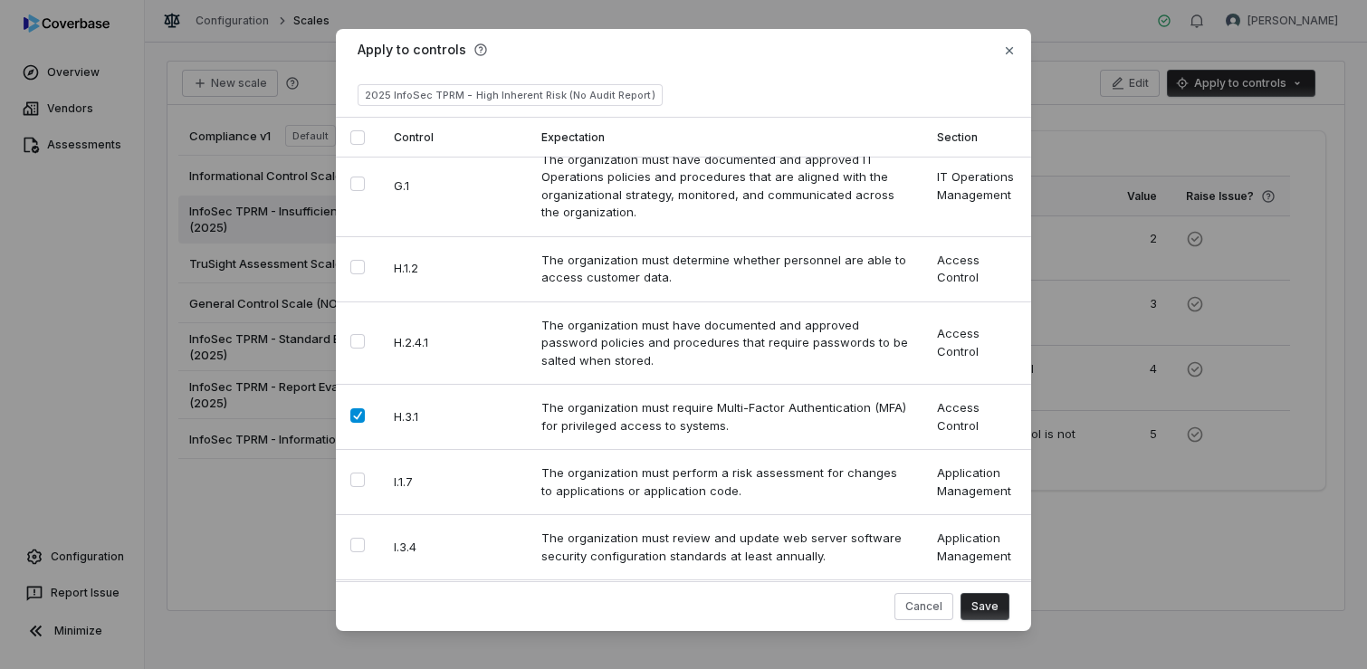
scroll to position [9363, 0]
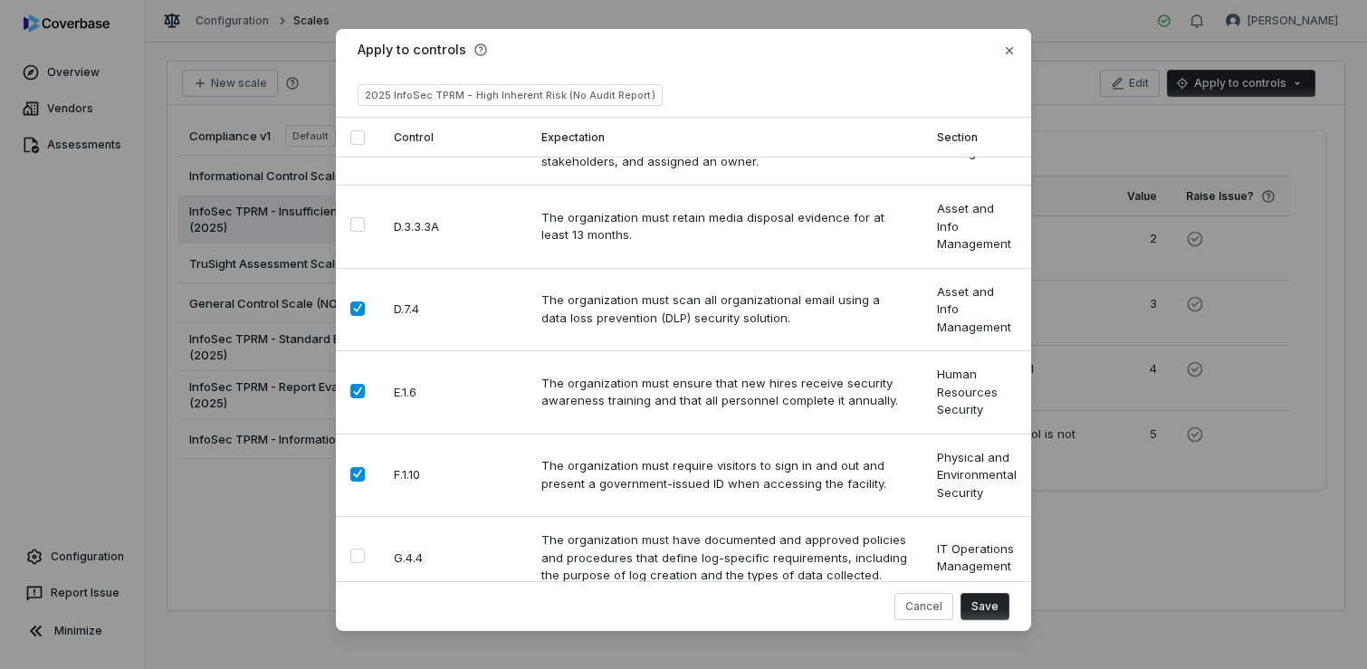
scroll to position [11014, 0]
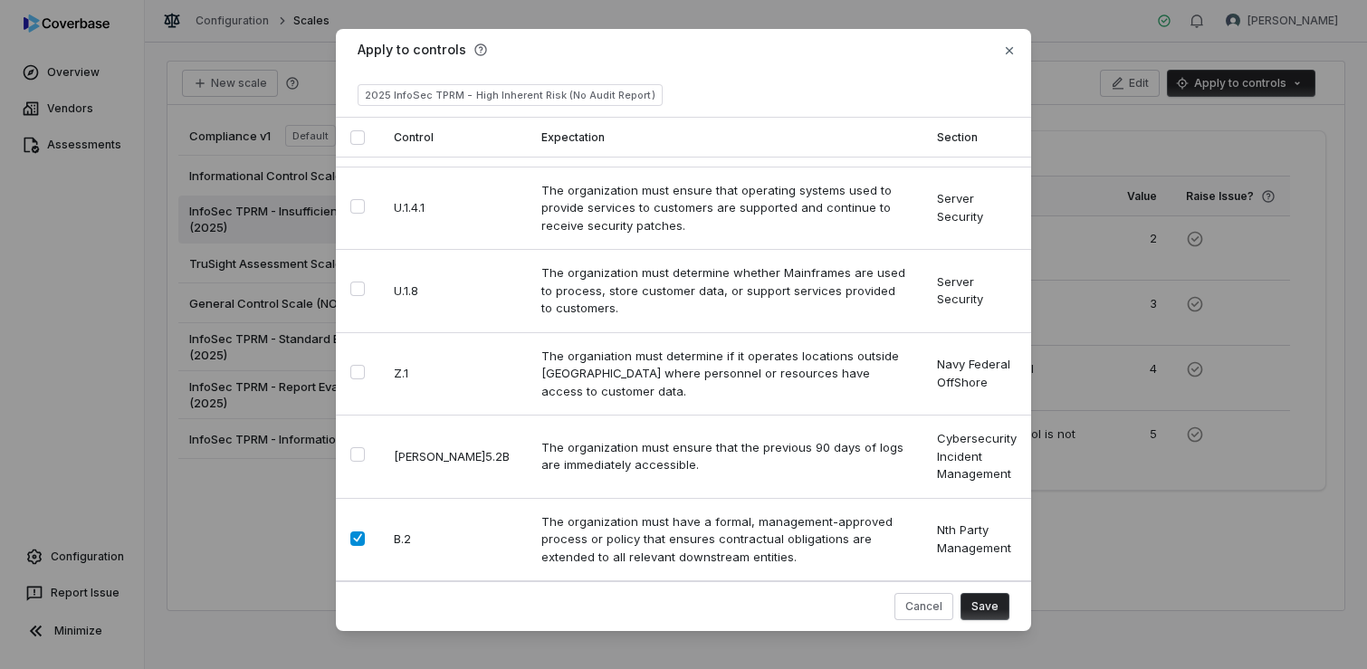
scroll to position [20479, 0]
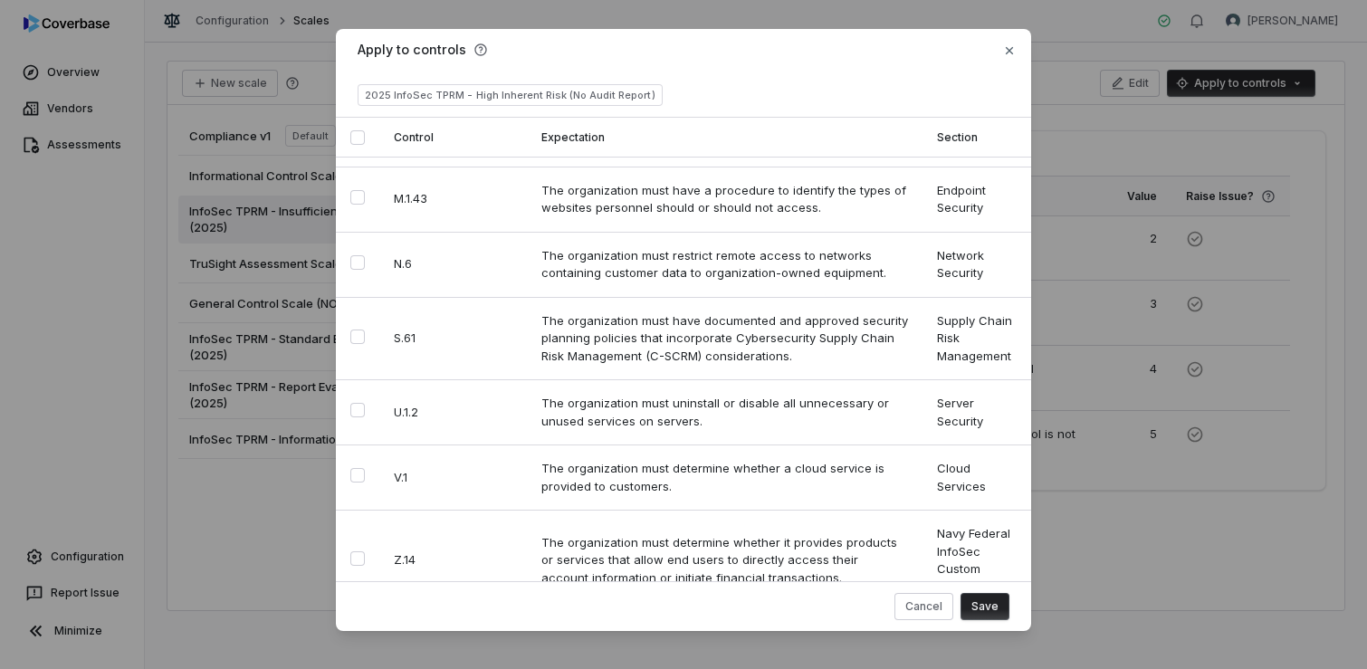
scroll to position [14655, 0]
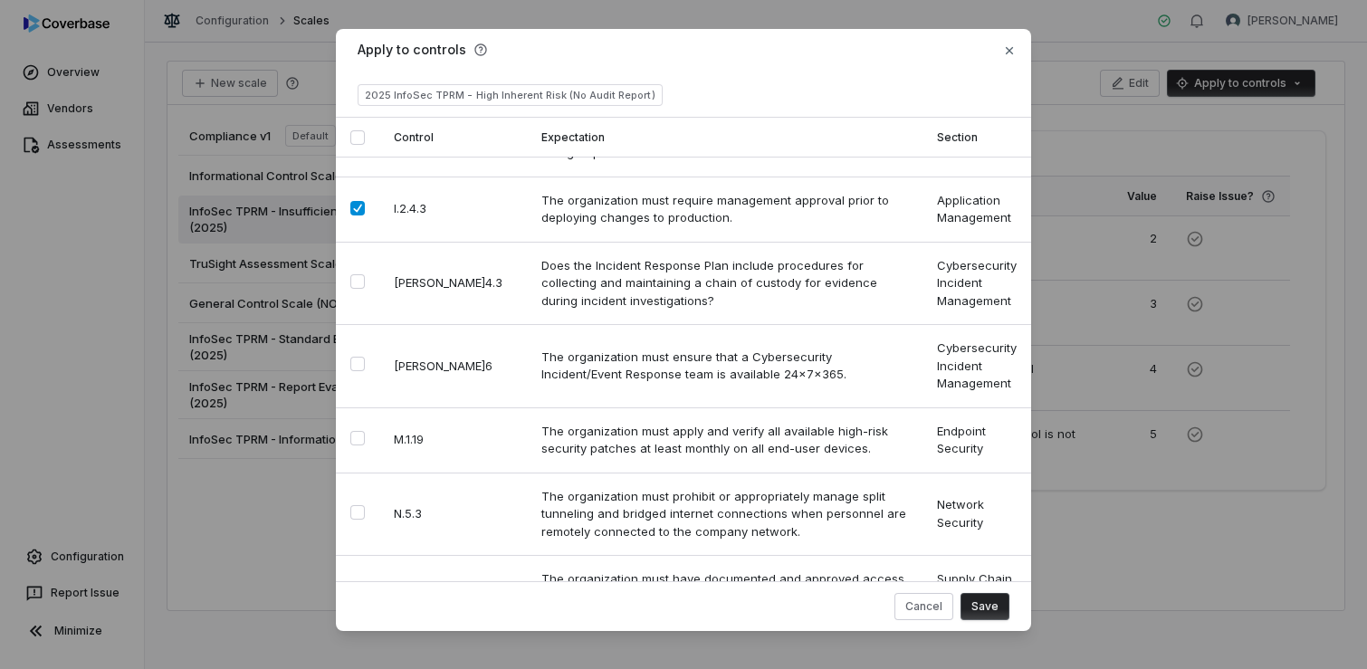
scroll to position [17550, 0]
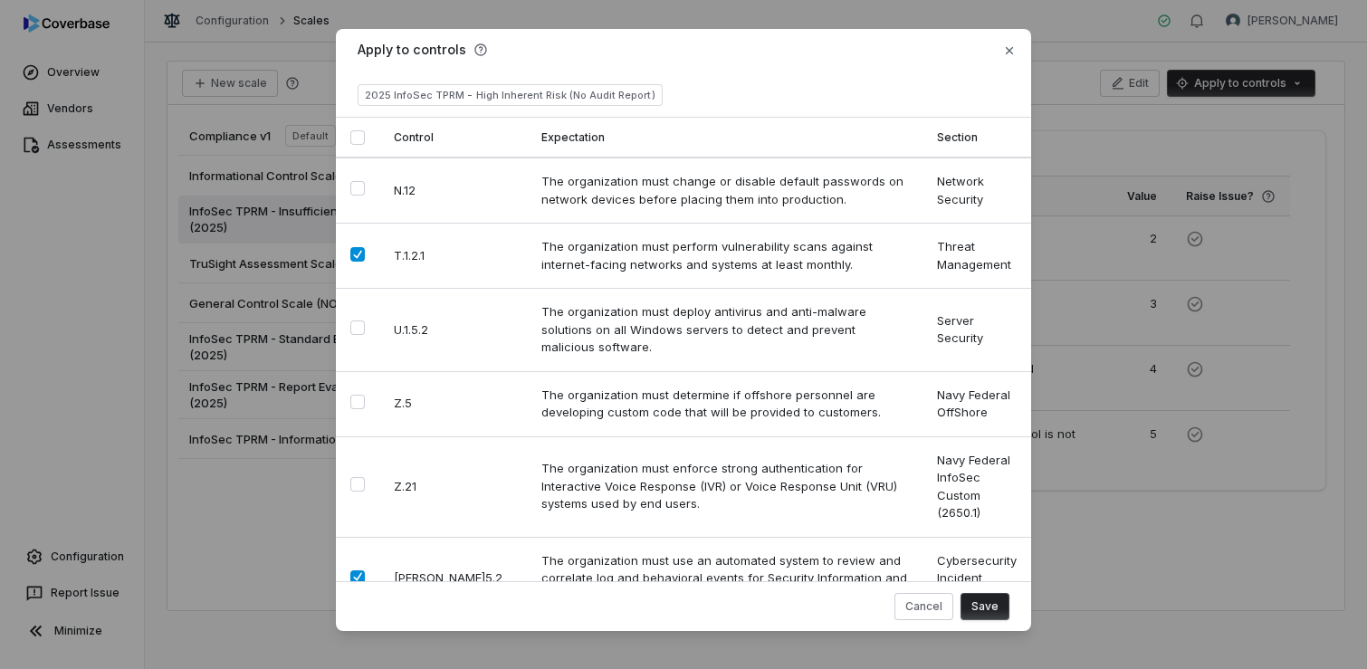
scroll to position [18936, 0]
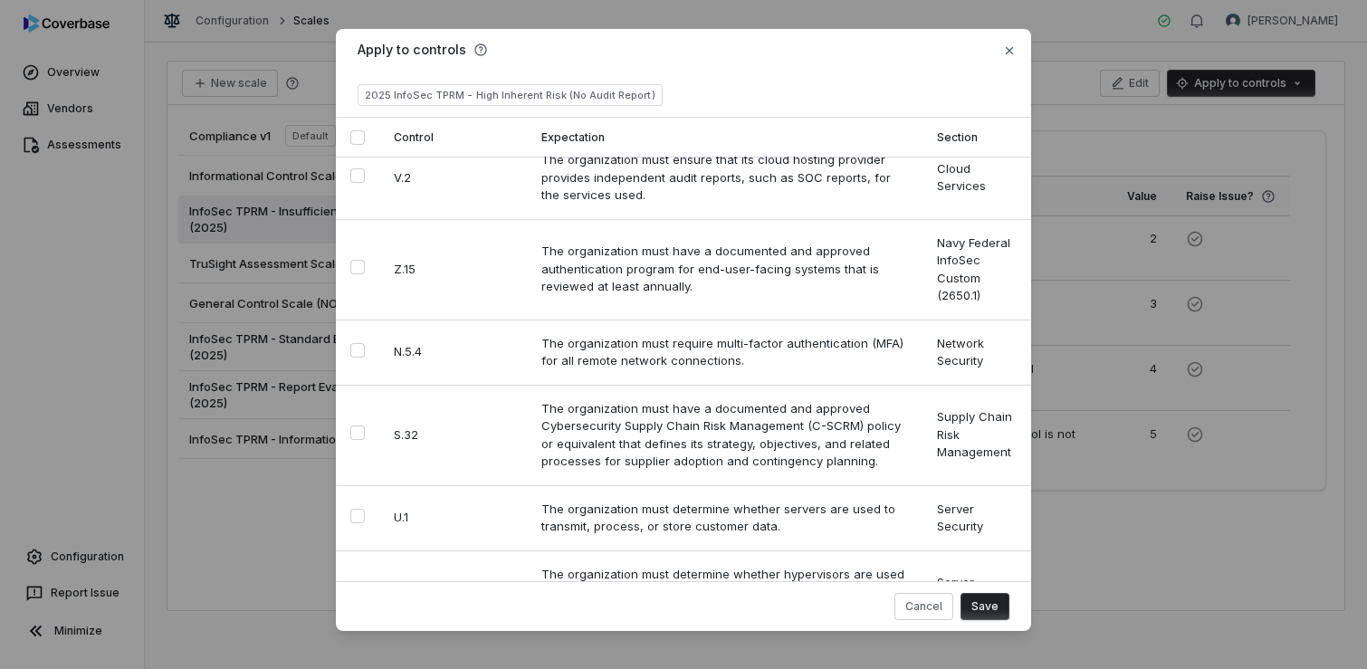
click at [977, 606] on button "Save" at bounding box center [985, 606] width 49 height 27
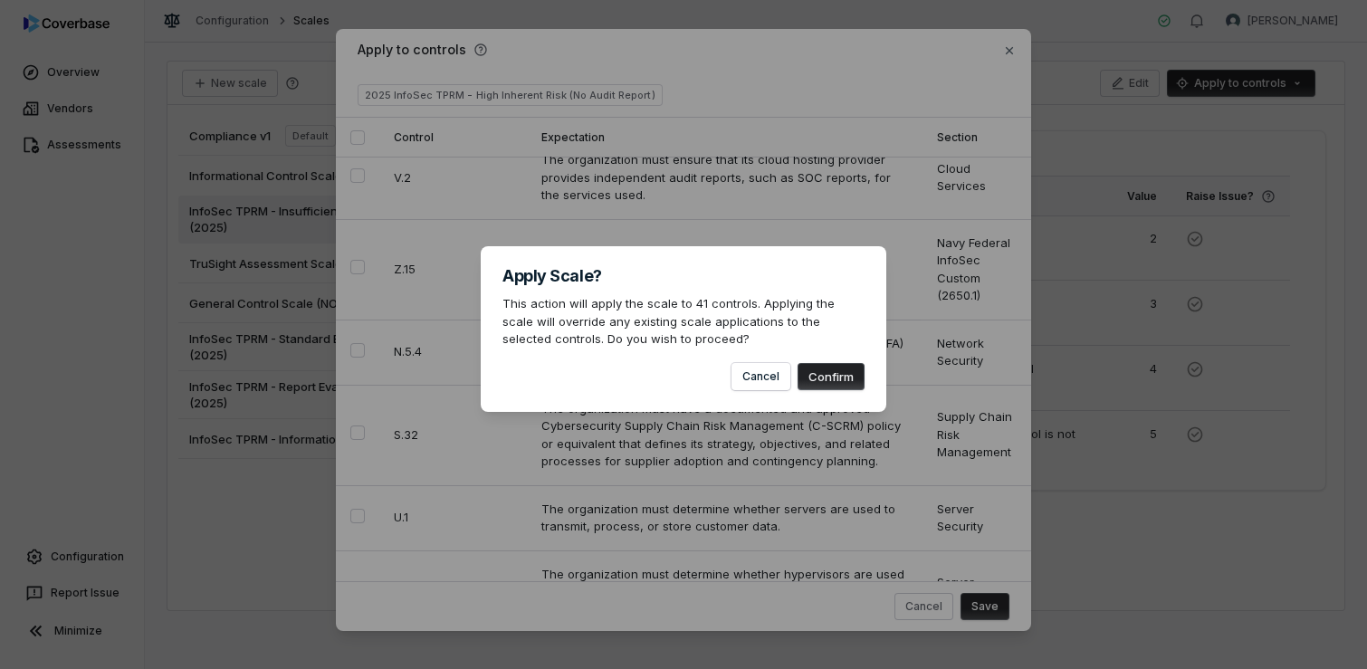
click at [822, 378] on button "Confirm" at bounding box center [831, 376] width 67 height 27
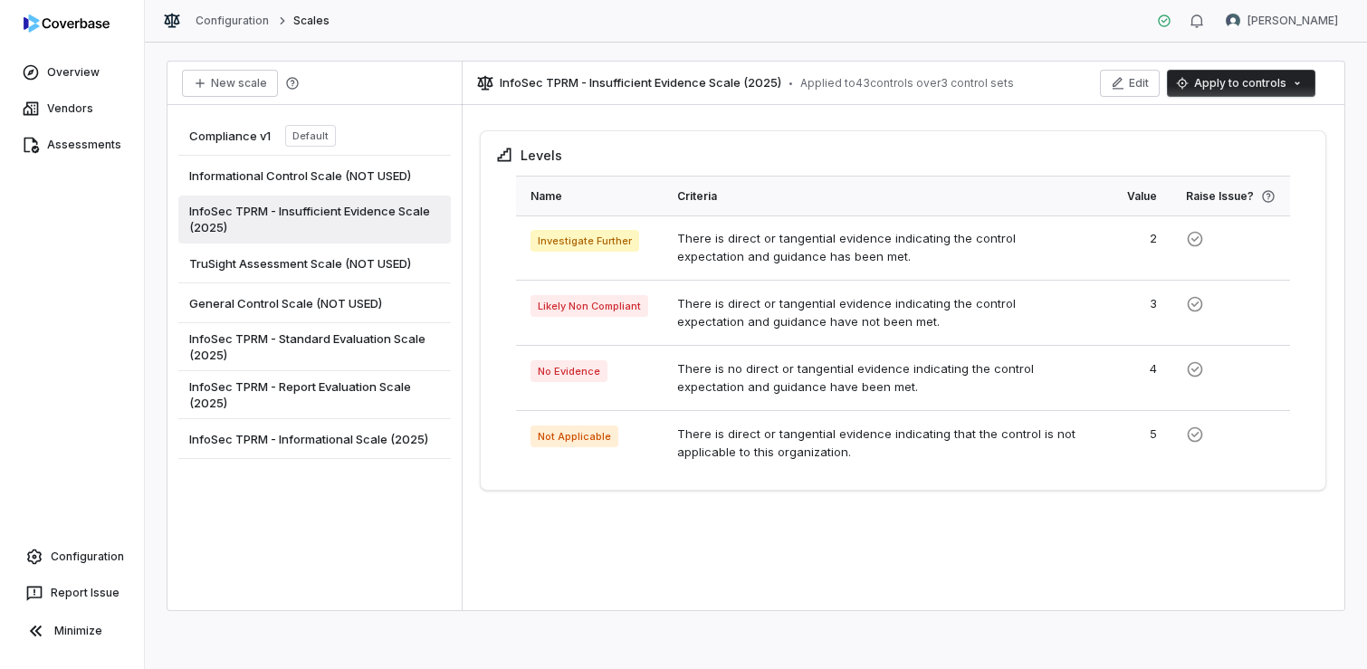
click at [327, 174] on span "Informational Control Scale (NOT USED)" at bounding box center [300, 176] width 222 height 16
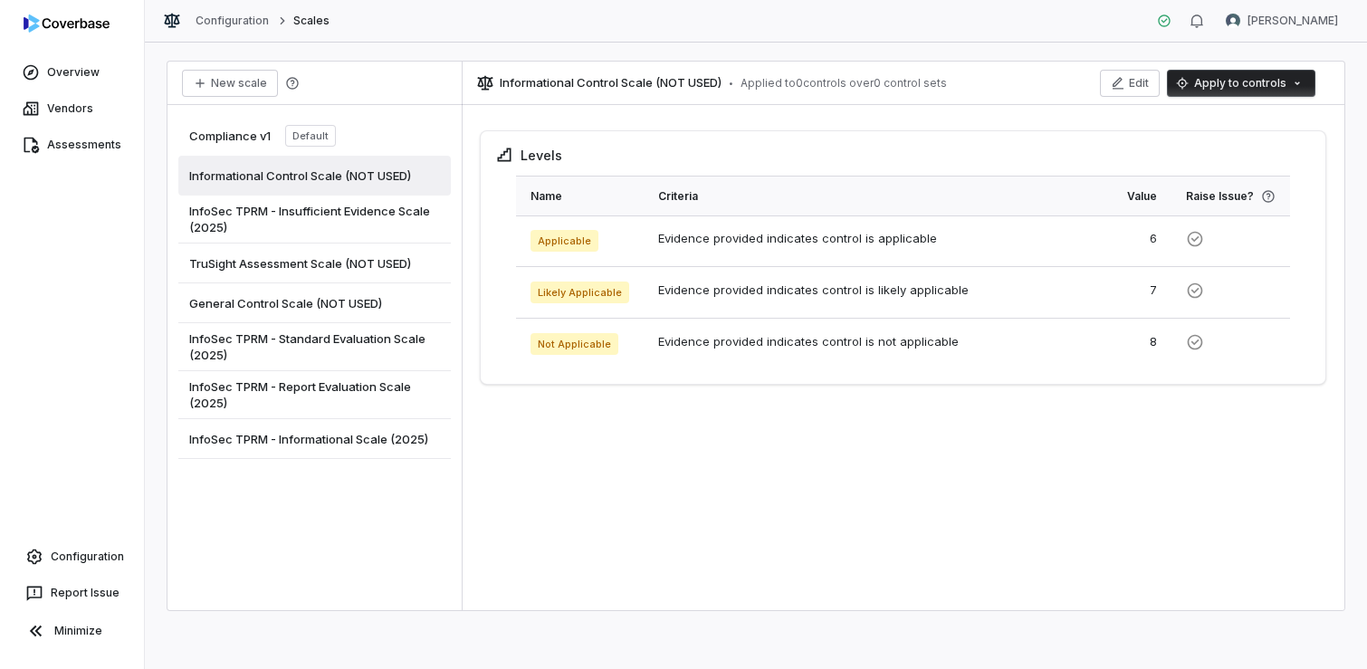
click at [330, 445] on span "InfoSec TPRM - Informational Scale (2025)" at bounding box center [308, 439] width 239 height 16
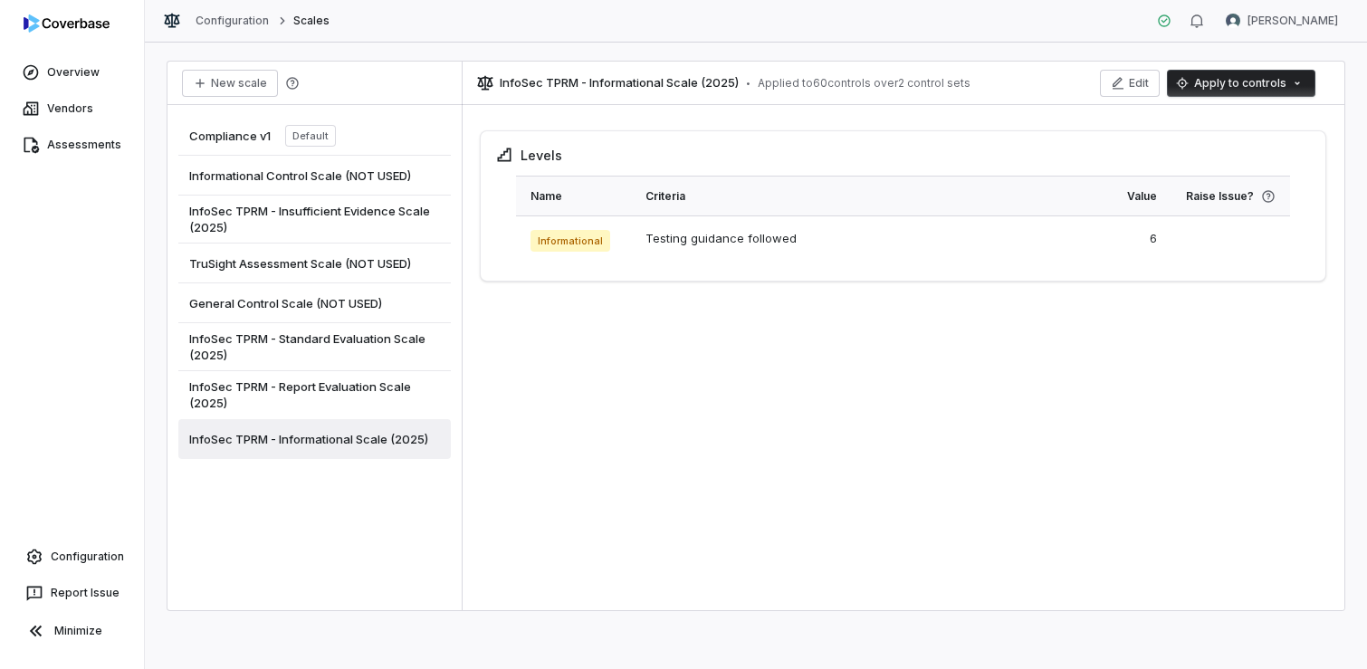
click at [311, 179] on span "Informational Control Scale (NOT USED)" at bounding box center [300, 176] width 222 height 16
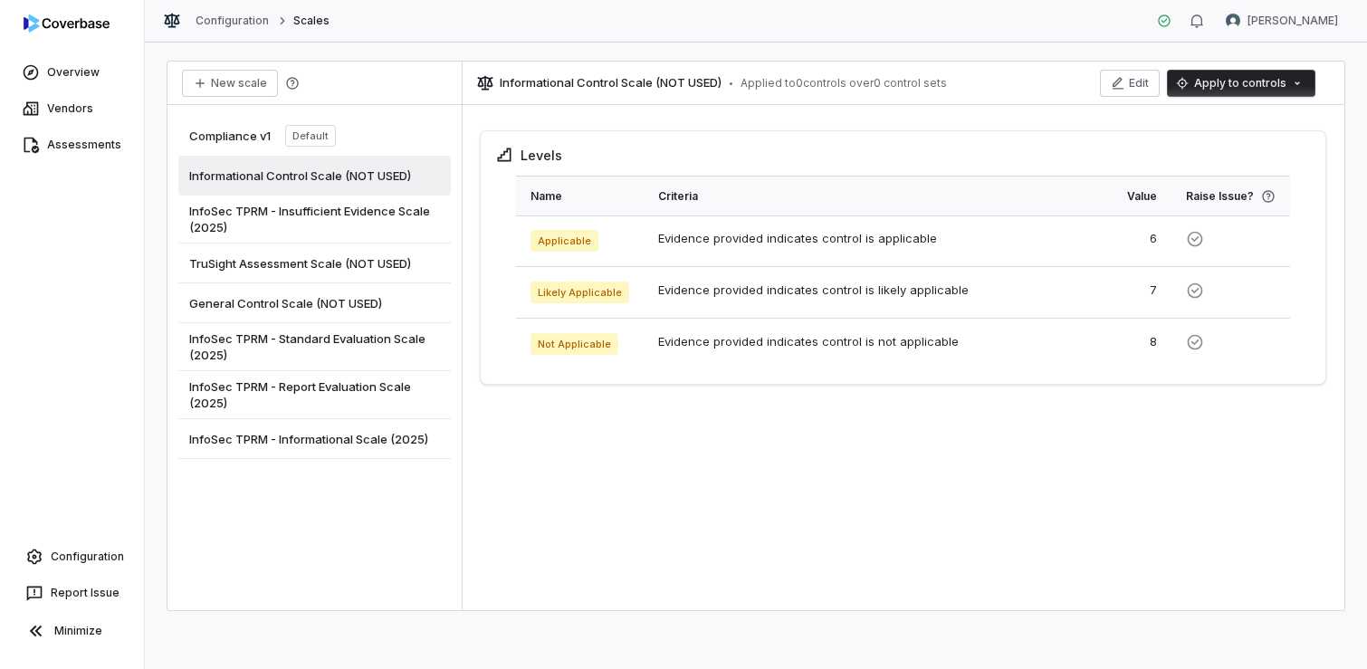
click at [332, 436] on span "InfoSec TPRM - Informational Scale (2025)" at bounding box center [308, 439] width 239 height 16
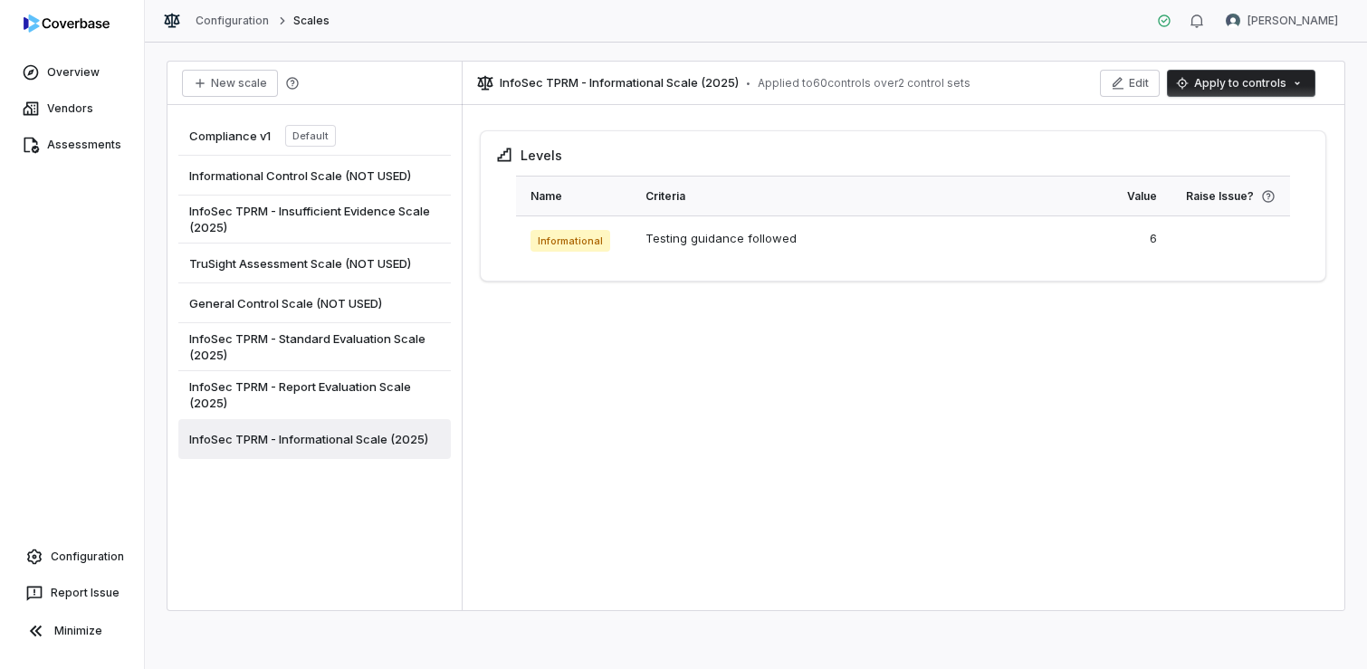
click at [1224, 81] on html "Overview Vendors Assessments Configuration Report Issue Minimize Configuration …" at bounding box center [683, 334] width 1367 height 669
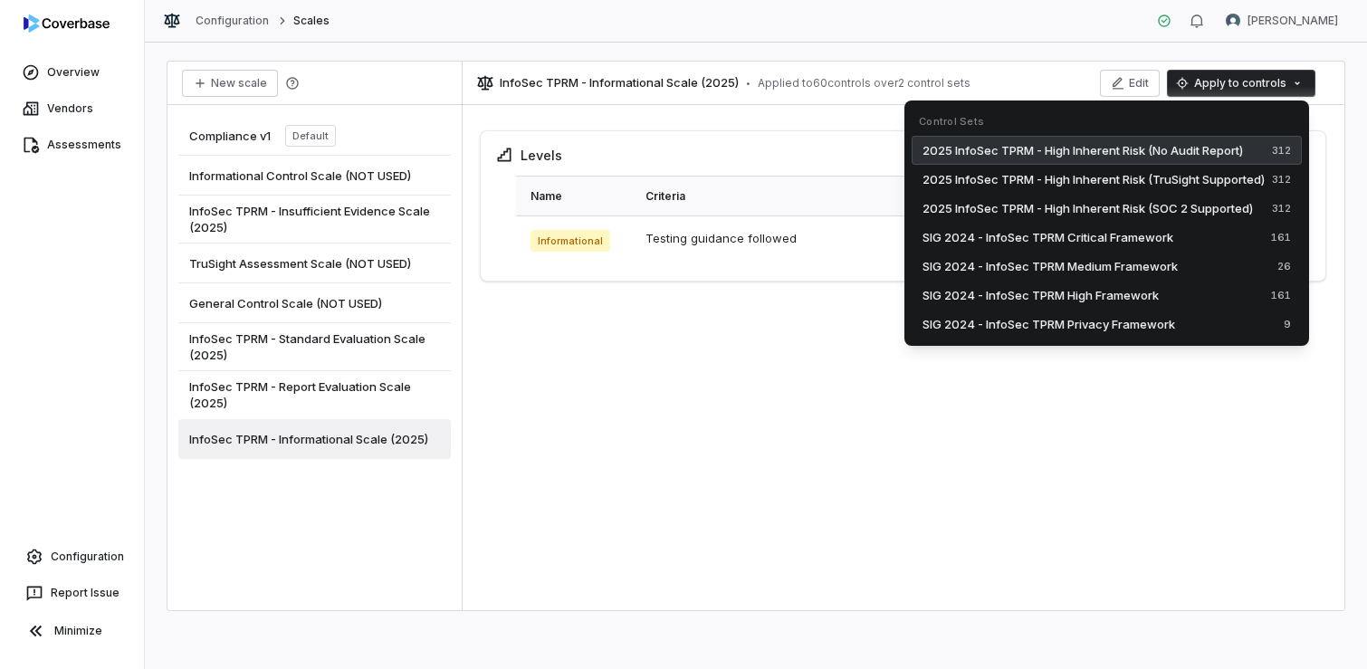
click at [1210, 144] on span "2025 InfoSec TPRM - High Inherent Risk (No Audit Report)" at bounding box center [1083, 150] width 321 height 18
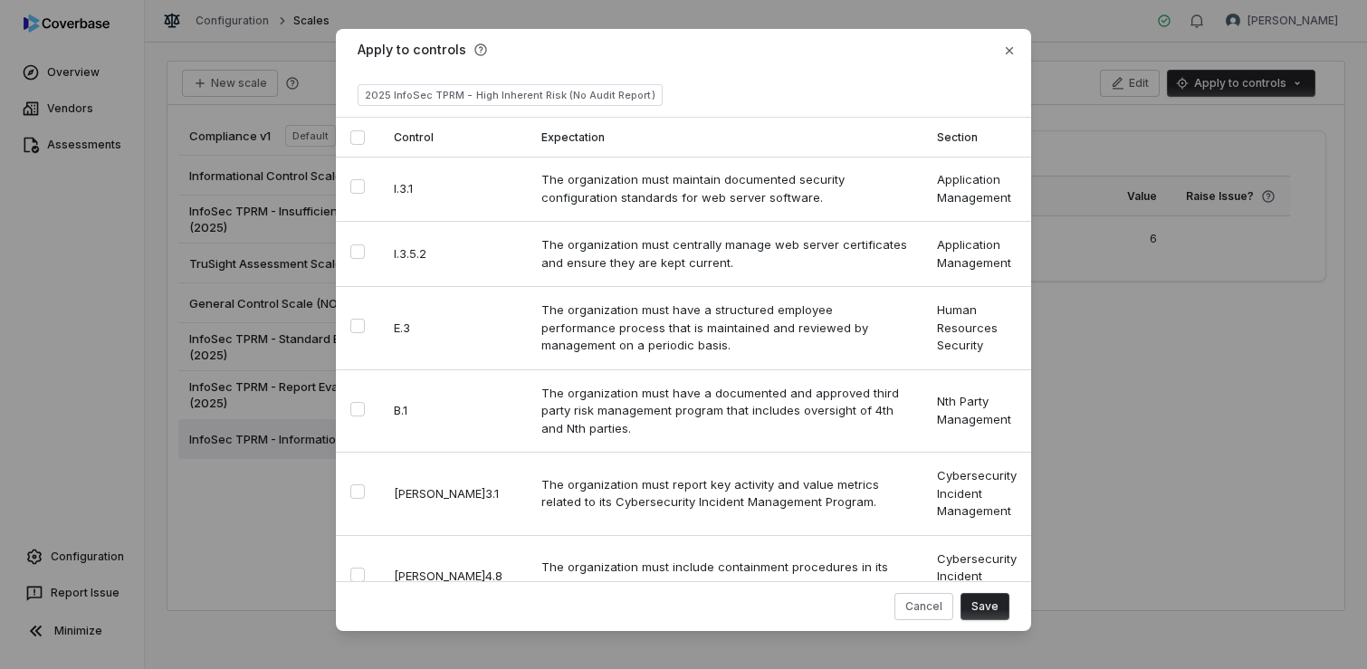
scroll to position [1837, 0]
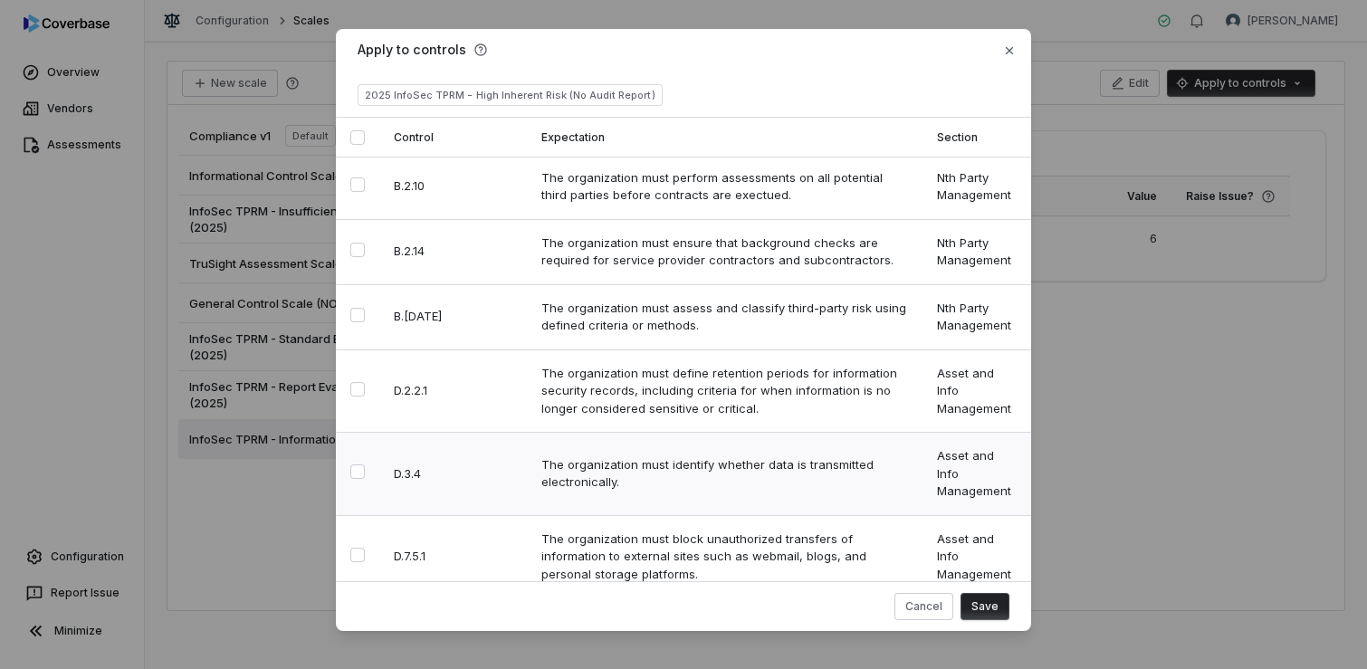
click at [350, 464] on button "Select row" at bounding box center [357, 471] width 14 height 14
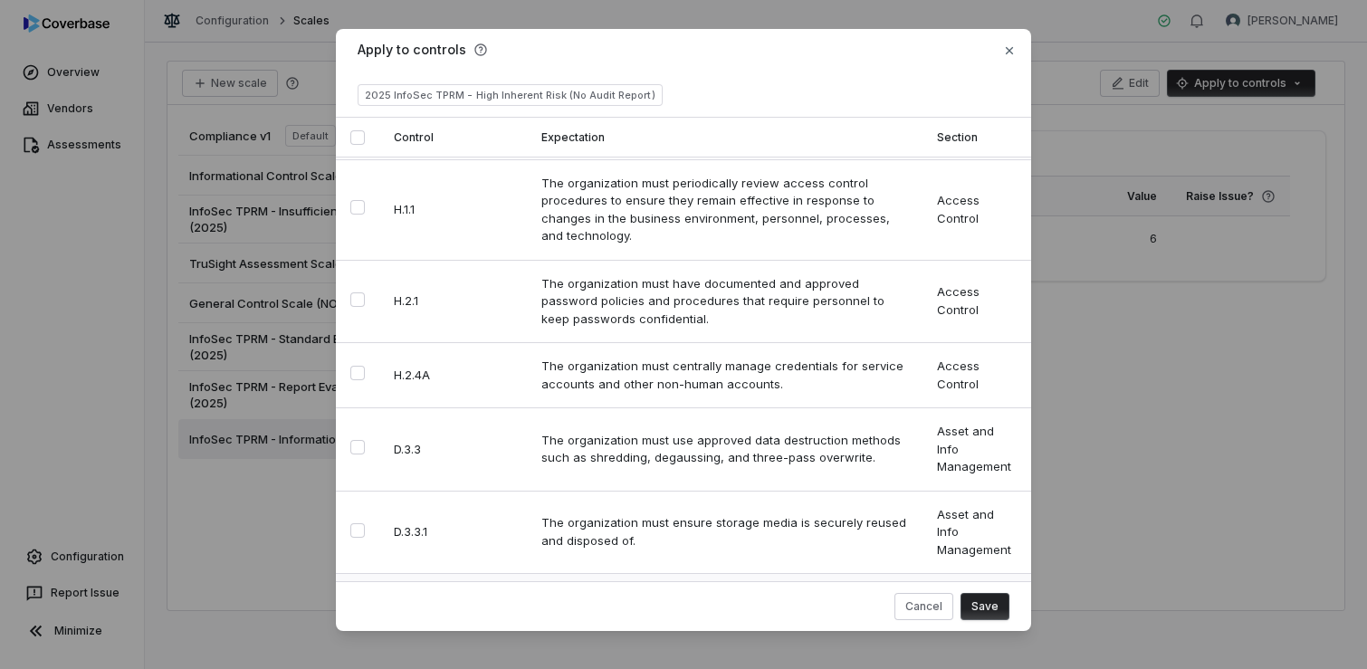
click at [355, 606] on button "Select row" at bounding box center [357, 613] width 14 height 14
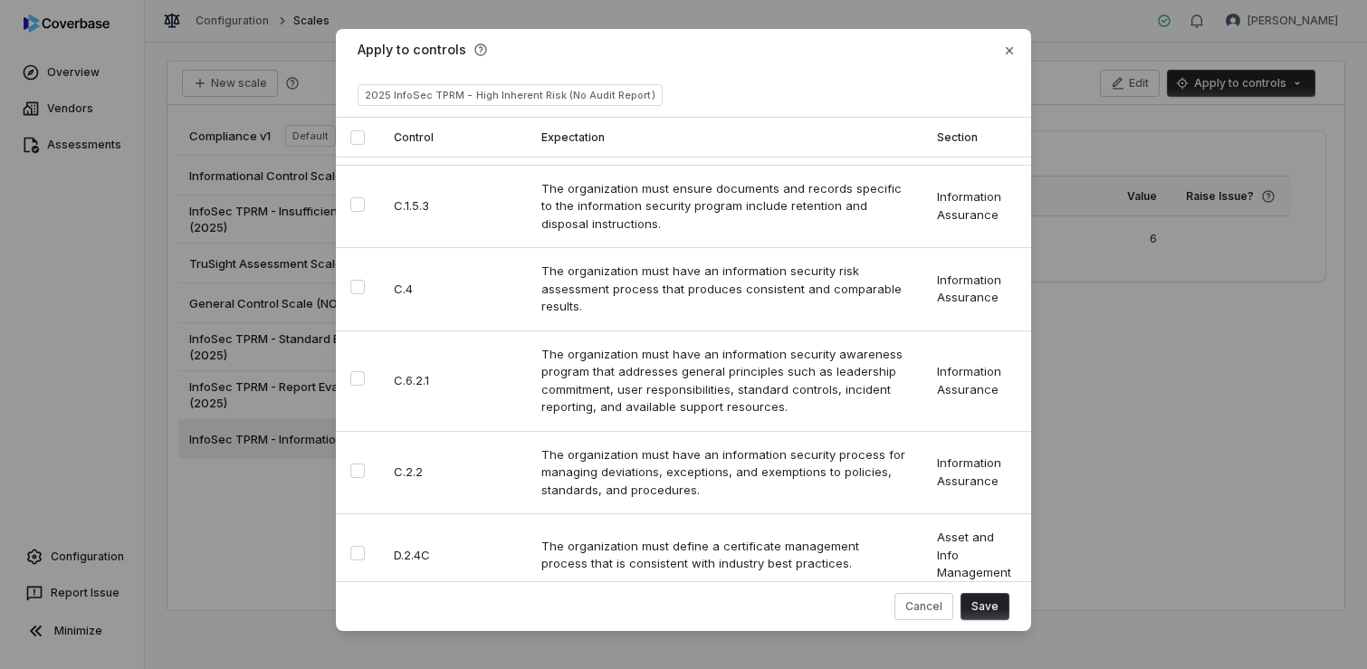
scroll to position [7088, 0]
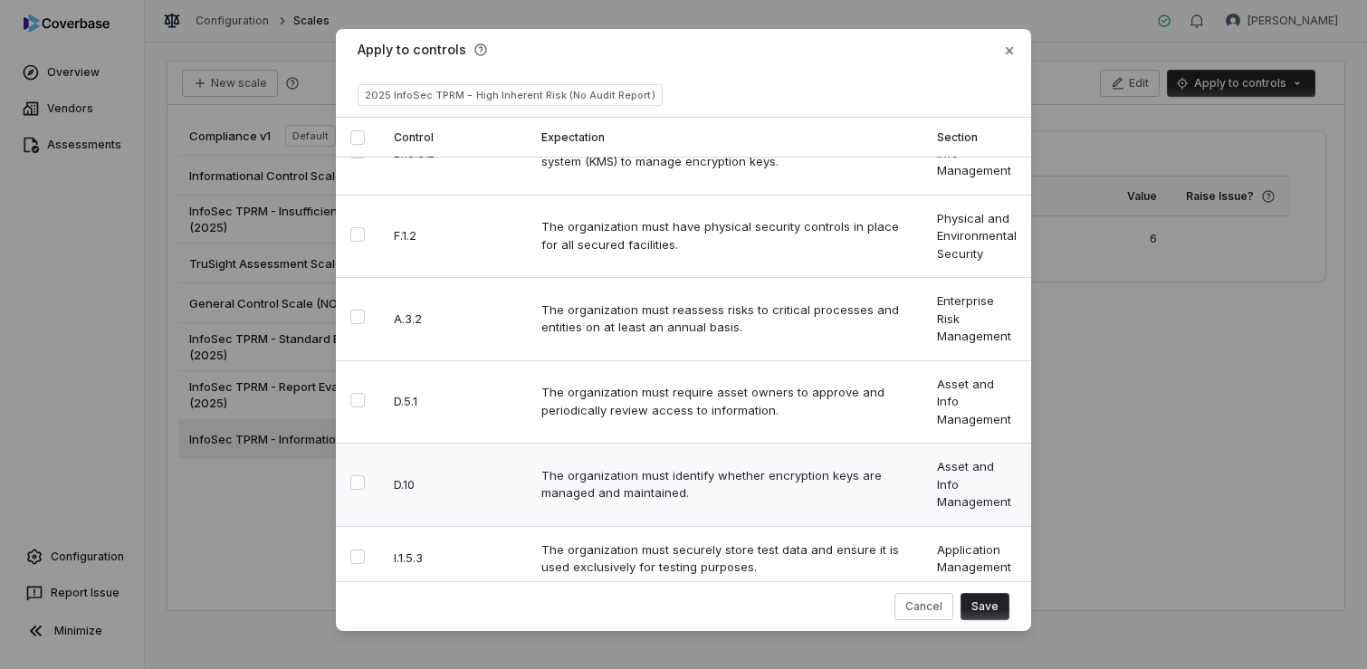
click at [355, 475] on button "Select row" at bounding box center [357, 482] width 14 height 14
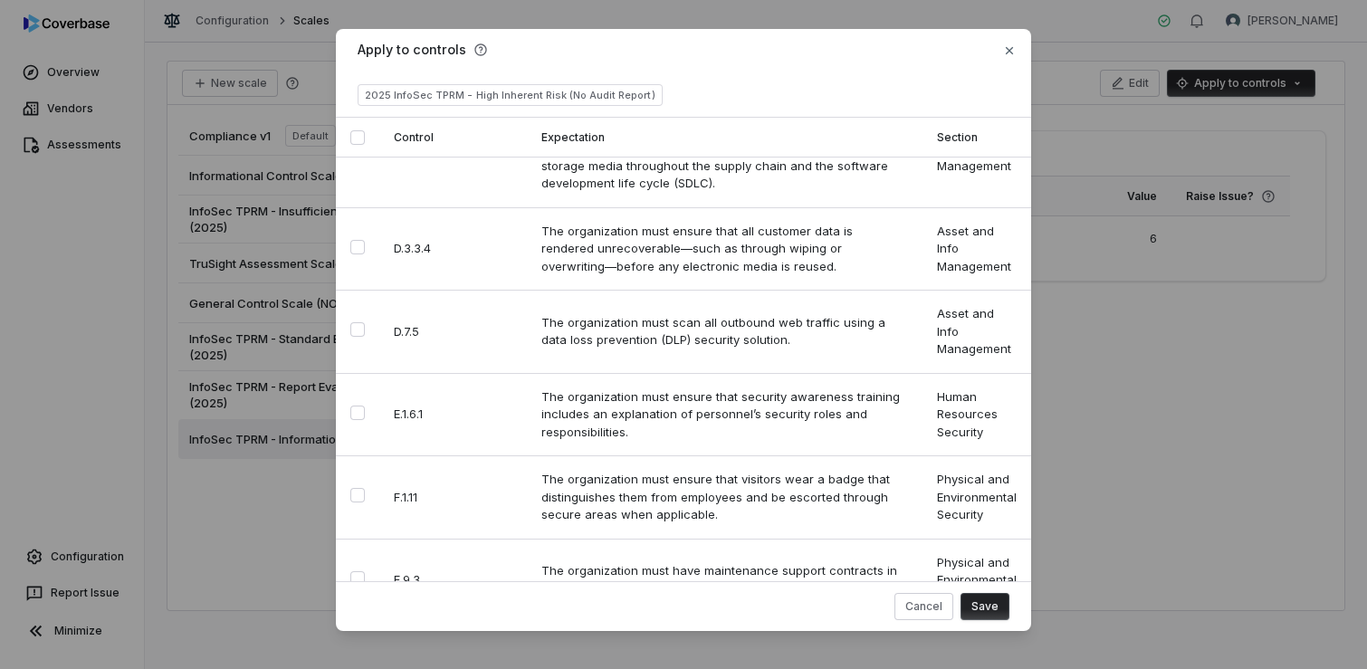
scroll to position [2085, 0]
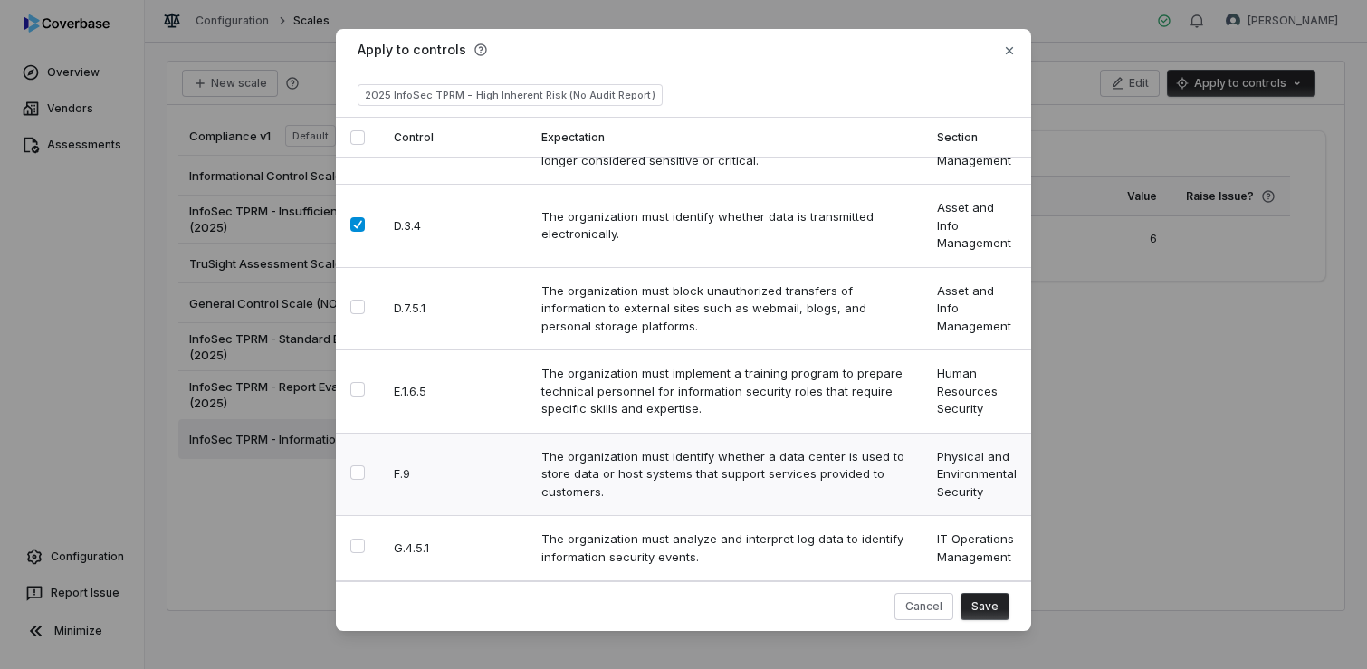
click at [357, 465] on button "Select row" at bounding box center [357, 472] width 14 height 14
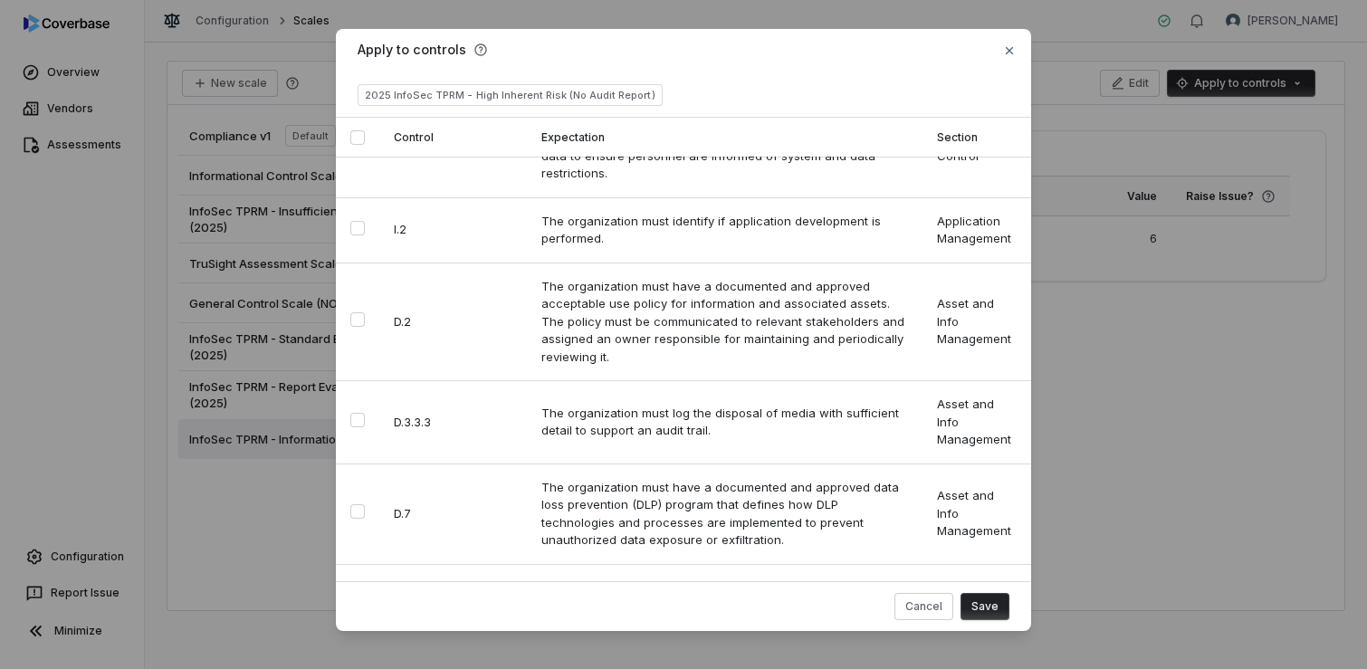
scroll to position [13524, 0]
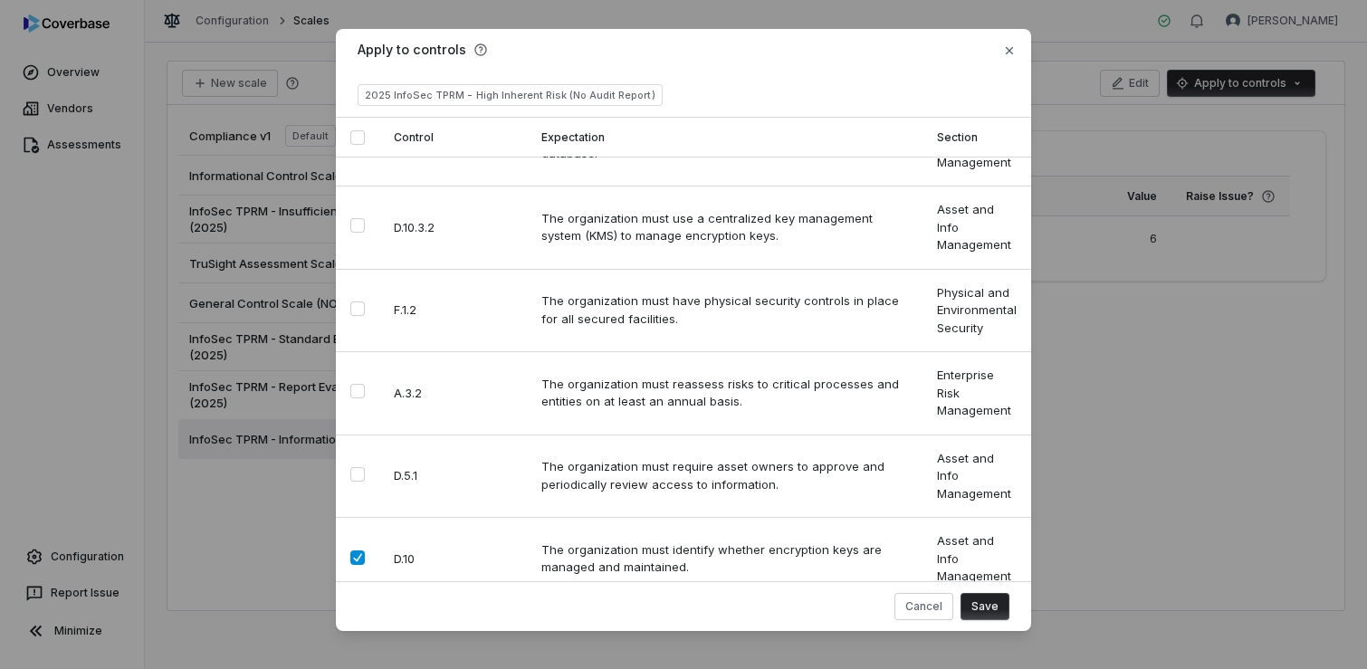
scroll to position [4172, 0]
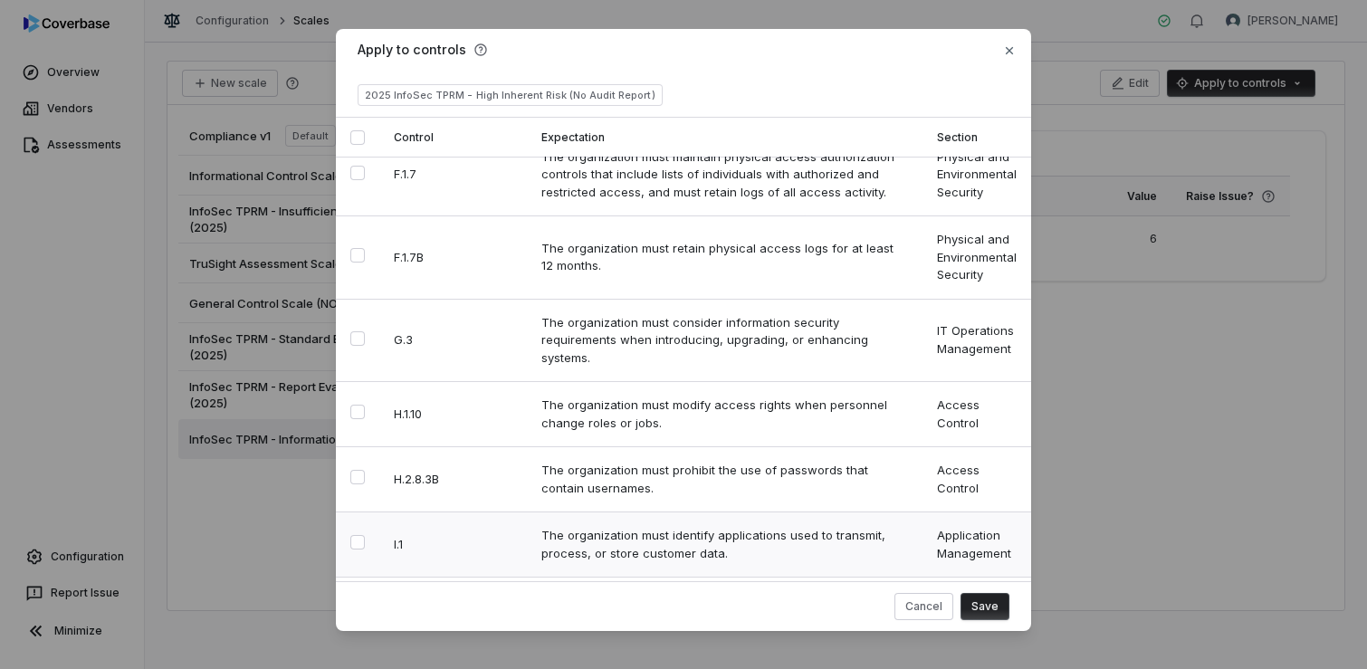
click at [350, 535] on button "Select row" at bounding box center [357, 542] width 14 height 14
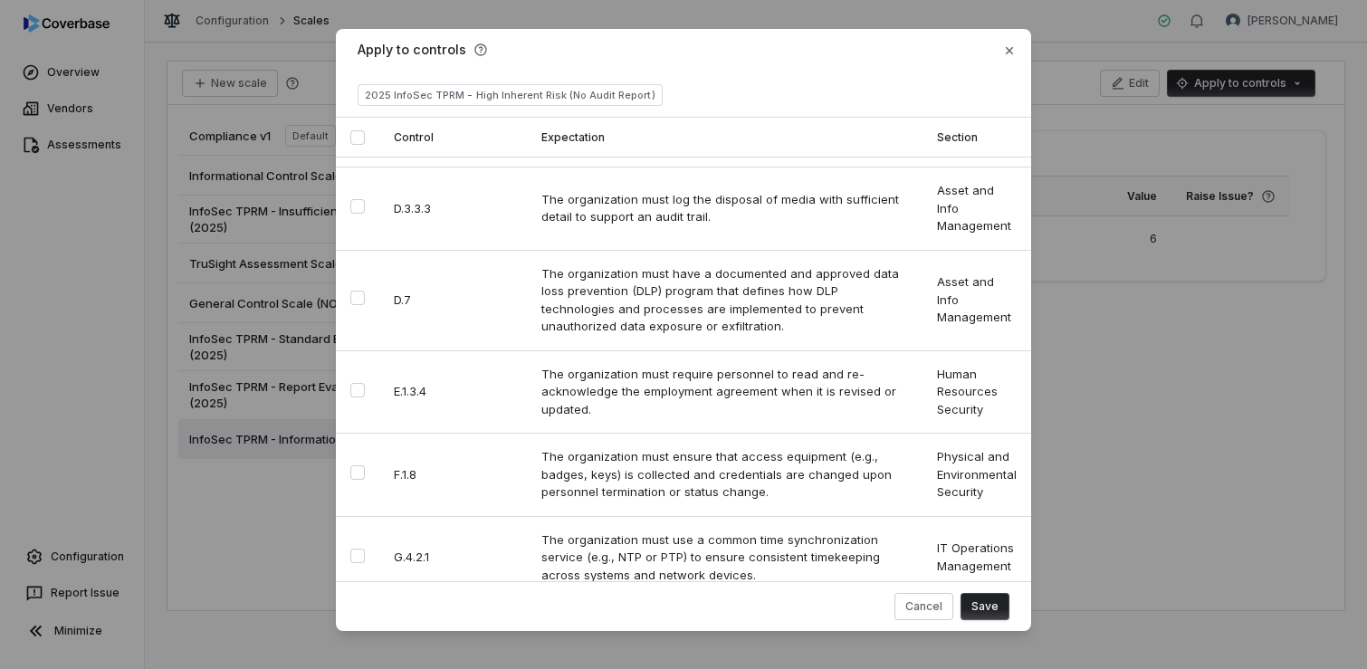
scroll to position [10203, 0]
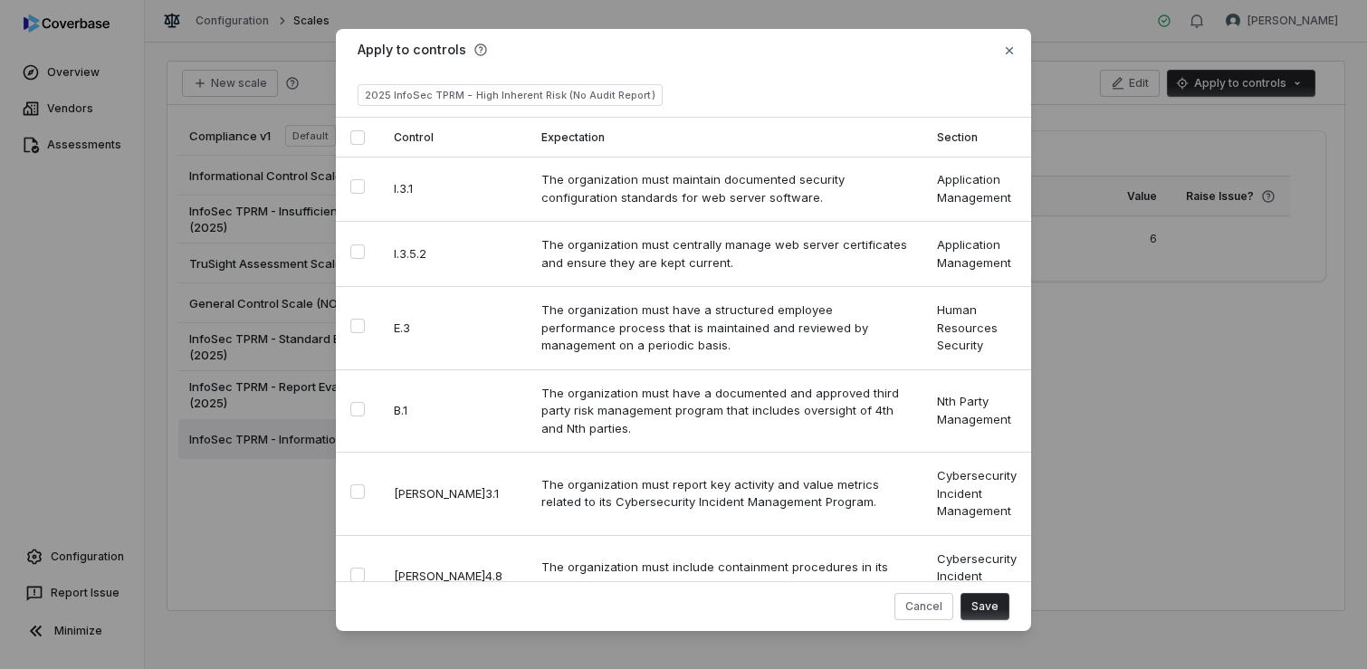
scroll to position [17847, 0]
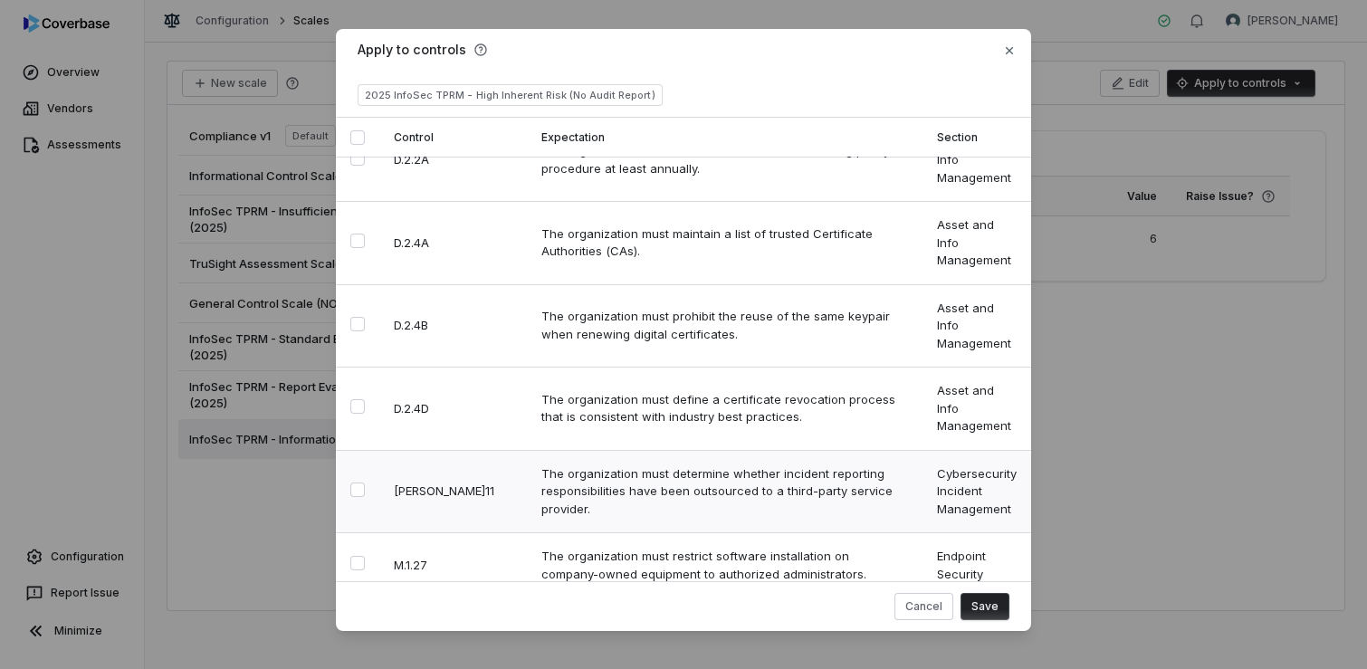
click at [350, 483] on button "Select row" at bounding box center [357, 490] width 14 height 14
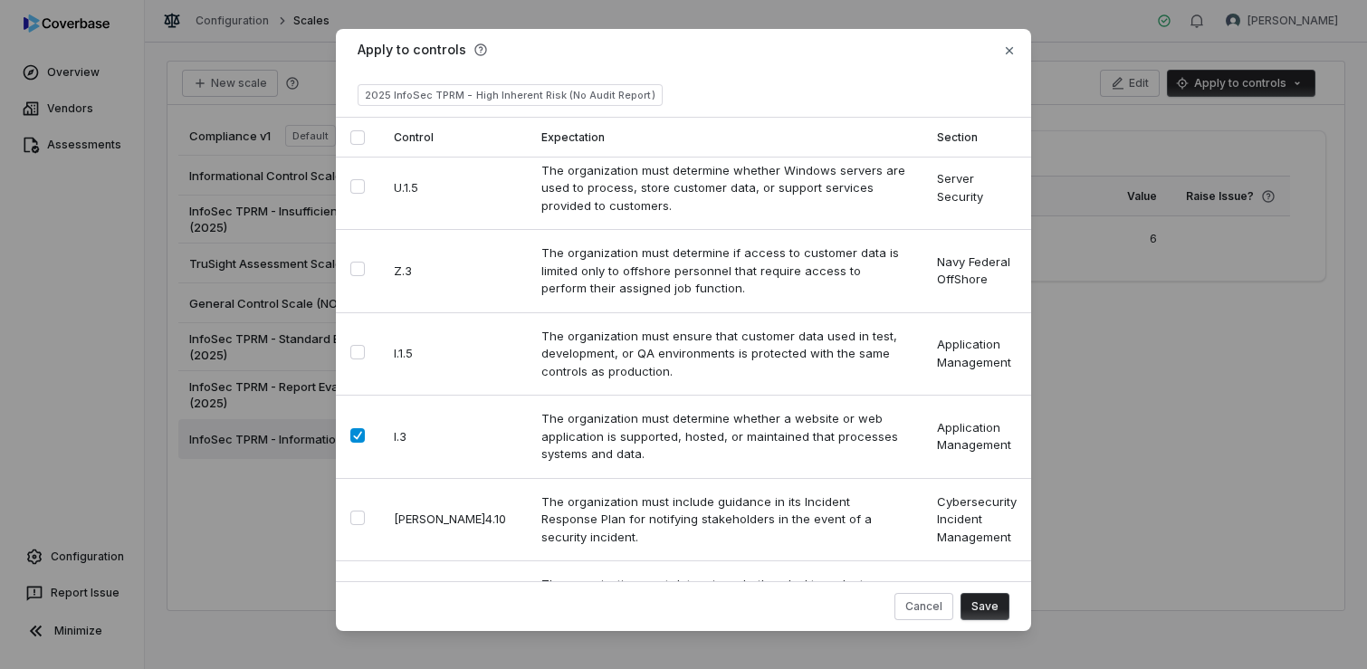
scroll to position [17995, 0]
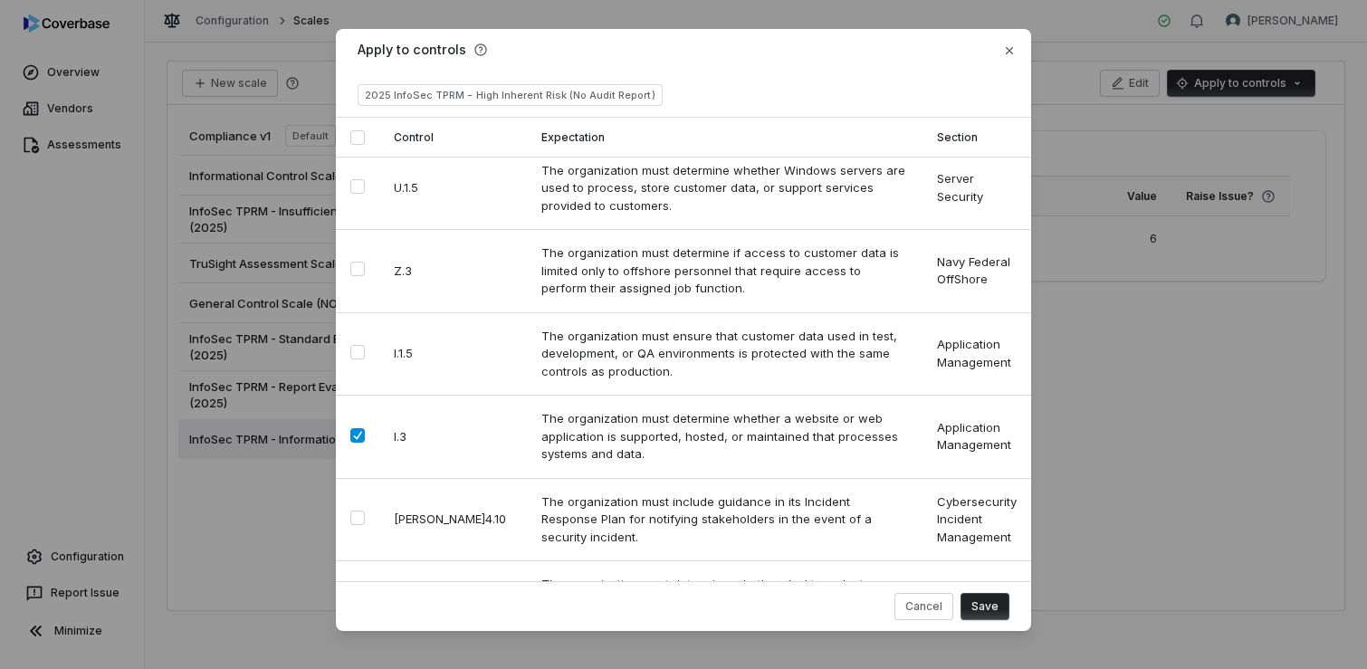
scroll to position [16580, 0]
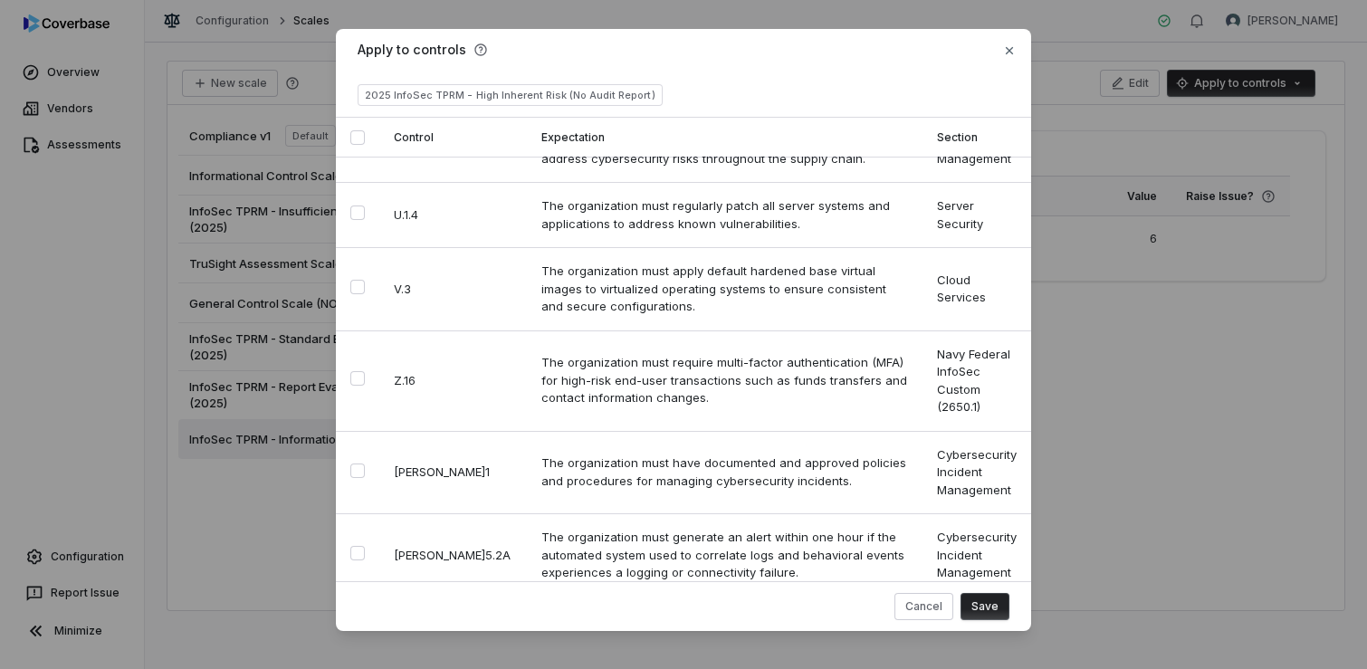
scroll to position [13932, 0]
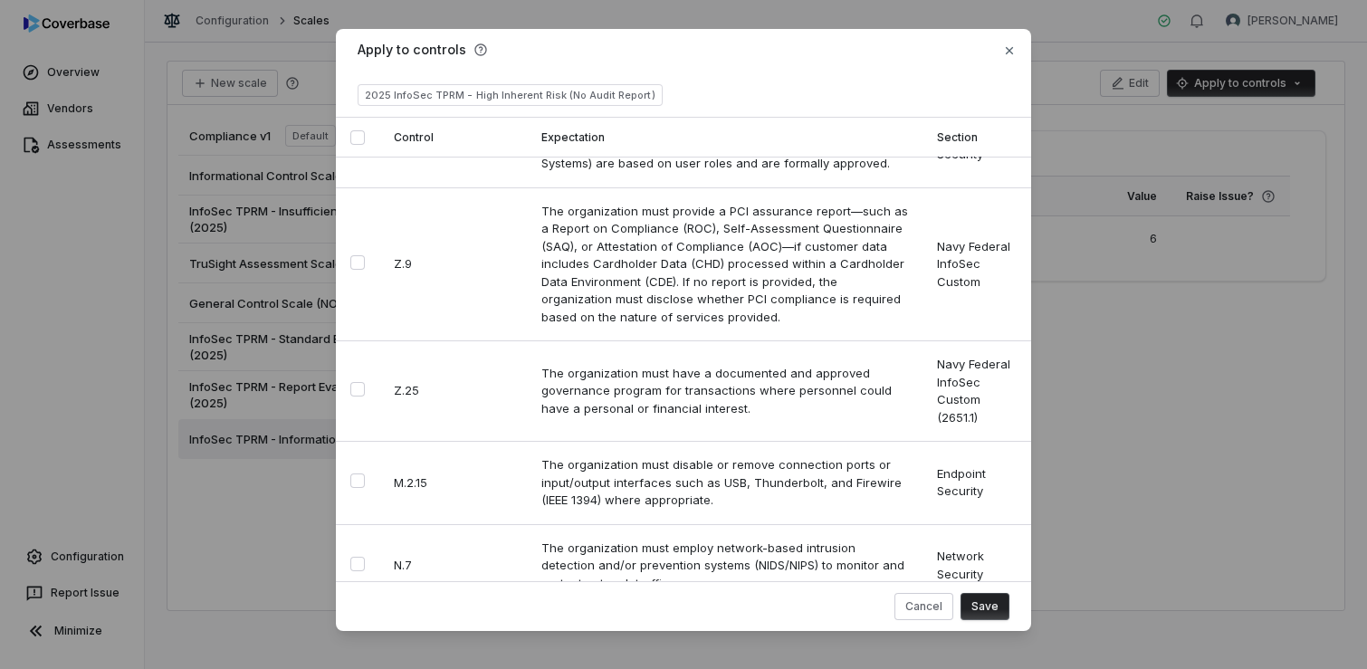
scroll to position [22396, 0]
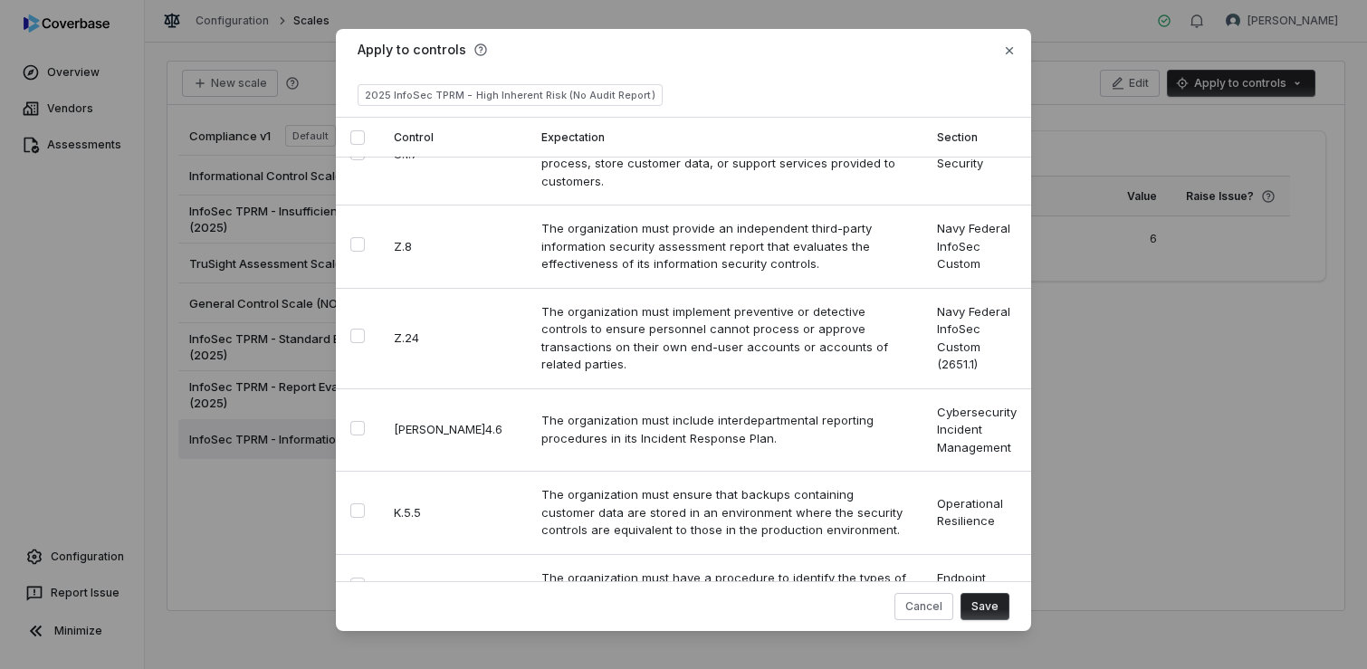
scroll to position [17616, 0]
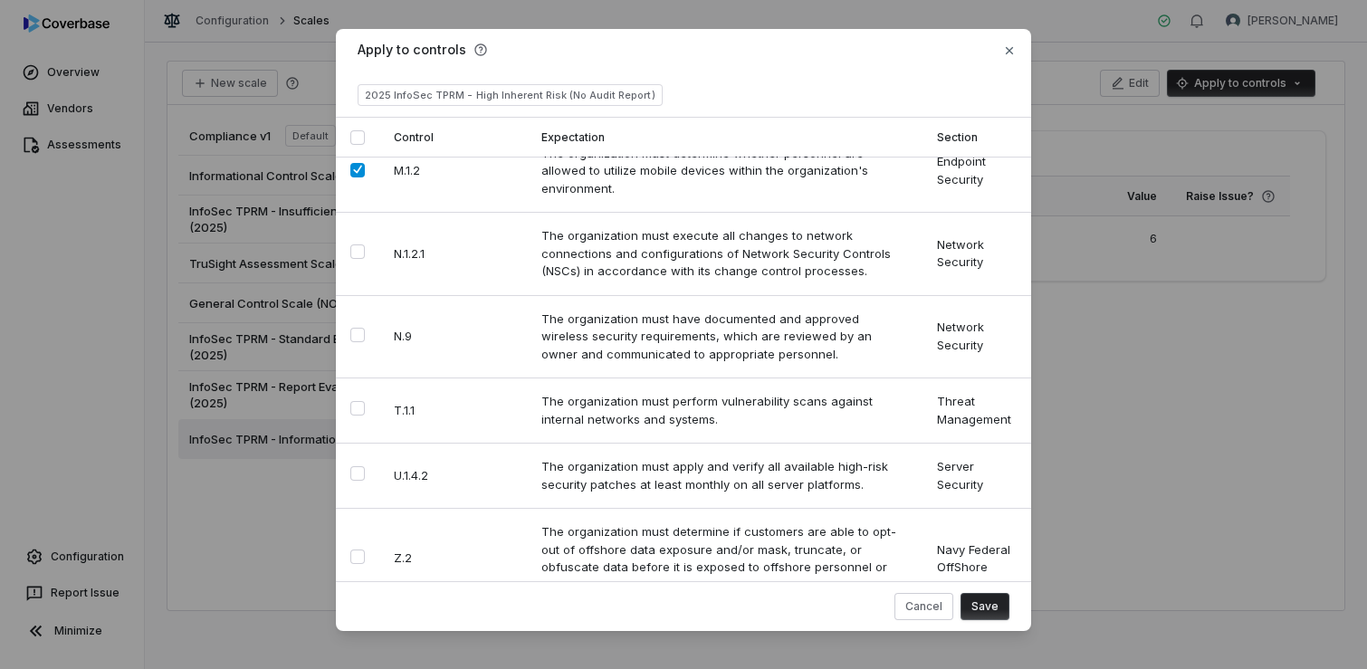
drag, startPoint x: 355, startPoint y: 352, endPoint x: 413, endPoint y: 314, distance: 69.3
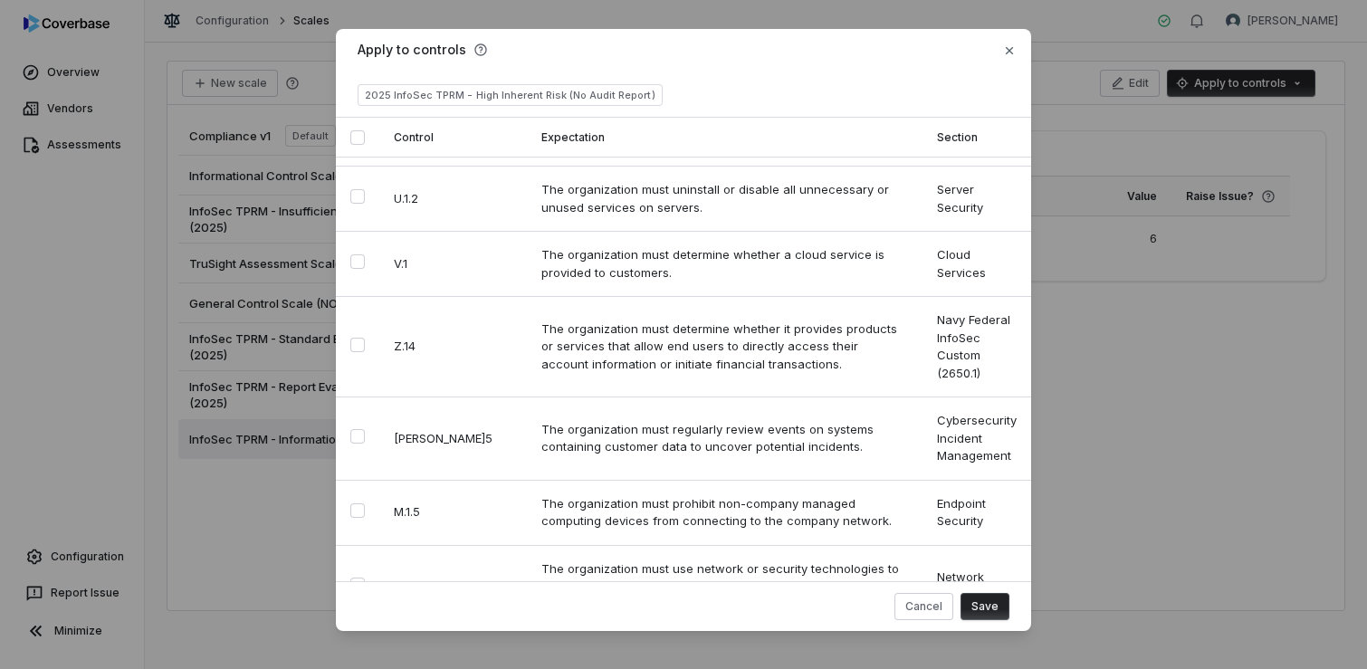
scroll to position [23428, 0]
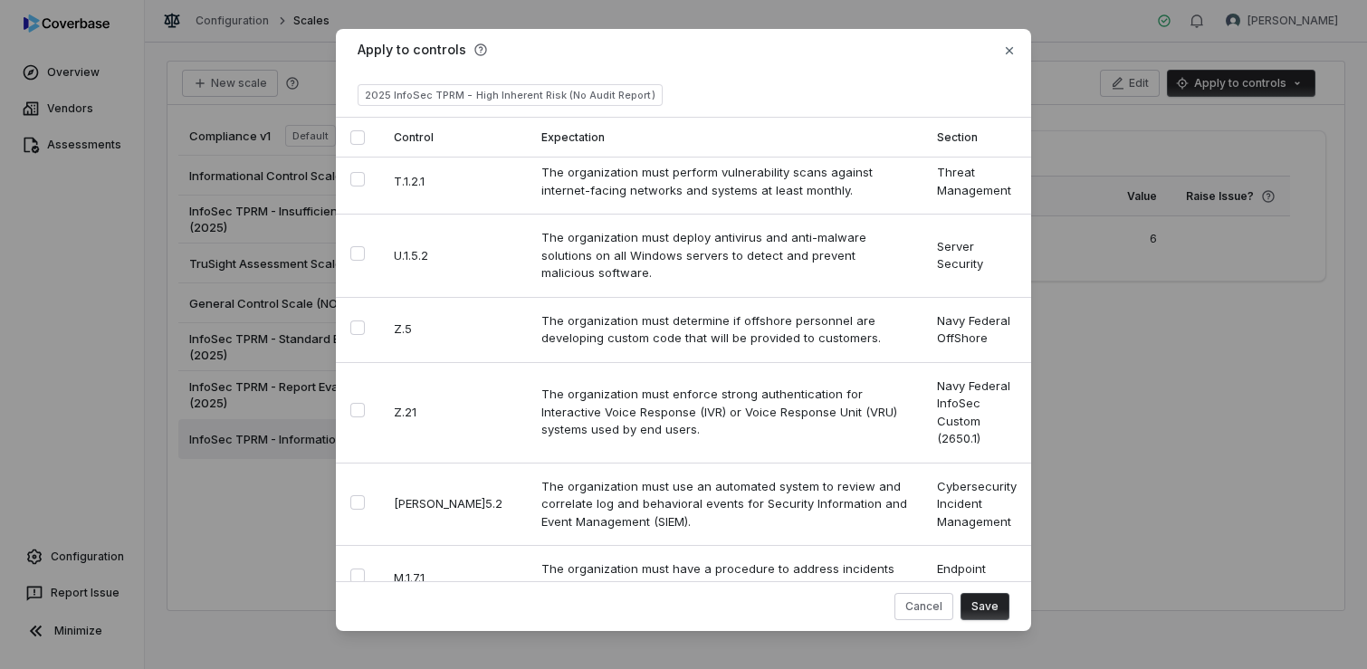
scroll to position [19010, 0]
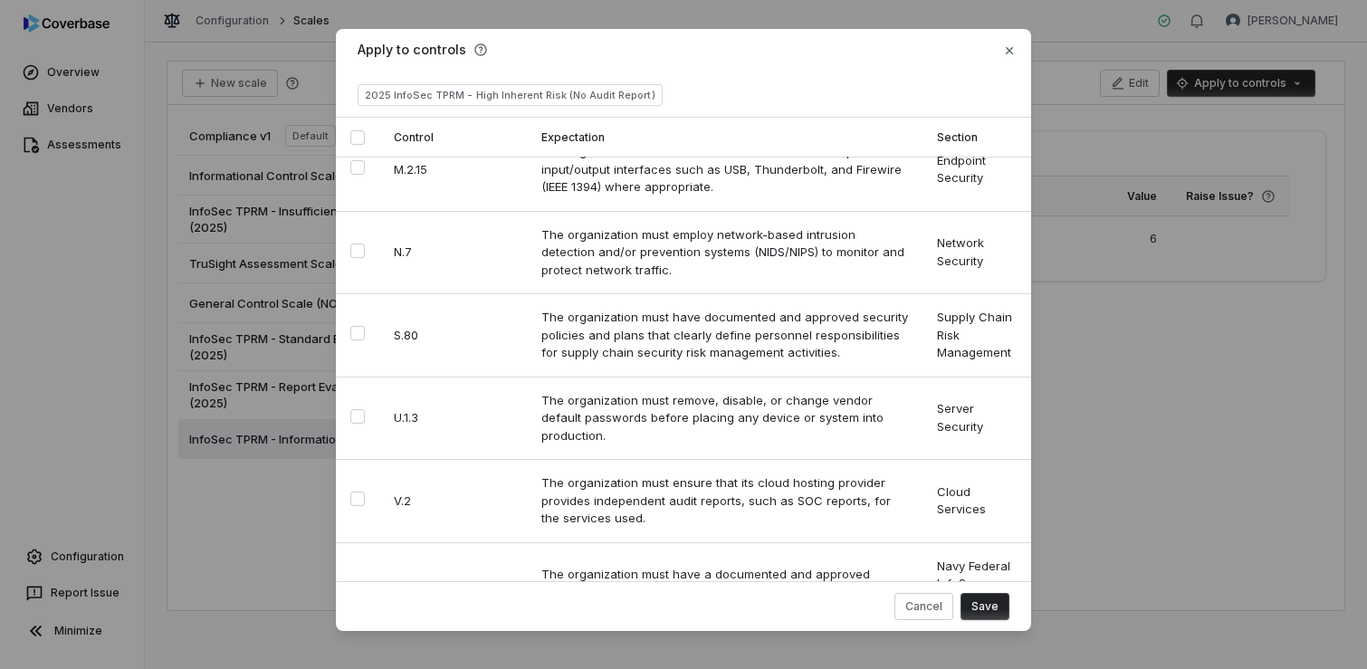
scroll to position [827, 0]
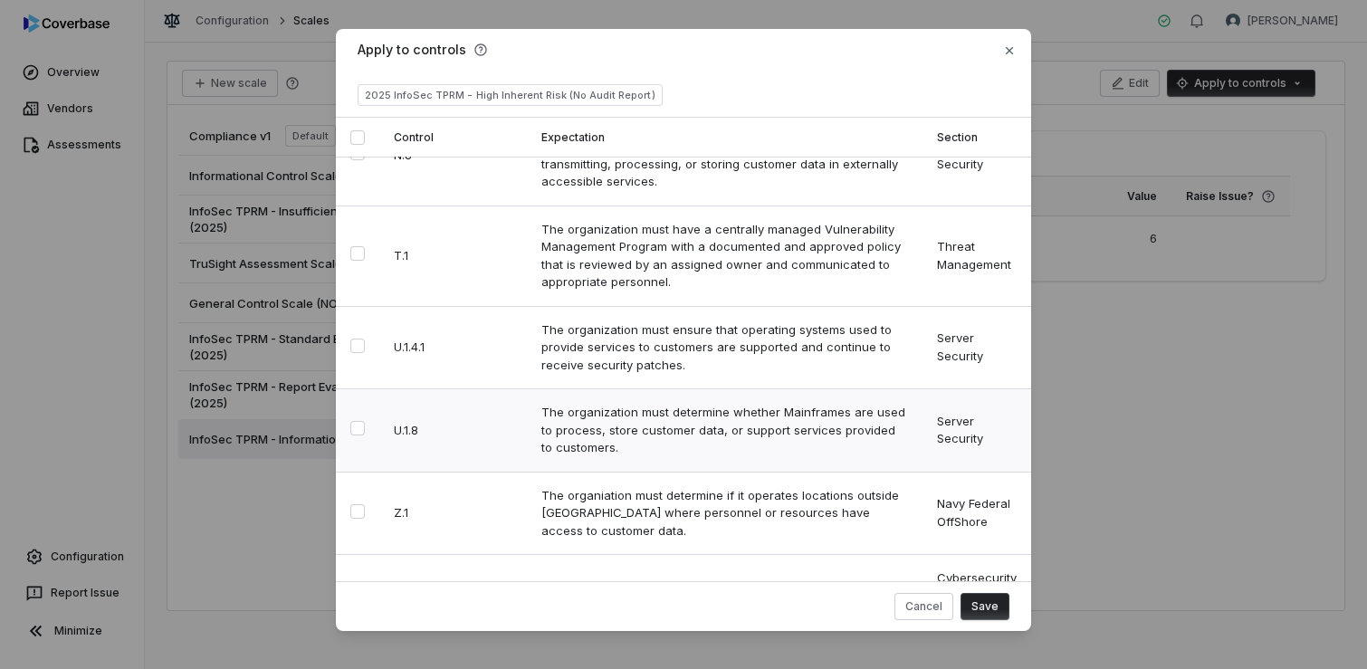
click at [359, 421] on button "Select row" at bounding box center [357, 428] width 14 height 14
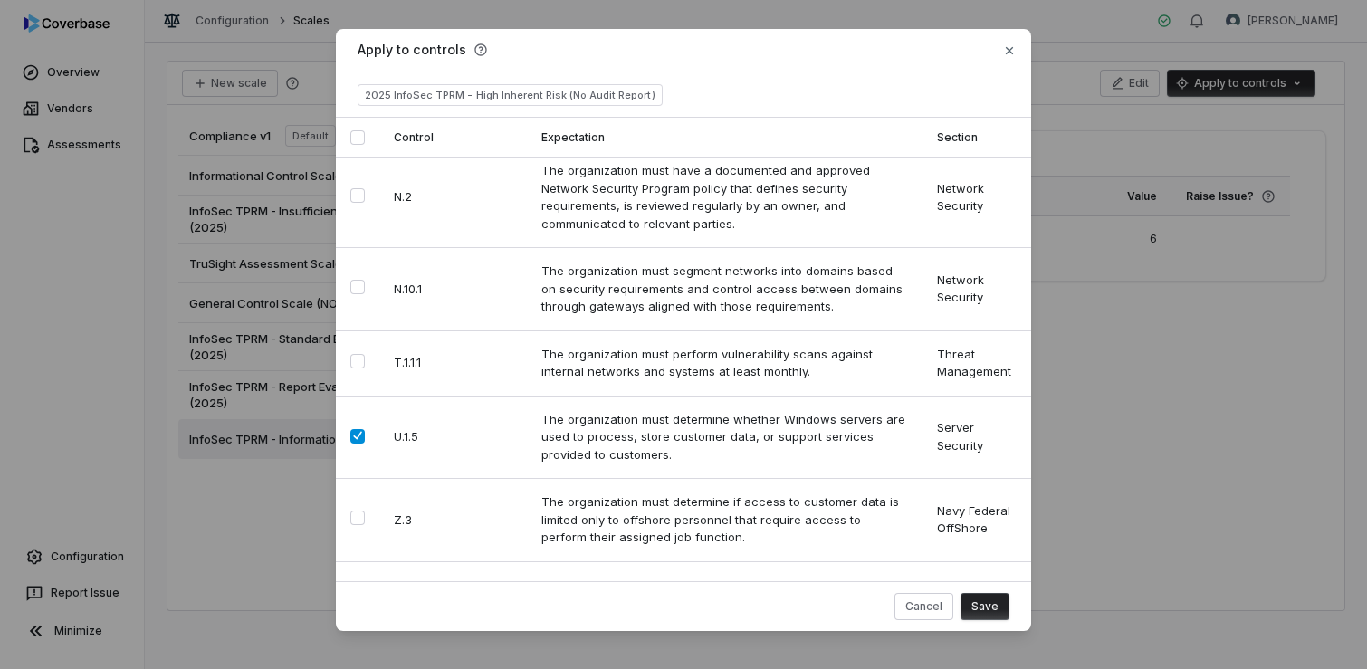
scroll to position [892, 0]
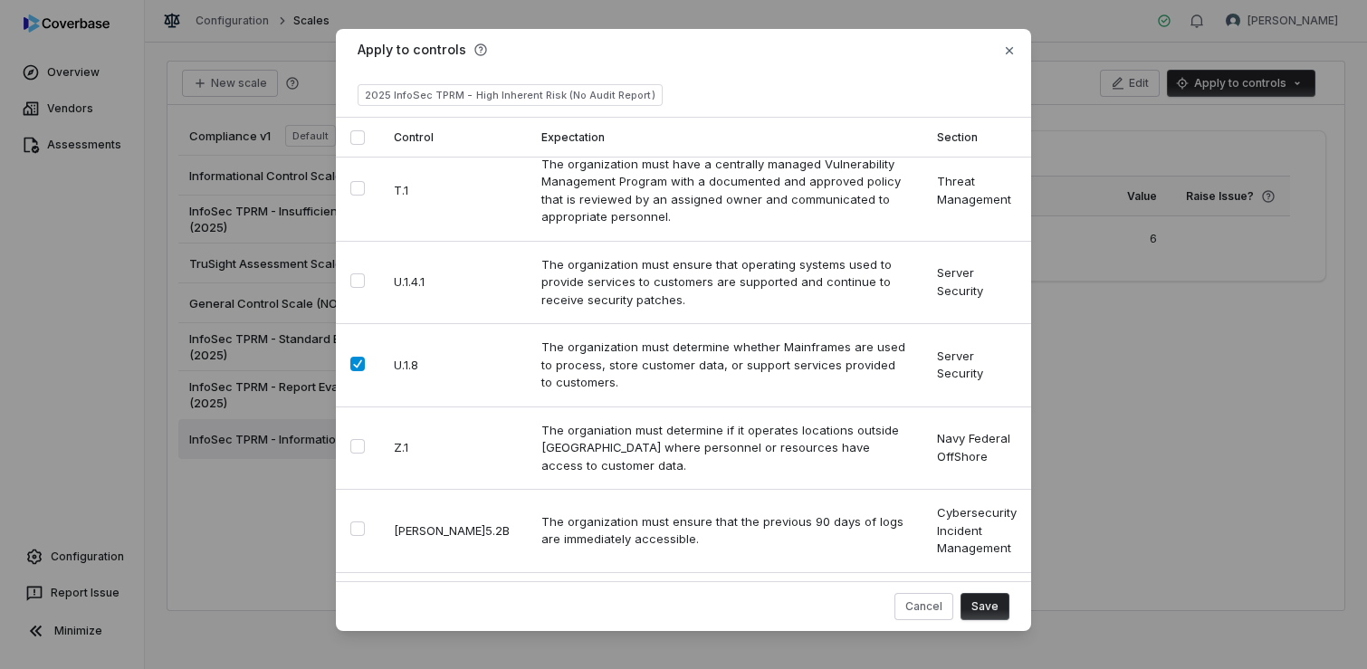
drag, startPoint x: 351, startPoint y: 350, endPoint x: 418, endPoint y: 289, distance: 91.0
click at [351, 439] on button "Select row" at bounding box center [357, 446] width 14 height 14
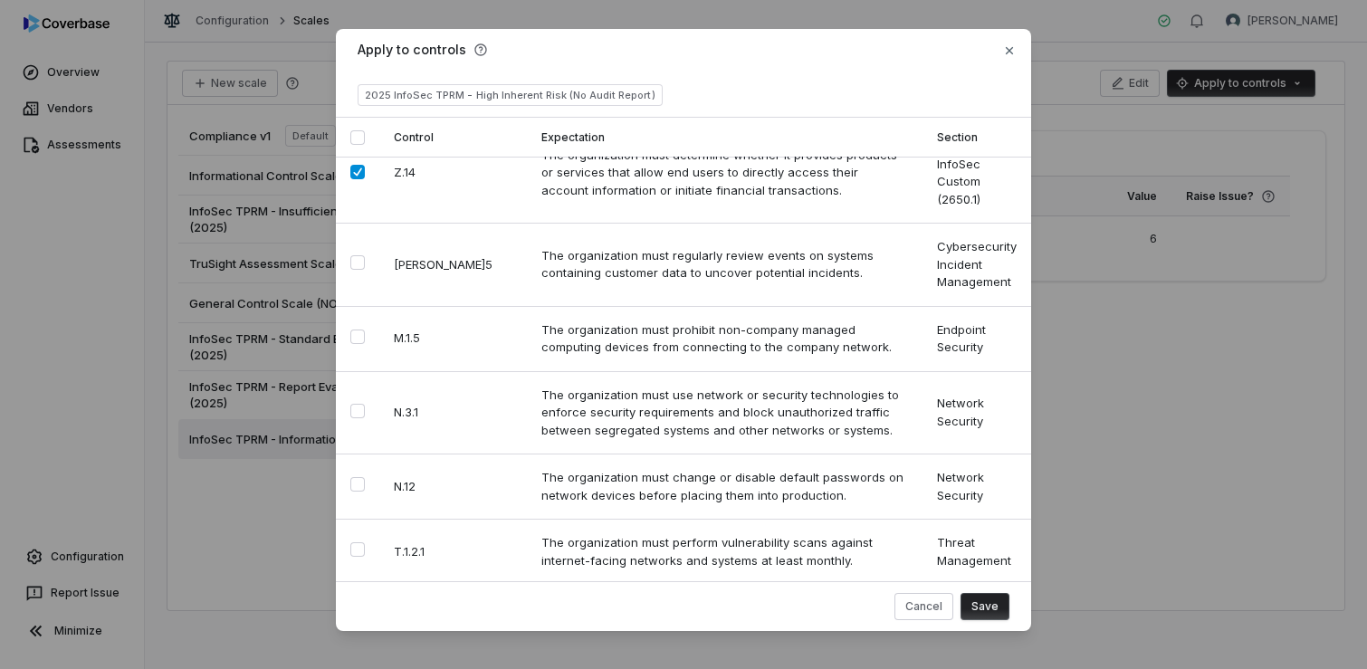
click at [985, 605] on button "Save" at bounding box center [985, 606] width 49 height 27
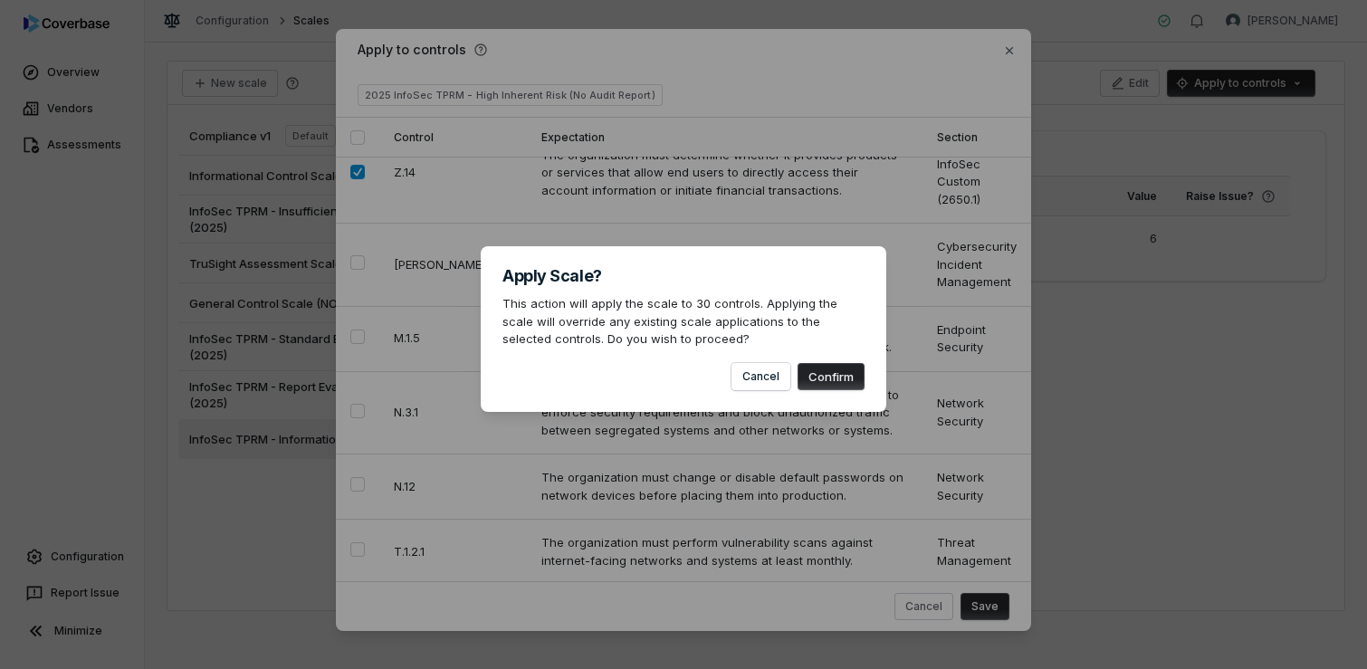
click at [838, 377] on button "Confirm" at bounding box center [831, 376] width 67 height 27
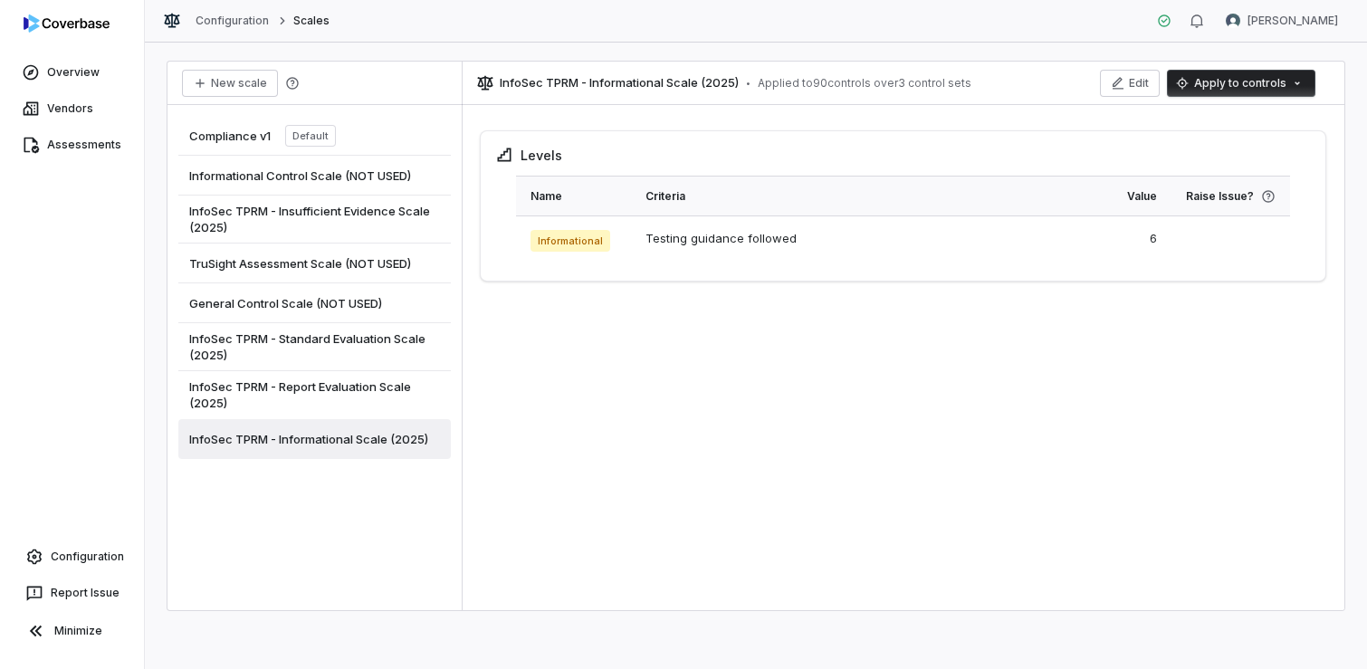
click at [895, 370] on div "Levels Name Criteria Value Raise Issue? Informational Testing guidance followed…" at bounding box center [903, 361] width 883 height 498
click at [78, 554] on link "Configuration" at bounding box center [71, 557] width 129 height 33
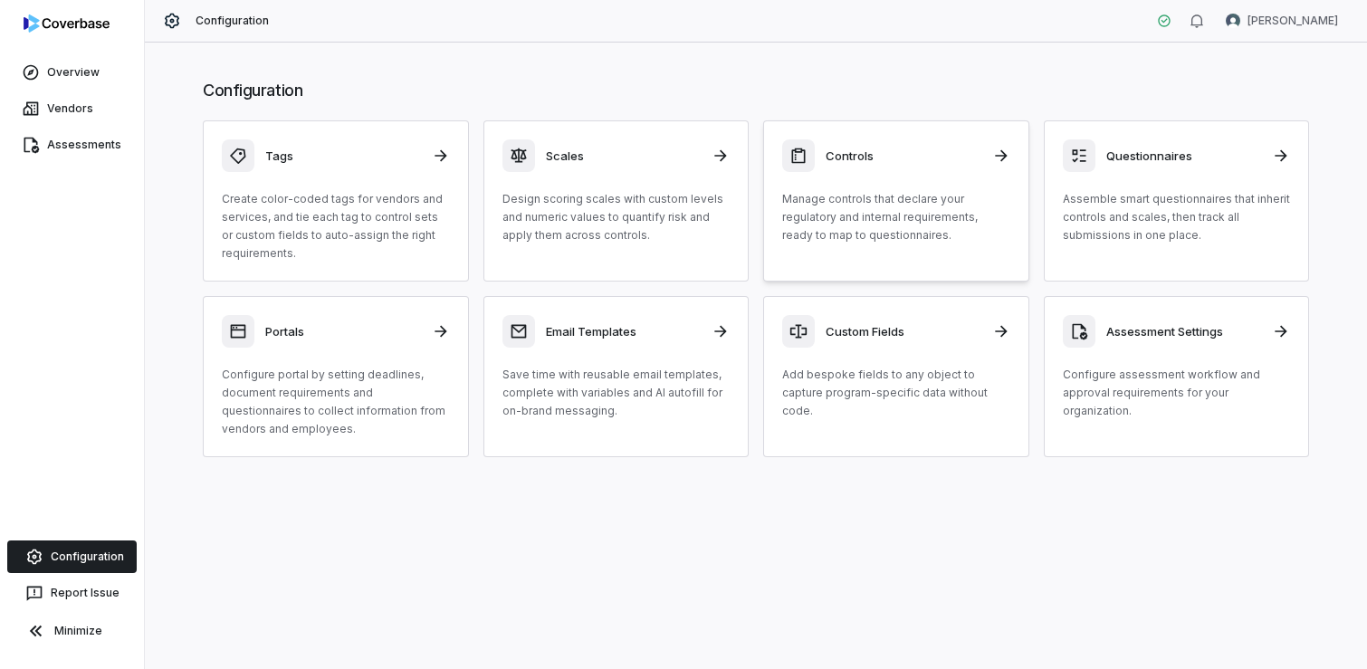
click at [834, 183] on div "Controls Manage controls that declare your regulatory and internal requirements…" at bounding box center [896, 191] width 228 height 105
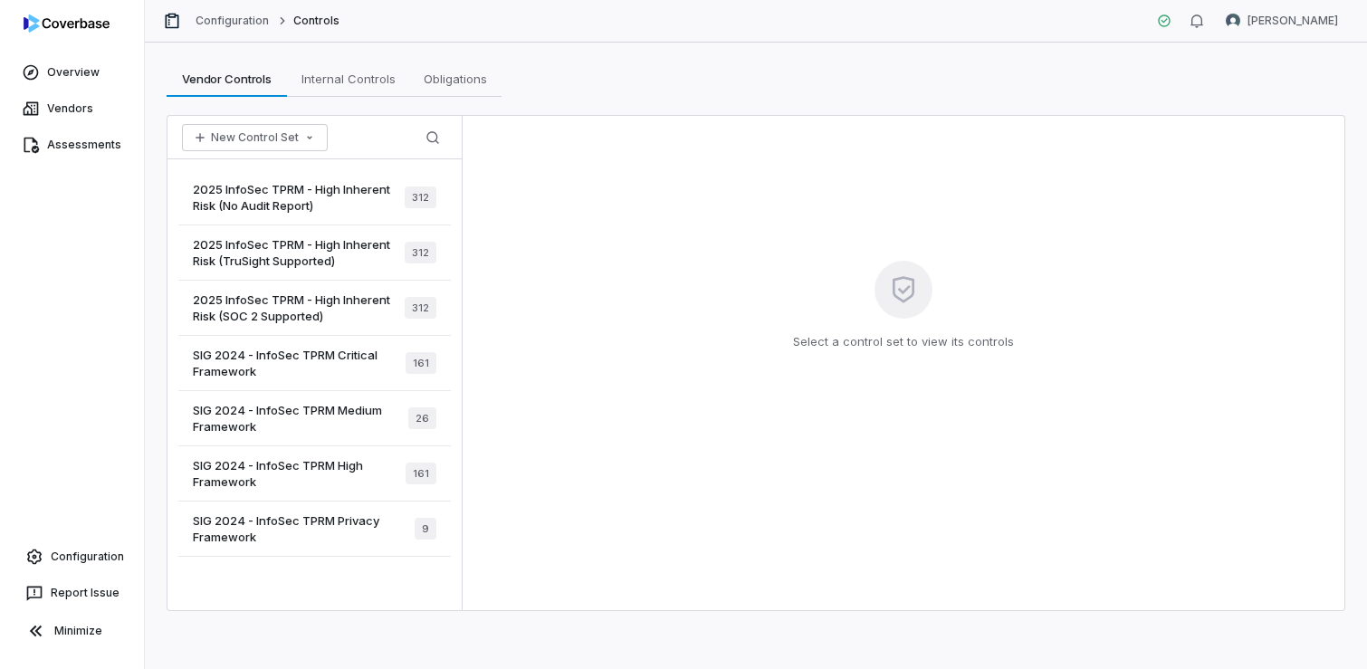
click at [349, 595] on div "2025 InfoSec TPRM - High Inherent Risk (No Audit Report) 312 2025 InfoSec TPRM …" at bounding box center [315, 384] width 294 height 451
